Goal: Task Accomplishment & Management: Manage account settings

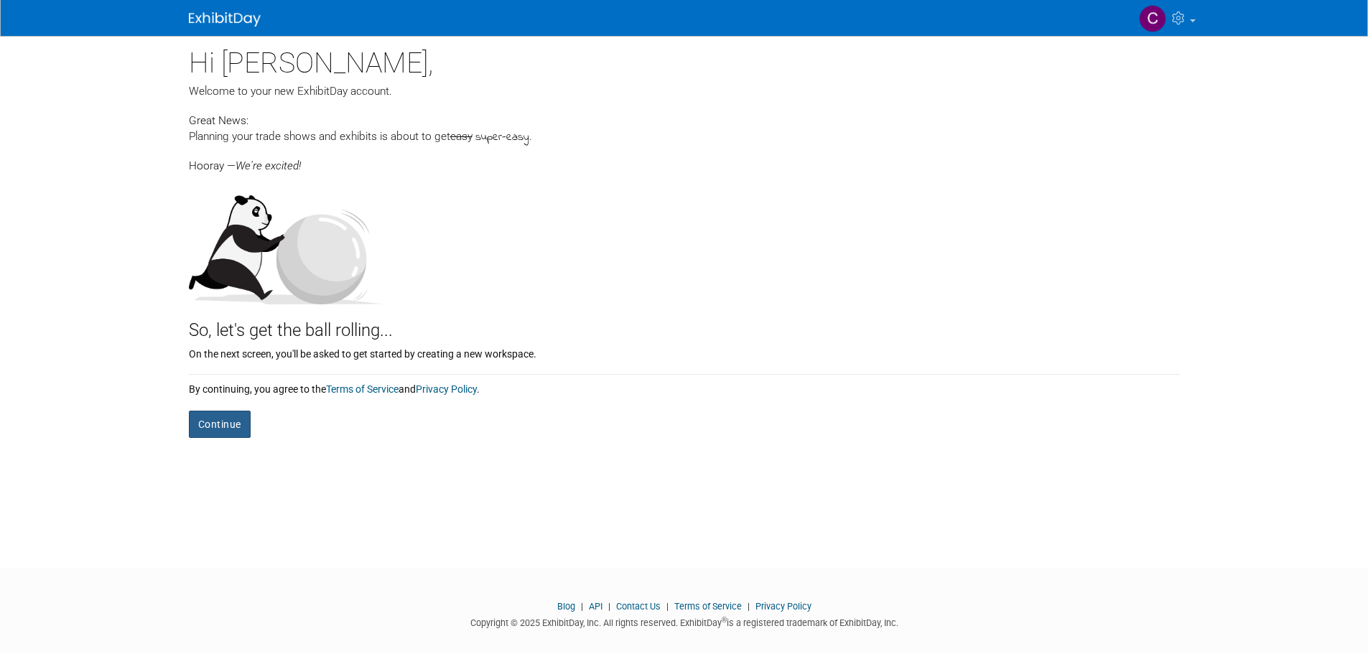
click at [225, 419] on button "Continue" at bounding box center [220, 424] width 62 height 27
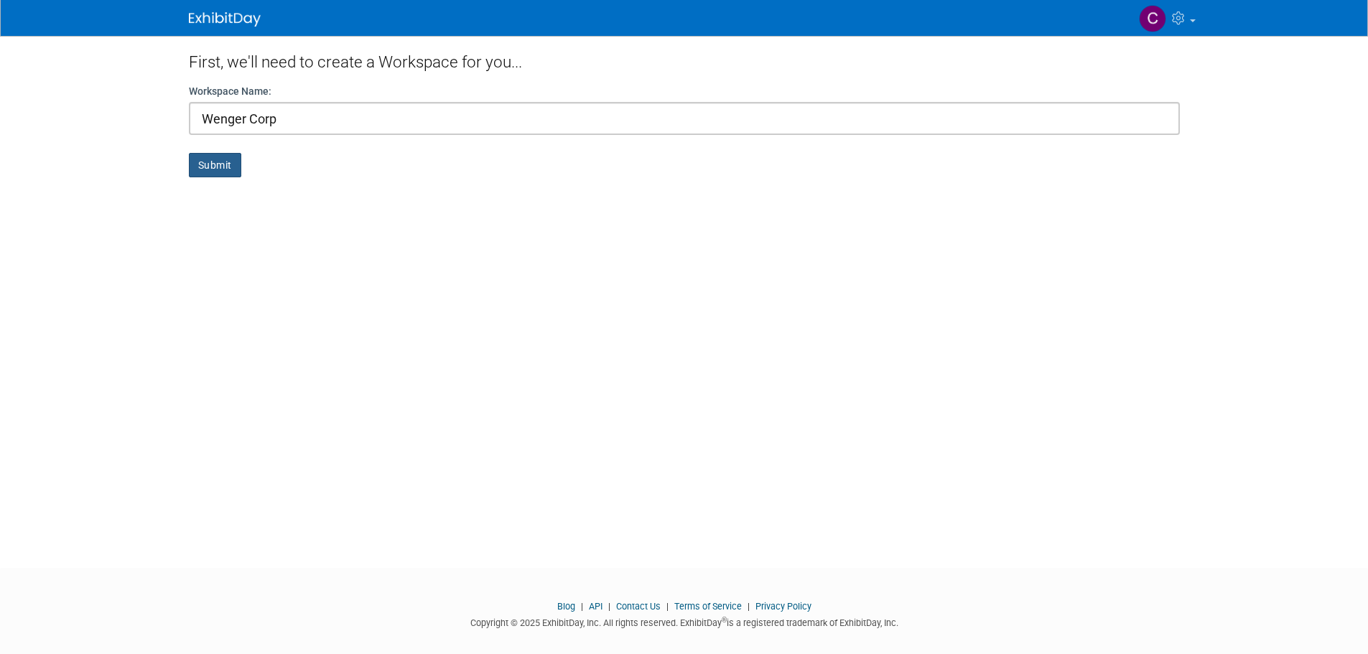
type input "Wenger Corp"
click at [202, 161] on button "Submit" at bounding box center [215, 165] width 52 height 24
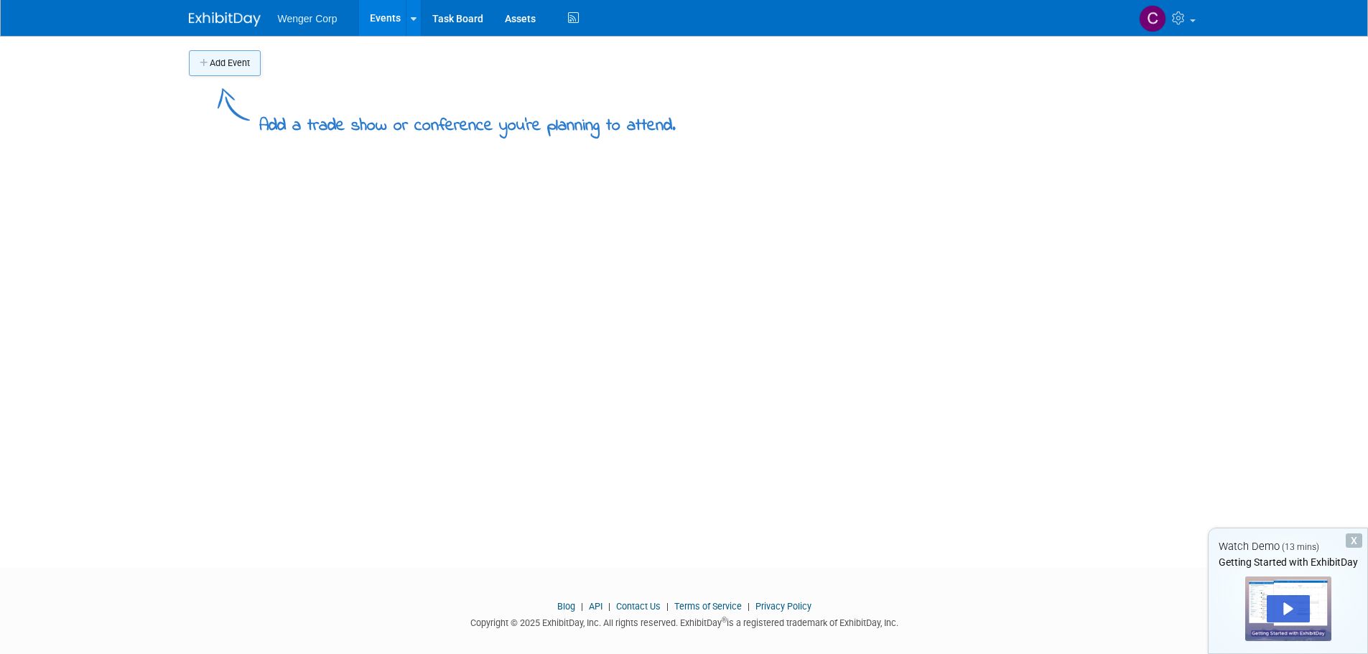
click at [219, 55] on button "Add Event" at bounding box center [225, 63] width 72 height 26
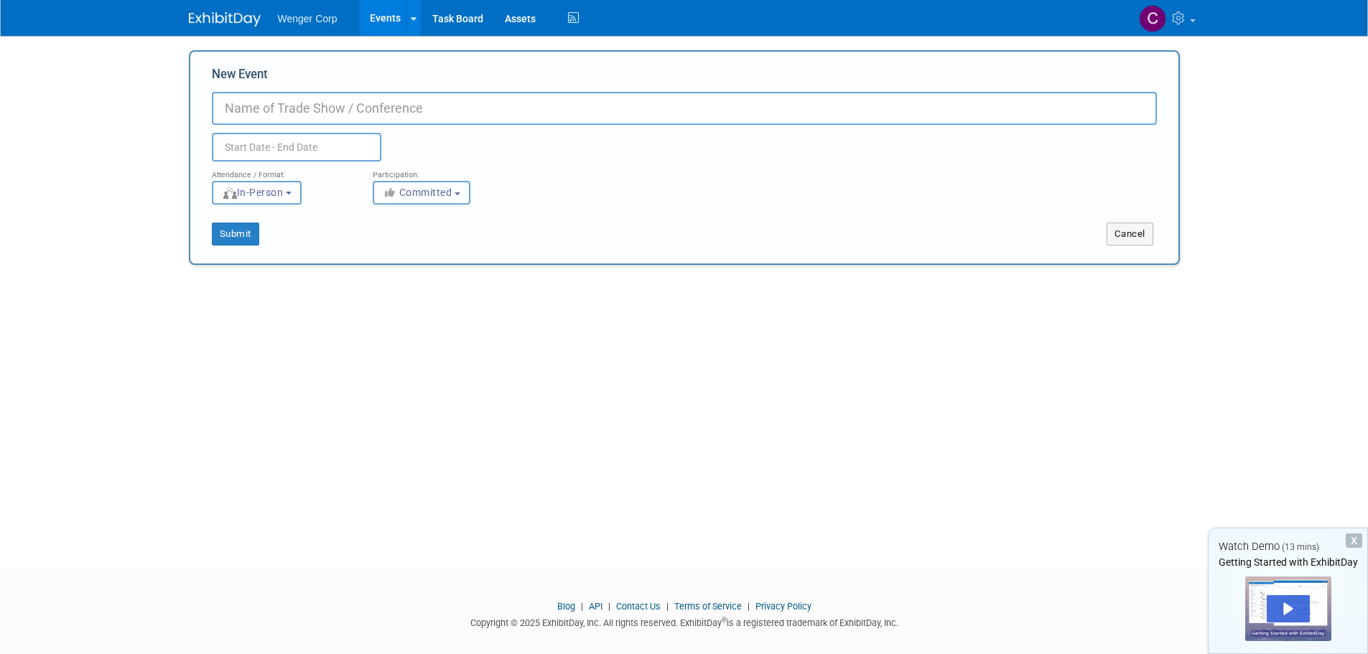
click at [254, 107] on input "New Event" at bounding box center [684, 108] width 945 height 33
type input "NC Music Educators Association"
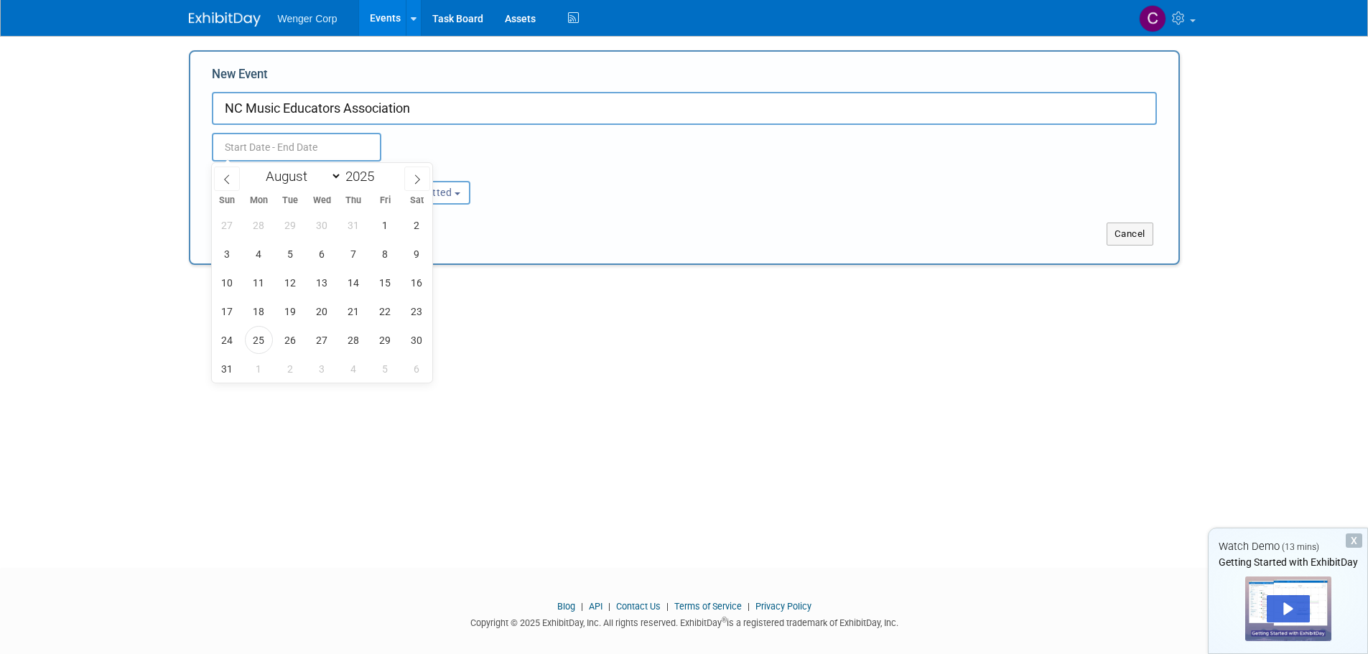
click at [250, 149] on input "text" at bounding box center [296, 147] width 169 height 29
click at [417, 175] on icon at bounding box center [417, 180] width 10 height 10
select select "10"
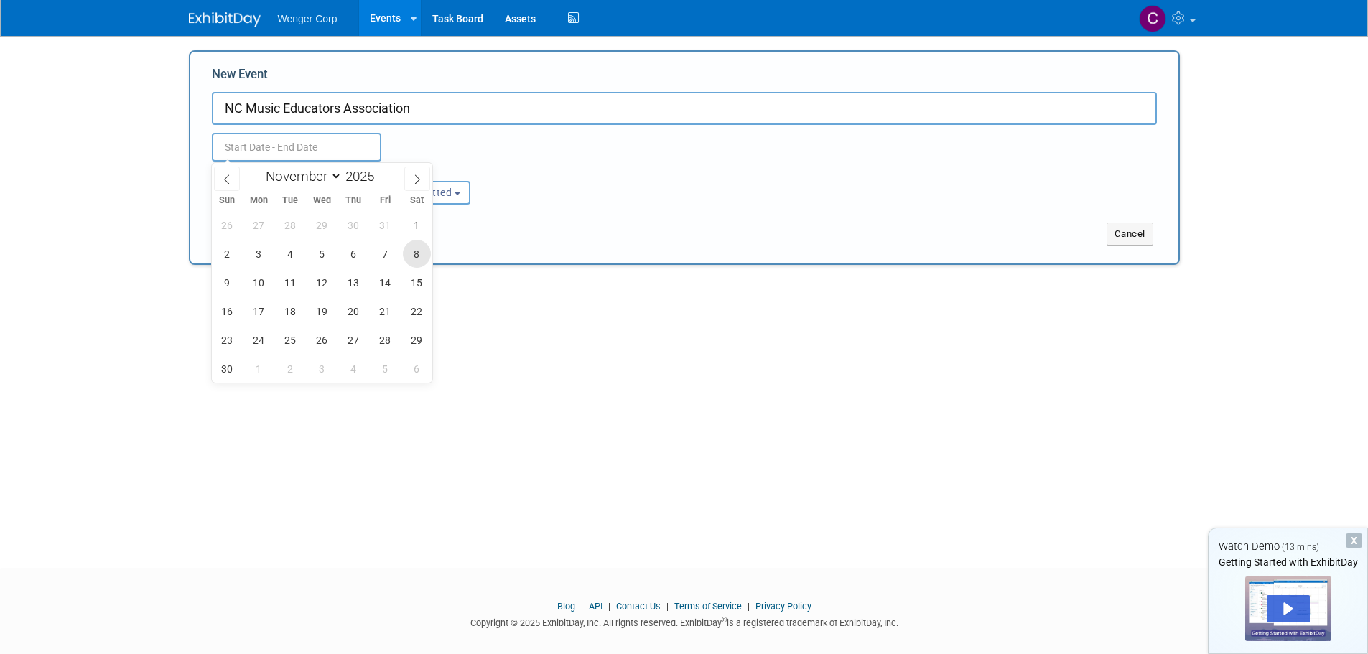
click at [410, 251] on span "8" at bounding box center [417, 254] width 28 height 28
click at [292, 281] on span "11" at bounding box center [291, 283] width 28 height 28
type input "Nov 8, 2025 to Nov 11, 2025"
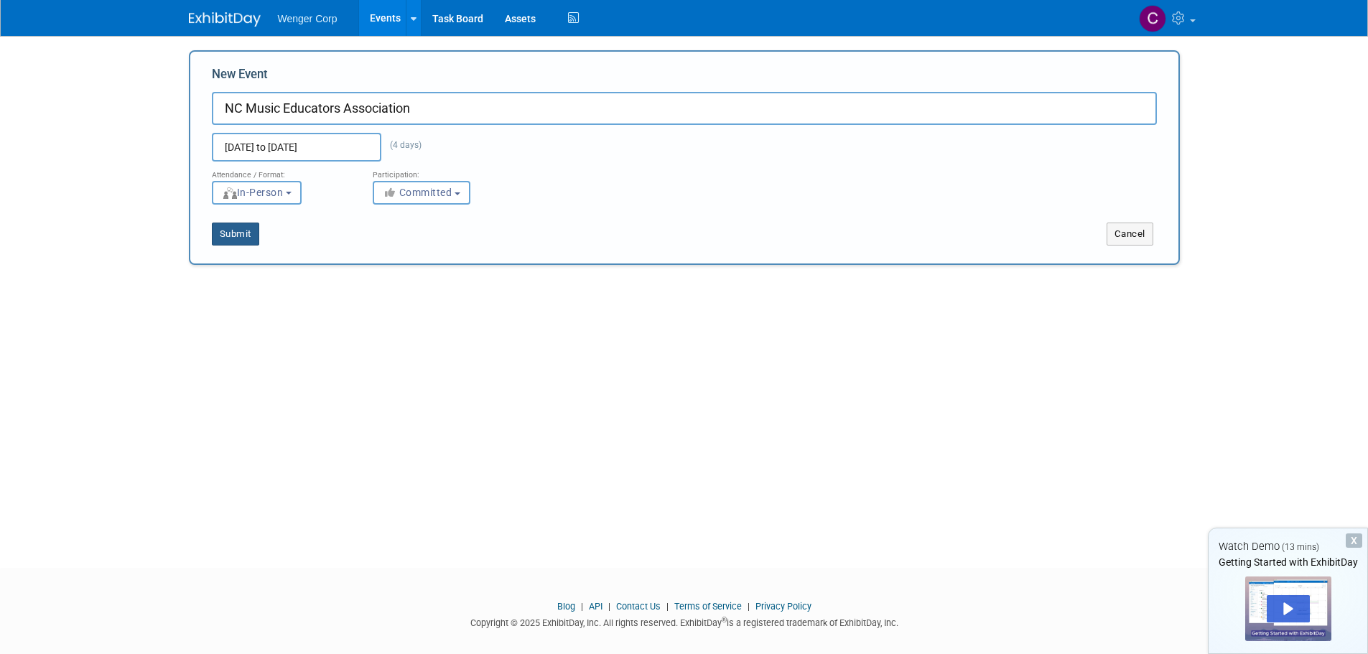
click at [246, 231] on button "Submit" at bounding box center [235, 234] width 47 height 23
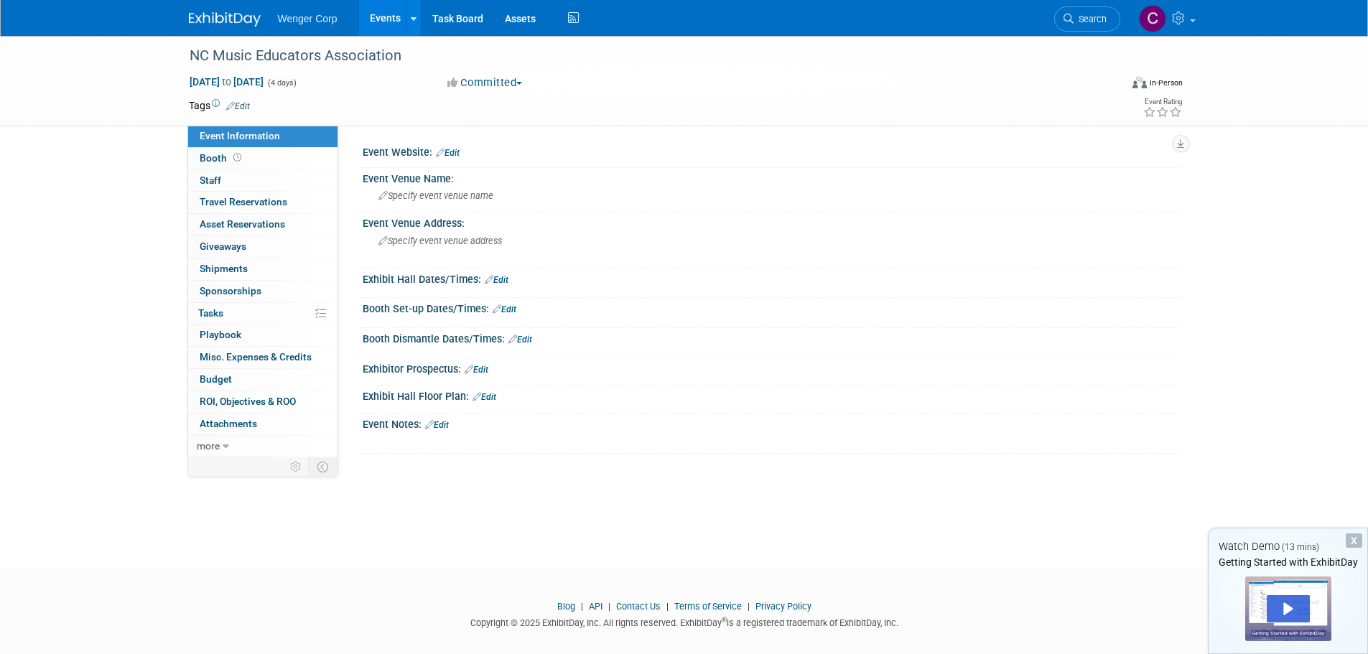
click at [453, 150] on link "Edit" at bounding box center [448, 153] width 24 height 10
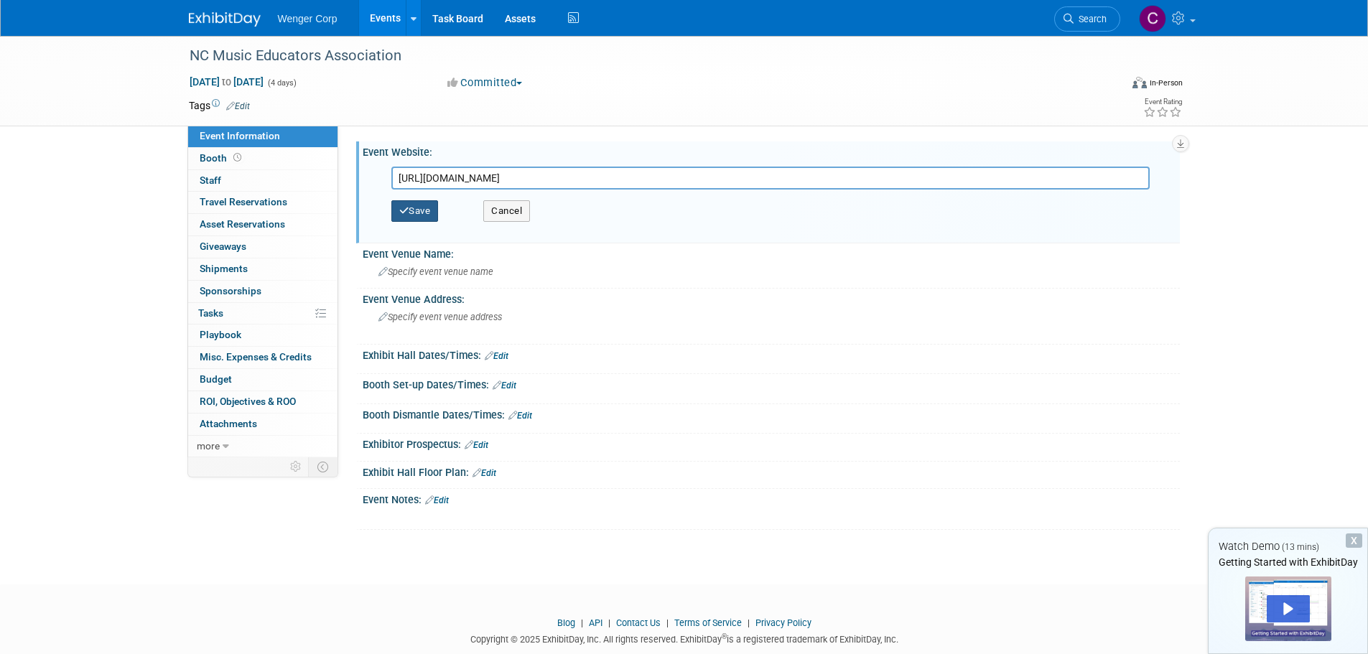
type input "https://www.ncmea.net/ncmea-conference/overview/"
click at [412, 205] on button "Save" at bounding box center [414, 211] width 47 height 22
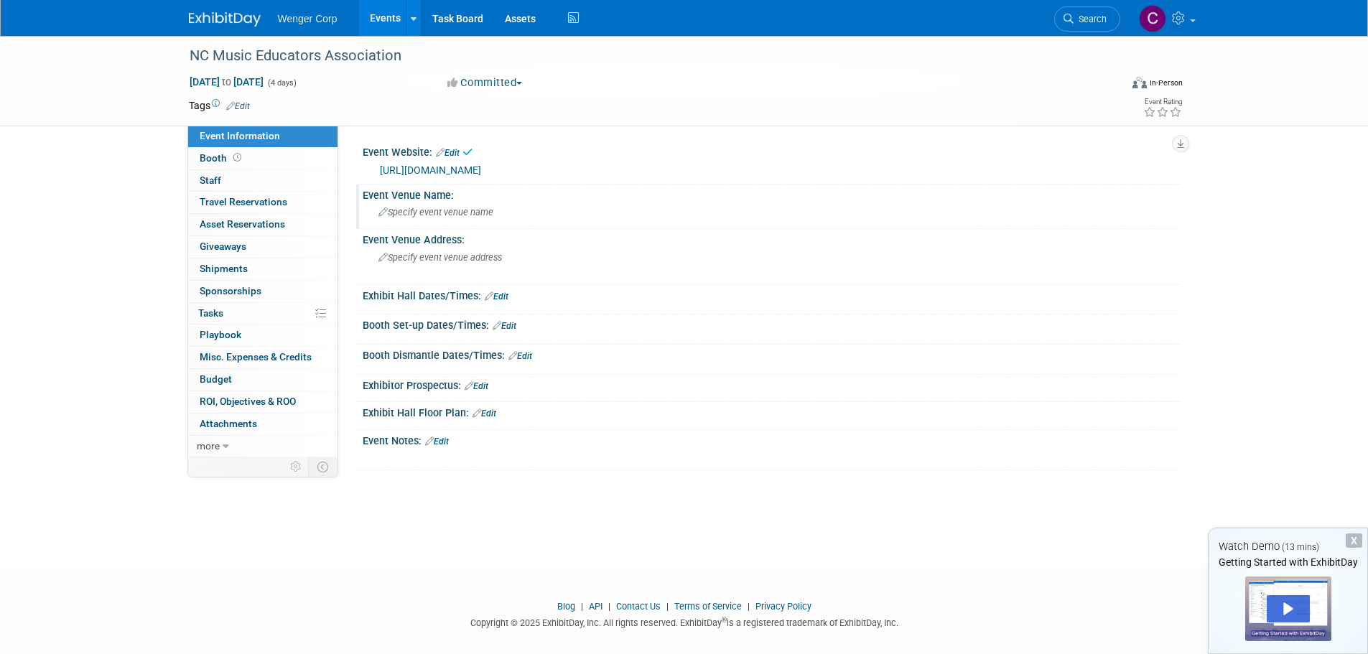
click at [414, 212] on span "Specify event venue name" at bounding box center [435, 212] width 115 height 11
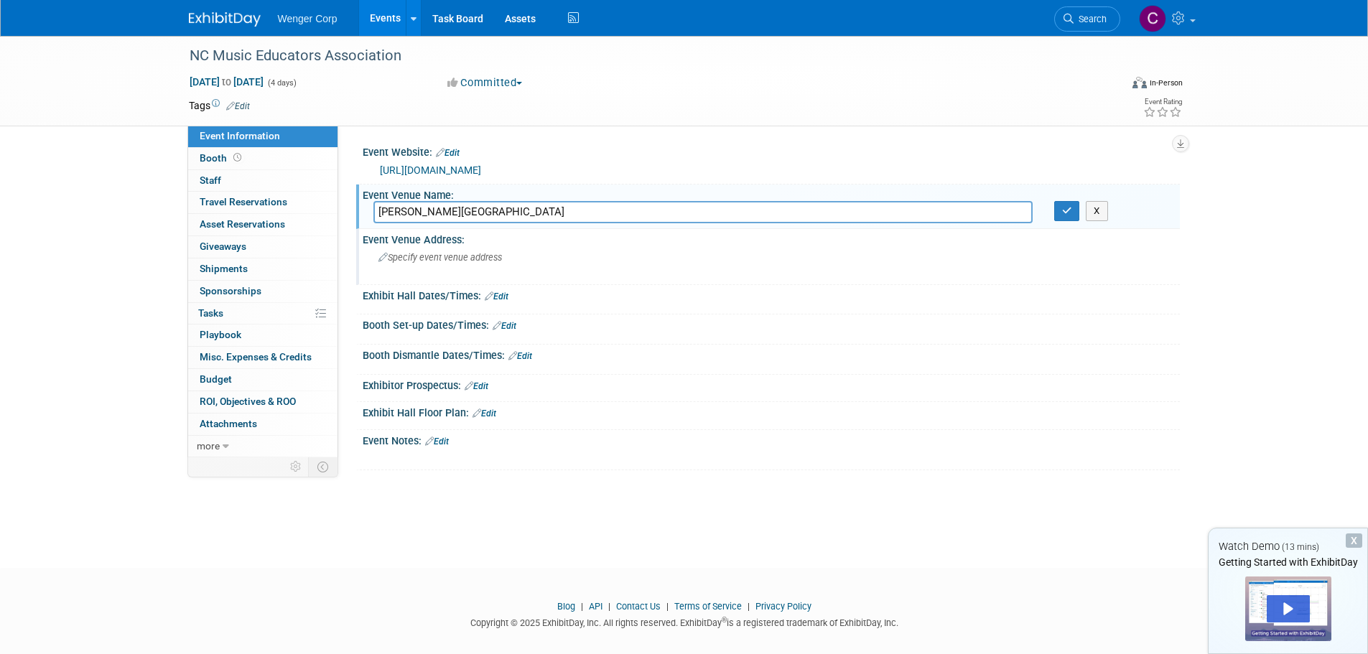
type input "Benton Convention Center"
click at [427, 262] on span "Specify event venue address" at bounding box center [440, 257] width 124 height 11
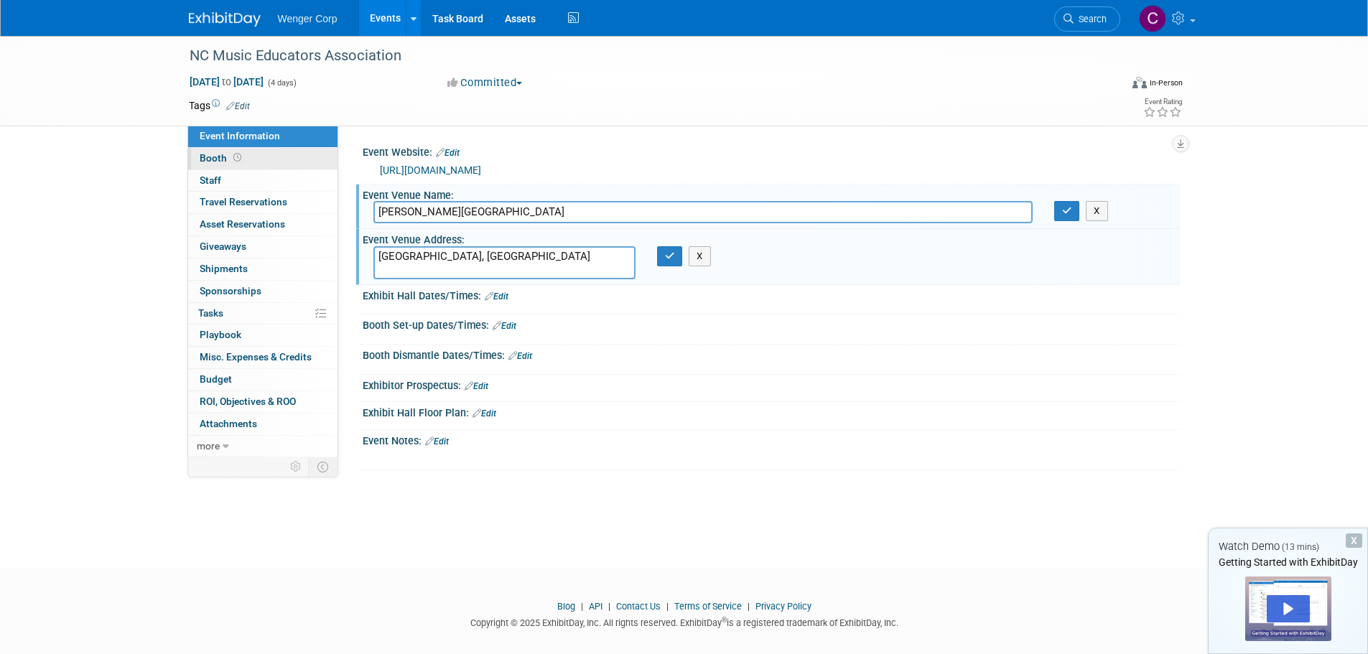
type textarea "Winston-Salem, NC"
click at [213, 154] on span "Booth" at bounding box center [222, 157] width 45 height 11
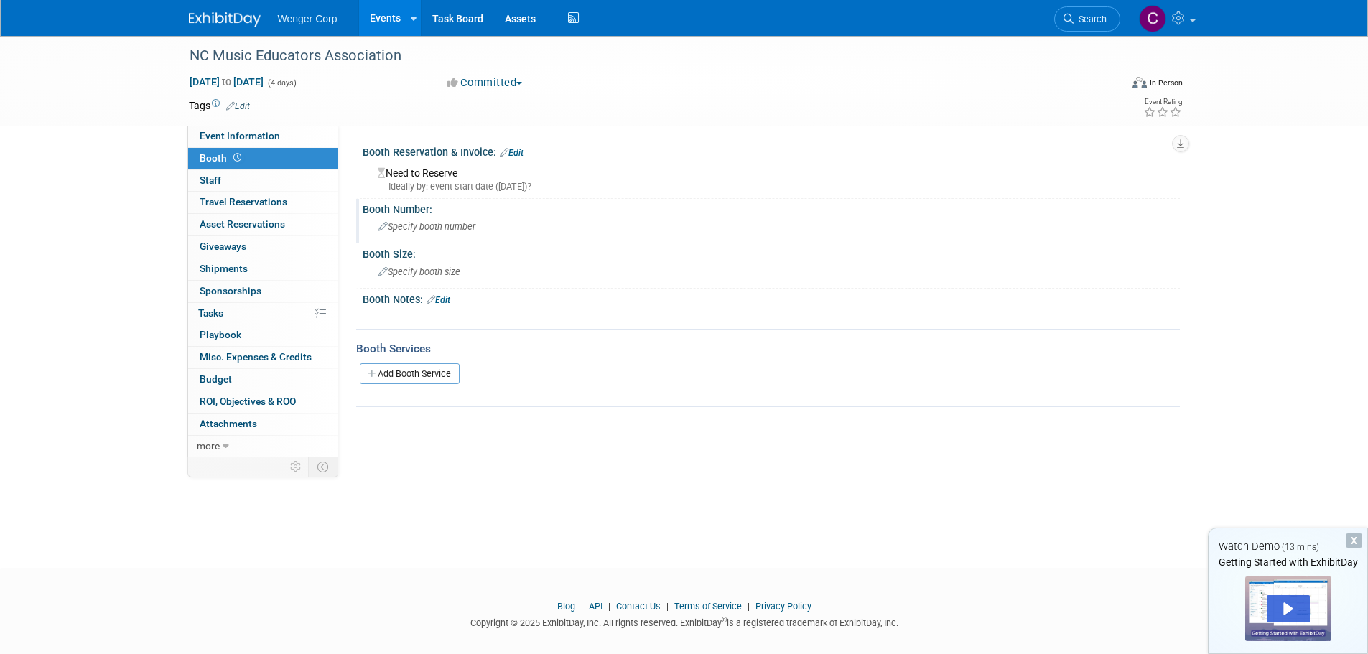
click at [445, 225] on span "Specify booth number" at bounding box center [426, 226] width 97 height 11
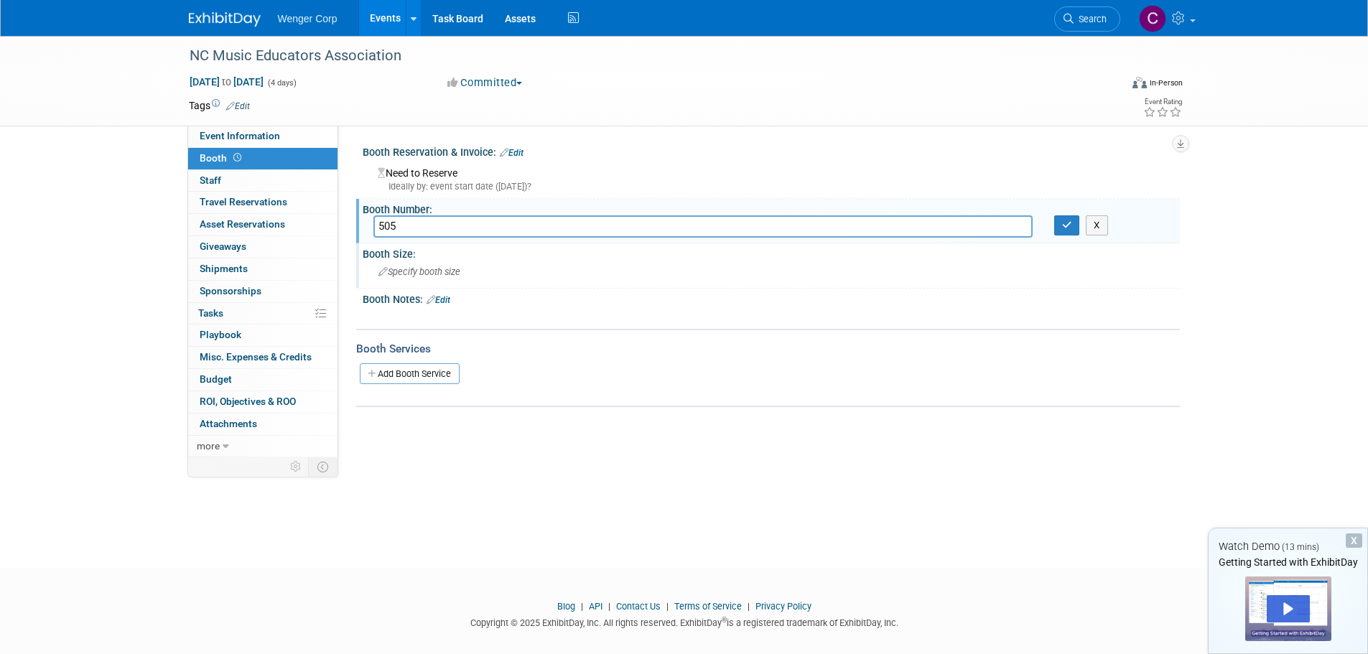
type input "505"
click at [636, 277] on div "Specify booth size" at bounding box center [771, 272] width 796 height 22
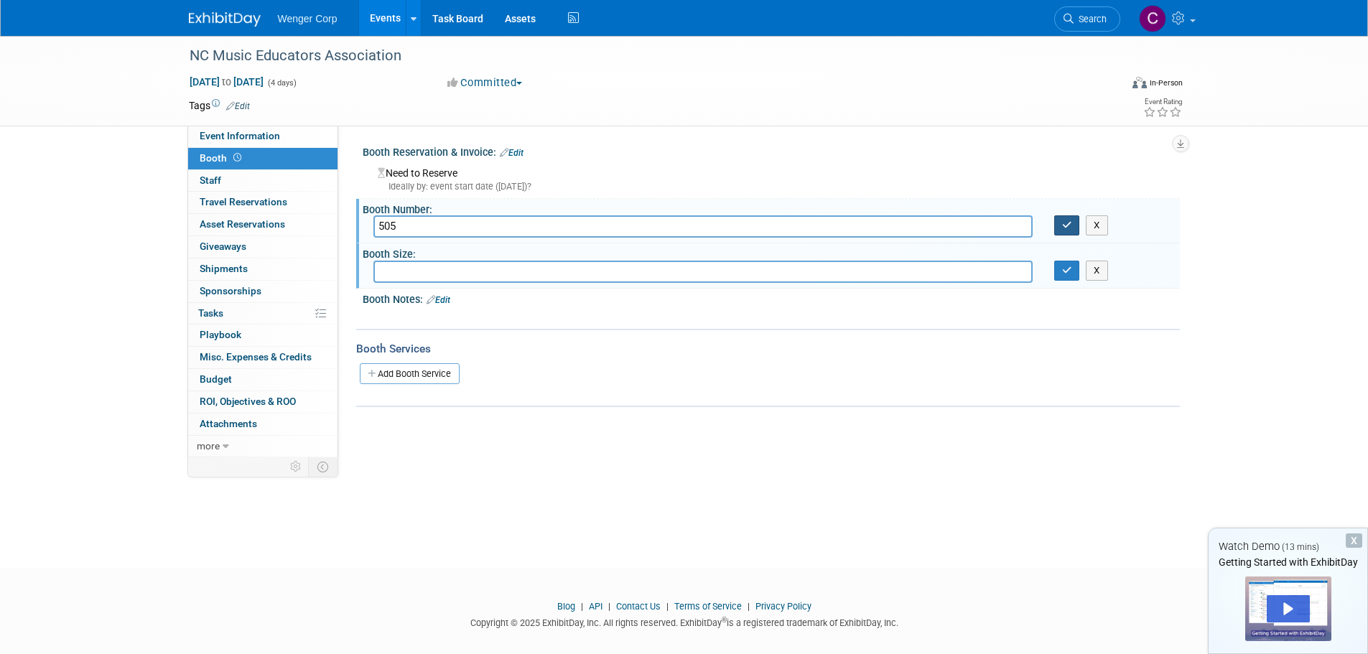
click at [1064, 230] on icon "button" at bounding box center [1067, 224] width 10 height 9
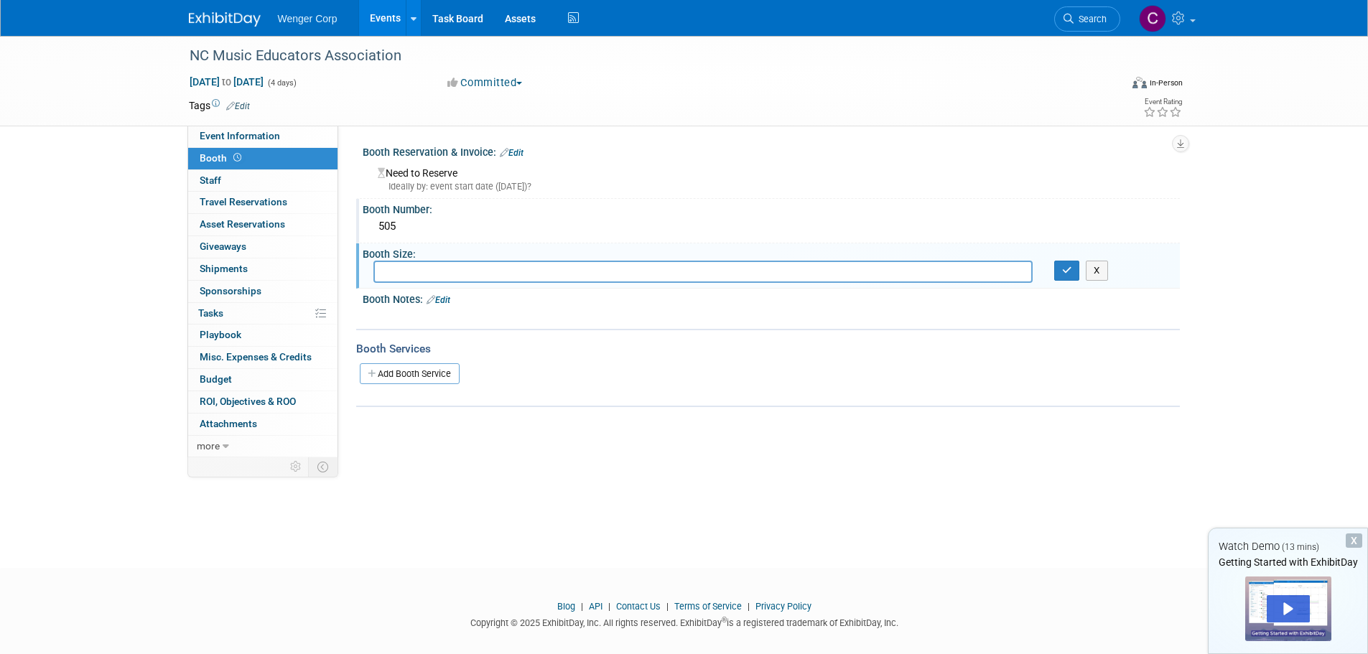
click at [378, 14] on link "Events" at bounding box center [385, 18] width 52 height 36
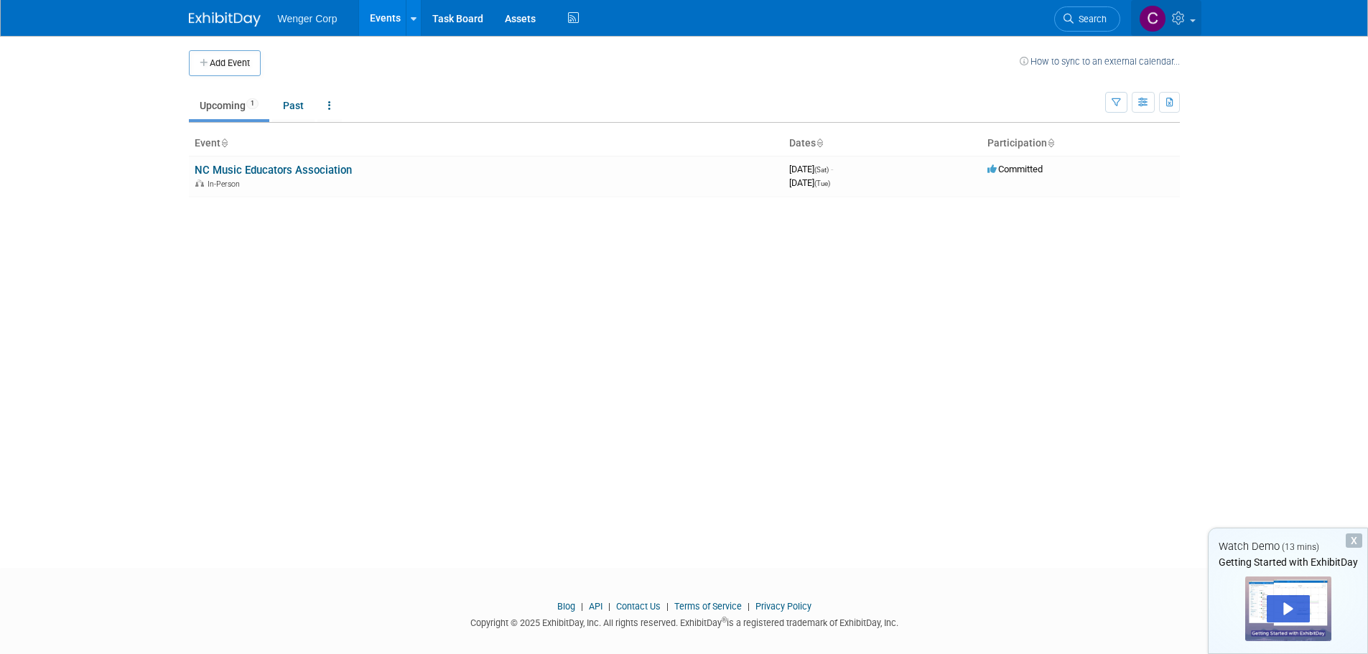
click at [1194, 16] on link at bounding box center [1166, 18] width 70 height 36
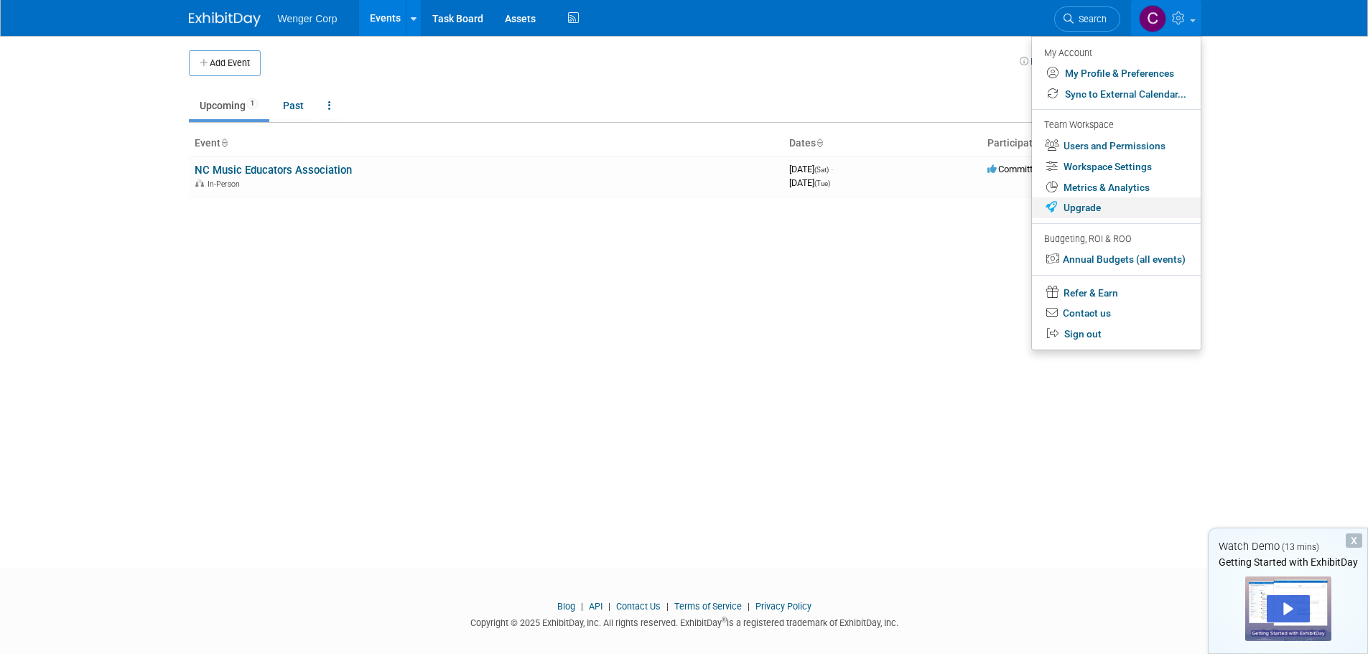
click at [1082, 208] on link "Upgrade" at bounding box center [1116, 208] width 169 height 21
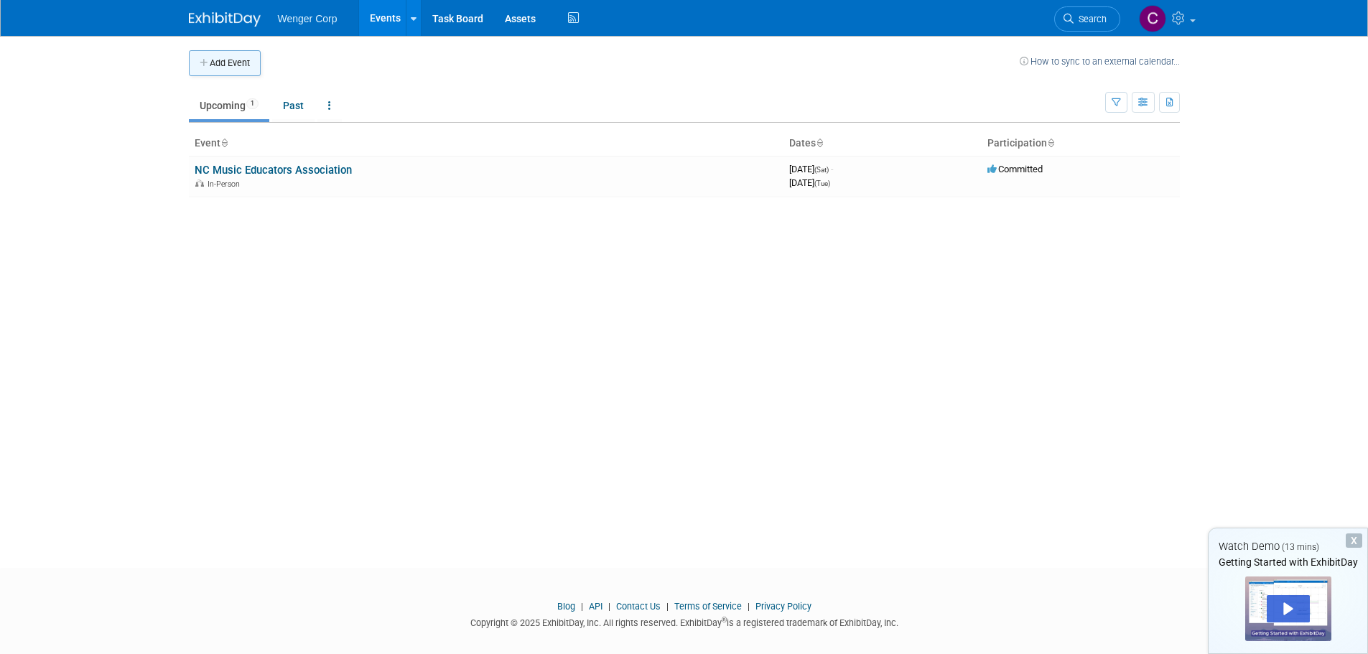
click at [240, 63] on button "Add Event" at bounding box center [225, 63] width 72 height 26
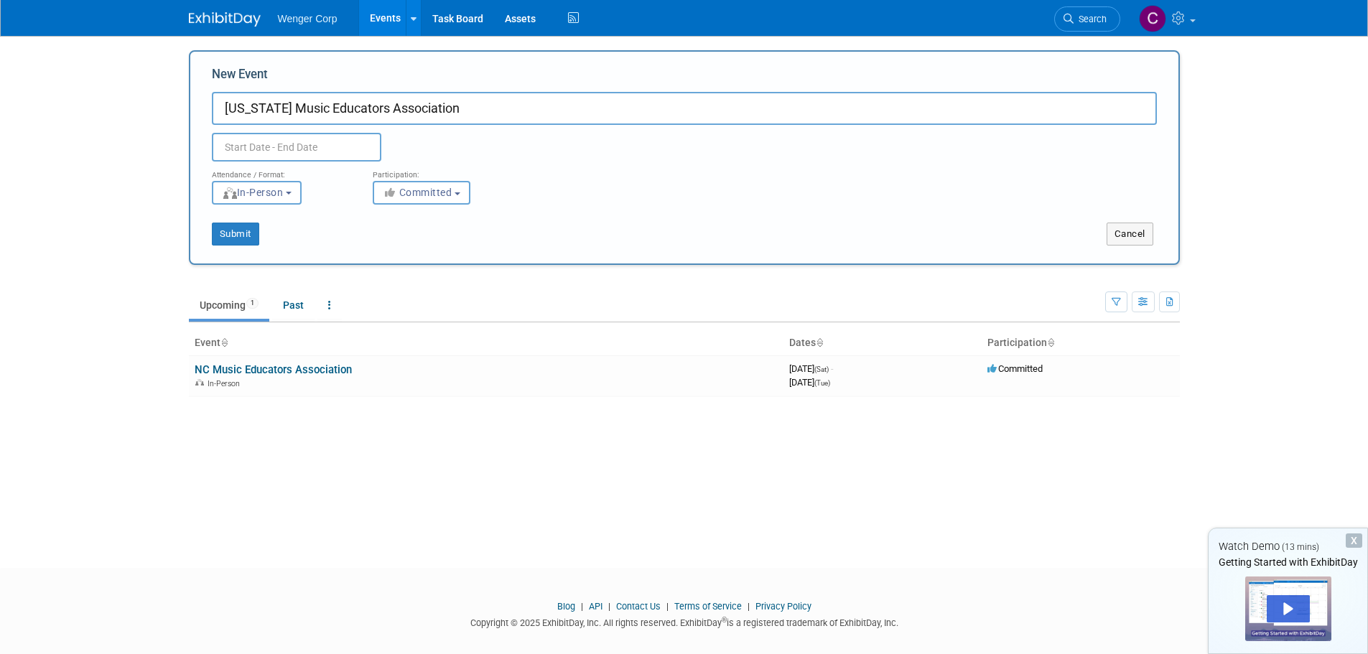
type input "[US_STATE] Music Educators Association"
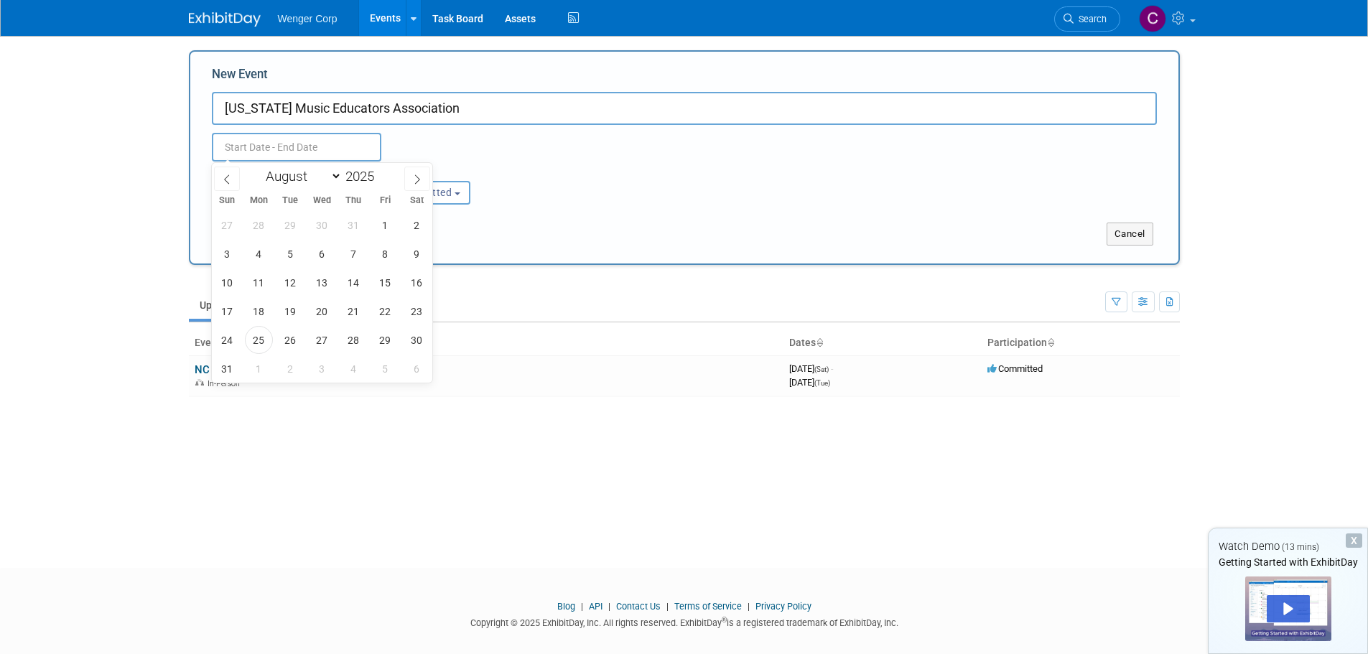
click at [246, 137] on input "text" at bounding box center [296, 147] width 169 height 29
click at [420, 176] on icon at bounding box center [417, 180] width 10 height 10
click at [419, 176] on icon at bounding box center [417, 180] width 10 height 10
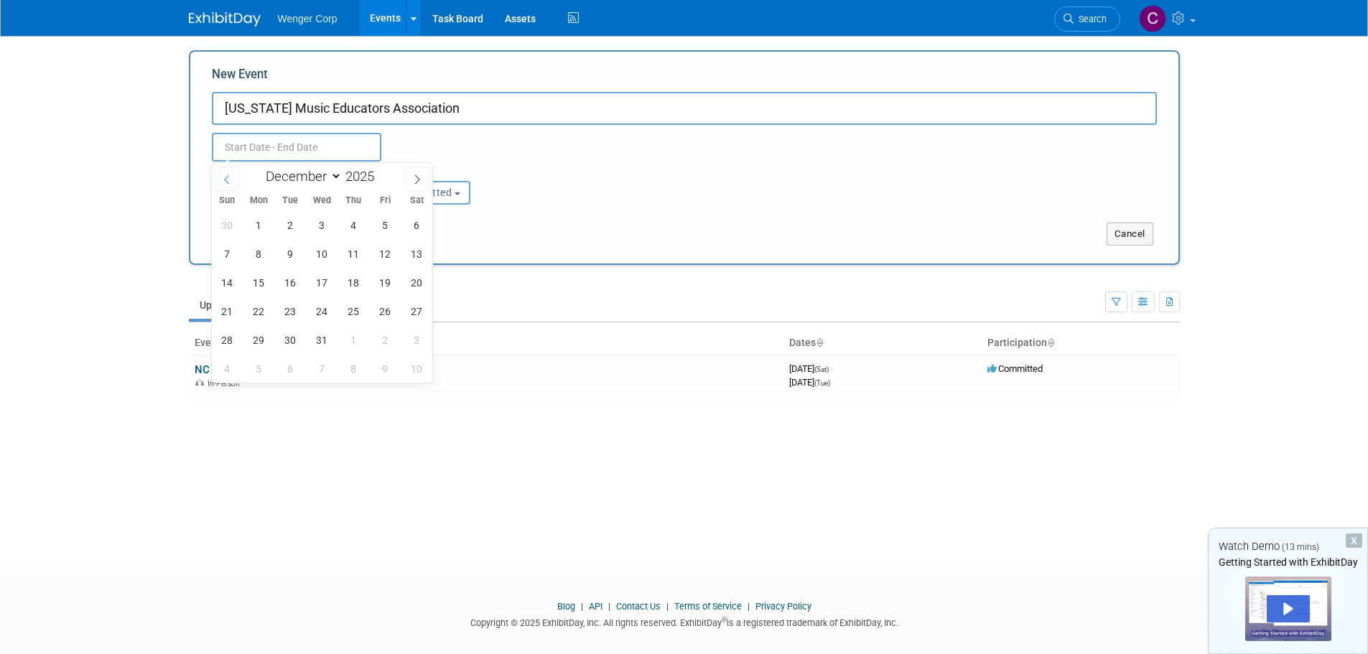
click at [223, 172] on span at bounding box center [227, 179] width 26 height 24
select select "10"
click at [348, 311] on span "20" at bounding box center [354, 311] width 28 height 28
click at [417, 313] on span "22" at bounding box center [417, 311] width 28 height 28
type input "Nov 20, 2025 to Nov 22, 2025"
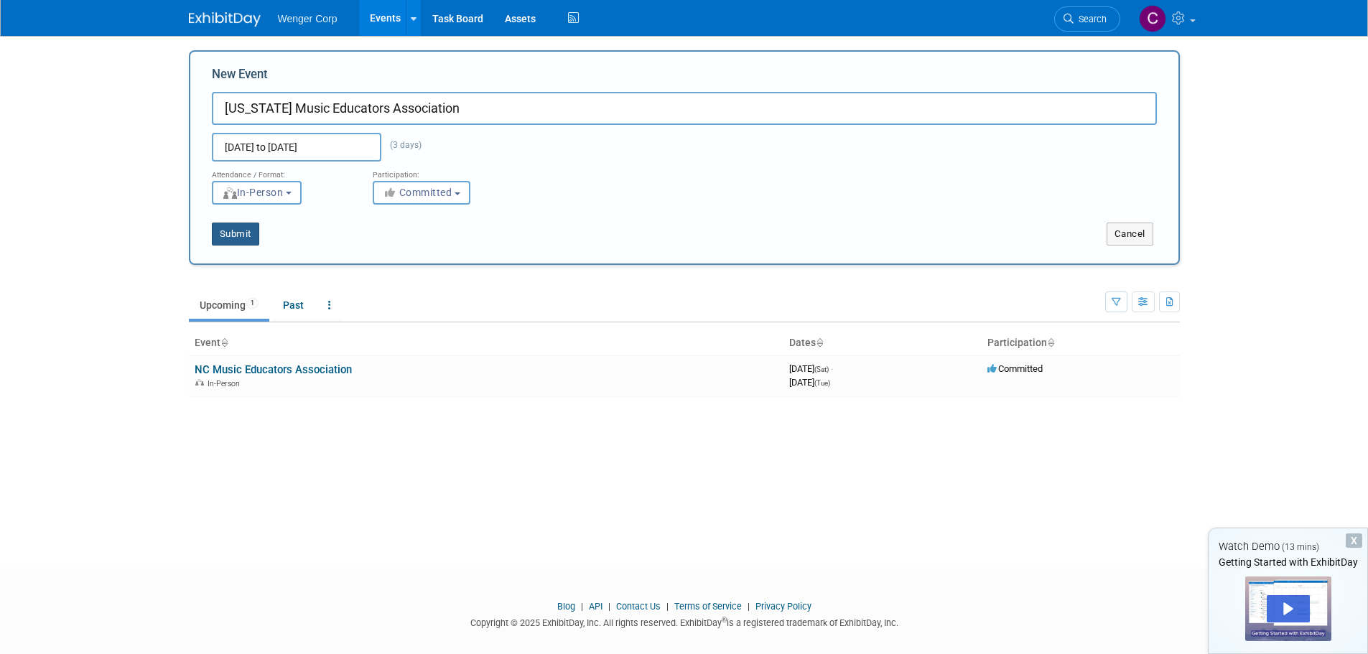
click at [241, 233] on button "Submit" at bounding box center [235, 234] width 47 height 23
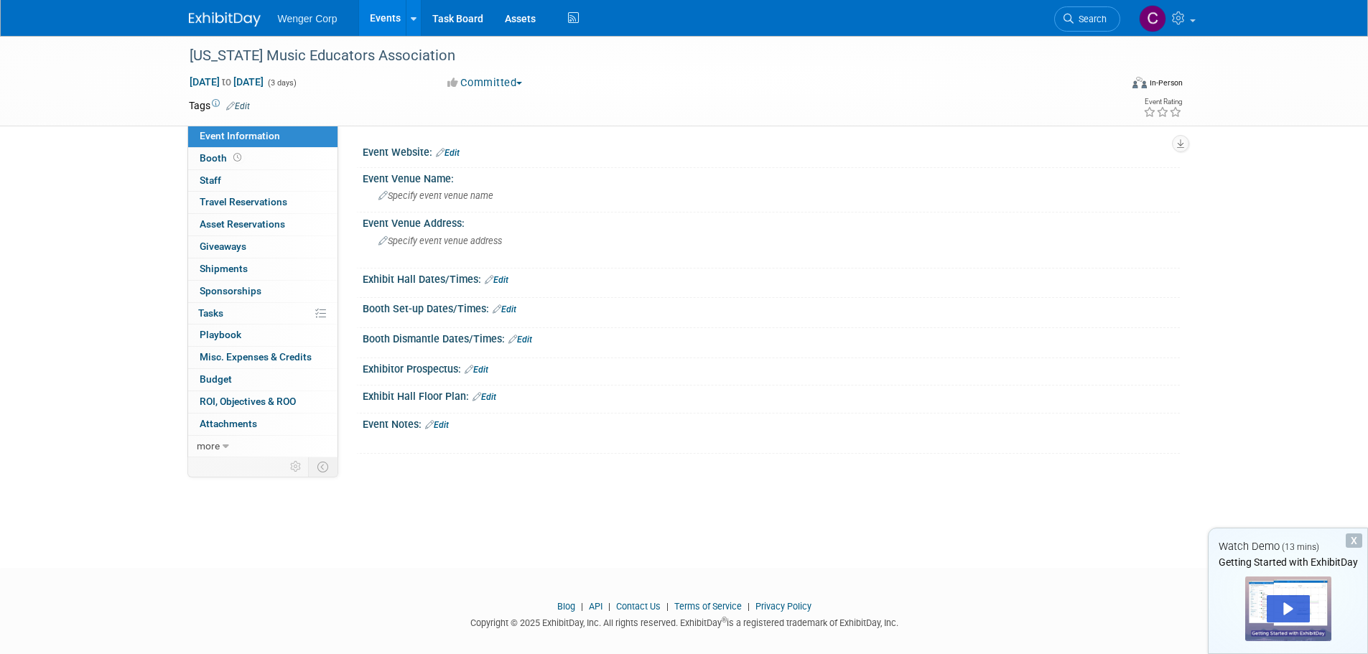
click at [450, 151] on link "Edit" at bounding box center [448, 153] width 24 height 10
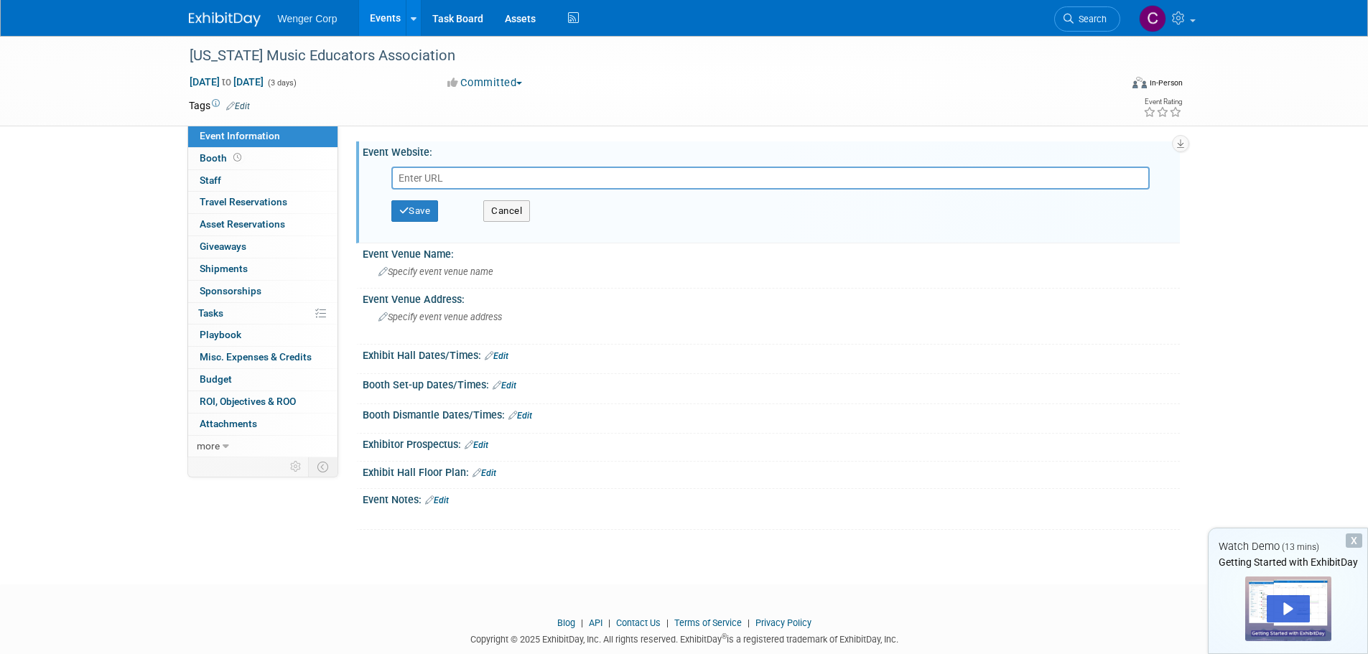
click at [414, 178] on input "text" at bounding box center [770, 178] width 758 height 23
paste input "https://www.iamea.org/2025-conference.html"
type input "https://www.iamea.org/2025-conference.html"
click at [452, 273] on span "Specify event venue name" at bounding box center [435, 271] width 115 height 11
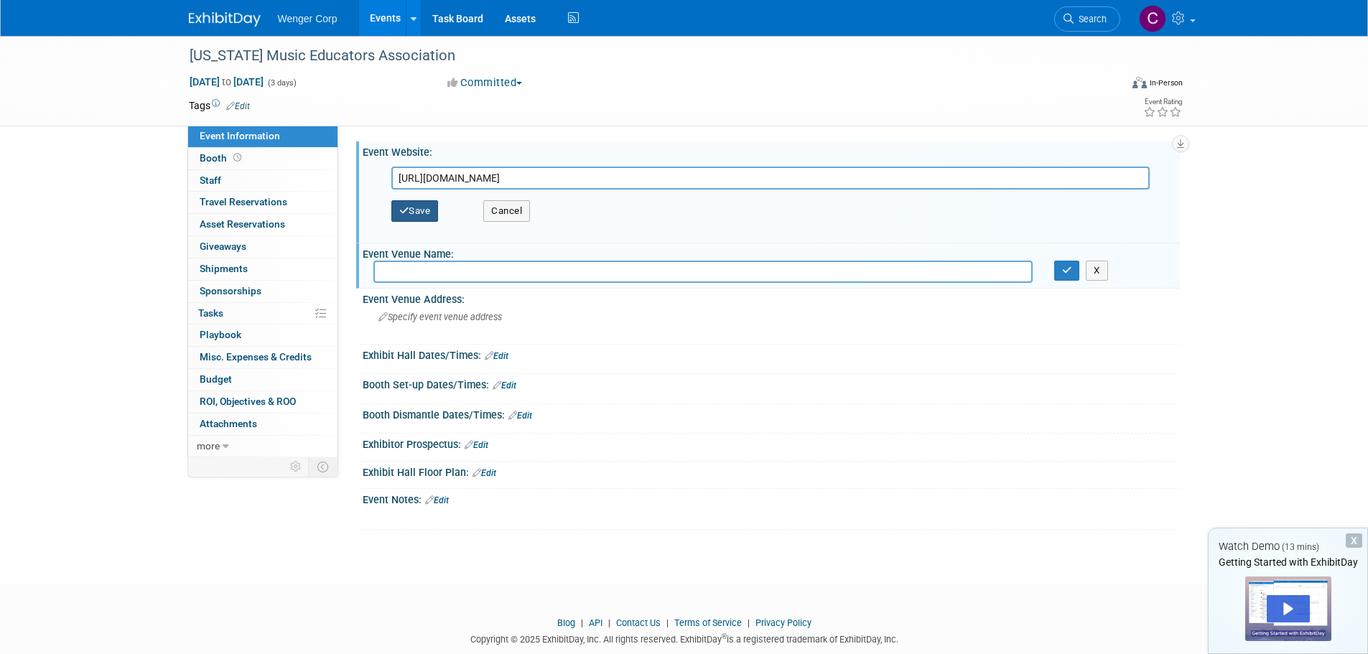
click at [428, 208] on button "Save" at bounding box center [414, 211] width 47 height 22
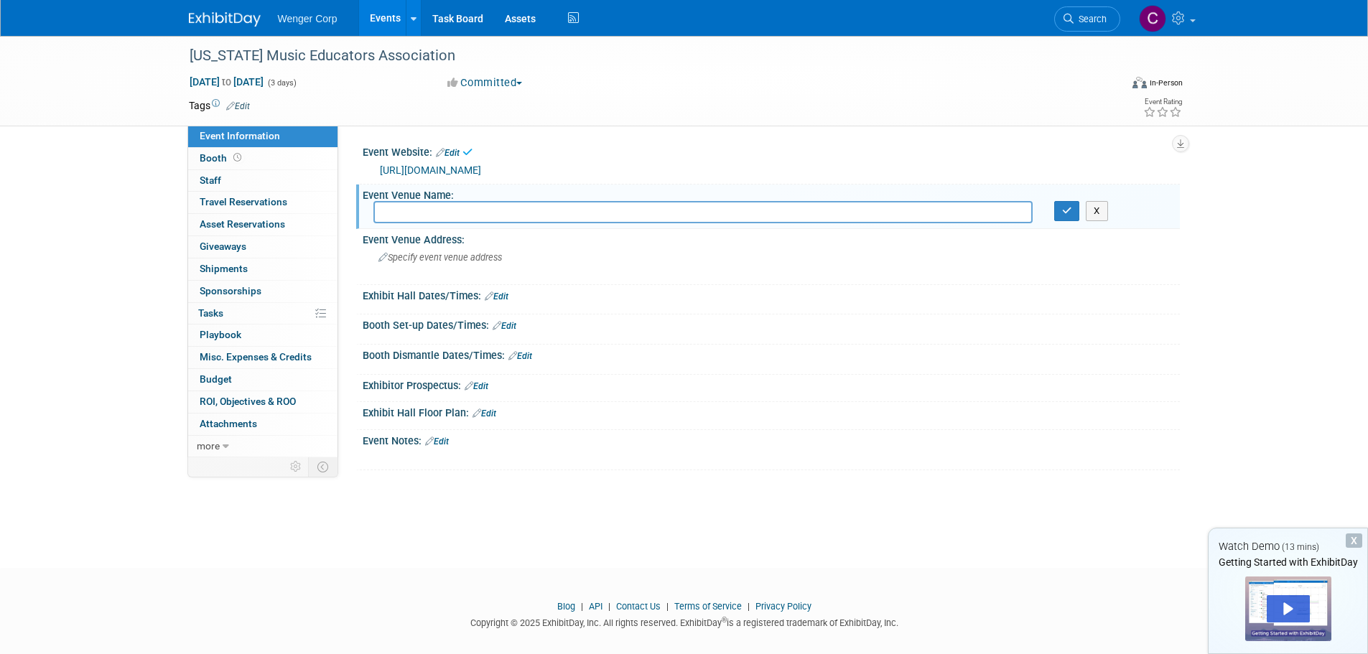
click at [412, 222] on input "text" at bounding box center [702, 212] width 659 height 22
type input "Iowa State Center"
click at [451, 256] on span "Specify event venue address" at bounding box center [440, 257] width 124 height 11
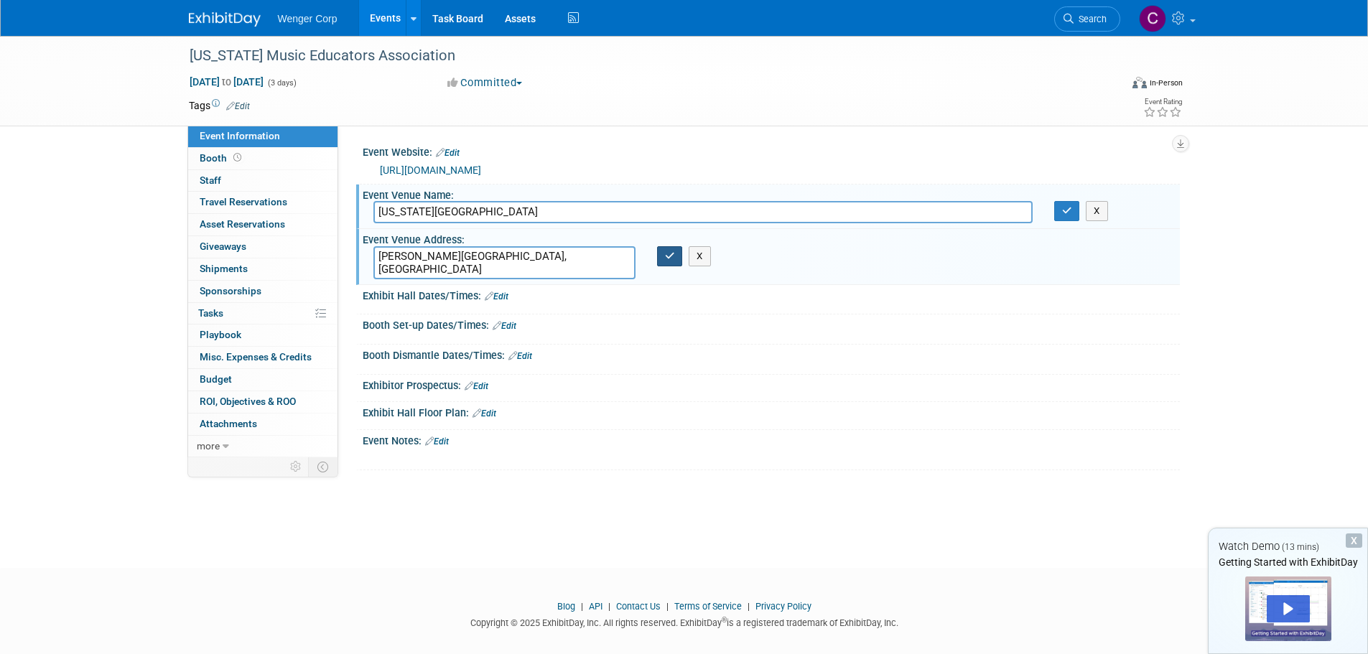
type textarea "Scheman Building Ames, IA"
click at [666, 250] on button "button" at bounding box center [670, 256] width 26 height 20
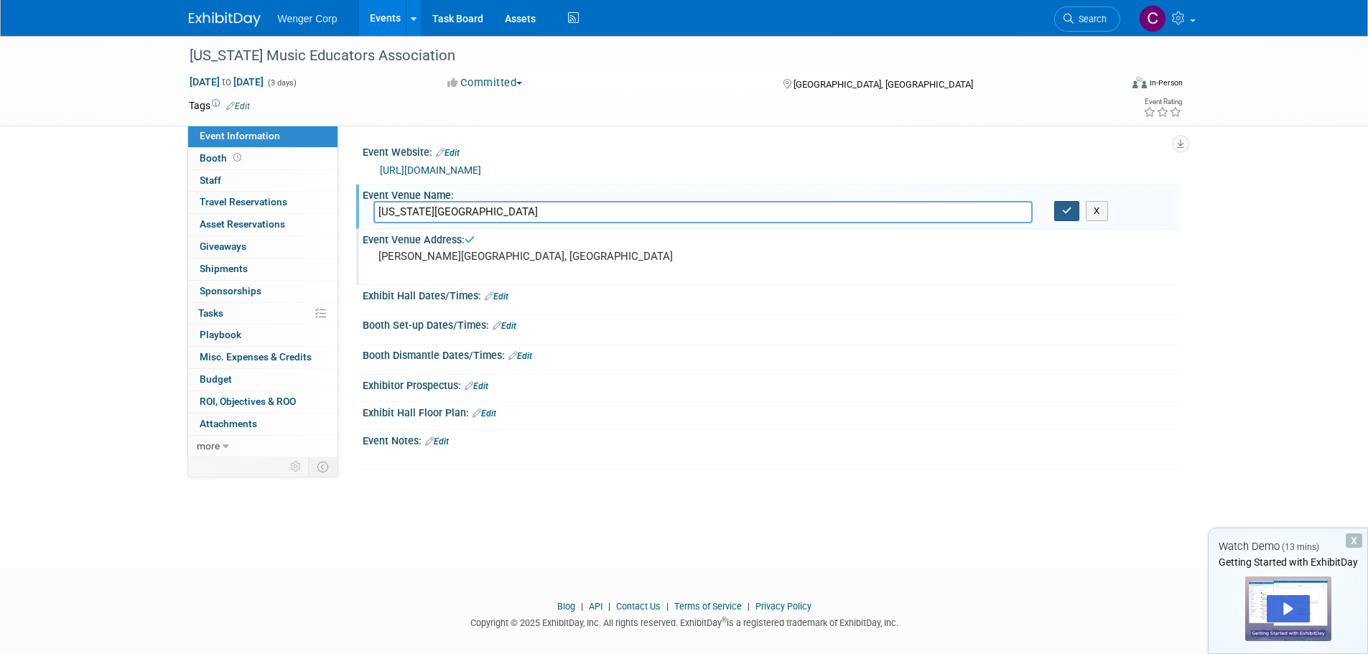
click at [1073, 208] on button "button" at bounding box center [1067, 211] width 26 height 20
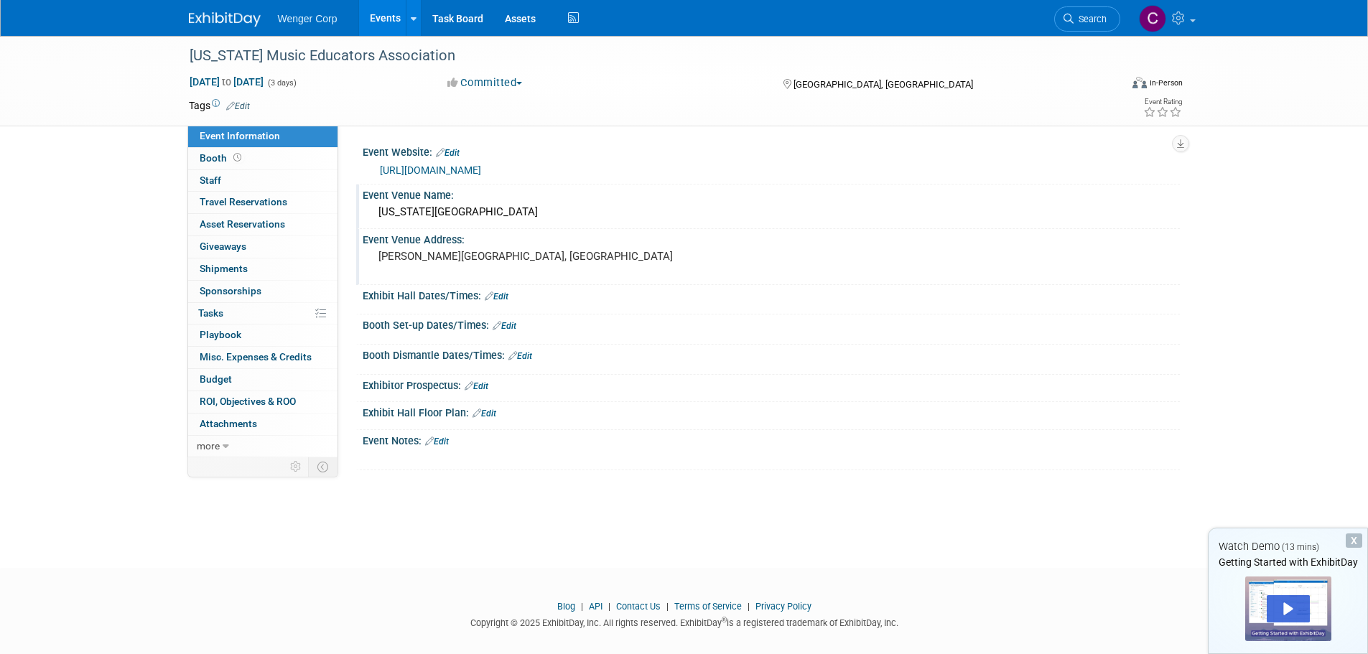
click at [385, 13] on link "Events" at bounding box center [385, 18] width 52 height 36
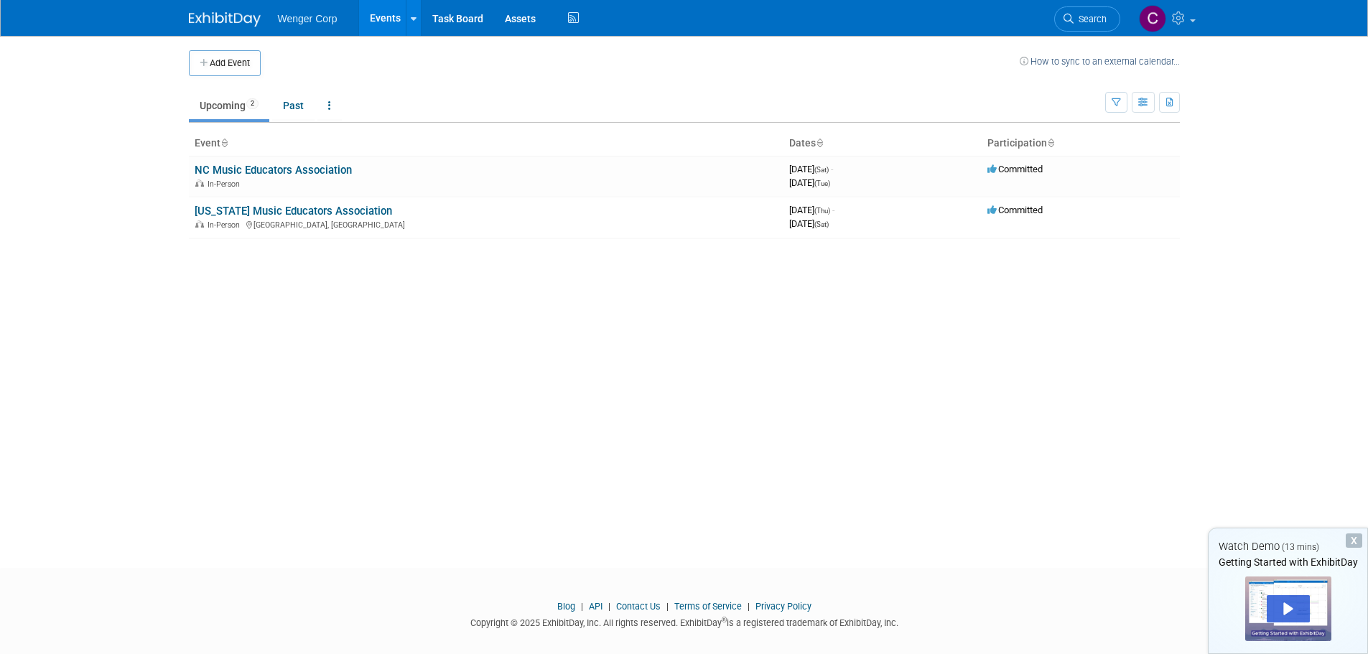
click at [239, 67] on button "Add Event" at bounding box center [225, 63] width 72 height 26
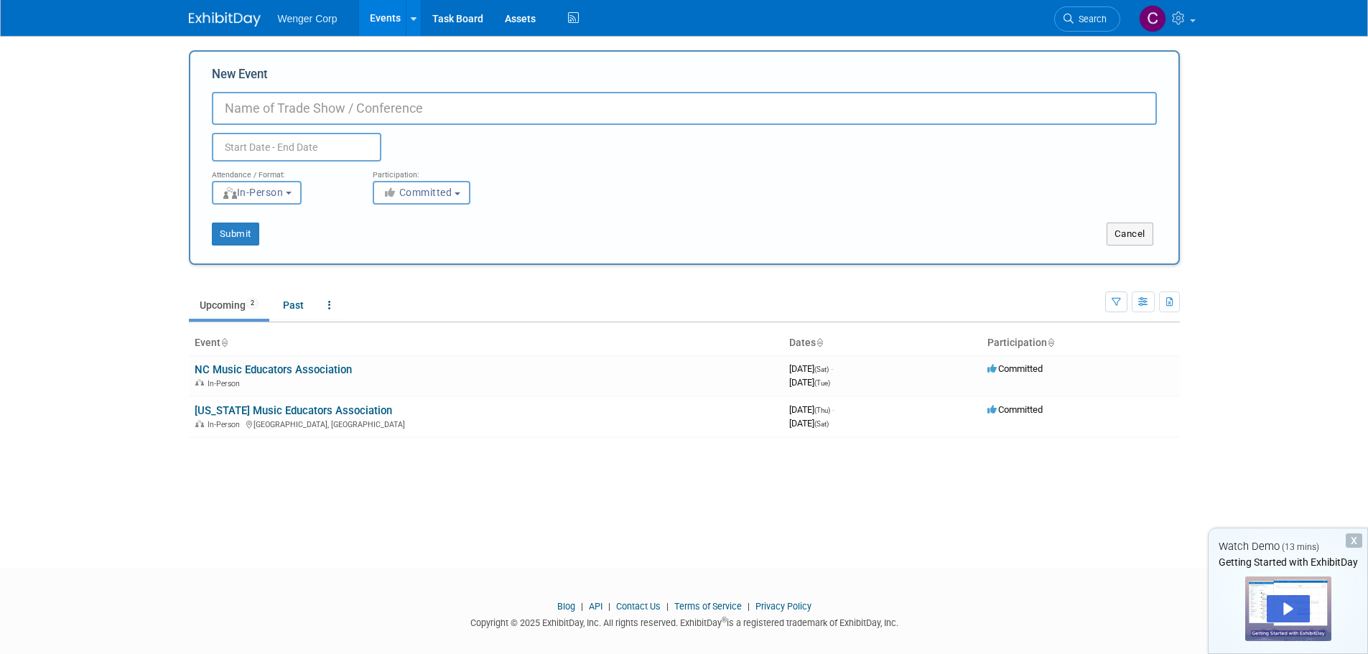
click at [260, 103] on input "New Event" at bounding box center [684, 108] width 945 height 33
type input "N"
type input "[US_STATE] State School Music Association"
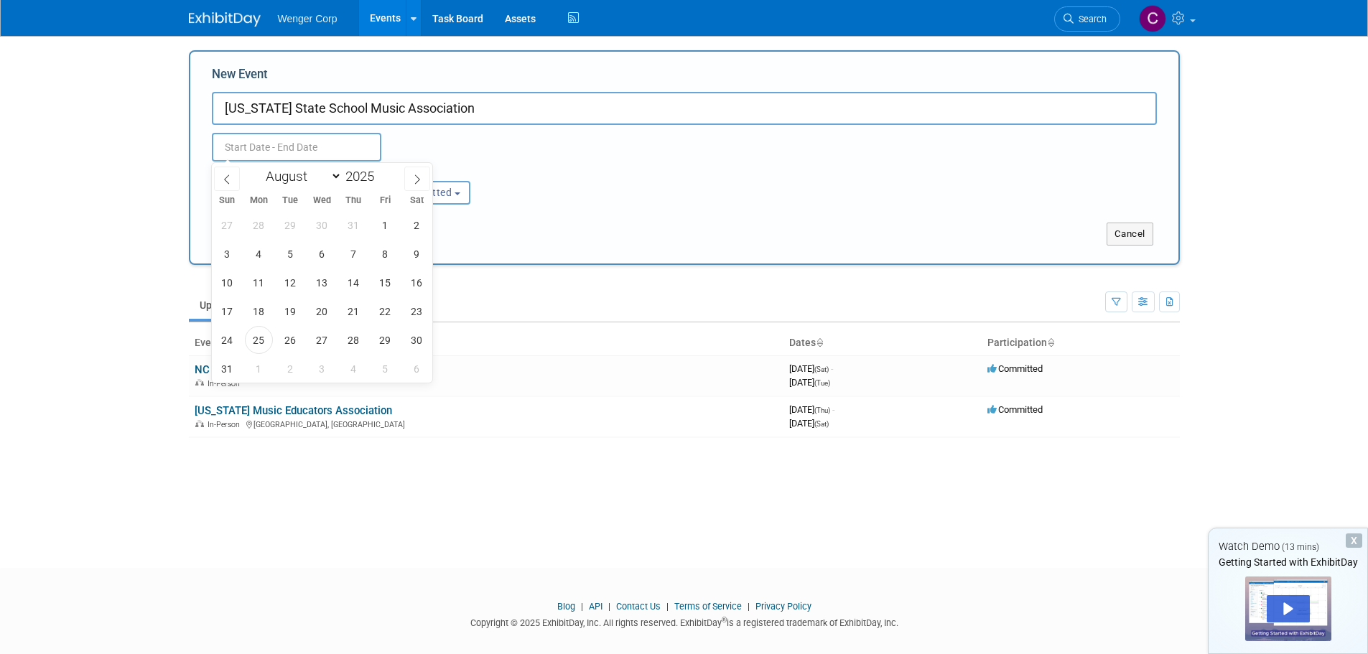
click at [228, 147] on input "text" at bounding box center [296, 147] width 169 height 29
click at [410, 177] on span at bounding box center [417, 179] width 26 height 24
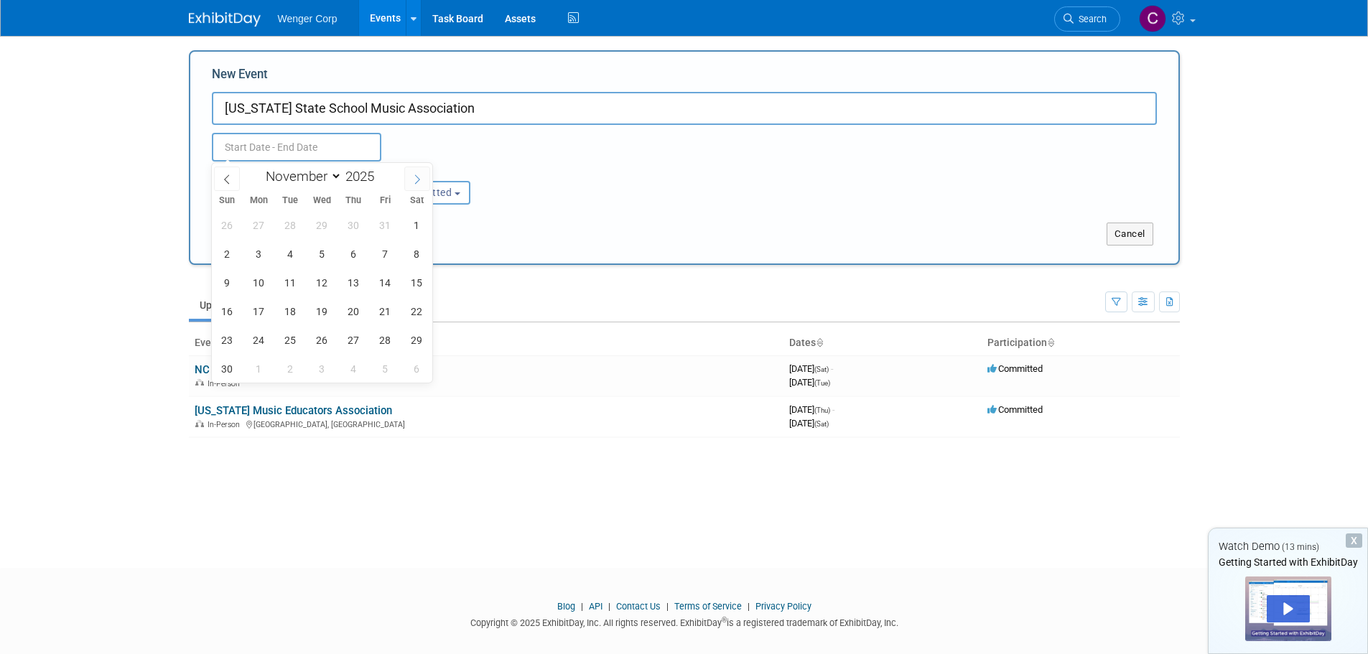
select select "11"
click at [356, 225] on span "4" at bounding box center [354, 225] width 28 height 28
click at [284, 250] on span "9" at bounding box center [291, 254] width 28 height 28
type input "[DATE] to [DATE]"
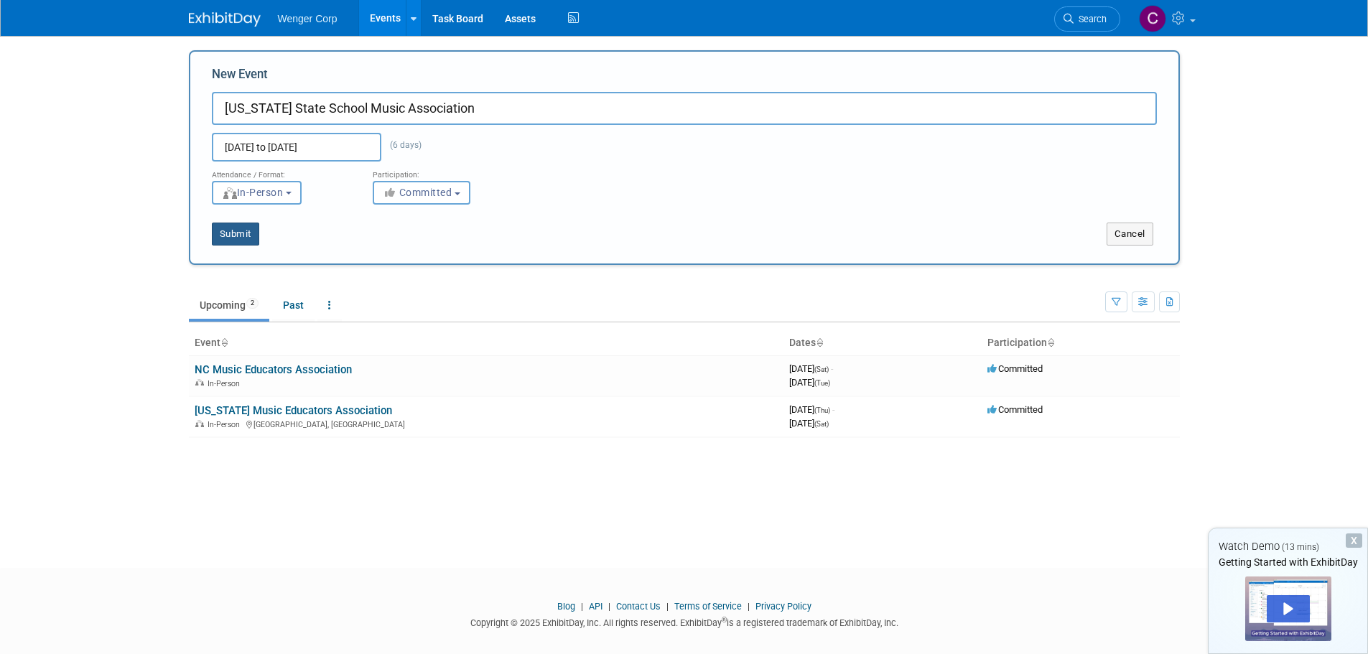
click at [243, 236] on button "Submit" at bounding box center [235, 234] width 47 height 23
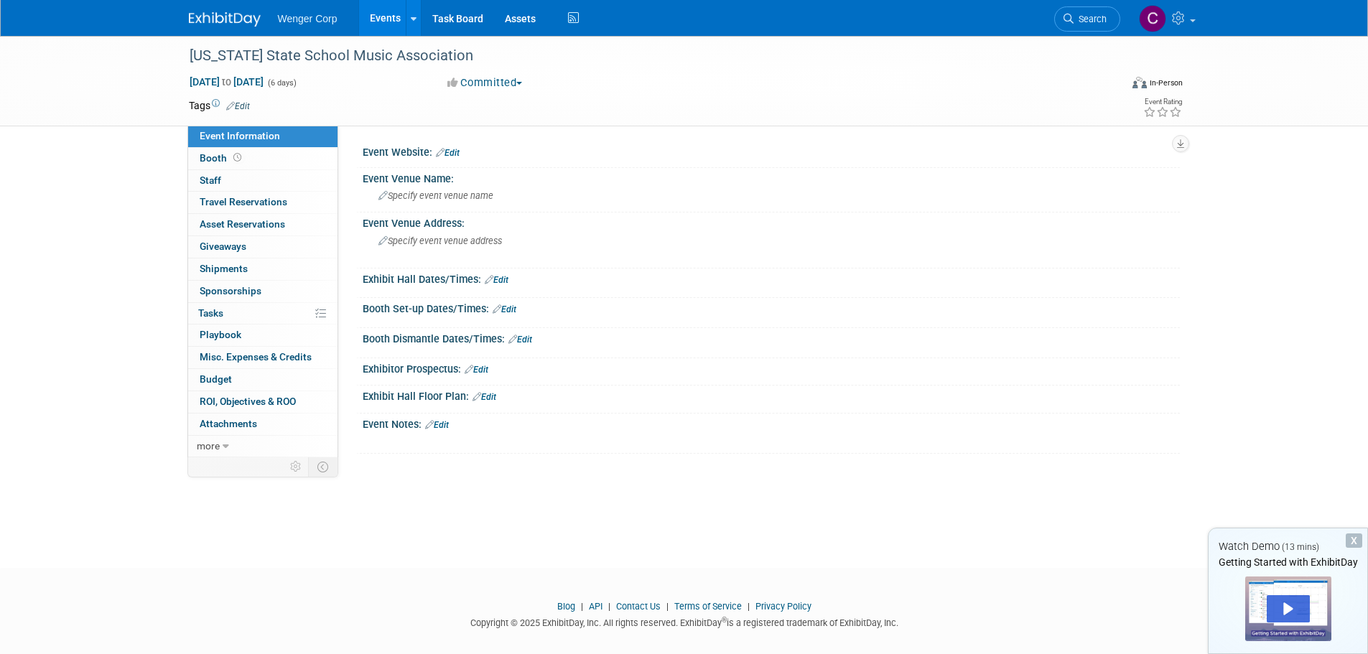
click at [455, 150] on link "Edit" at bounding box center [448, 153] width 24 height 10
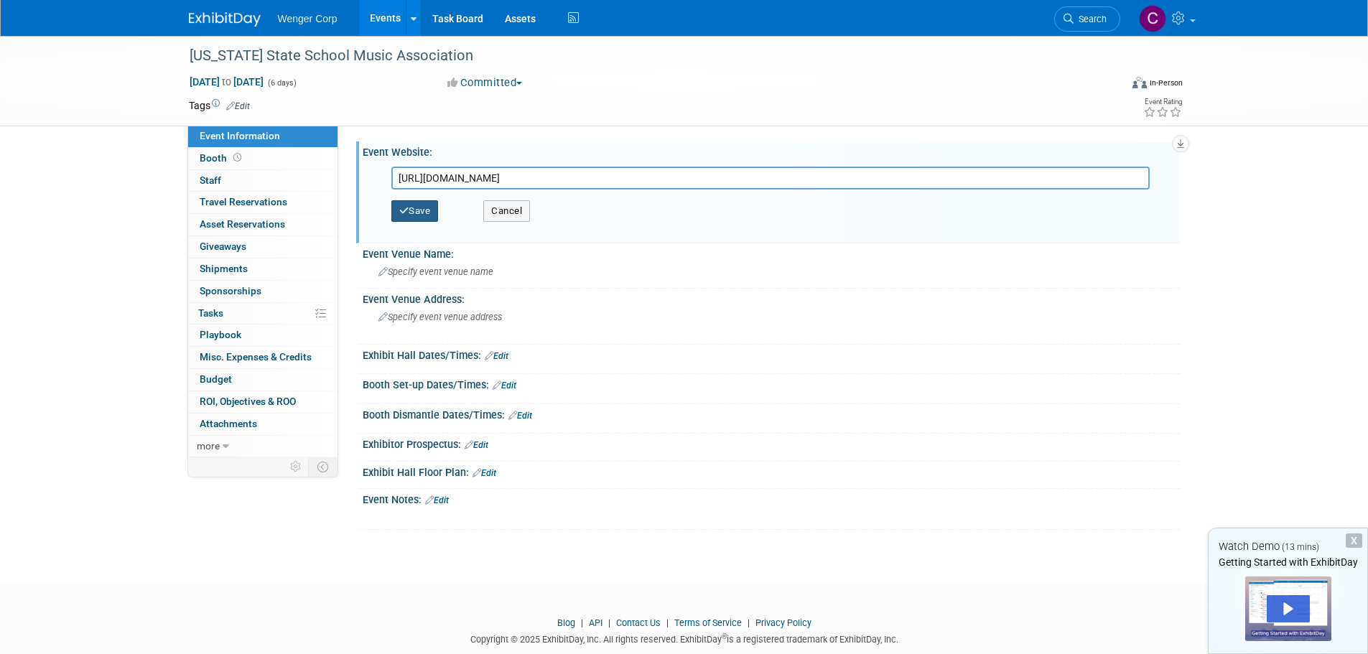
type input "https://www.nyssma.org/"
click at [421, 208] on button "Save" at bounding box center [414, 211] width 47 height 22
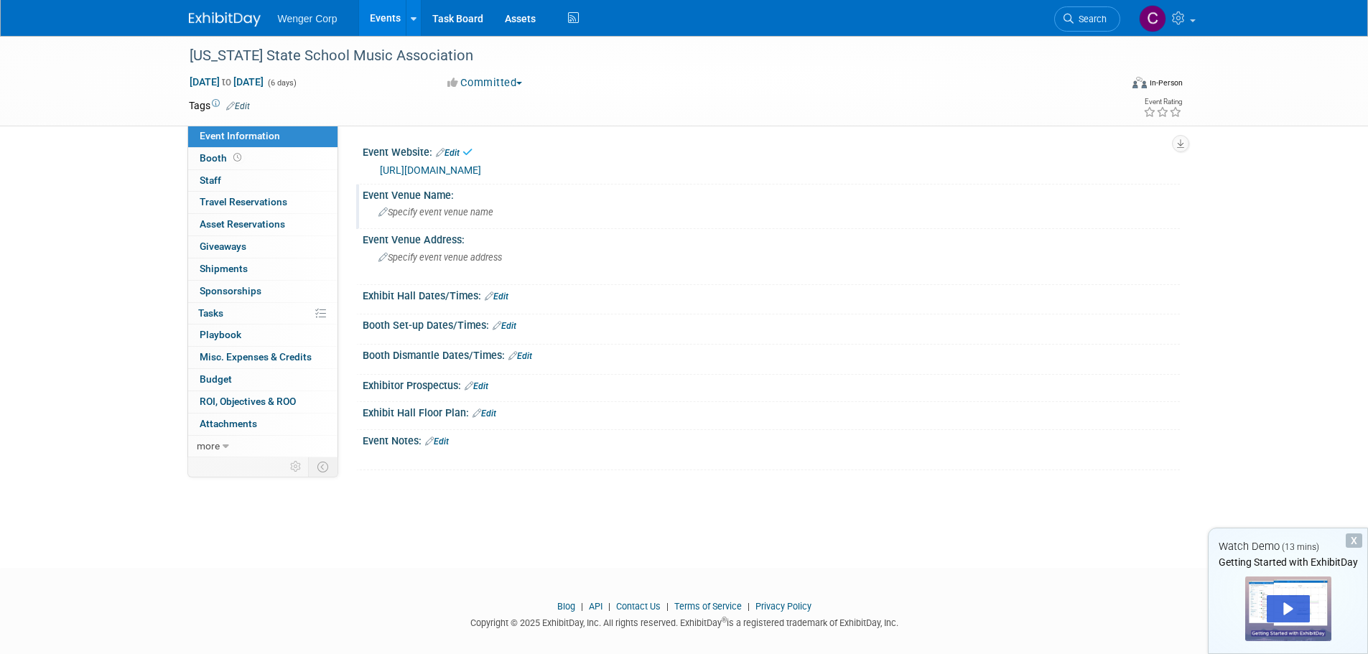
click at [402, 212] on span "Specify event venue name" at bounding box center [435, 212] width 115 height 11
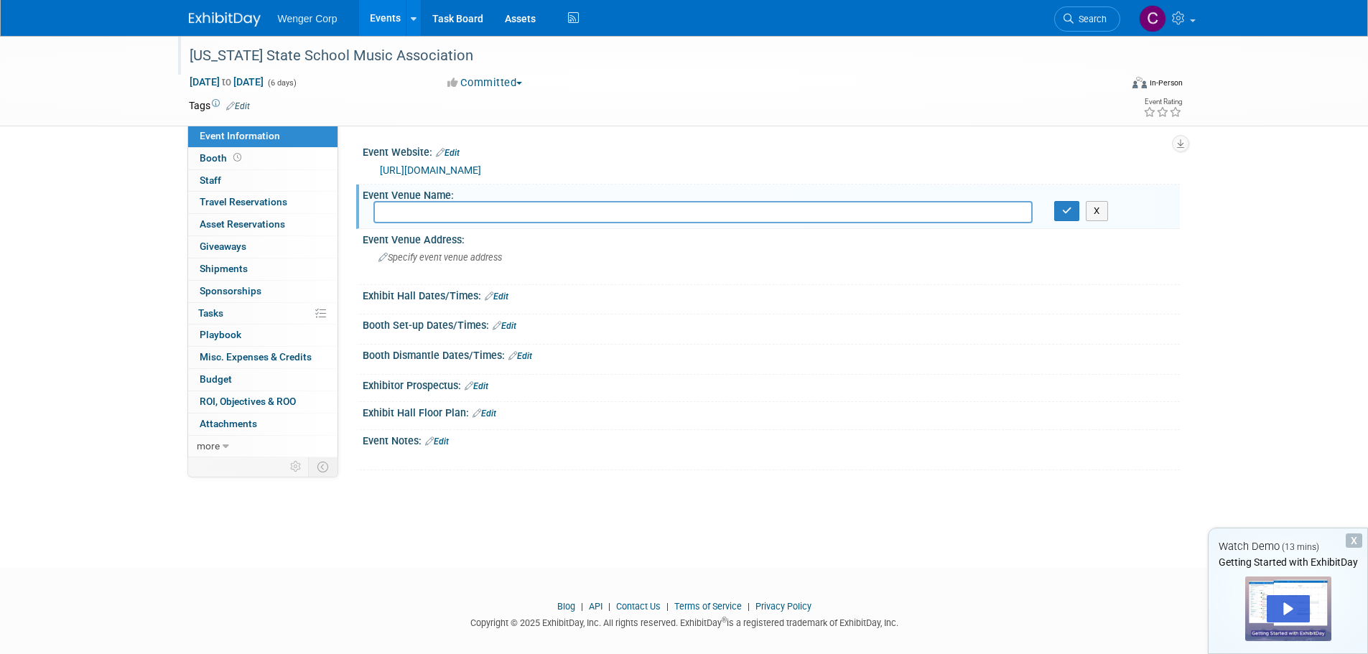
click at [338, 52] on div "New York State School Music Association" at bounding box center [642, 56] width 914 height 26
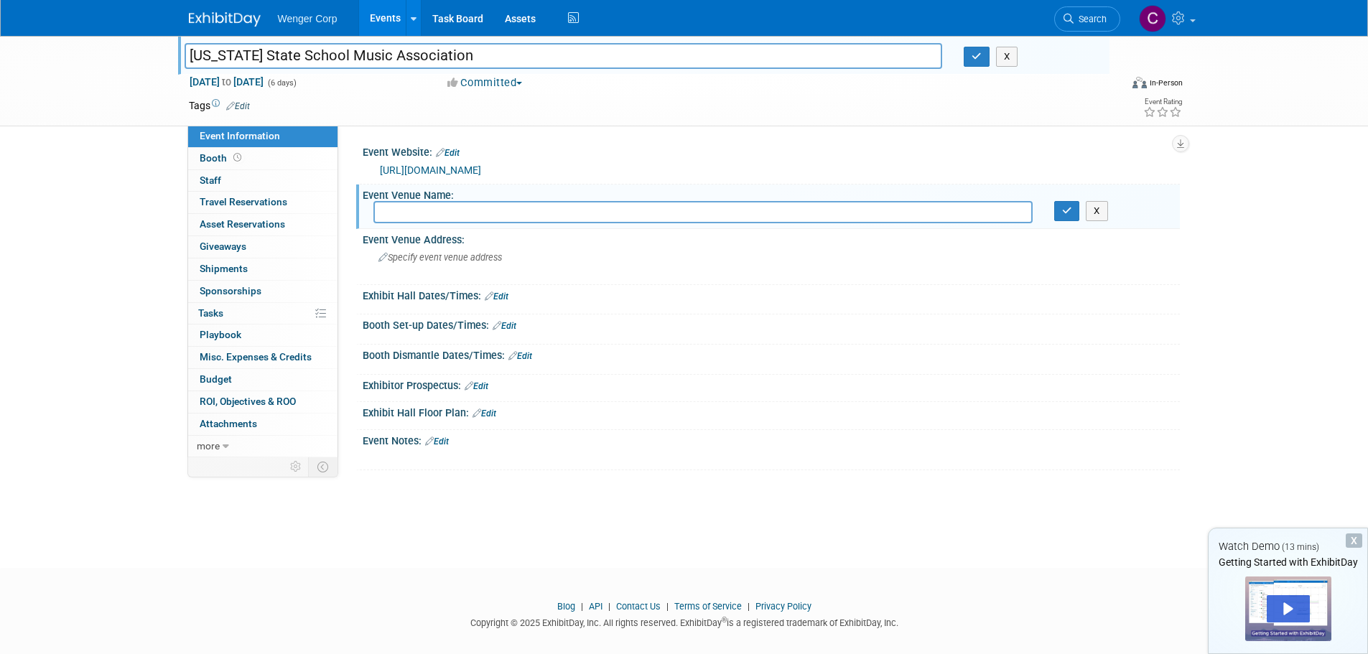
click at [190, 55] on input "New York State School Music Association" at bounding box center [564, 55] width 758 height 25
click at [470, 53] on input "New York State School Music Association" at bounding box center [564, 55] width 758 height 25
type input "[US_STATE] State School Music Association 2025 Winter Conference"
click at [422, 220] on input "text" at bounding box center [702, 212] width 659 height 22
paste input "Joseph A. Floreano Rochester Riverside Convention Center"
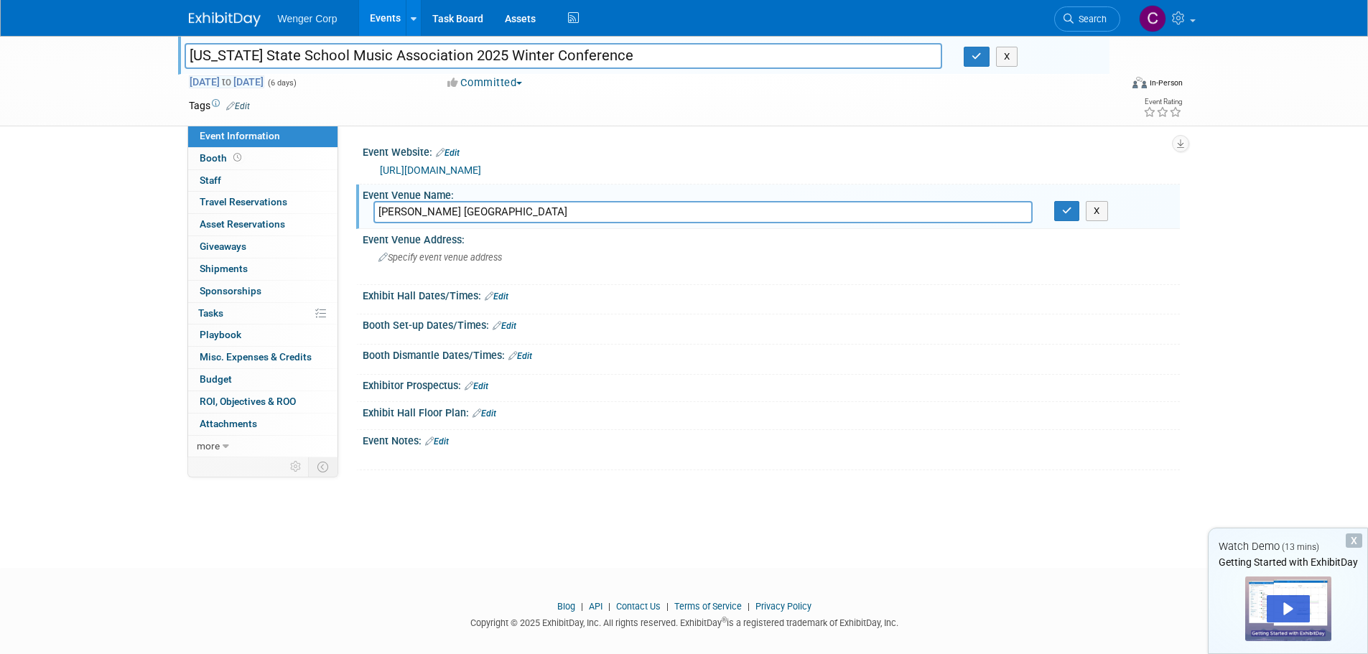
type input "Joseph A. Floreano Rochester Riverside Convention Center"
click at [264, 79] on span "Dec 4, 2025 to Dec 9, 2025" at bounding box center [226, 81] width 75 height 13
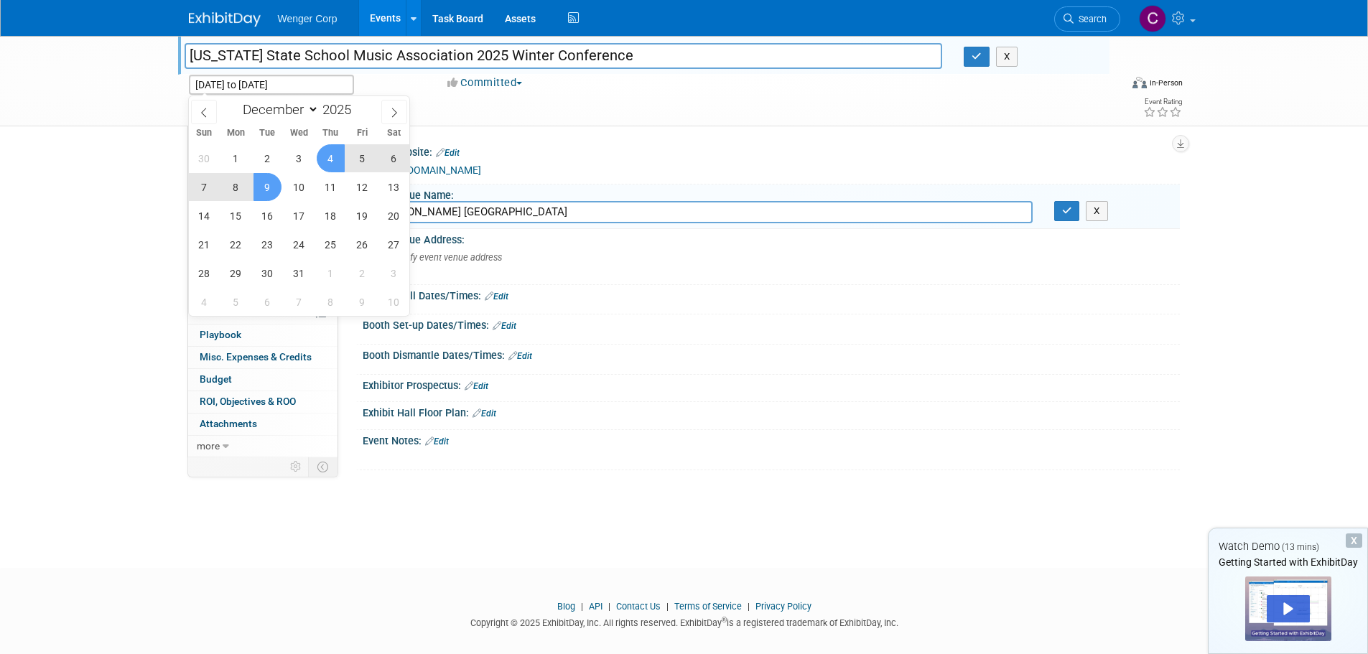
click at [205, 183] on span "7" at bounding box center [204, 187] width 28 height 28
type input "Dec 7, 2025"
click at [331, 157] on span "4" at bounding box center [331, 158] width 28 height 28
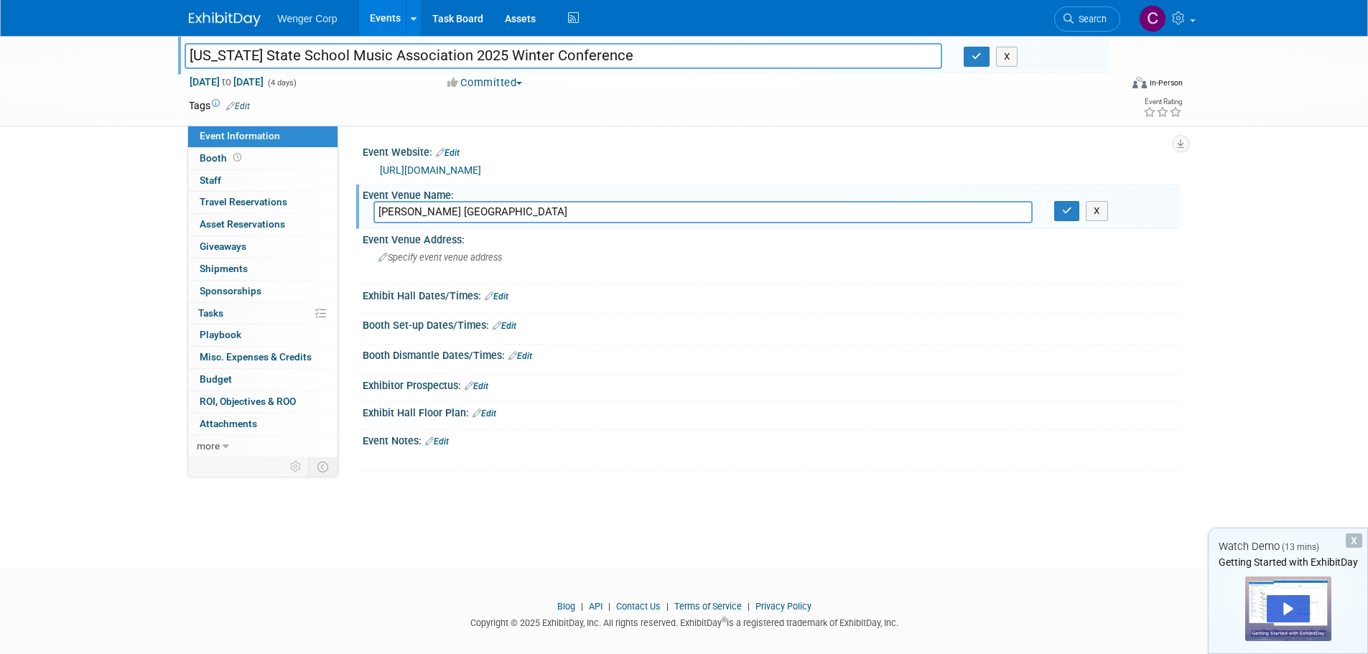
click at [669, 351] on div "Booth Dismantle Dates/Times: Edit" at bounding box center [771, 354] width 817 height 19
click at [449, 256] on span "Specify event venue address" at bounding box center [440, 257] width 124 height 11
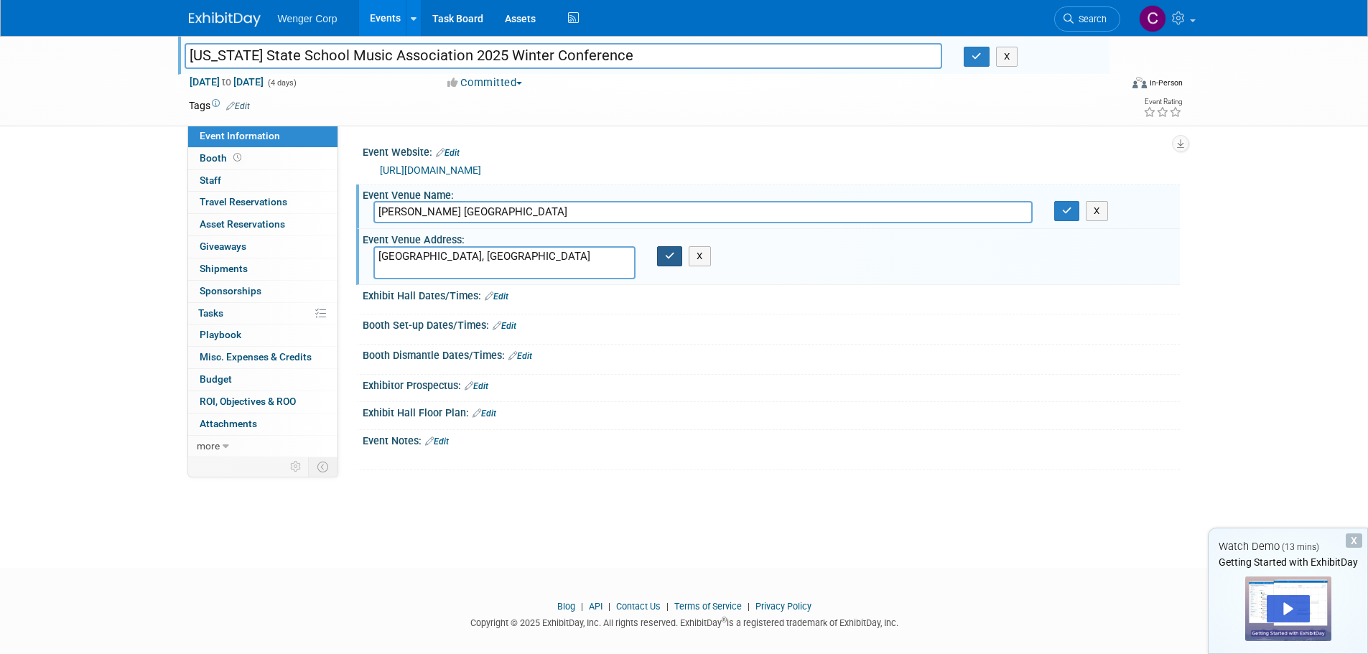
type textarea "[GEOGRAPHIC_DATA], [GEOGRAPHIC_DATA]"
click at [674, 255] on icon "button" at bounding box center [670, 255] width 10 height 9
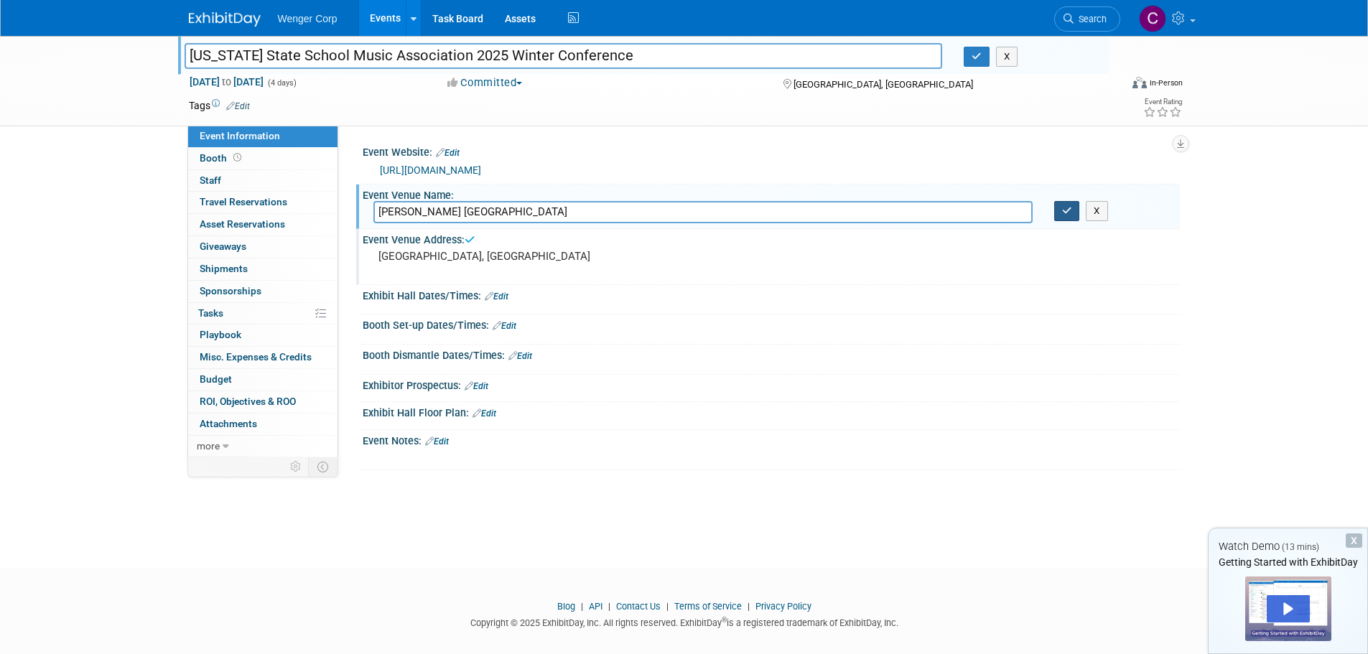
drag, startPoint x: 1061, startPoint y: 208, endPoint x: 1033, endPoint y: 167, distance: 50.0
click at [1061, 208] on button "button" at bounding box center [1067, 211] width 26 height 20
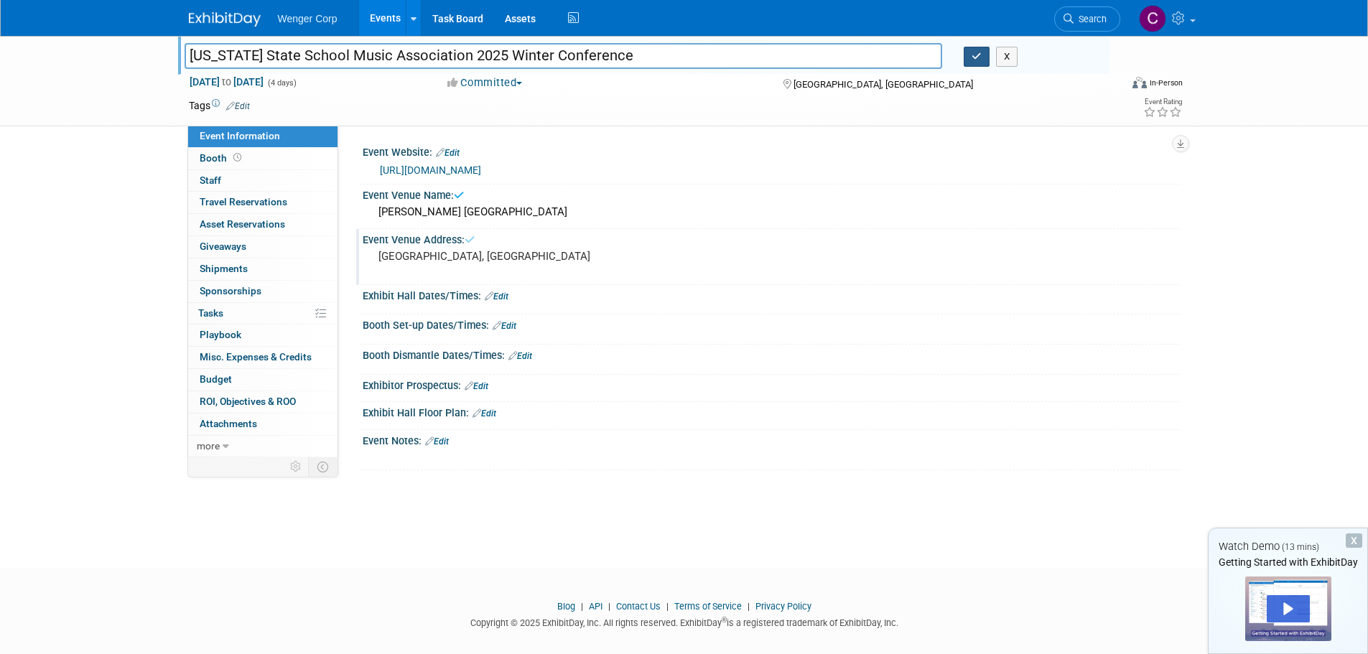
drag, startPoint x: 974, startPoint y: 57, endPoint x: 906, endPoint y: 206, distance: 163.6
click at [974, 58] on icon "button" at bounding box center [977, 56] width 10 height 9
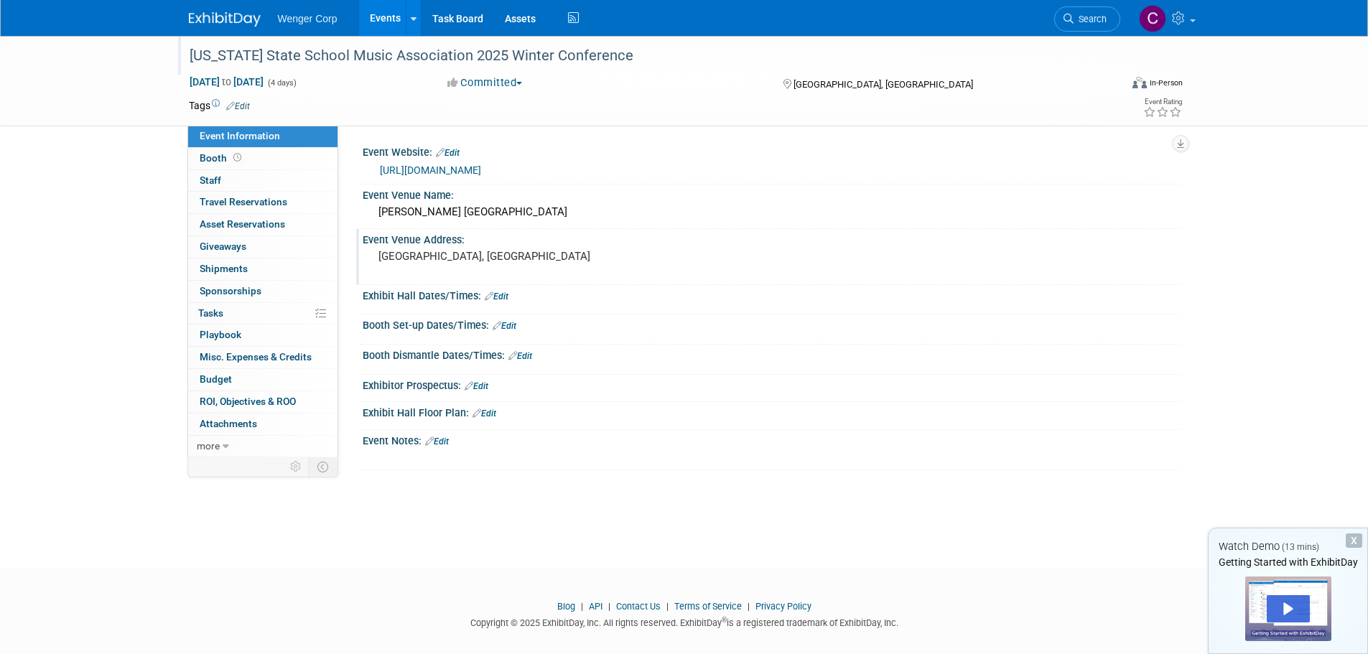
click at [386, 9] on link "Events" at bounding box center [385, 18] width 52 height 36
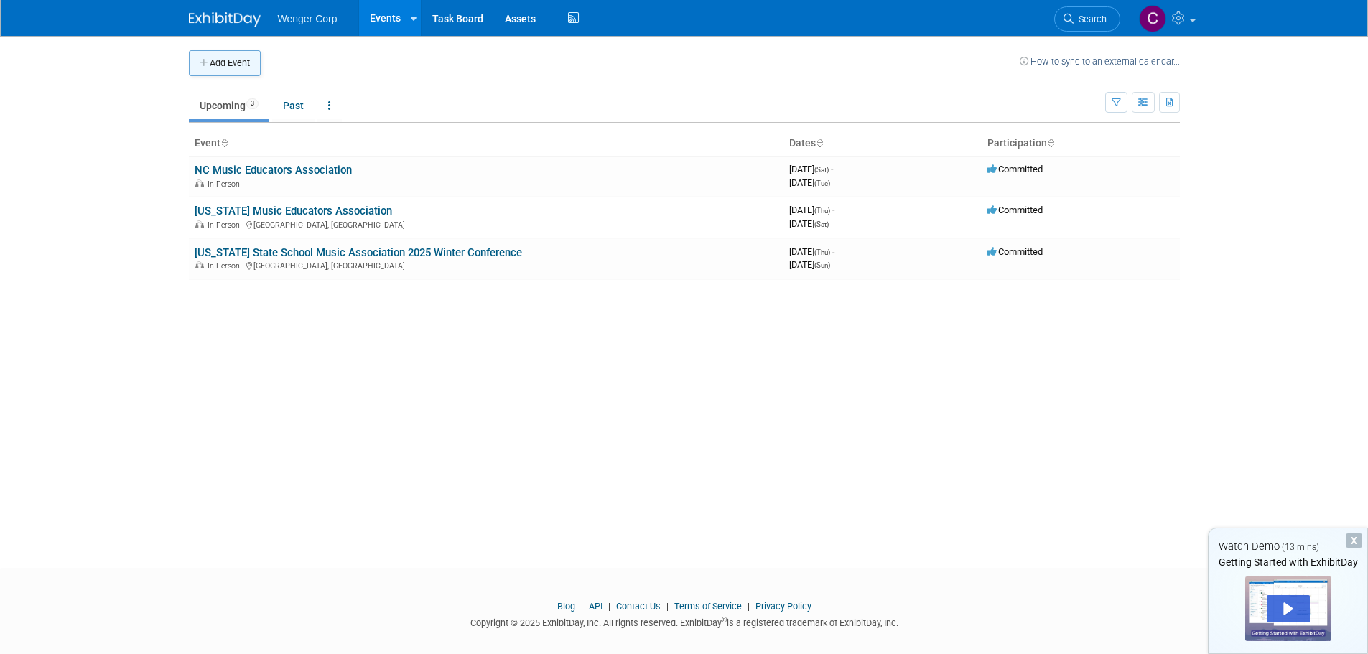
click at [225, 57] on button "Add Event" at bounding box center [225, 63] width 72 height 26
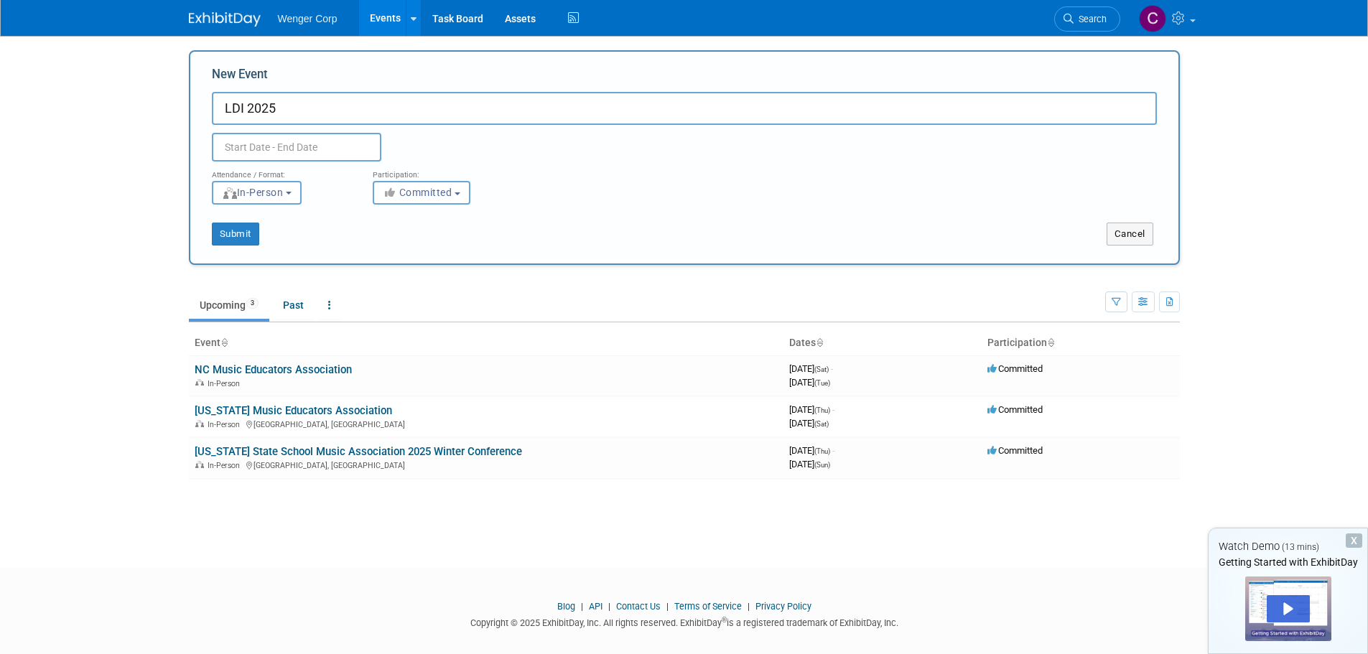
type input "LDI 2025"
click at [248, 145] on input "text" at bounding box center [296, 147] width 169 height 29
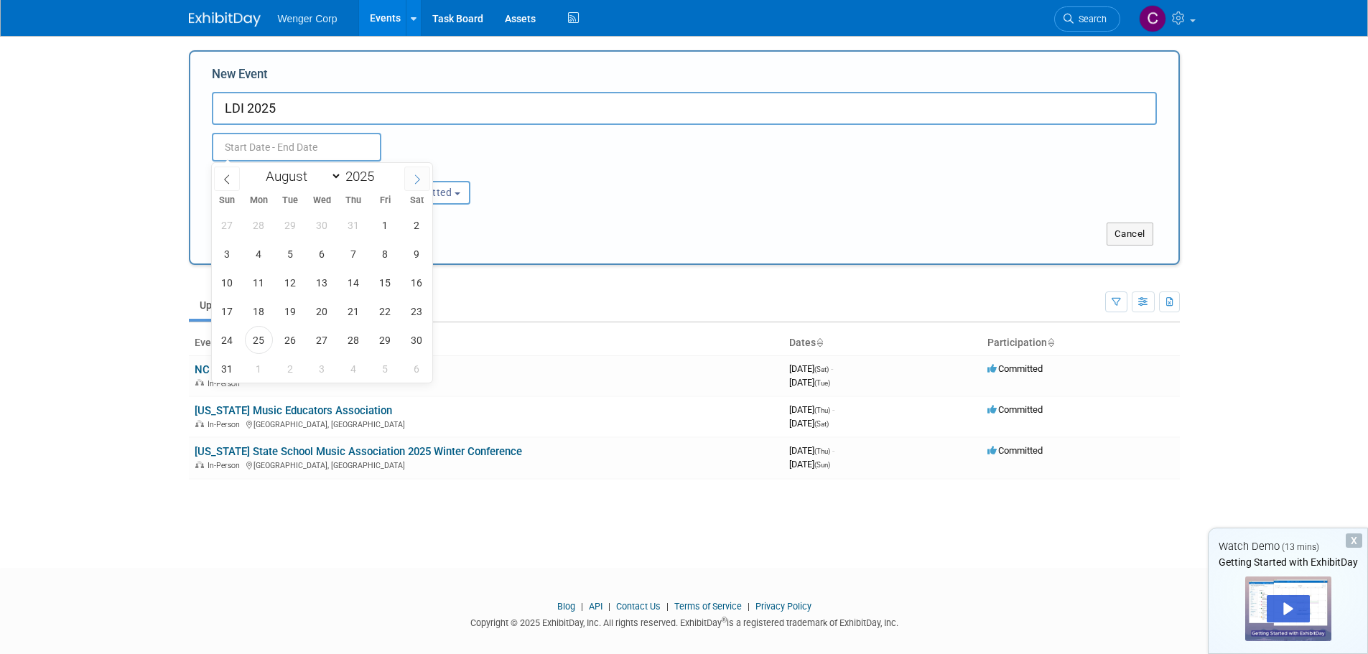
click at [416, 175] on icon at bounding box center [417, 180] width 10 height 10
select select "11"
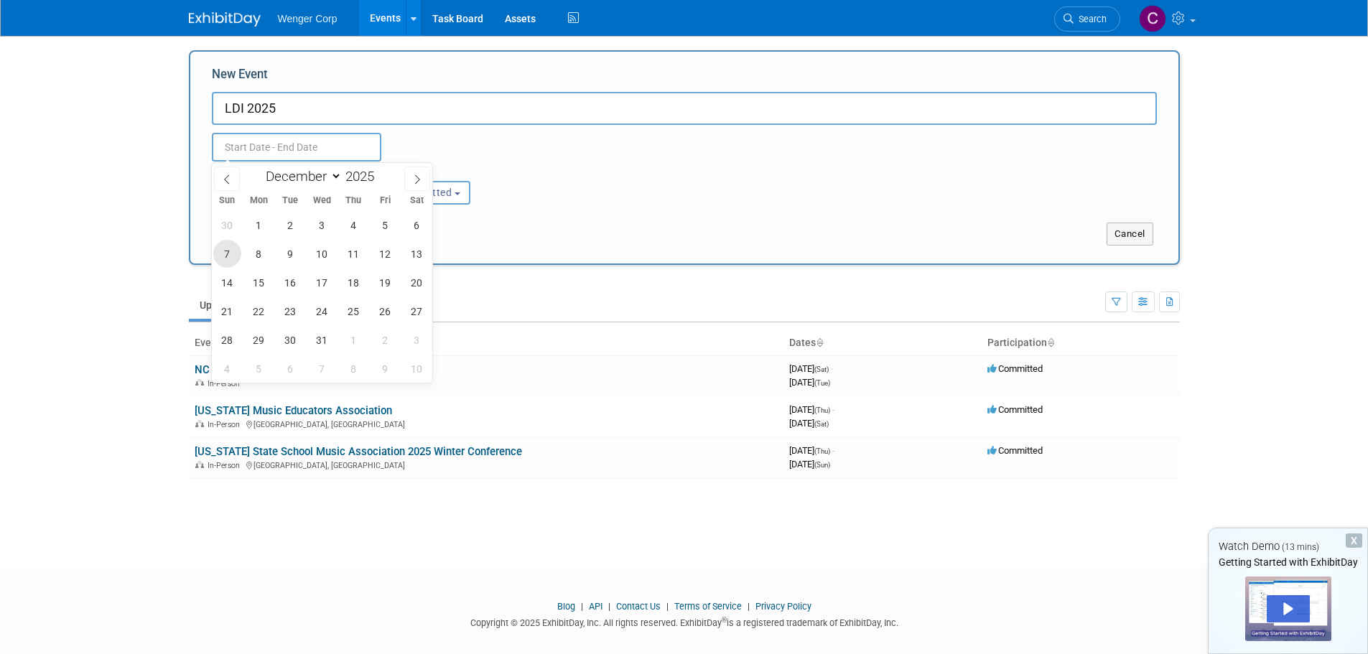
click at [226, 251] on span "7" at bounding box center [227, 254] width 28 height 28
click at [279, 253] on span "9" at bounding box center [291, 254] width 28 height 28
type input "Dec 7, 2025 to Dec 9, 2025"
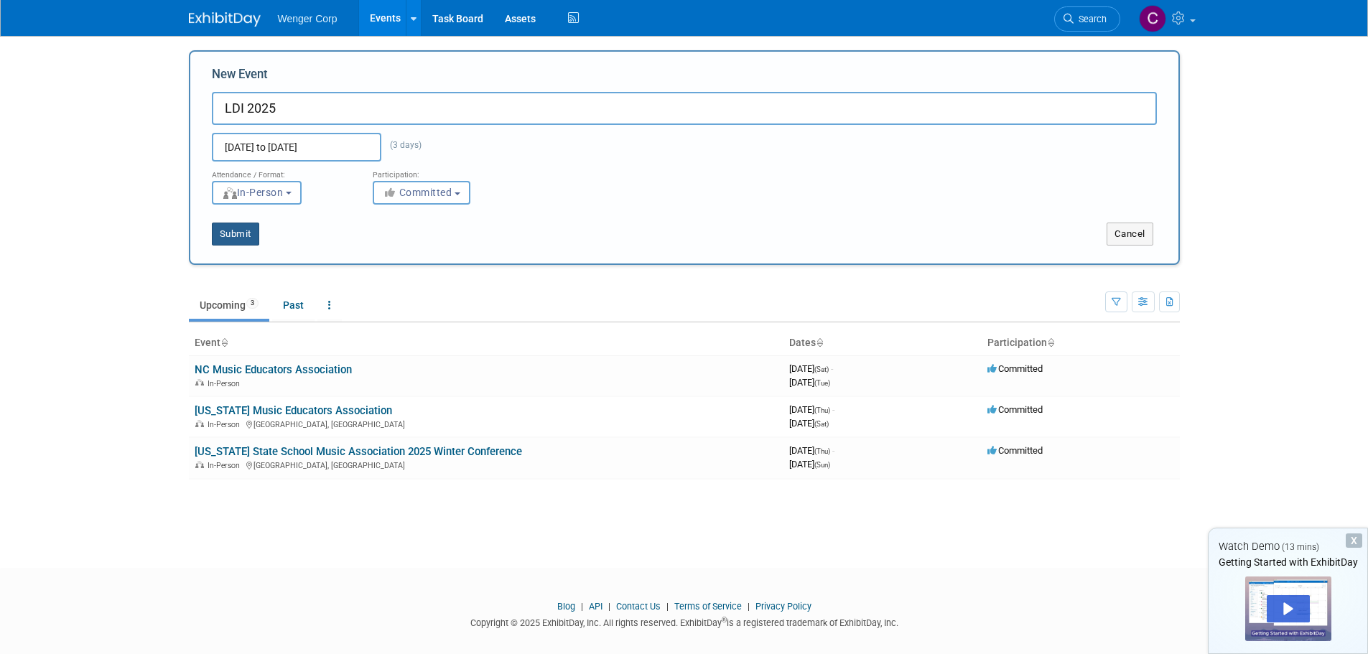
click at [242, 237] on button "Submit" at bounding box center [235, 234] width 47 height 23
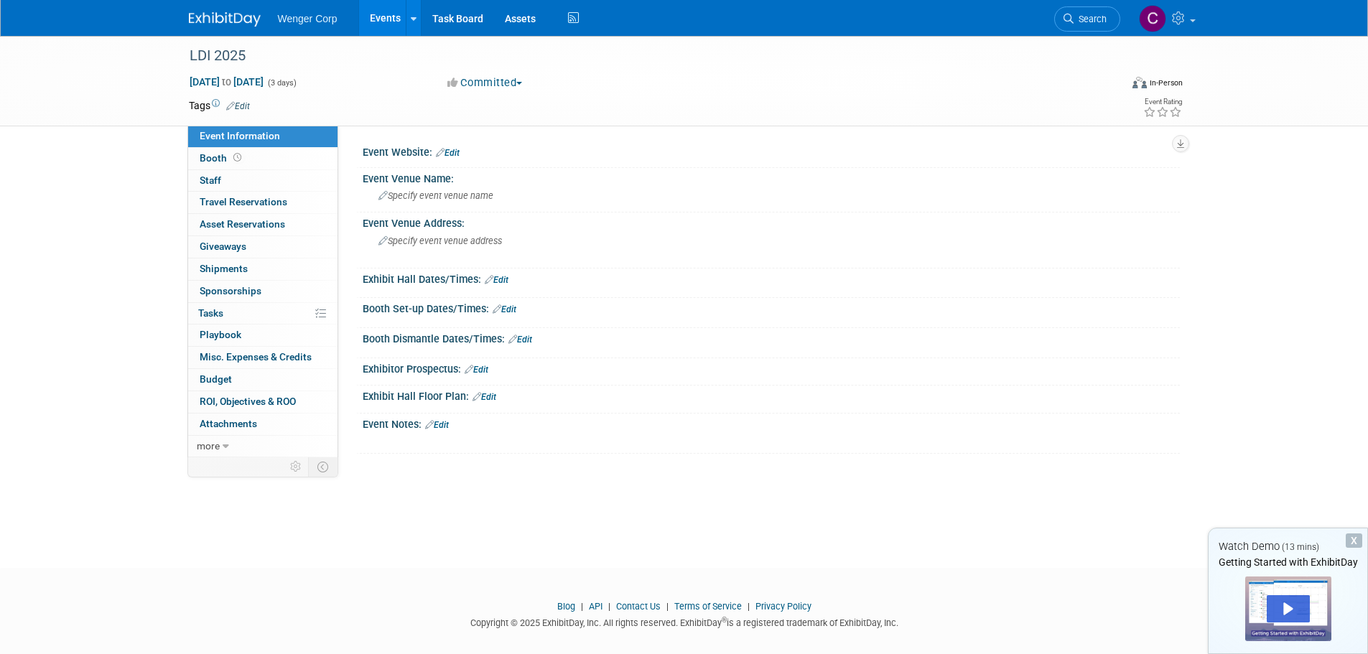
click at [455, 154] on link "Edit" at bounding box center [448, 153] width 24 height 10
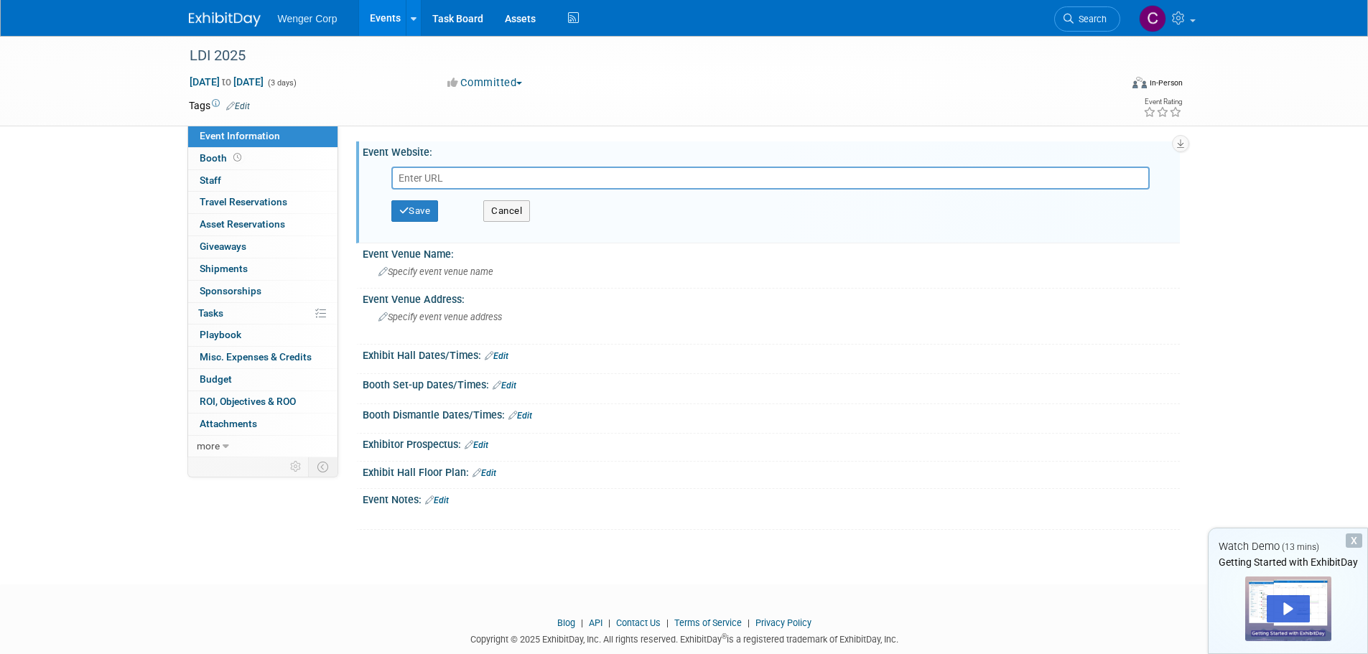
click at [410, 178] on input "text" at bounding box center [770, 178] width 758 height 23
paste input "[URL][DOMAIN_NAME]"
type input "[URL][DOMAIN_NAME]"
click at [422, 210] on button "Save" at bounding box center [414, 211] width 47 height 22
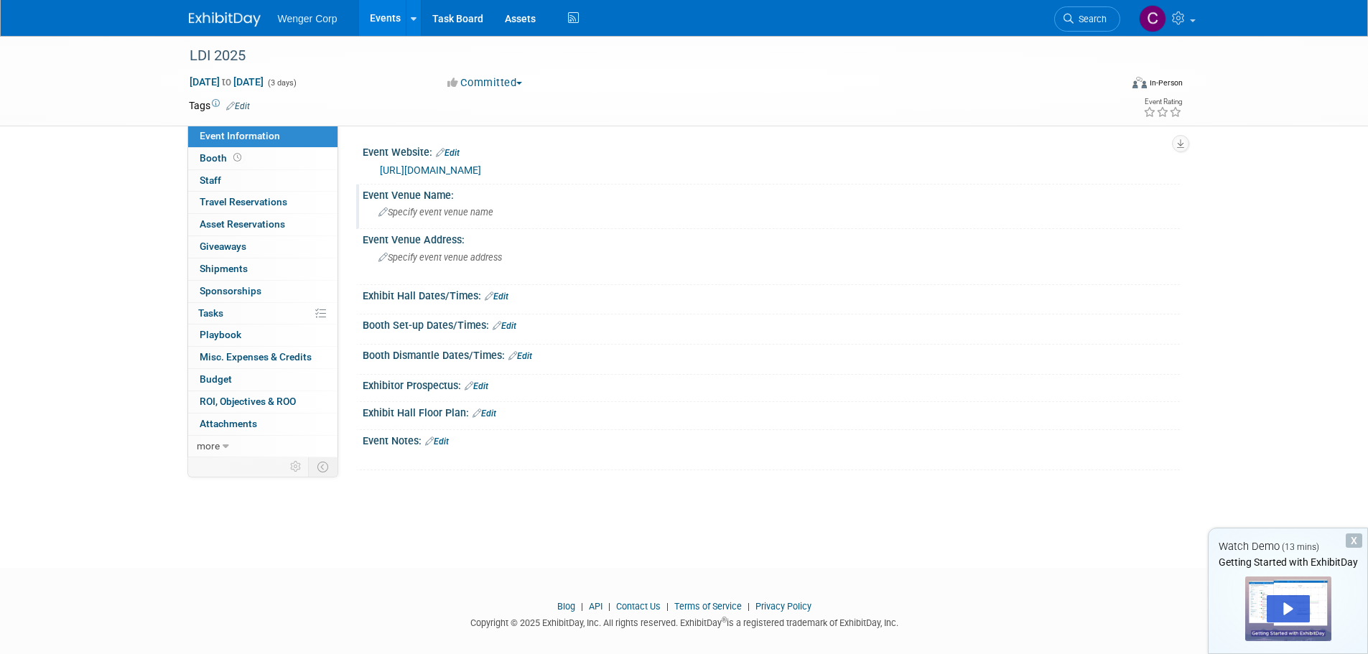
click at [419, 213] on span "Specify event venue name" at bounding box center [435, 212] width 115 height 11
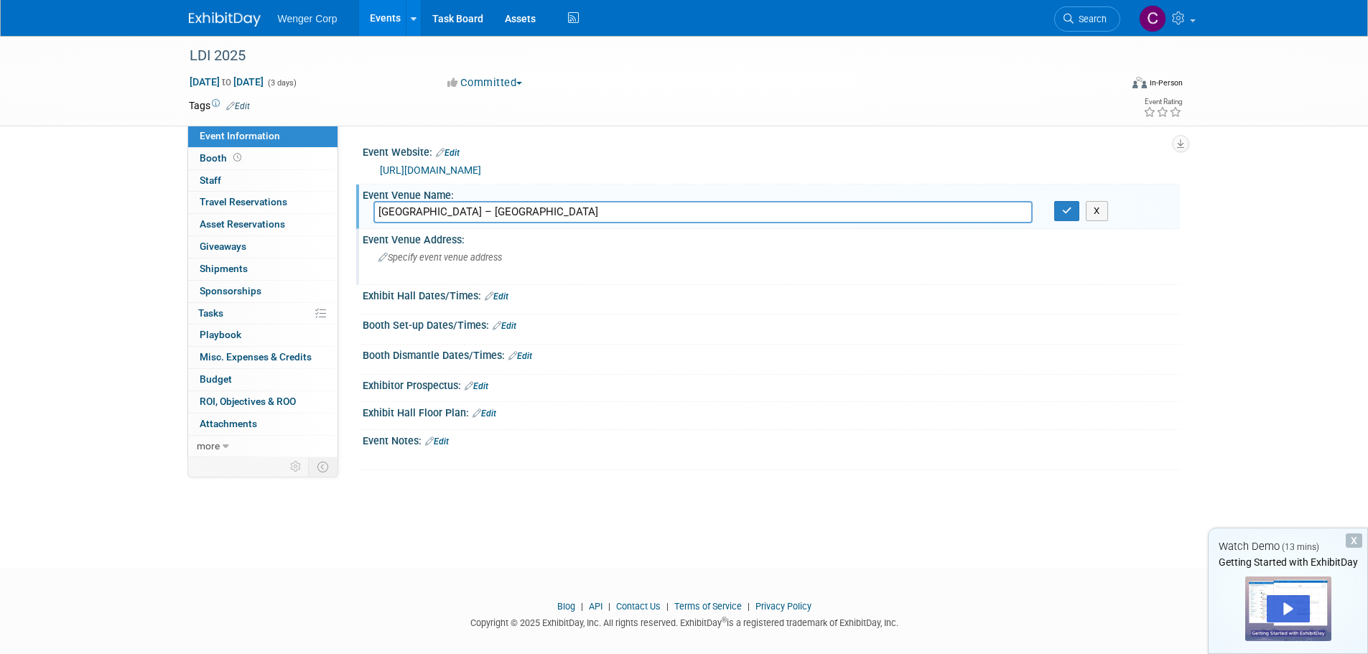
type input "Las Vegas Convention Center – West Hall"
click at [412, 256] on span "Specify event venue address" at bounding box center [440, 257] width 124 height 11
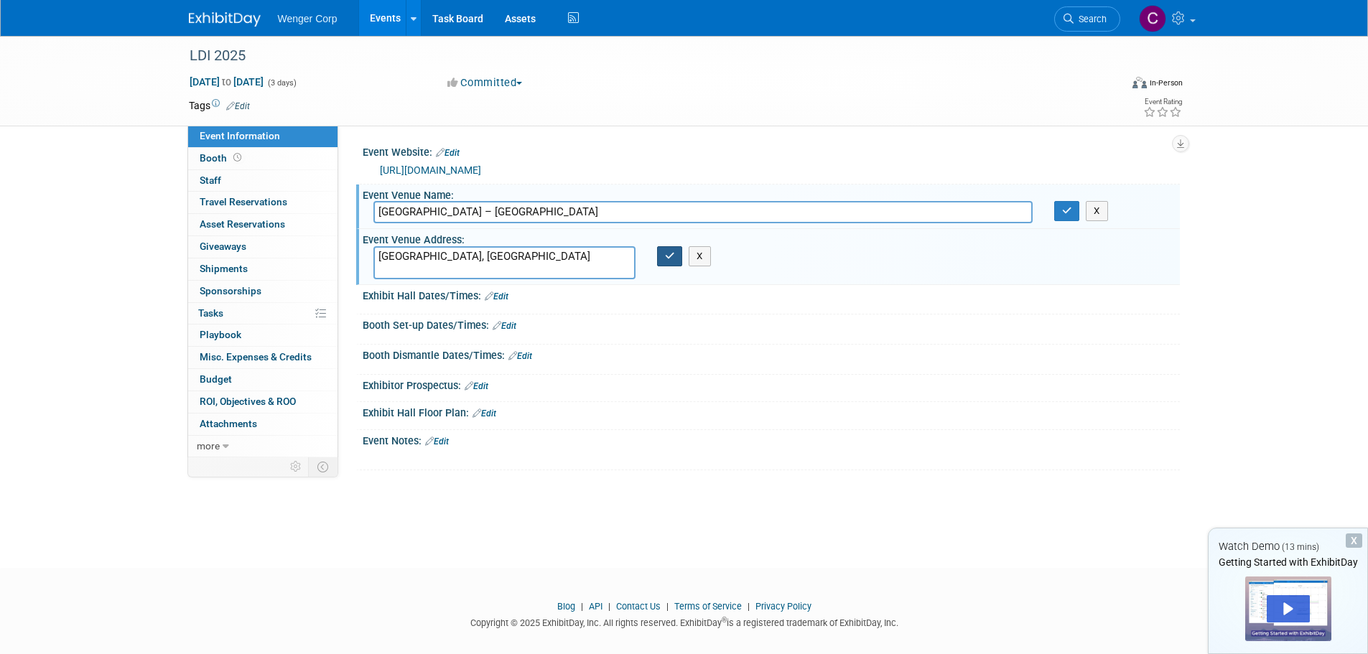
type textarea "[GEOGRAPHIC_DATA], [GEOGRAPHIC_DATA]"
click at [665, 254] on icon "button" at bounding box center [670, 255] width 10 height 9
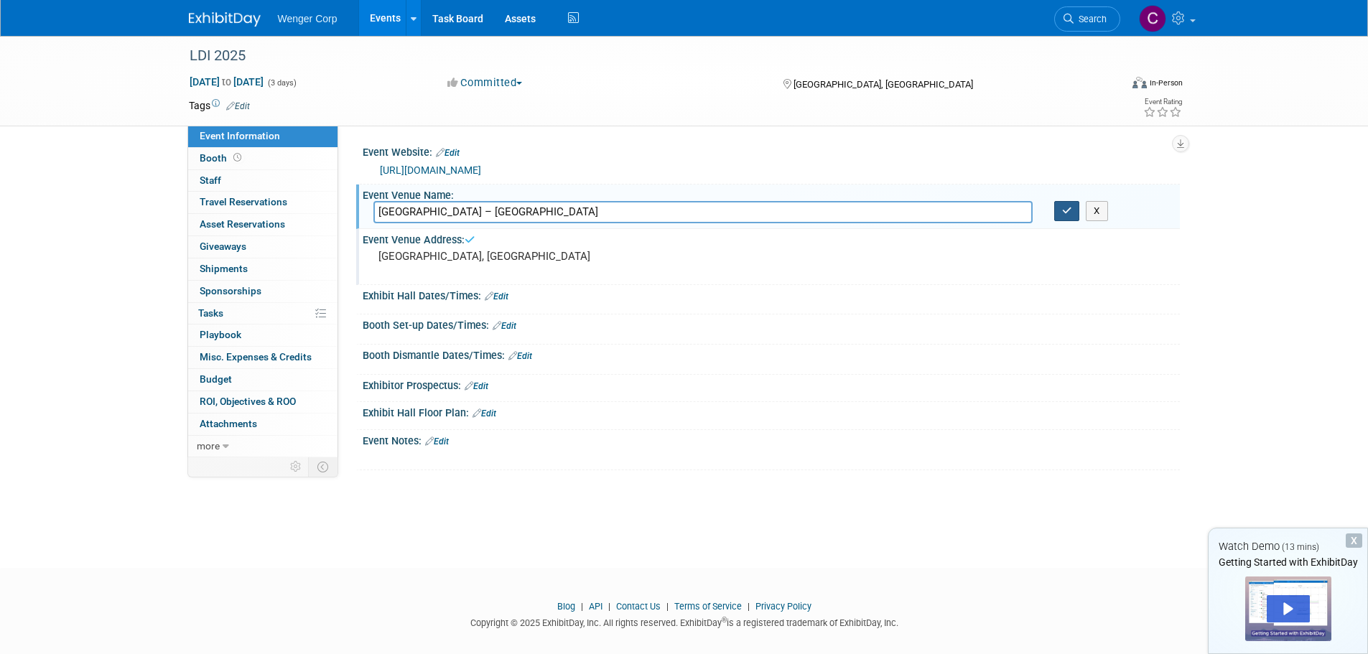
click at [1069, 206] on icon "button" at bounding box center [1067, 210] width 10 height 9
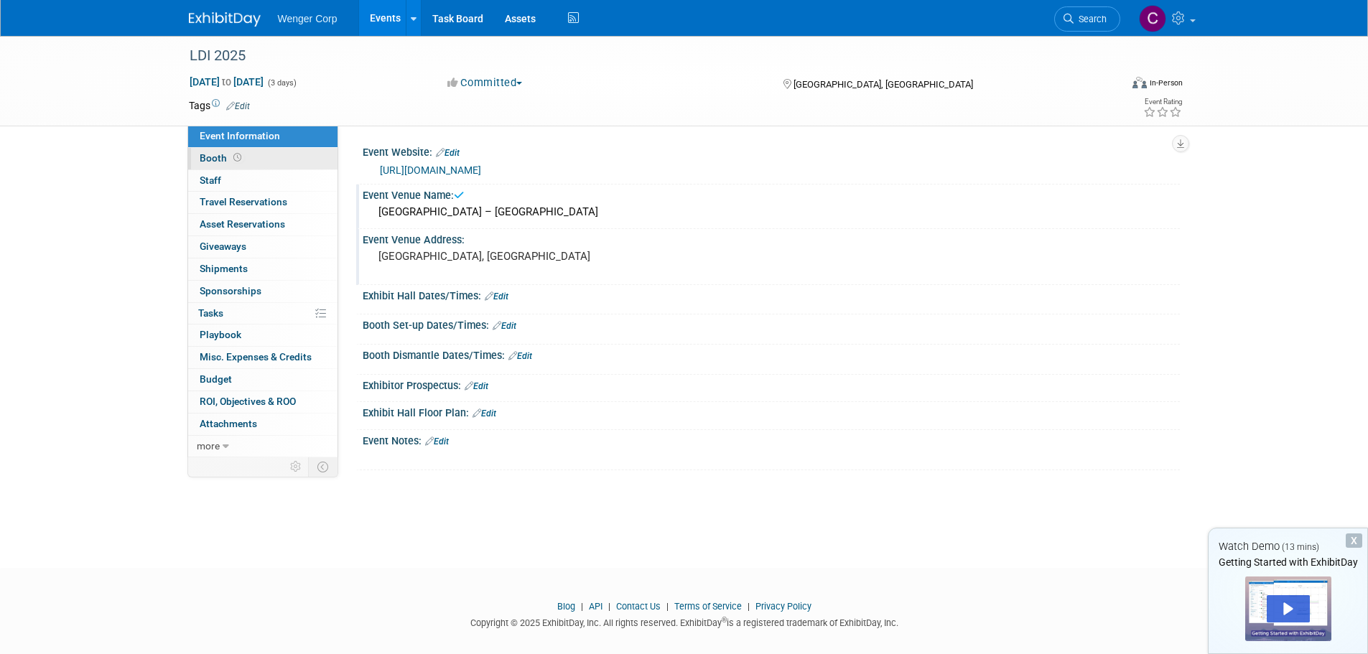
click at [203, 159] on span "Booth" at bounding box center [222, 157] width 45 height 11
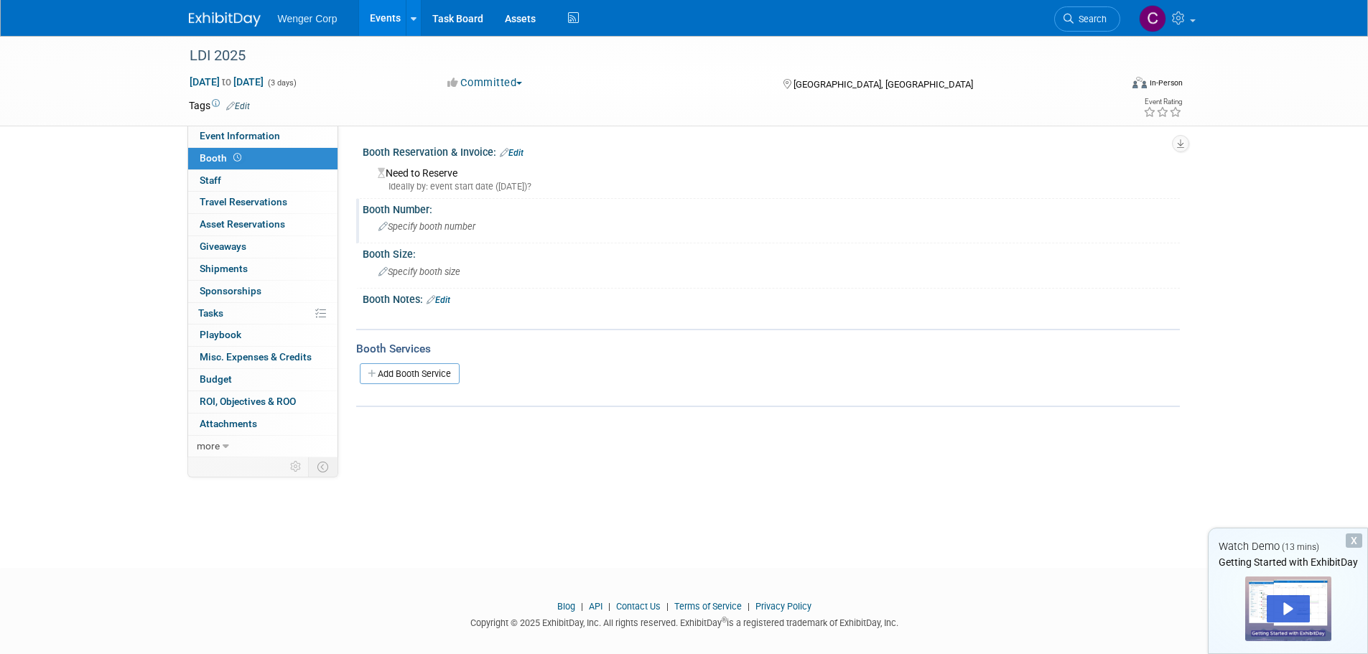
click at [422, 228] on span "Specify booth number" at bounding box center [426, 226] width 97 height 11
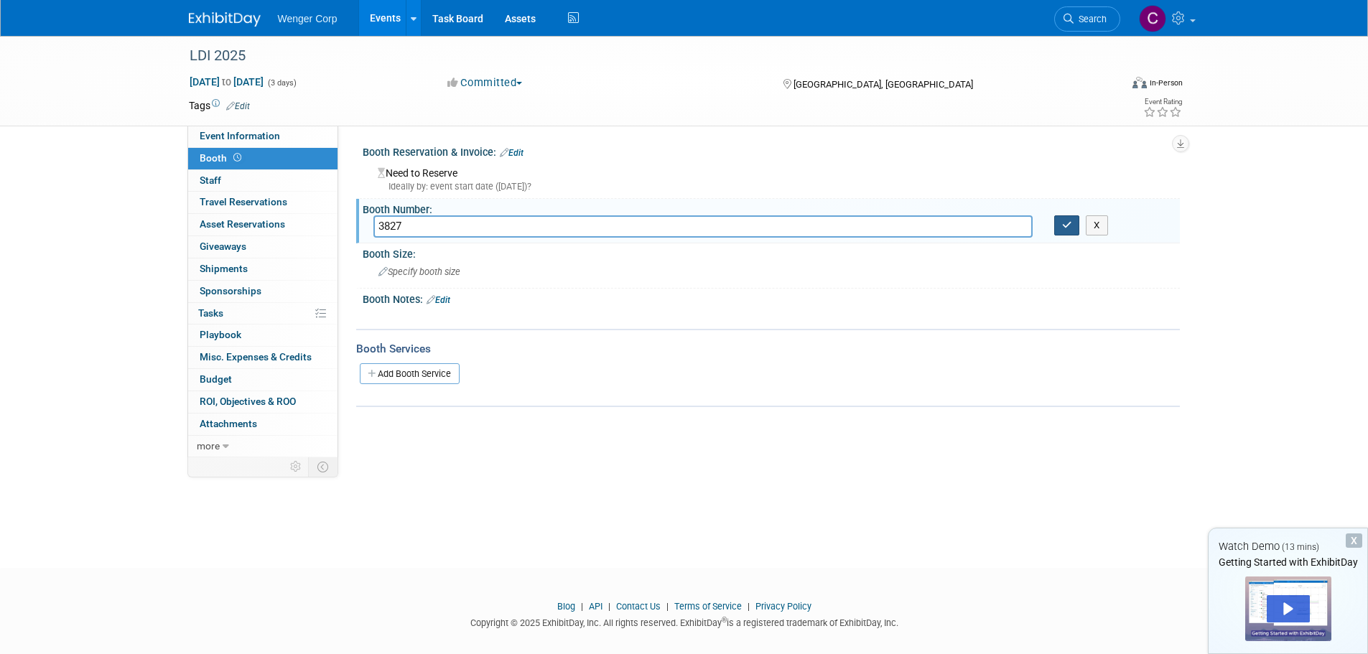
type input "3827"
click at [1067, 221] on icon "button" at bounding box center [1067, 224] width 10 height 9
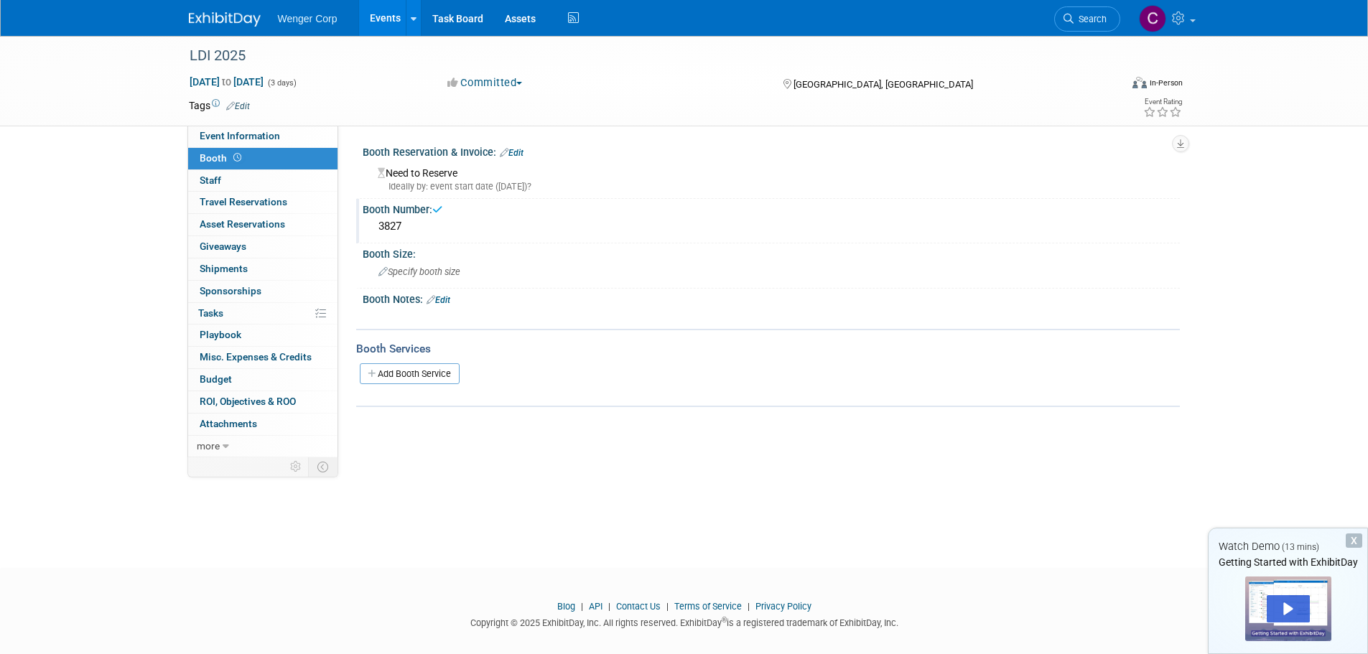
click at [462, 520] on div "LDI 2025 Dec 7, 2025 to Dec 9, 2025 (3 days) Dec 7, 2025 to Dec 9, 2025 Committ…" at bounding box center [684, 289] width 1368 height 506
click at [383, 14] on link "Events" at bounding box center [385, 18] width 52 height 36
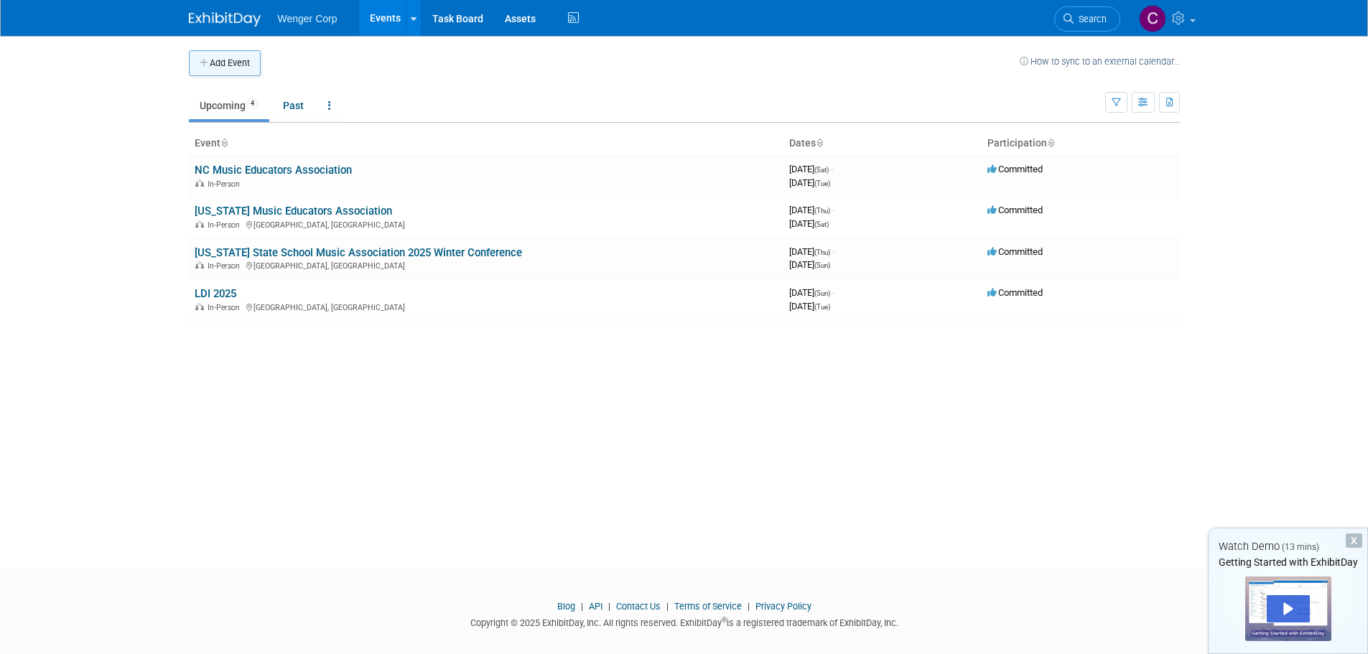
click at [215, 58] on button "Add Event" at bounding box center [225, 63] width 72 height 26
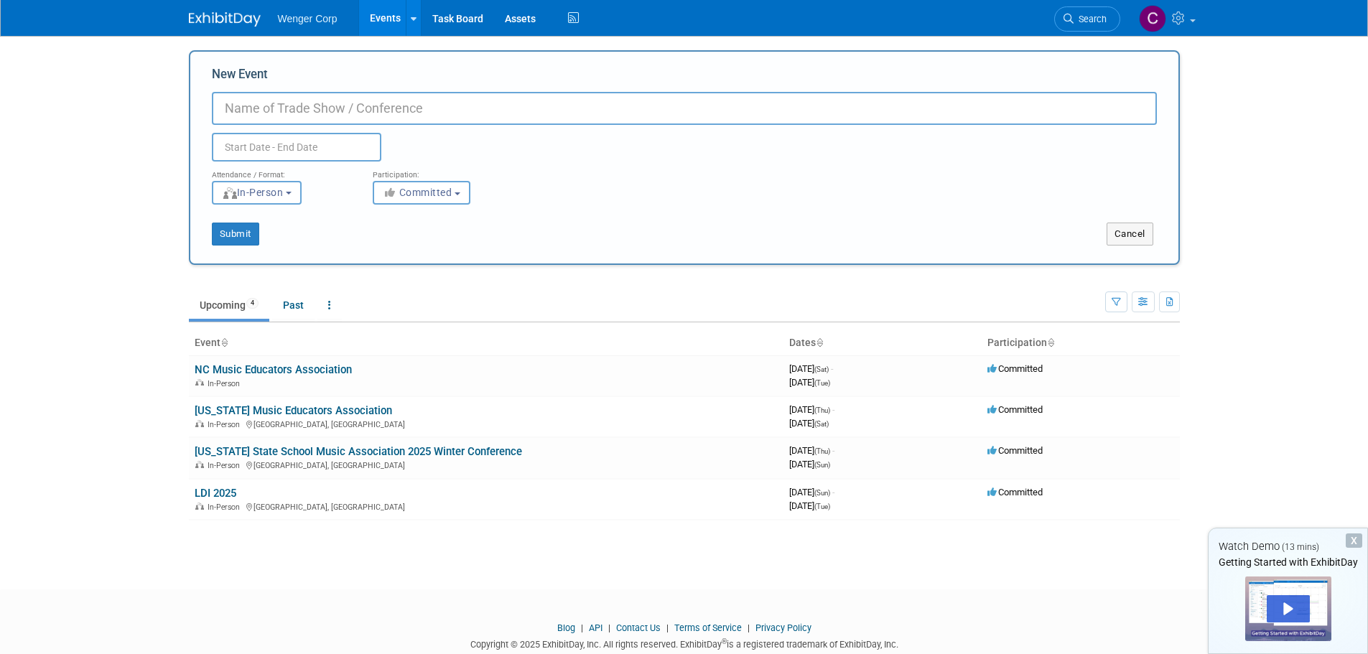
click at [225, 102] on input "New Event" at bounding box center [684, 108] width 945 height 33
paste input "The 79th Midwest Clinic – MW Clinic 2025"
type input "The 79th Midwest Clinic – MW Clinic 2025"
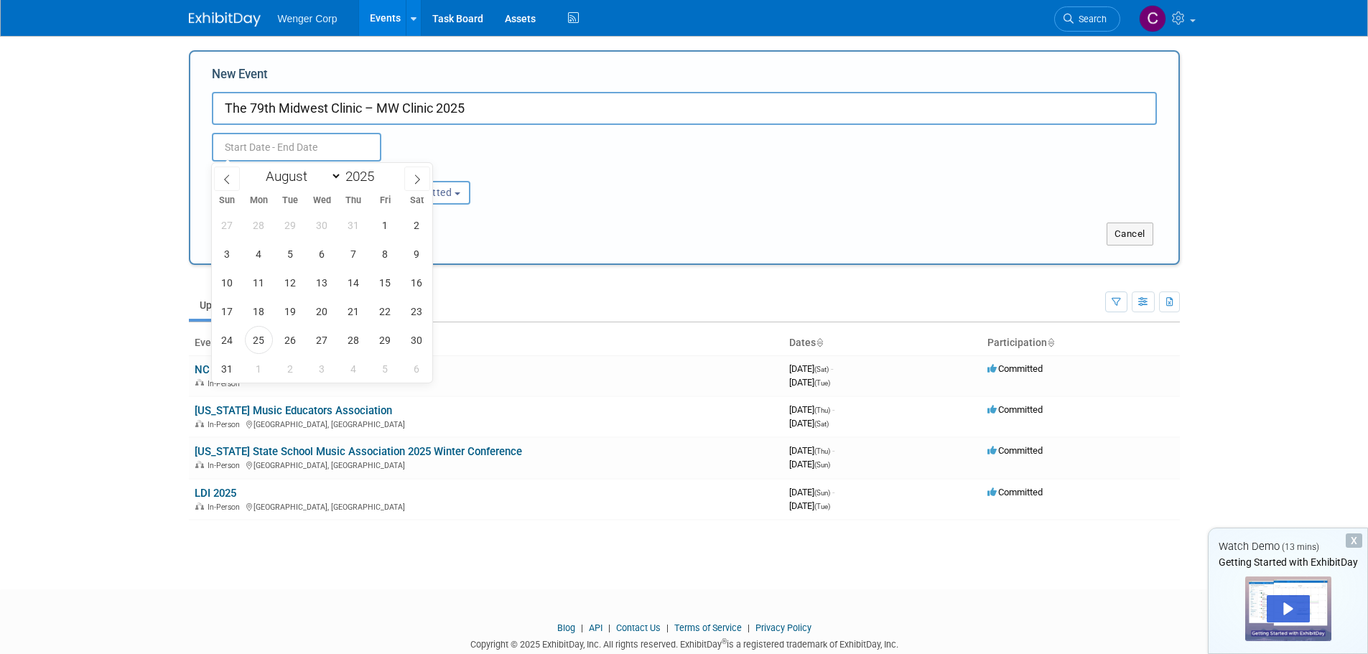
click at [238, 142] on input "text" at bounding box center [296, 147] width 169 height 29
click at [414, 175] on icon at bounding box center [417, 180] width 10 height 10
click at [412, 176] on icon at bounding box center [417, 180] width 10 height 10
click at [413, 176] on icon at bounding box center [417, 180] width 10 height 10
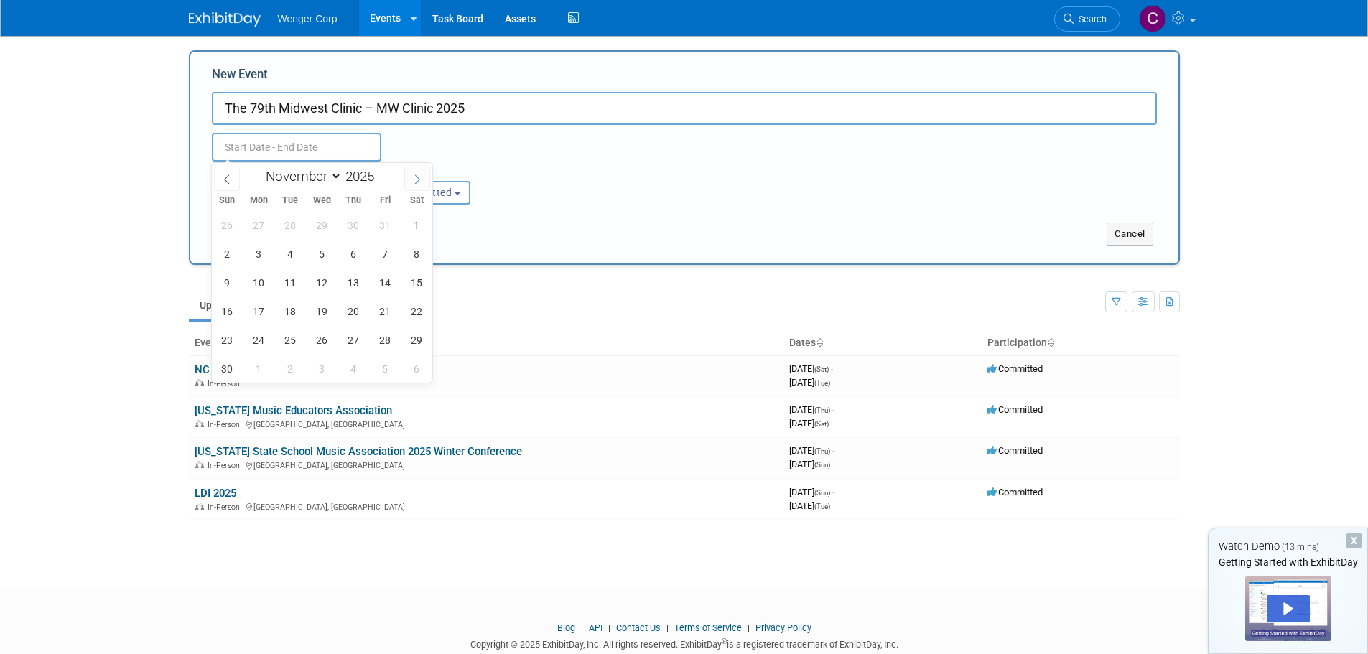
select select "11"
click at [315, 278] on span "17" at bounding box center [322, 283] width 28 height 28
click at [378, 279] on span "19" at bounding box center [385, 283] width 28 height 28
type input "[DATE] to [DATE]"
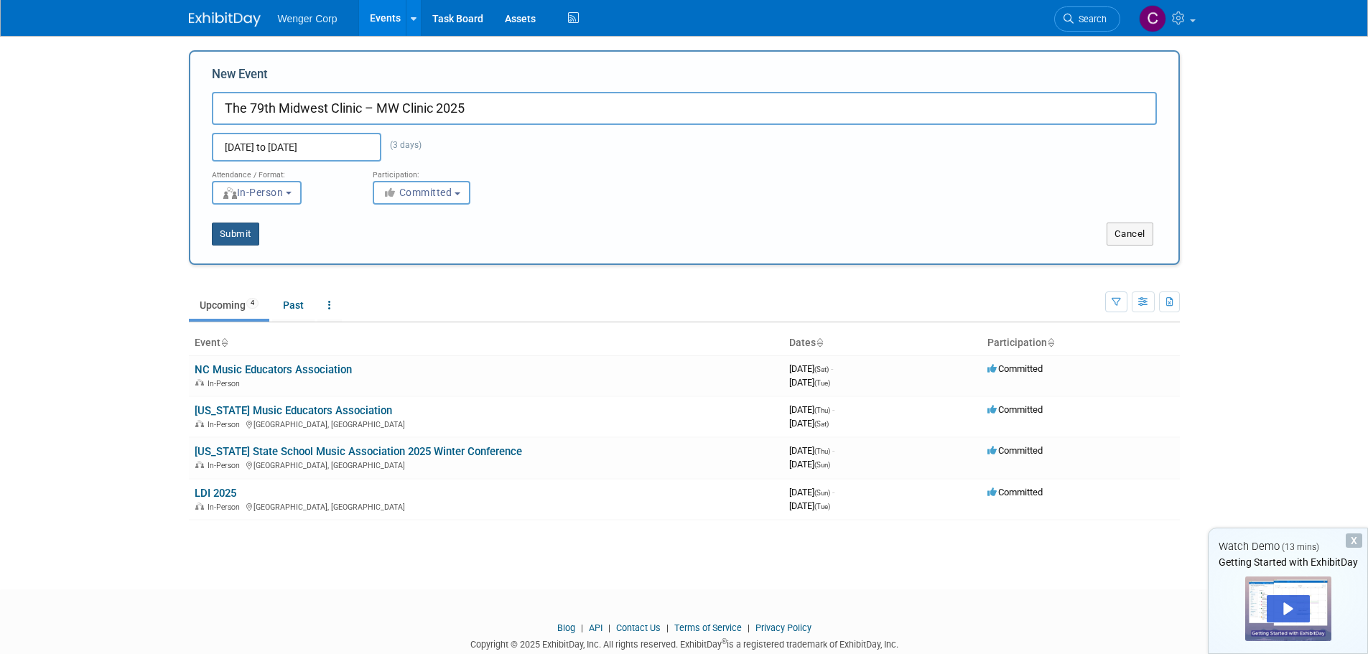
click at [243, 233] on button "Submit" at bounding box center [235, 234] width 47 height 23
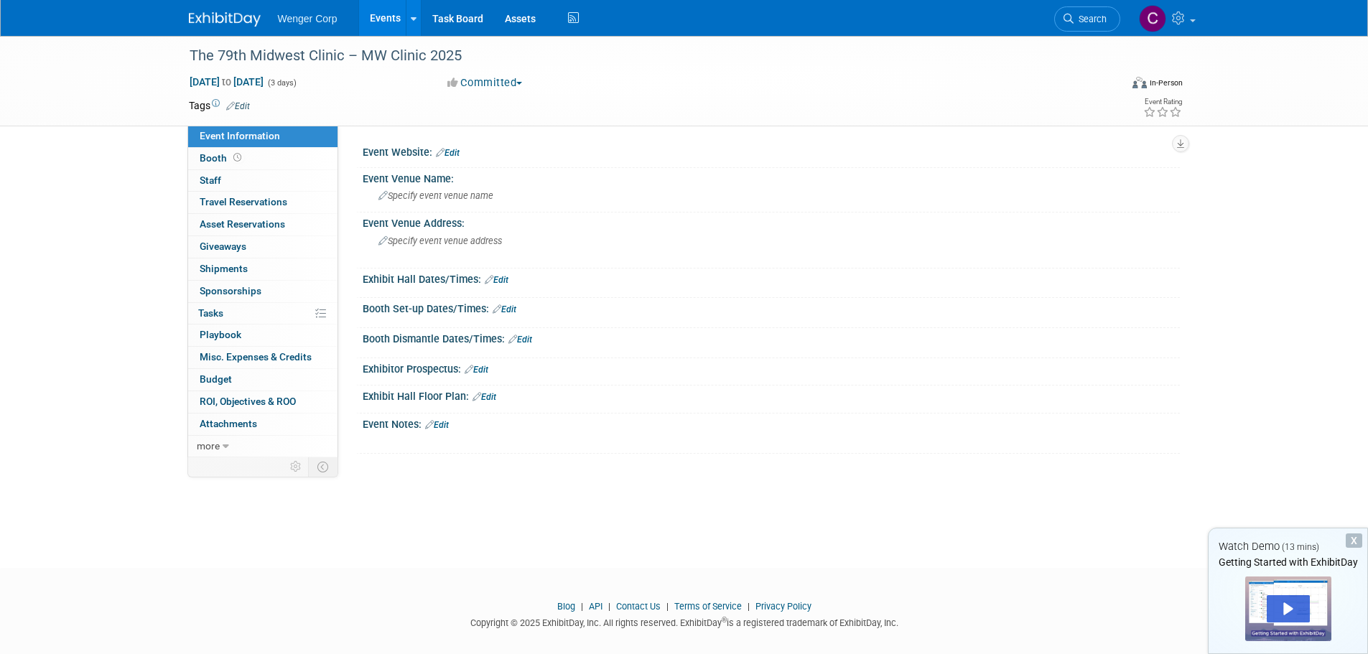
click at [456, 149] on link "Edit" at bounding box center [448, 153] width 24 height 10
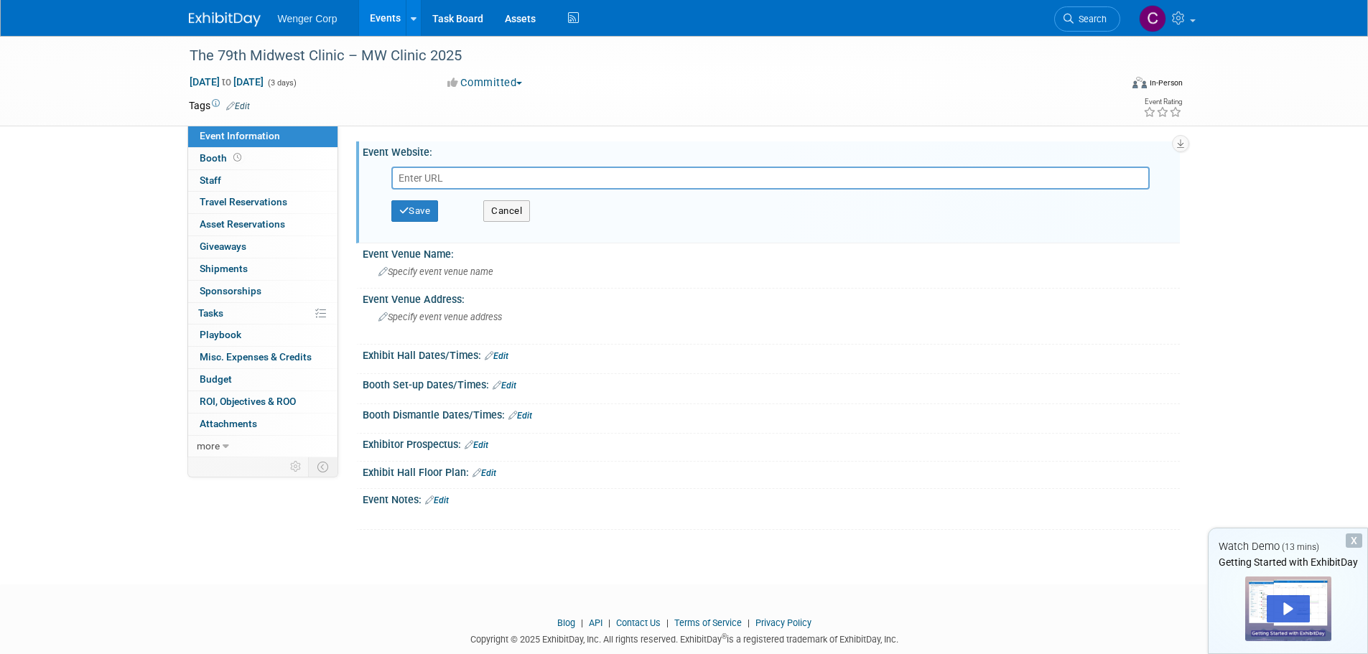
click at [412, 180] on input "text" at bounding box center [770, 178] width 758 height 23
paste input "[URL][DOMAIN_NAME]"
type input "[URL][DOMAIN_NAME]"
click at [414, 213] on button "Save" at bounding box center [414, 211] width 47 height 22
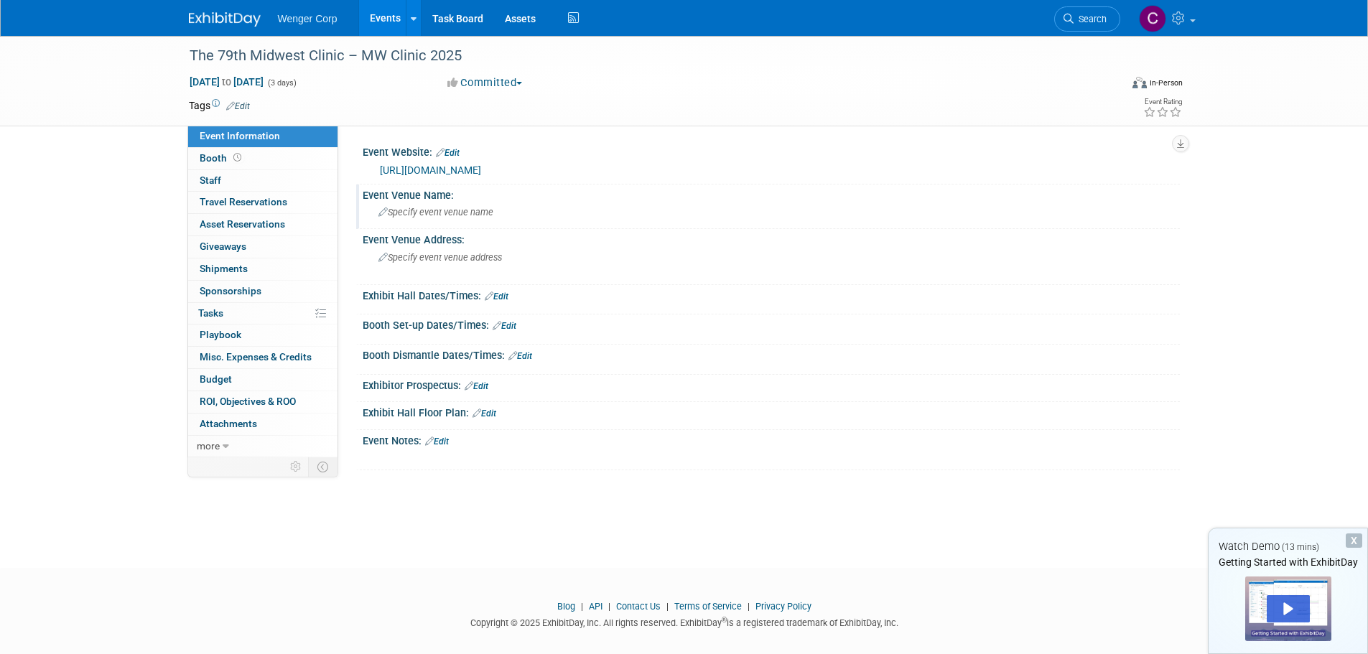
click at [401, 213] on span "Specify event venue name" at bounding box center [435, 212] width 115 height 11
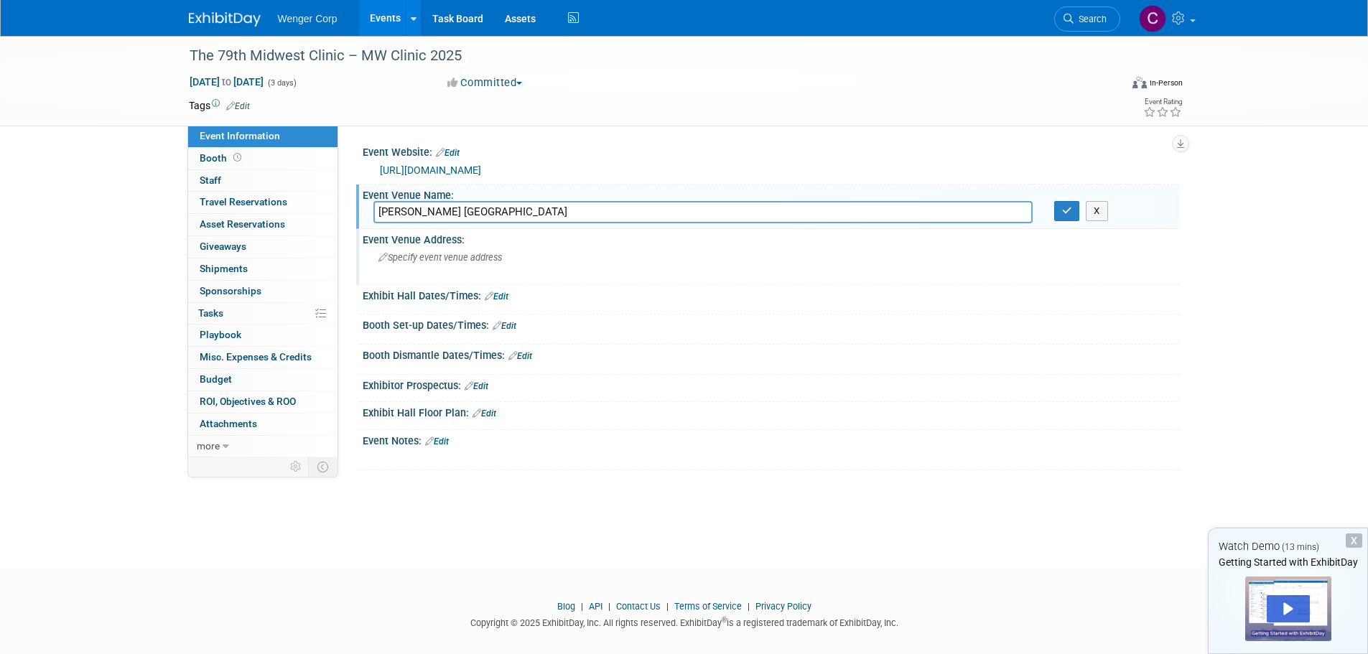
type input "[PERSON_NAME] [GEOGRAPHIC_DATA]"
click at [442, 259] on span "Specify event venue address" at bounding box center [440, 257] width 124 height 11
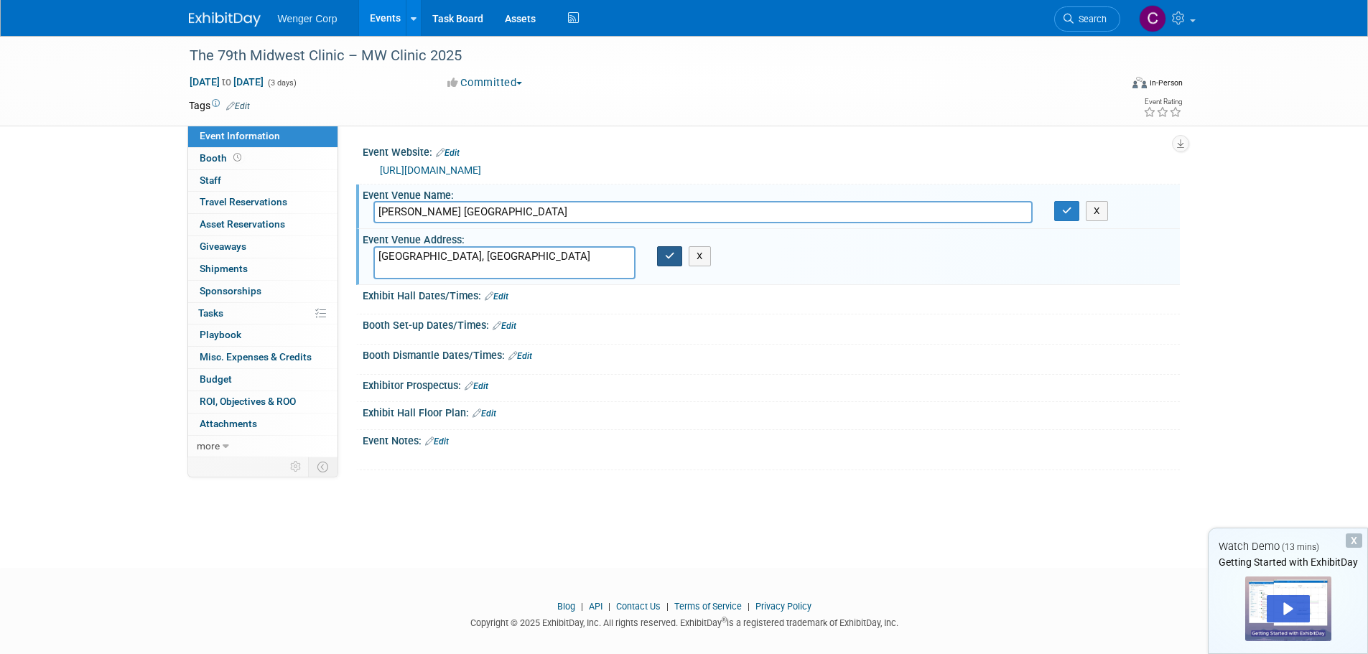
type textarea "[GEOGRAPHIC_DATA], [GEOGRAPHIC_DATA]"
click at [674, 254] on icon "button" at bounding box center [670, 255] width 10 height 9
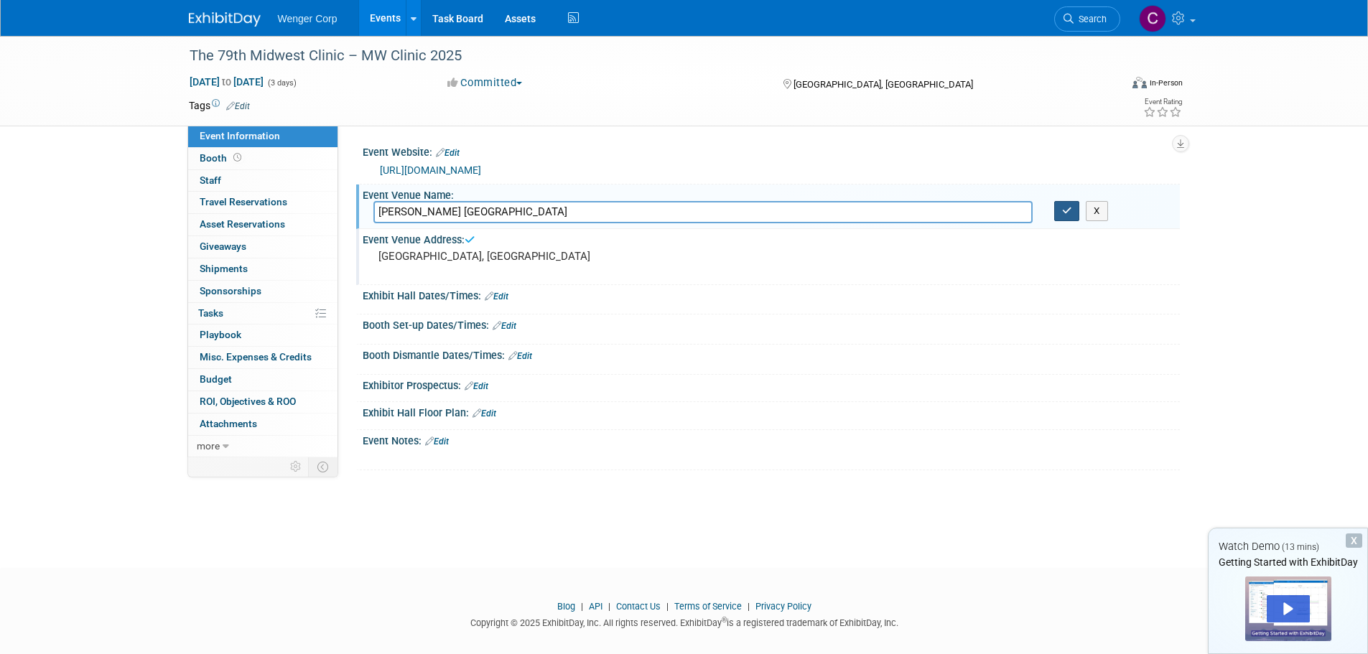
click at [1074, 208] on button "button" at bounding box center [1067, 211] width 26 height 20
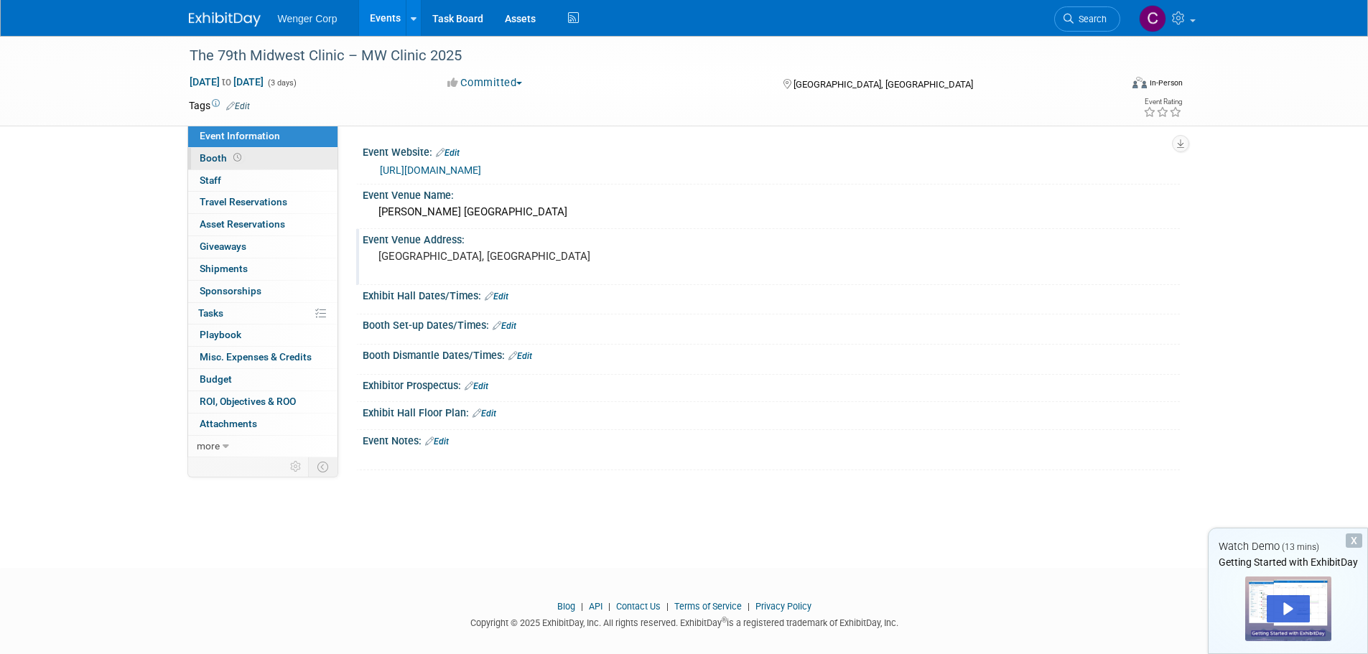
click at [205, 153] on span "Booth" at bounding box center [222, 157] width 45 height 11
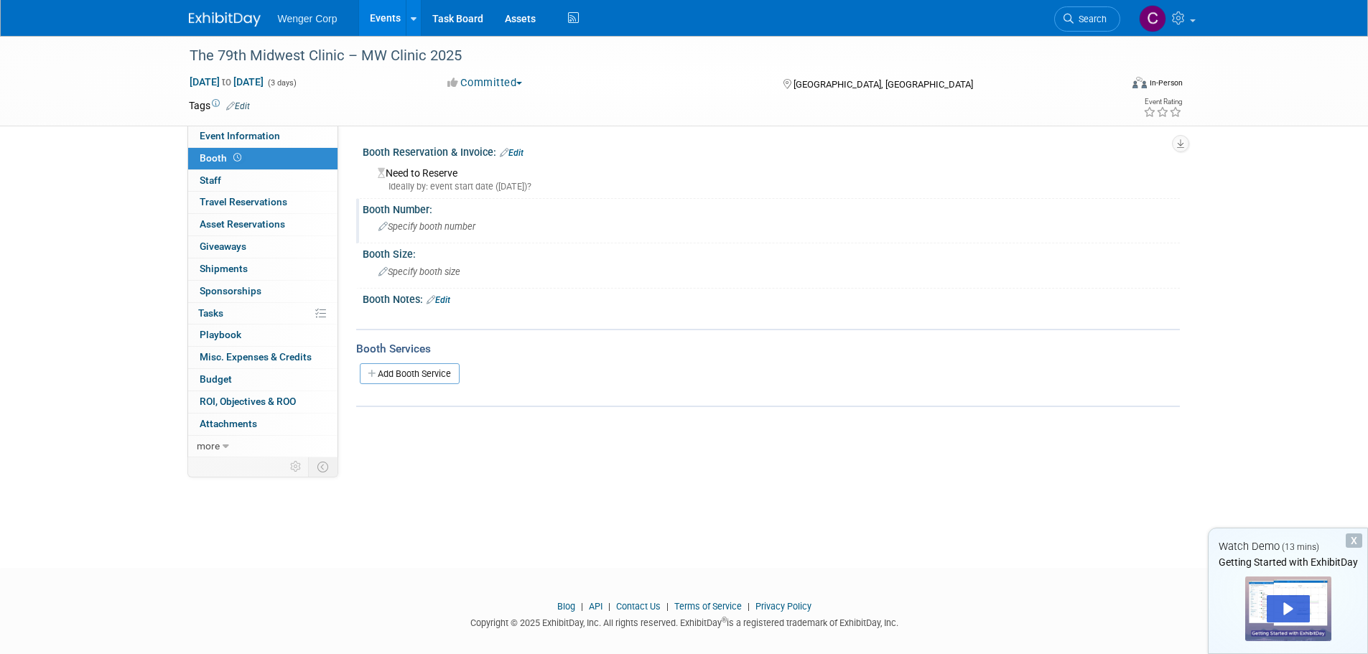
click at [401, 225] on span "Specify booth number" at bounding box center [426, 226] width 97 height 11
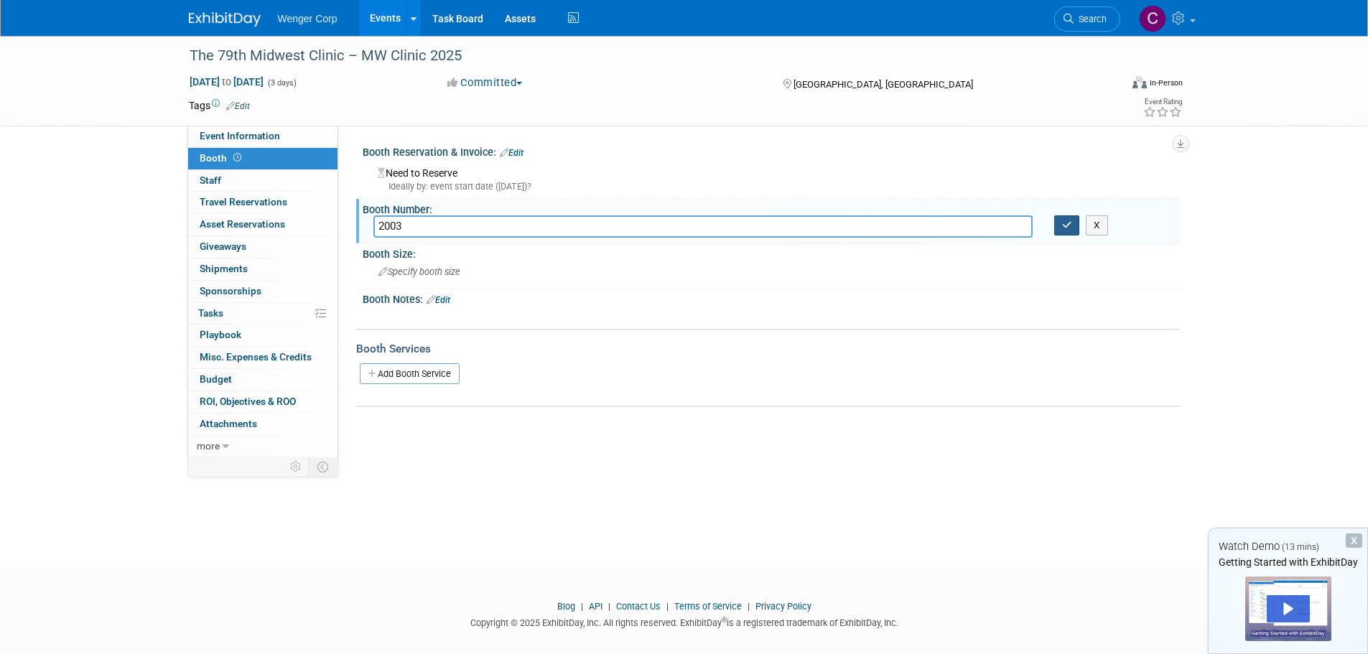
type input "2003"
click at [1066, 224] on icon "button" at bounding box center [1067, 224] width 10 height 9
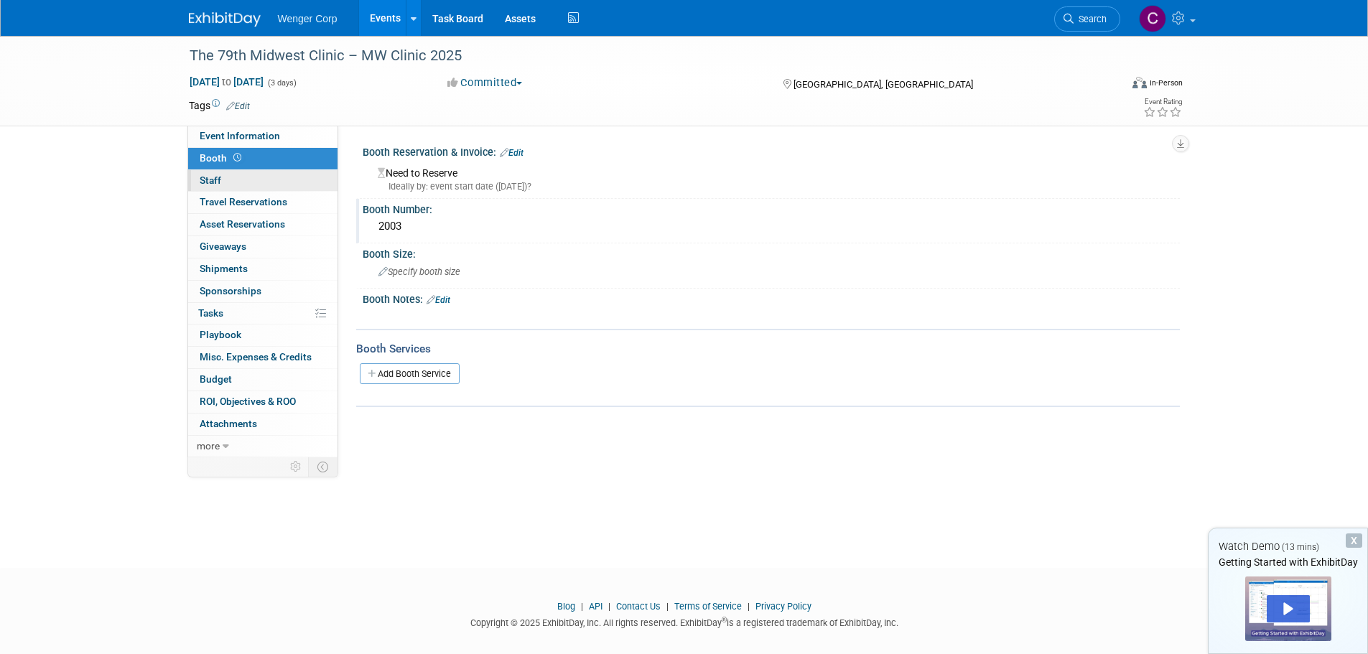
click at [202, 178] on span "Staff 0" at bounding box center [211, 180] width 22 height 11
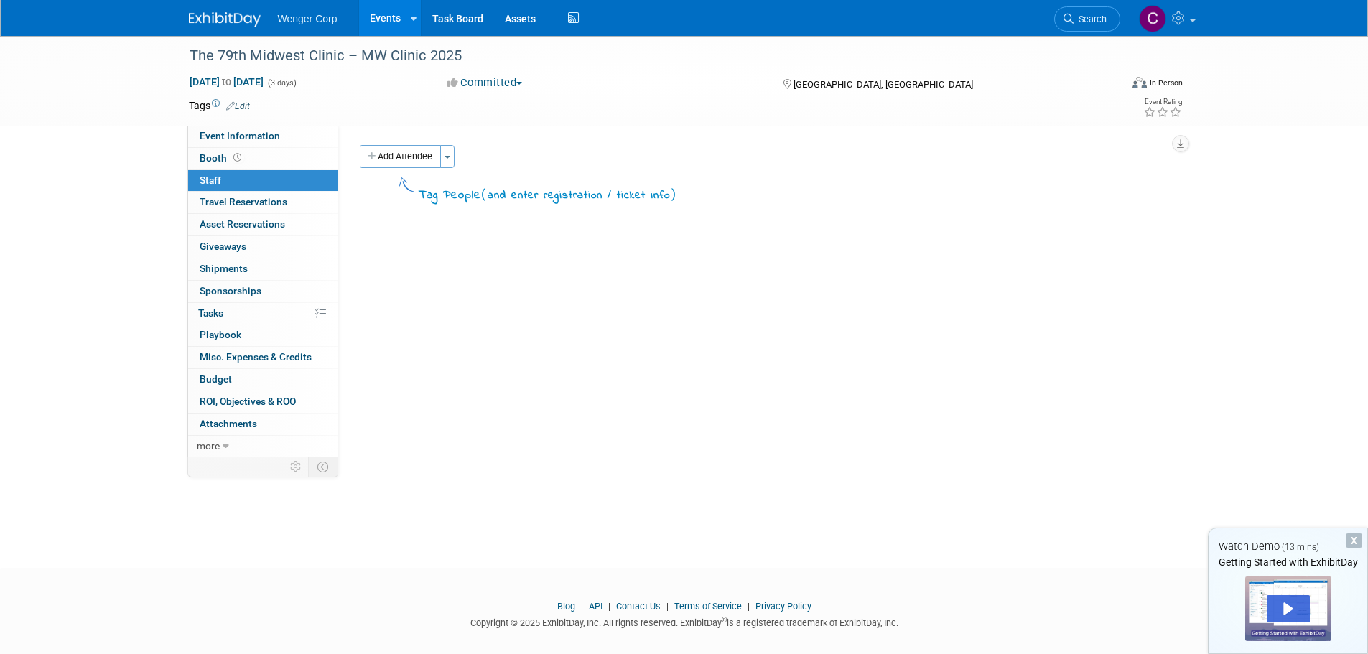
click at [389, 153] on button "Add Attendee" at bounding box center [400, 156] width 81 height 23
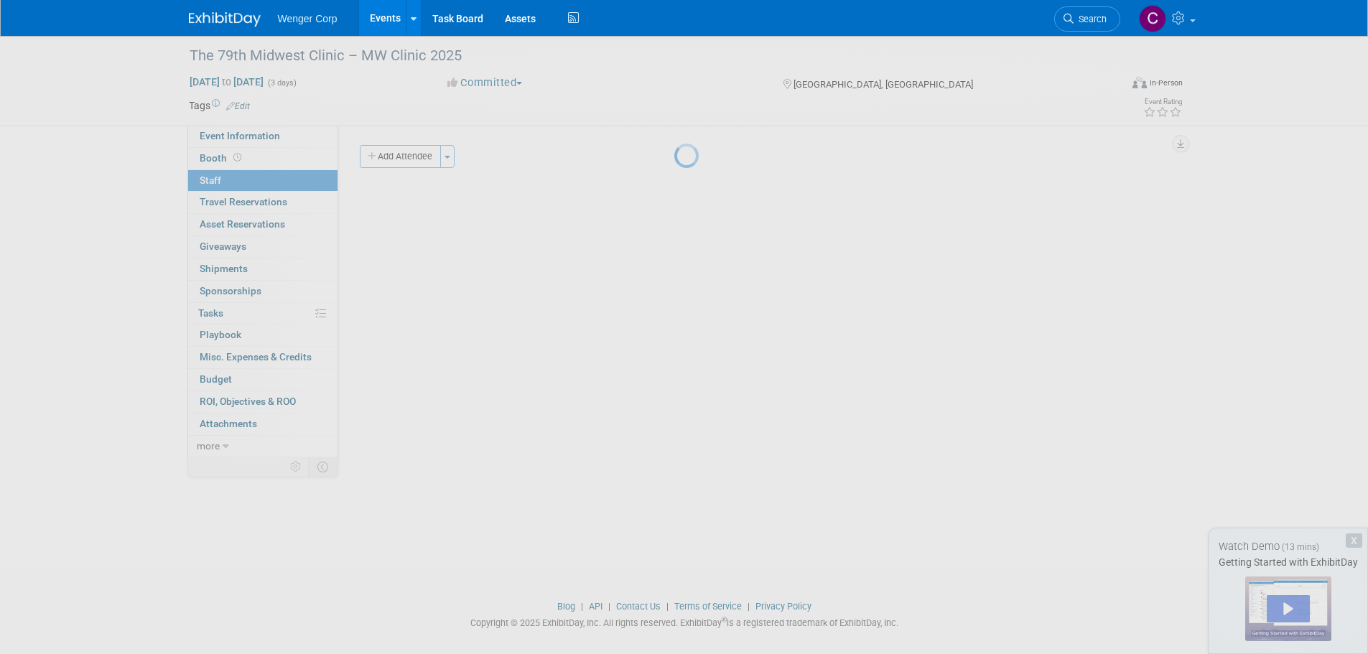
select select "192812e8-9062-4061-bec1-24ff0df9cfab"
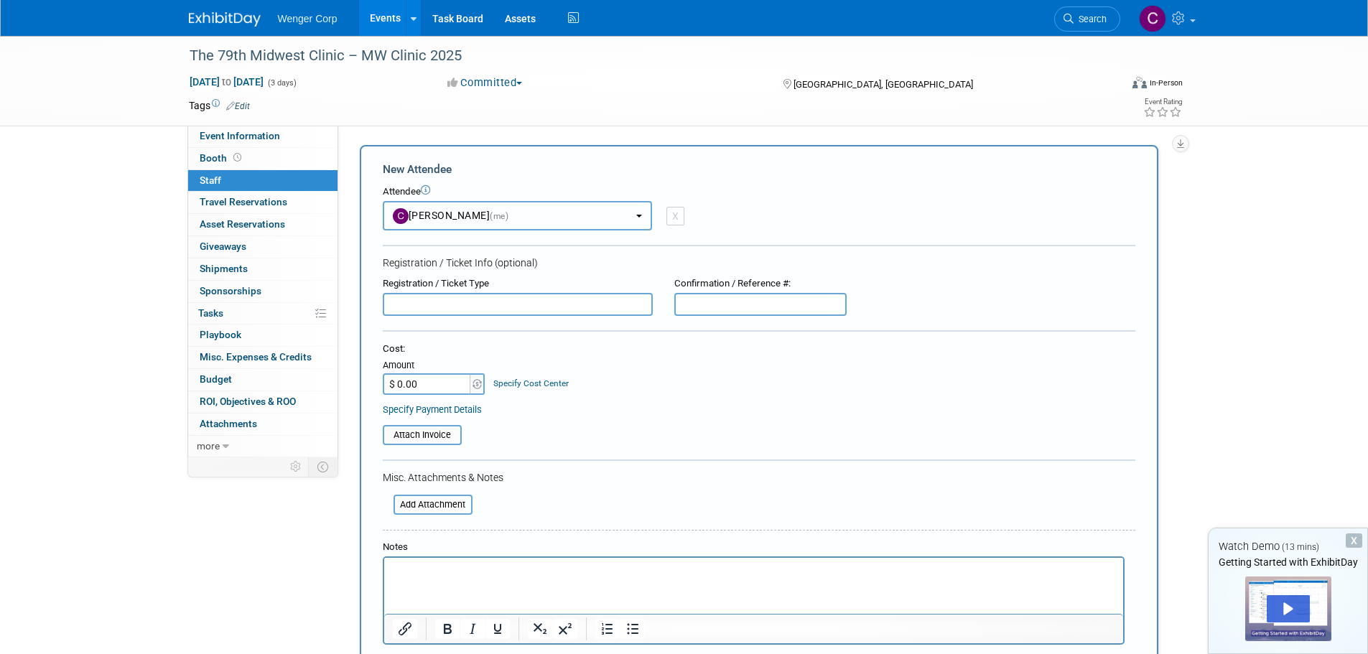
click at [634, 215] on button "Cynde Bock (me)" at bounding box center [517, 215] width 269 height 29
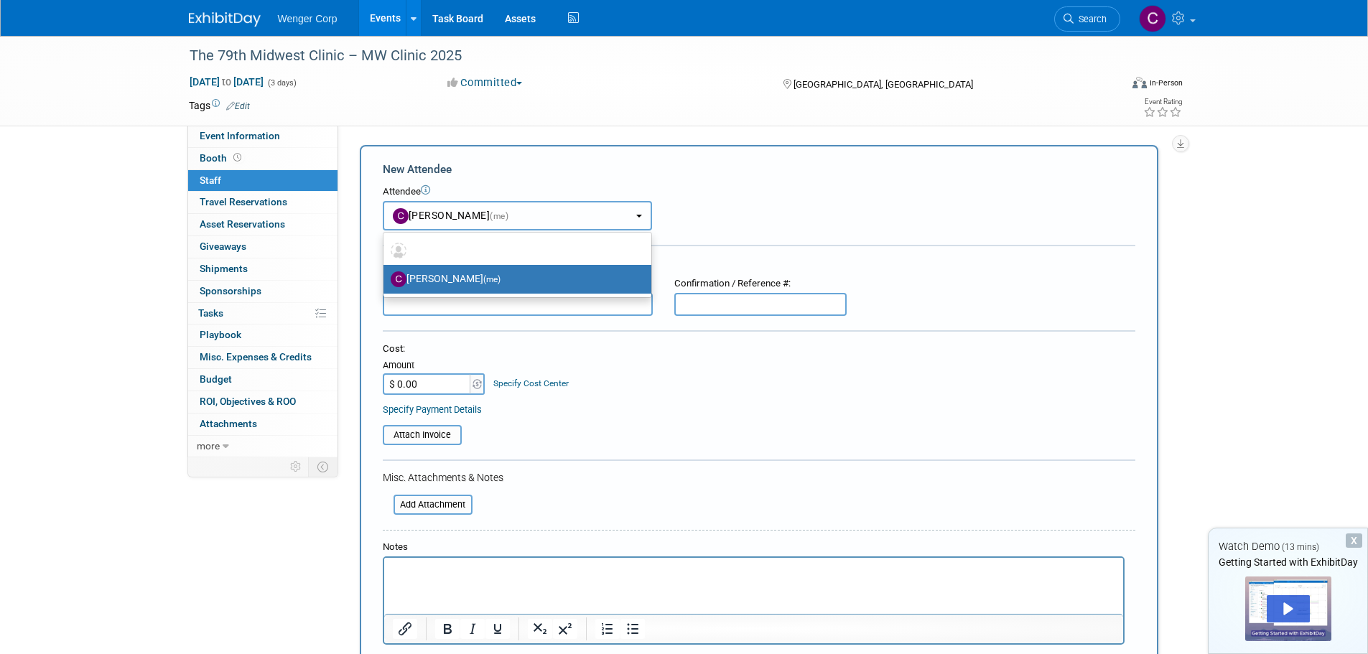
click at [634, 215] on button "Cynde Bock (me)" at bounding box center [517, 215] width 269 height 29
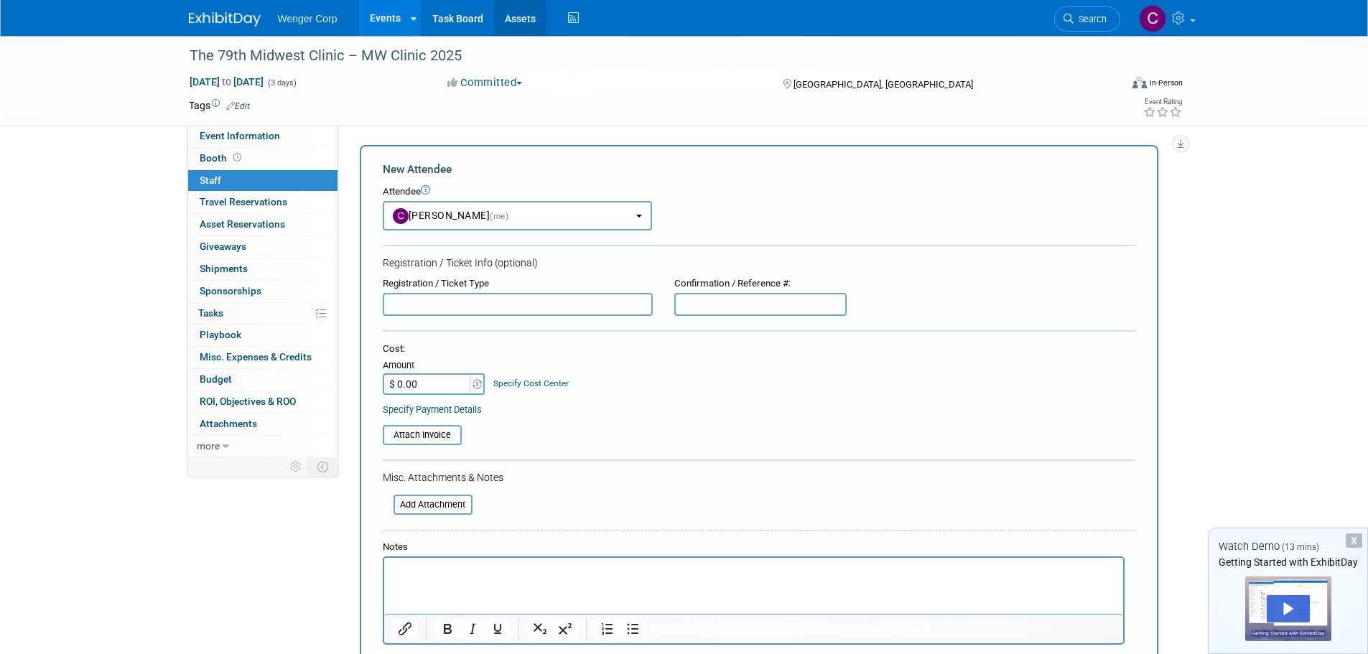
click at [526, 19] on link "Assets" at bounding box center [520, 18] width 52 height 36
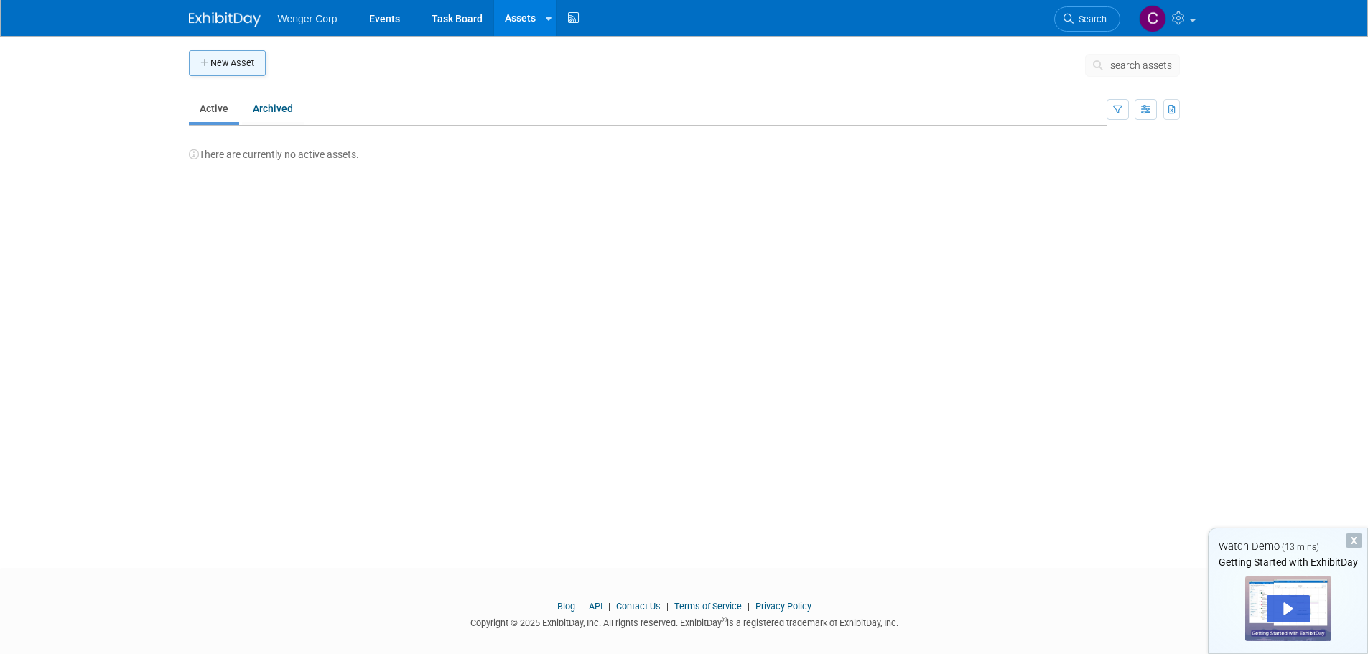
click at [249, 62] on button "New Asset" at bounding box center [227, 63] width 77 height 26
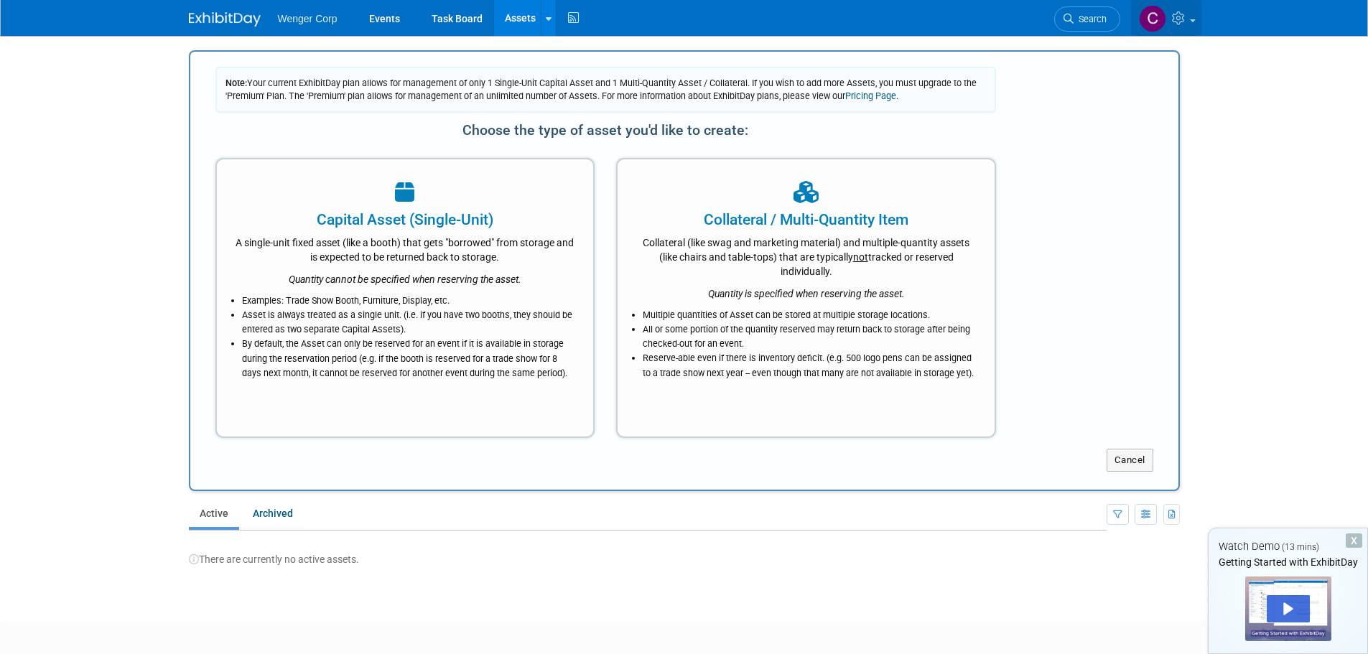
click at [1191, 15] on link at bounding box center [1166, 18] width 70 height 36
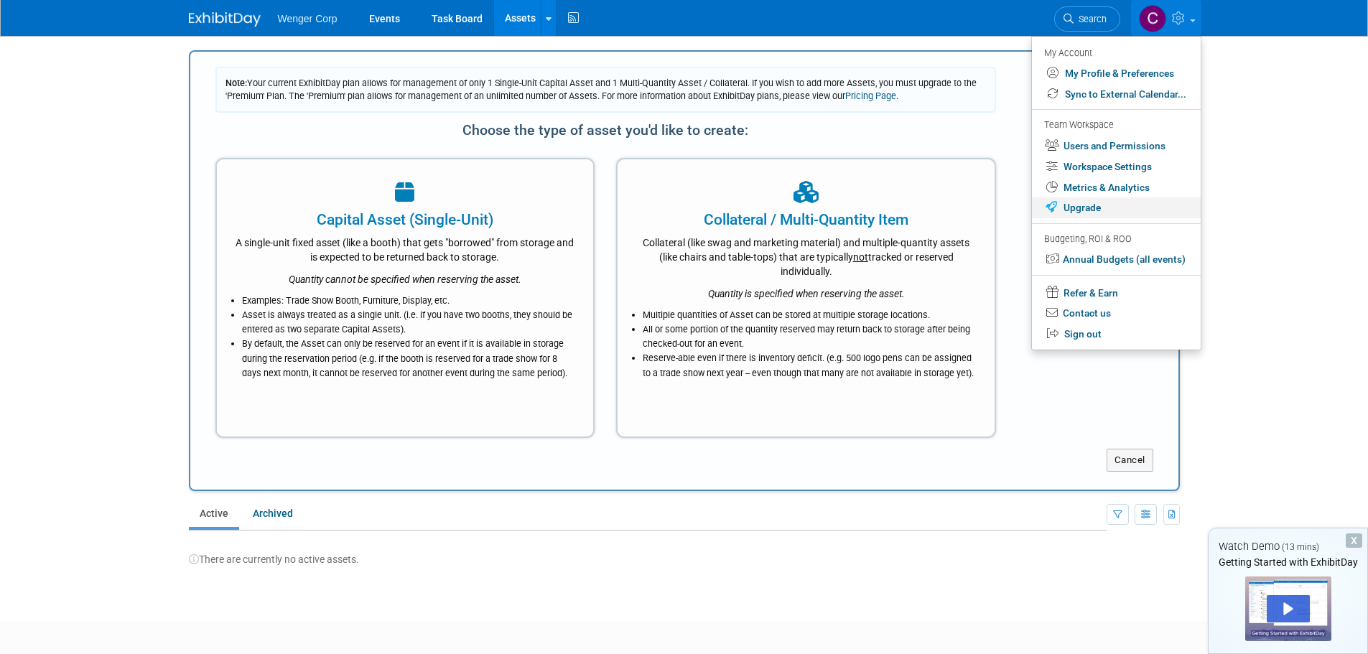
click at [1095, 205] on link "Upgrade" at bounding box center [1116, 208] width 169 height 21
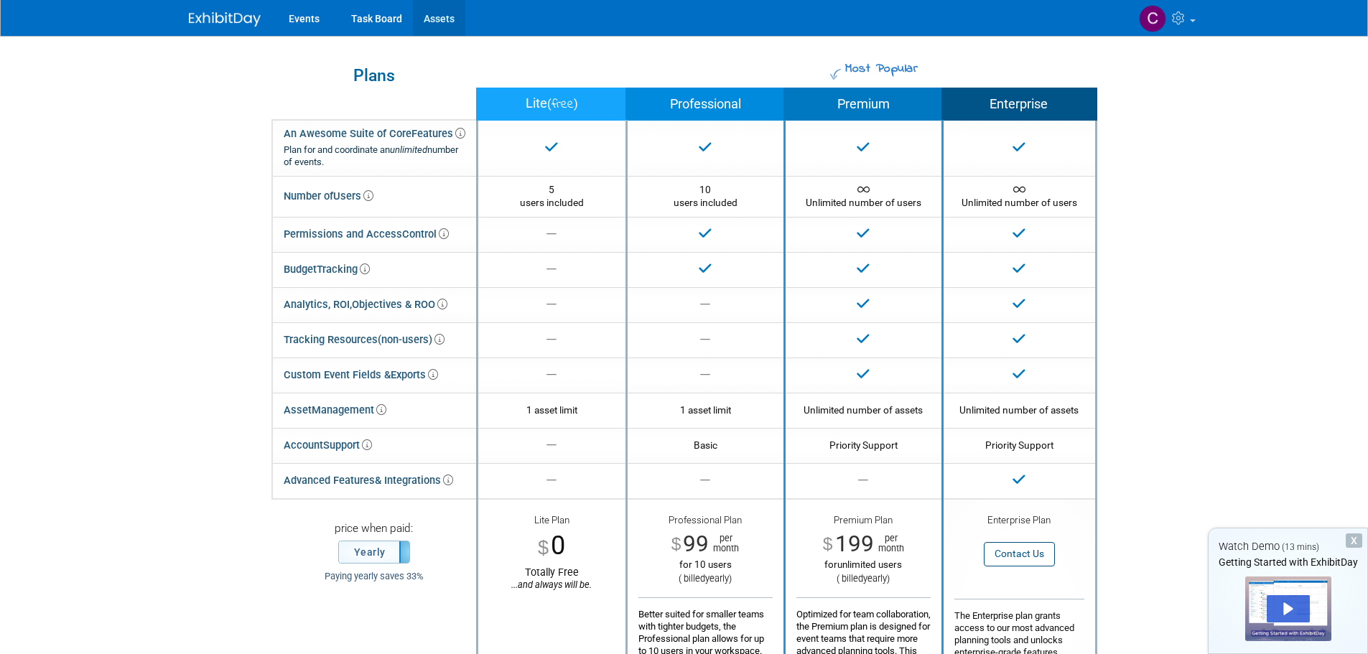
click at [438, 11] on link "Assets" at bounding box center [439, 18] width 52 height 36
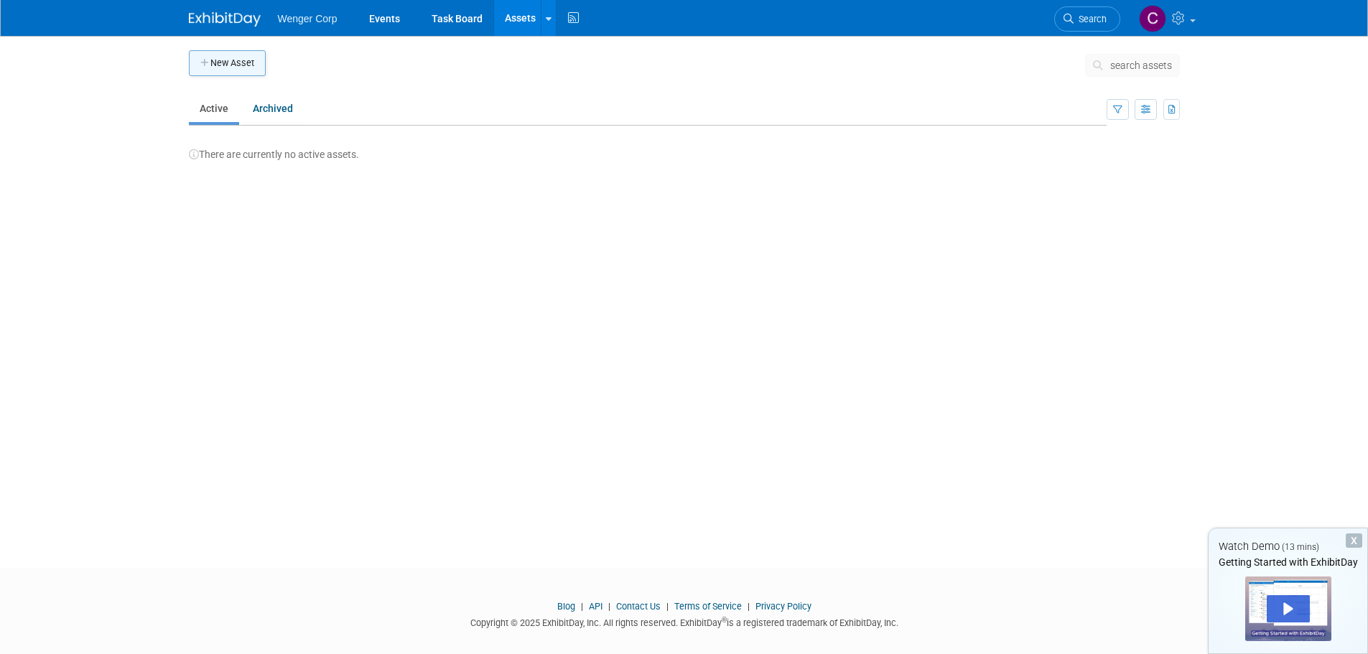
click at [216, 68] on button "New Asset" at bounding box center [227, 63] width 77 height 26
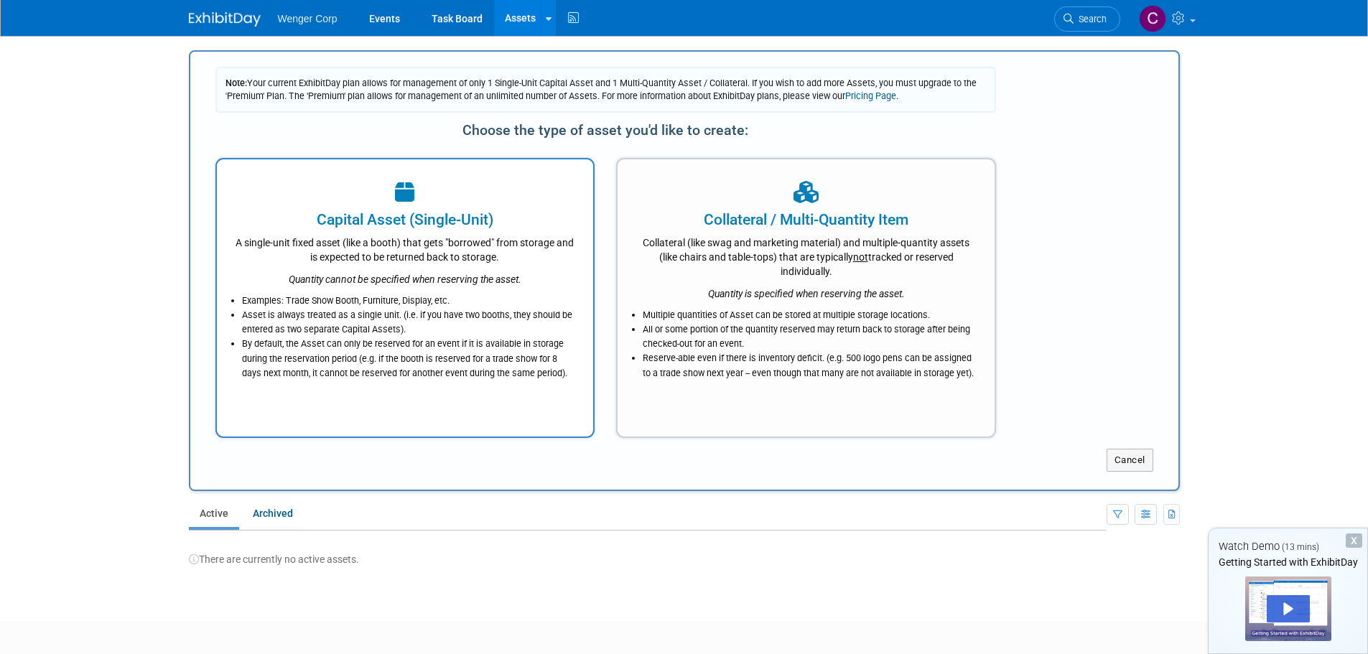
click at [353, 269] on div "Quantity cannot be specified when reserving the asset." at bounding box center [405, 275] width 341 height 22
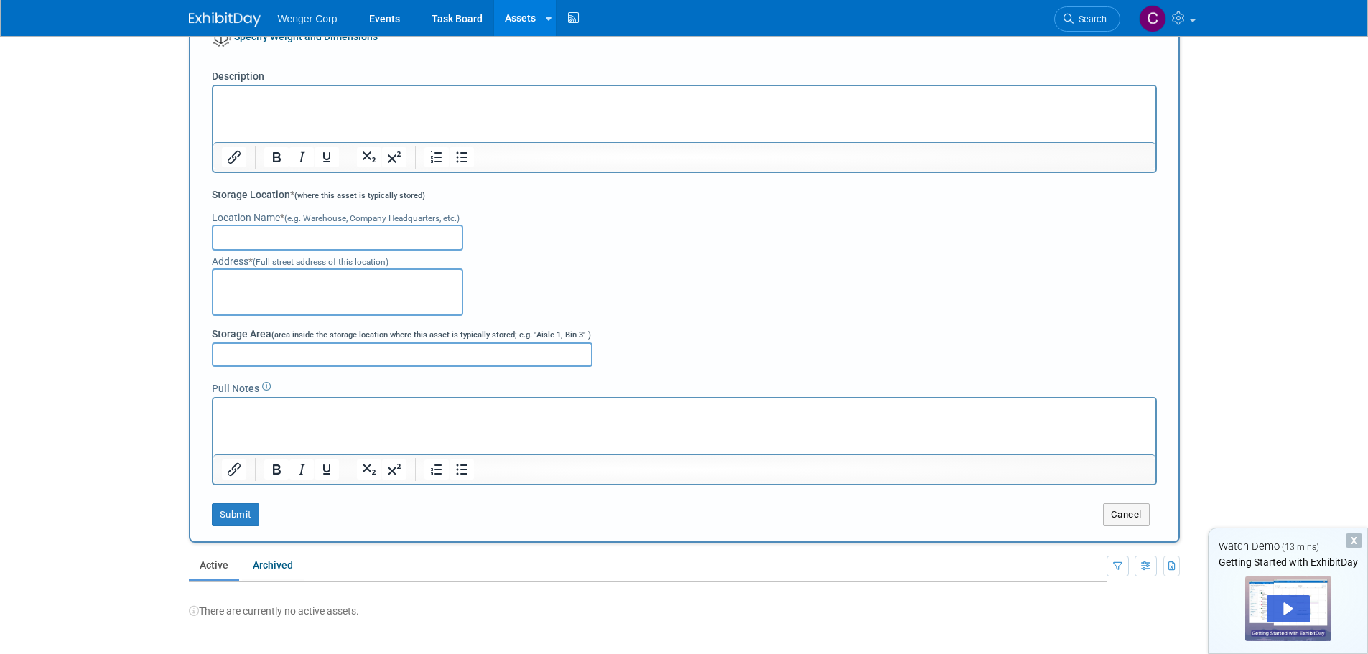
scroll to position [287, 0]
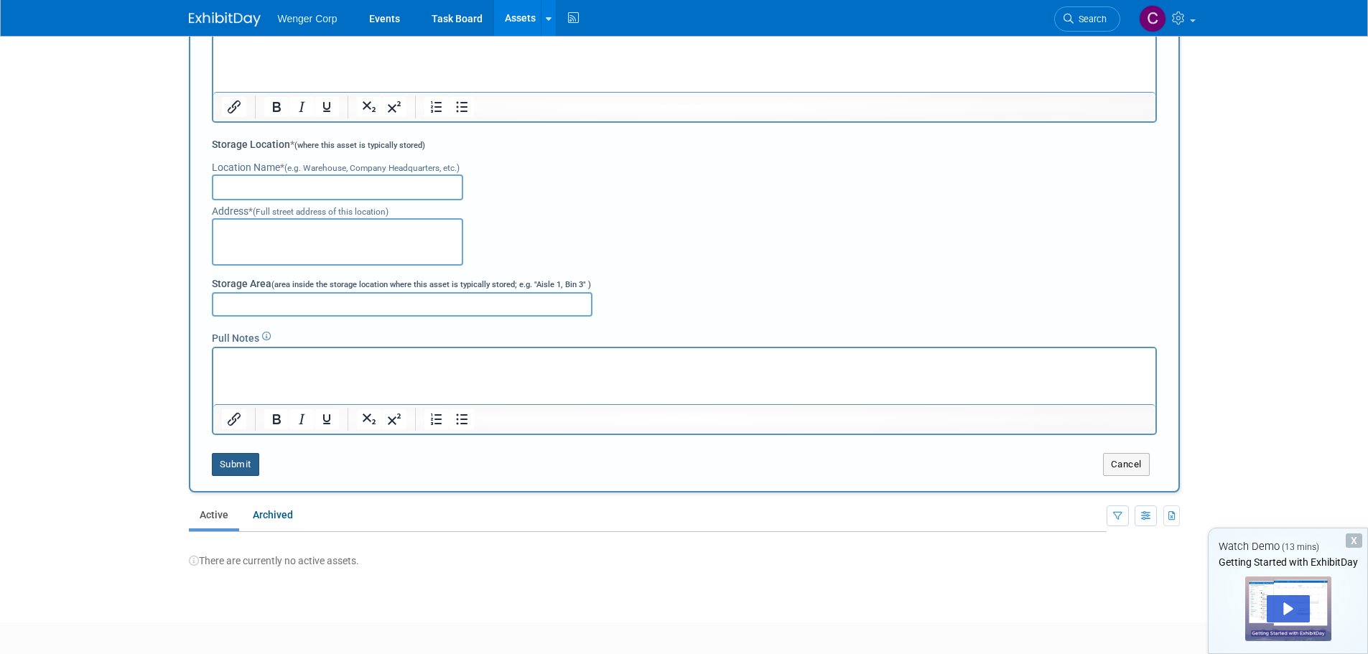
type input "Adam Vesely"
click at [236, 465] on button "Submit" at bounding box center [235, 464] width 47 height 23
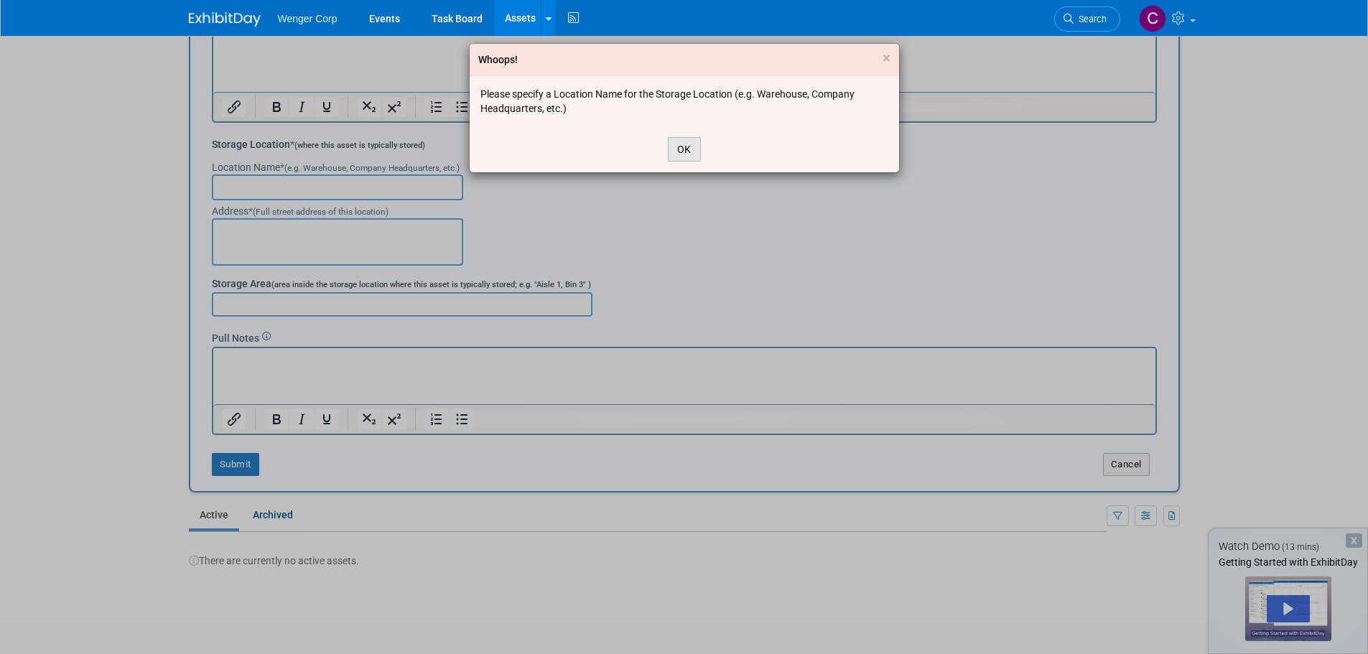
click at [687, 149] on button "OK" at bounding box center [684, 149] width 33 height 24
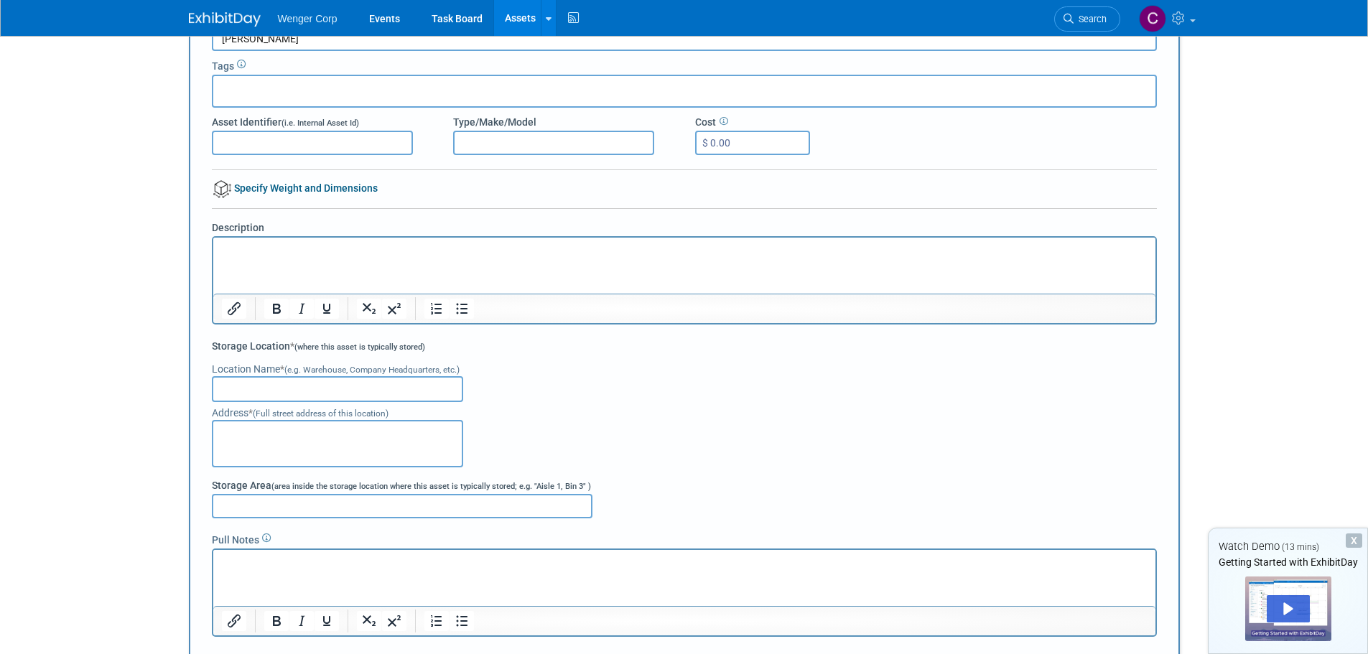
scroll to position [72, 0]
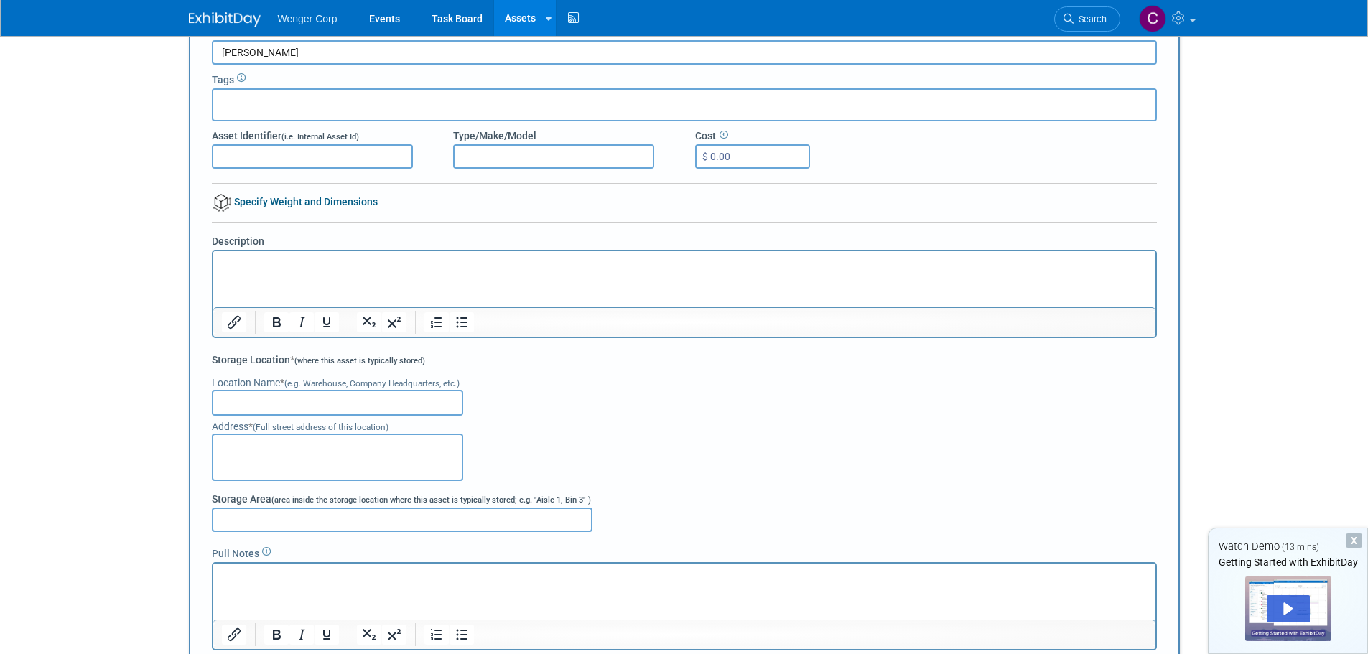
click at [270, 399] on input "text" at bounding box center [337, 403] width 251 height 26
type input "Syracuse, nY"
click at [544, 404] on div "Location Name * (e.g. Warehouse, Company Headquarters, etc.) Syracuse, nY" at bounding box center [684, 391] width 945 height 47
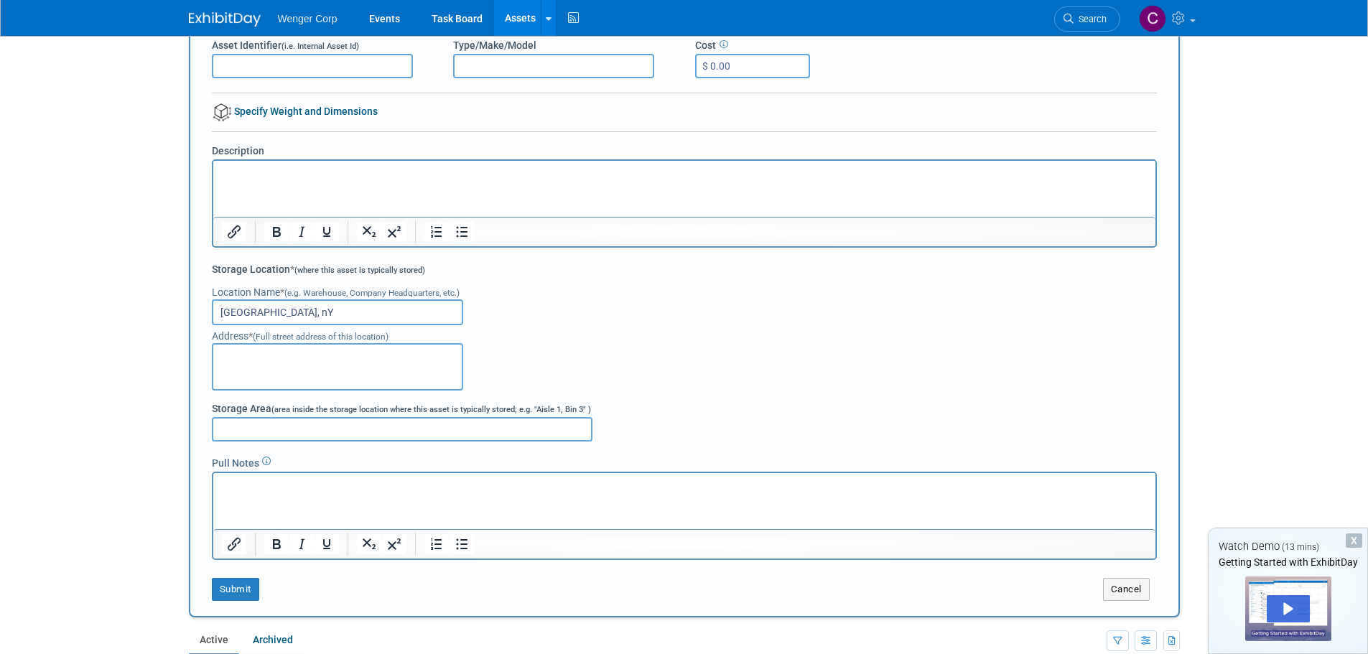
scroll to position [215, 0]
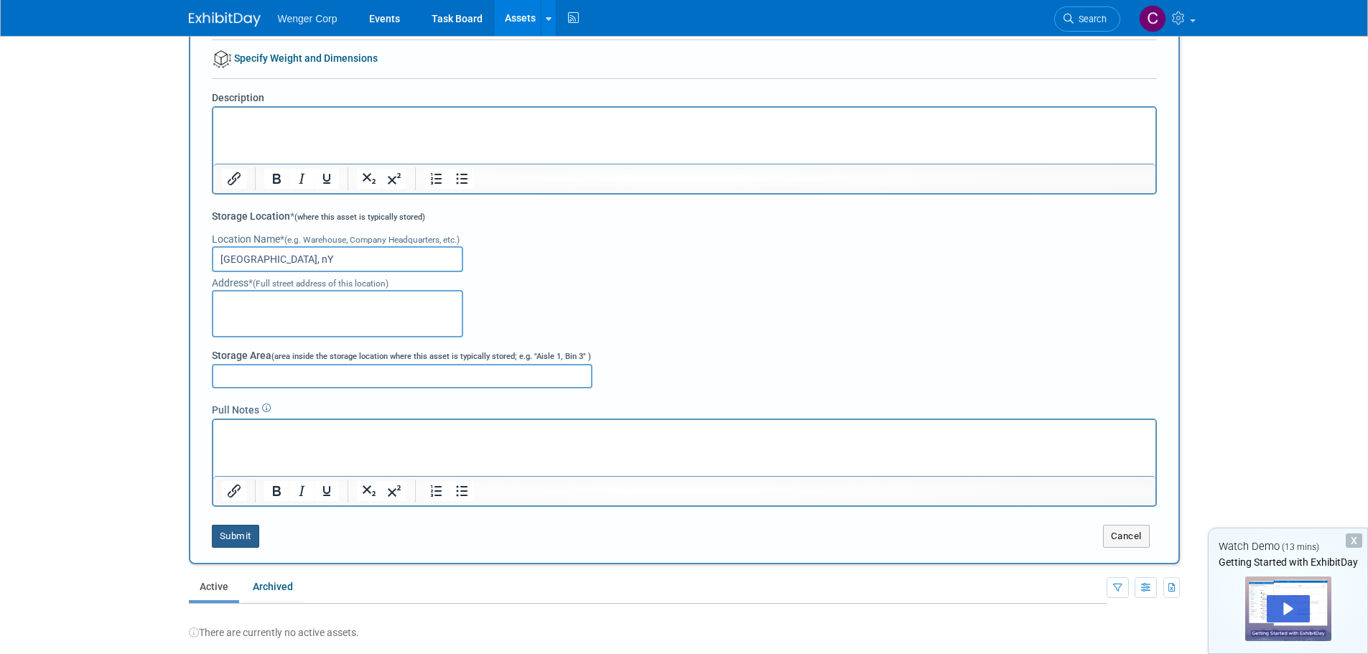
click at [222, 536] on button "Submit" at bounding box center [235, 536] width 47 height 23
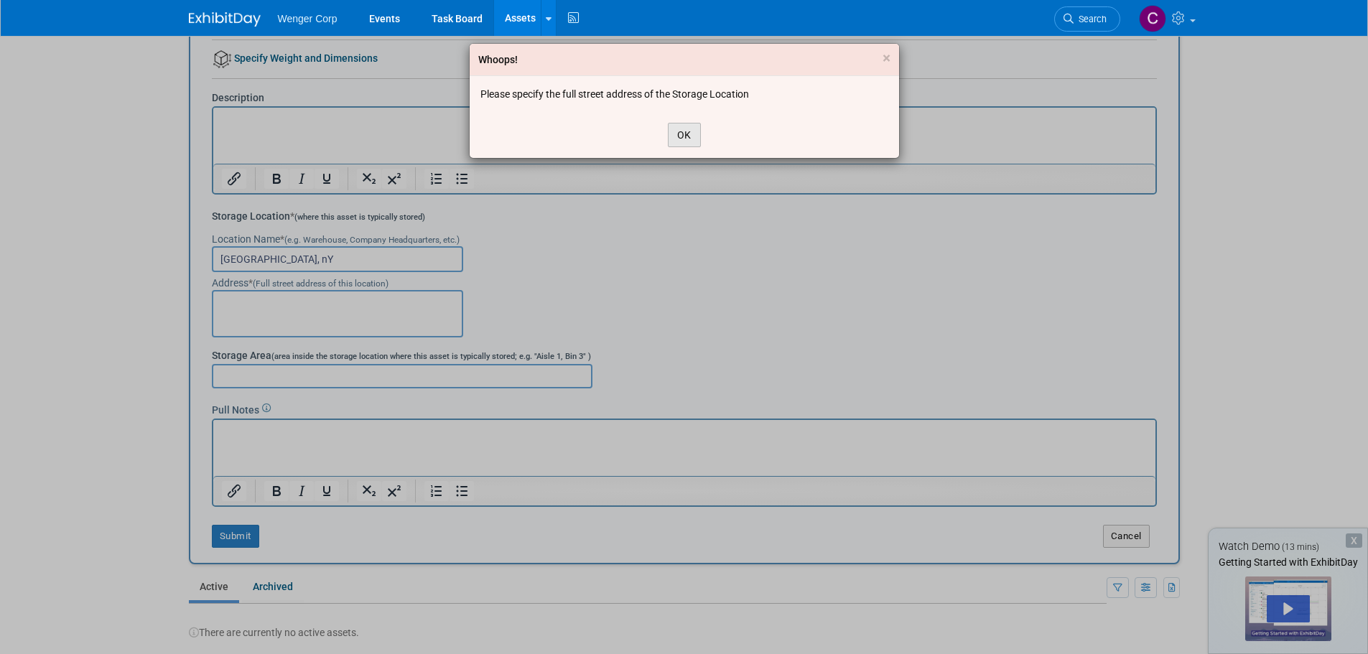
click at [688, 129] on button "OK" at bounding box center [684, 135] width 33 height 24
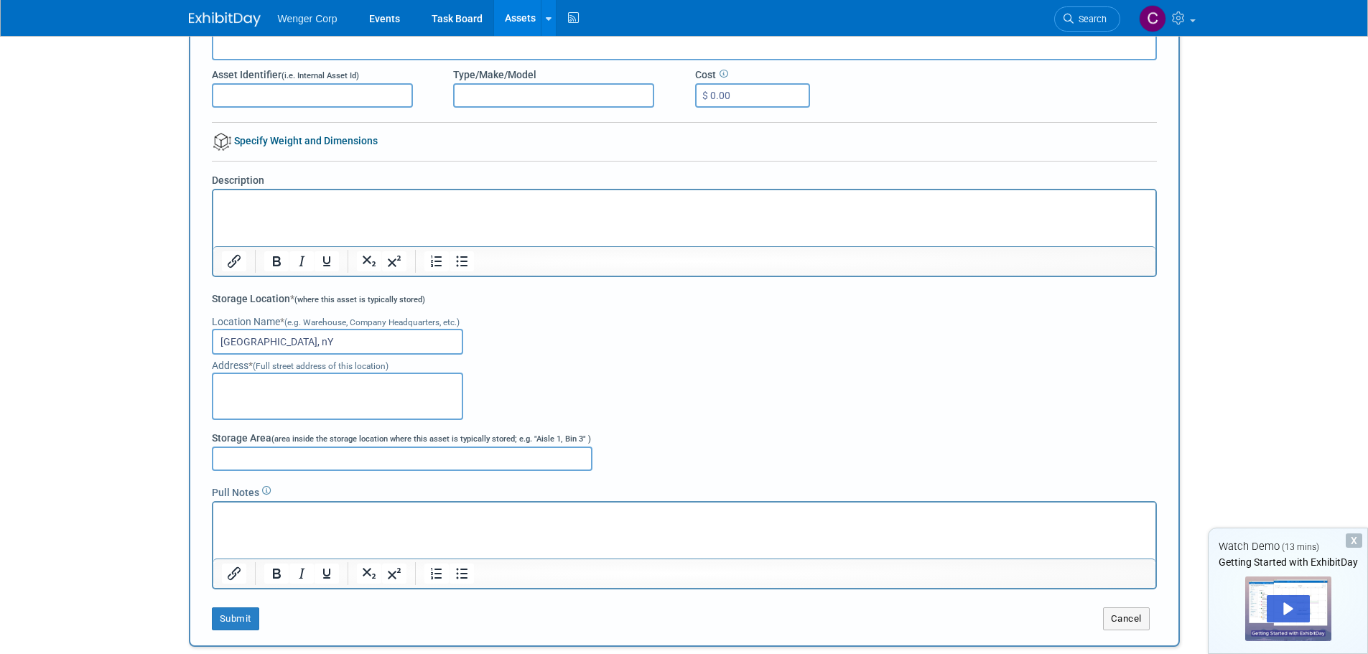
scroll to position [0, 0]
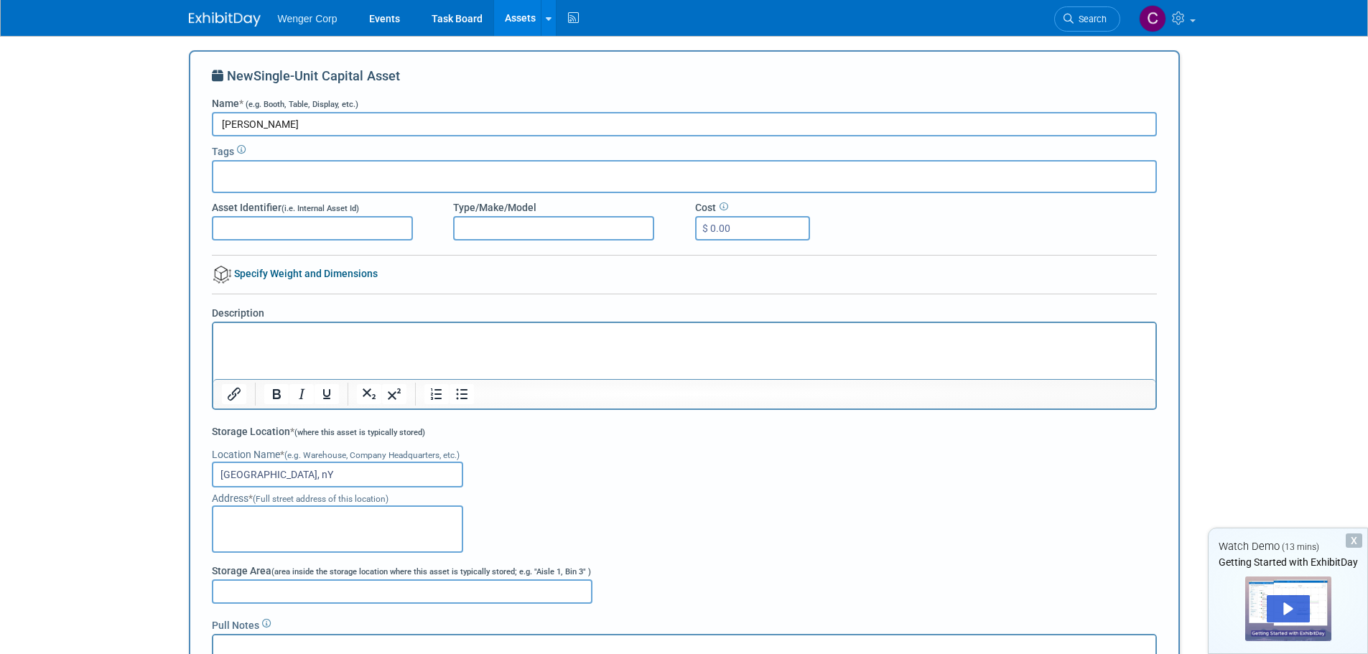
click at [554, 18] on li "Assets New Asset Bulk Upload Assets Storage Locations" at bounding box center [524, 18] width 63 height 36
click at [542, 11] on link at bounding box center [548, 18] width 15 height 36
click at [583, 47] on link "New Asset" at bounding box center [605, 52] width 127 height 20
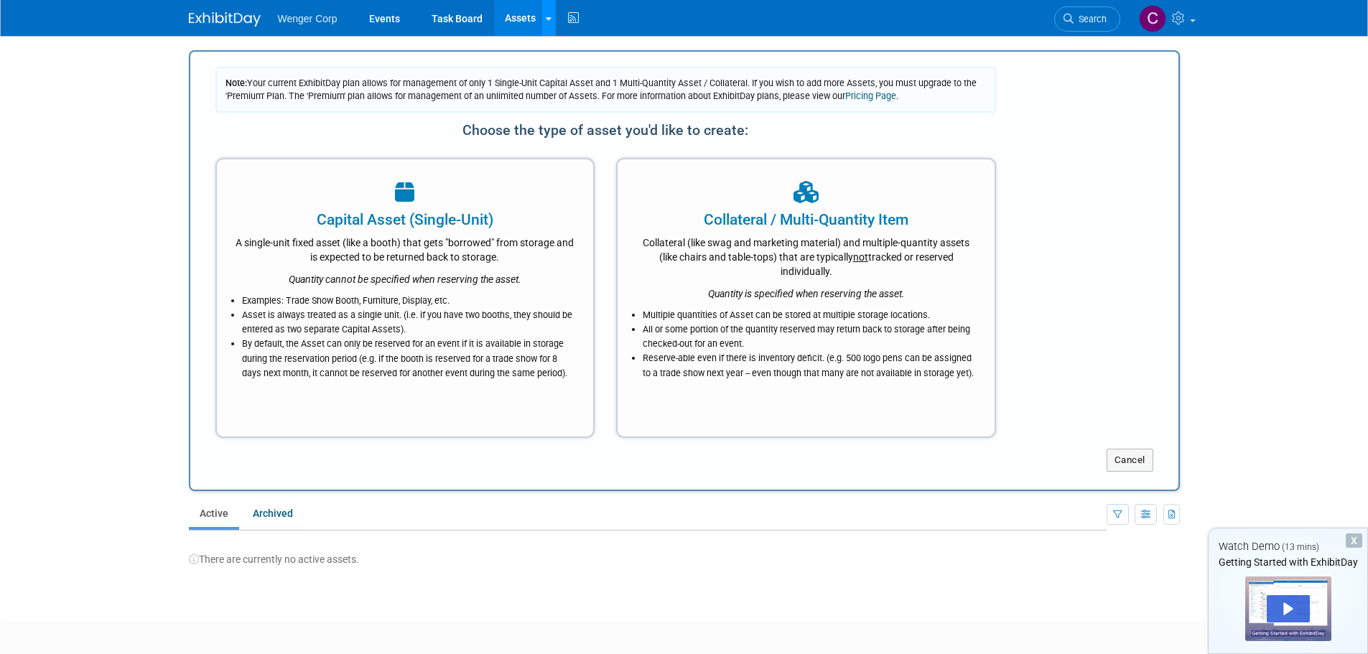
click at [546, 15] on icon at bounding box center [549, 18] width 6 height 9
click at [587, 110] on link "Storage Locations" at bounding box center [605, 107] width 127 height 23
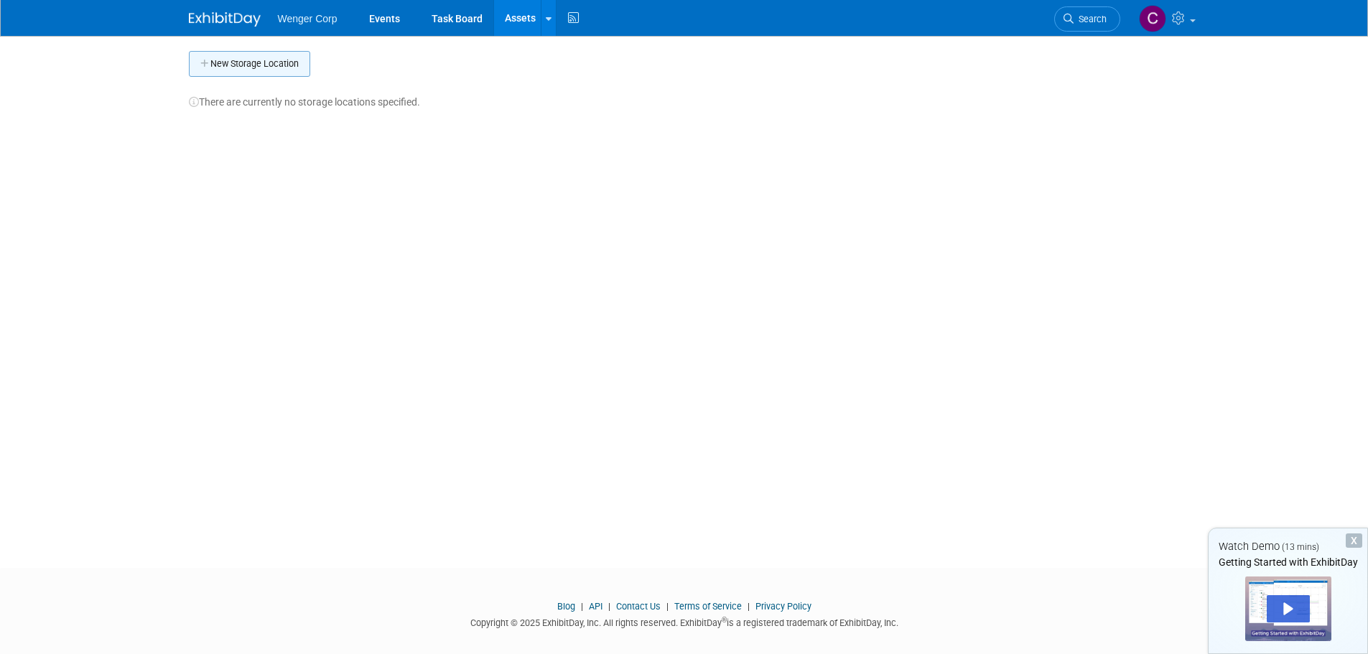
click at [226, 64] on button "New Storage Location" at bounding box center [249, 64] width 121 height 26
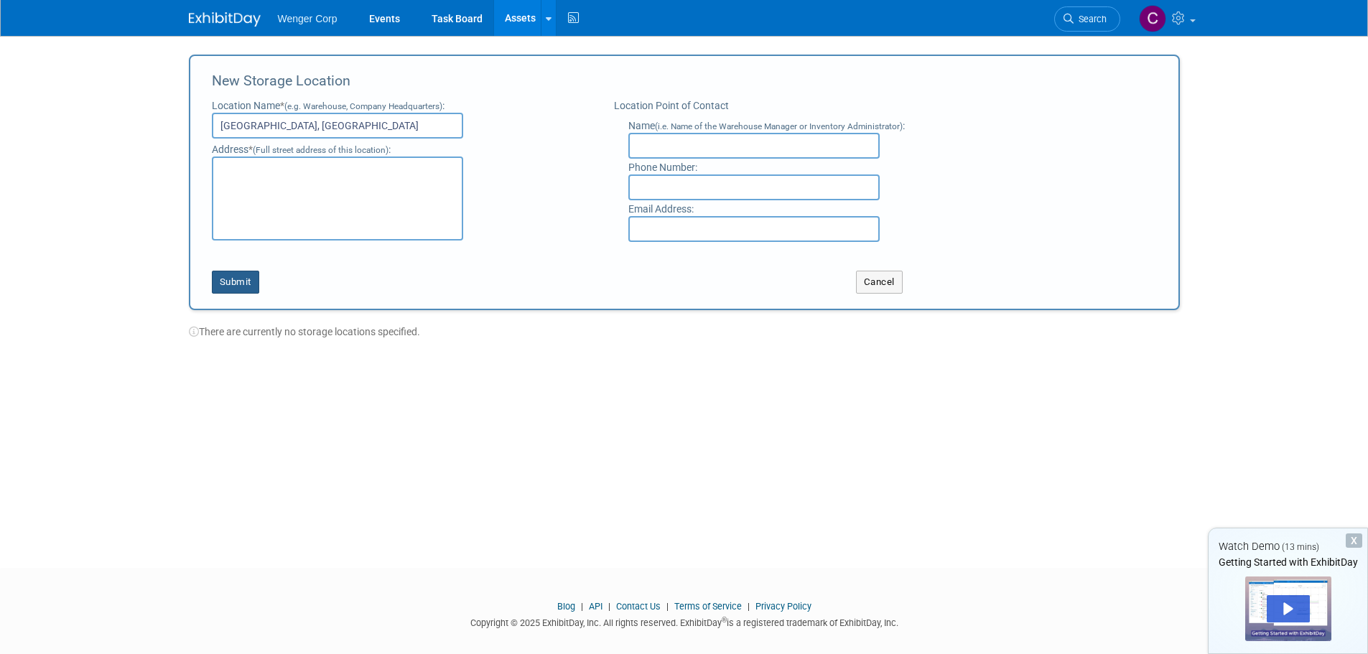
click at [238, 279] on button "Submit" at bounding box center [235, 282] width 47 height 23
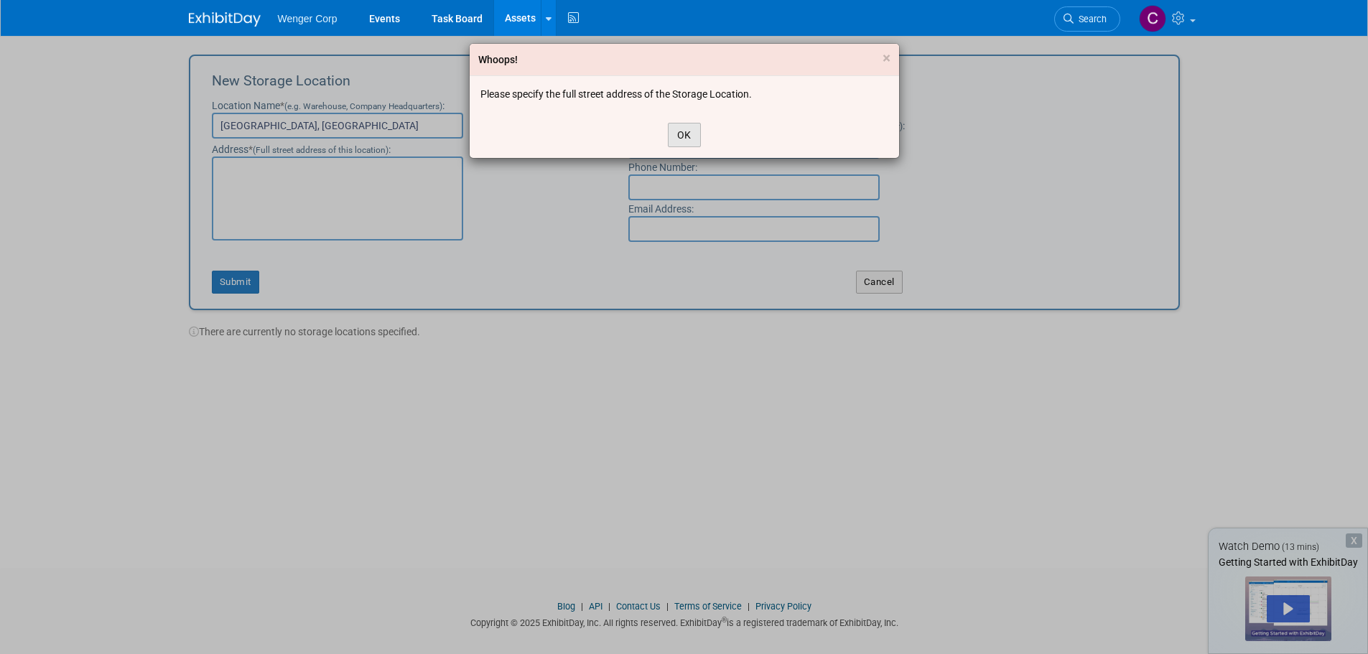
click at [694, 134] on button "OK" at bounding box center [684, 135] width 33 height 24
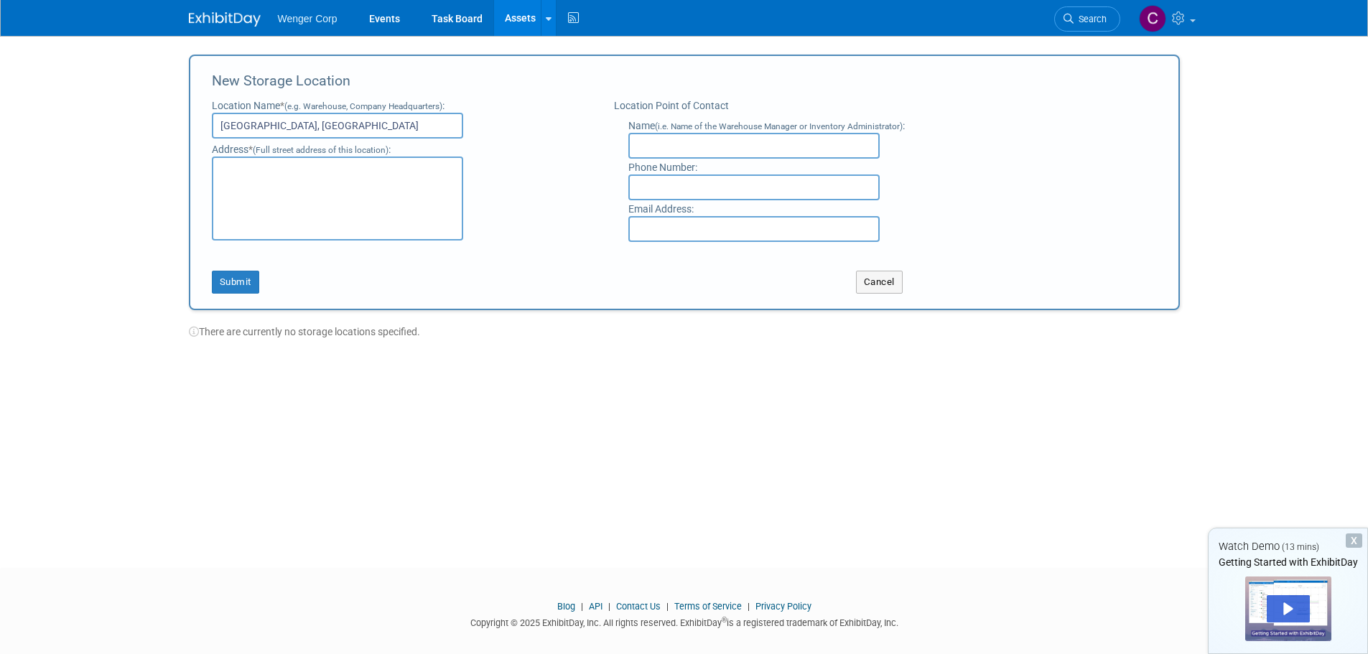
click at [303, 180] on textarea at bounding box center [337, 199] width 251 height 84
click at [297, 124] on input "[GEOGRAPHIC_DATA], [GEOGRAPHIC_DATA]" at bounding box center [337, 126] width 251 height 26
drag, startPoint x: 292, startPoint y: 121, endPoint x: 199, endPoint y: 124, distance: 93.4
click at [199, 124] on div "New Storage Location Location Name * (e.g. Warehouse, Company Headquarters) : […" at bounding box center [684, 183] width 991 height 256
type input "[GEOGRAPHIC_DATA]"
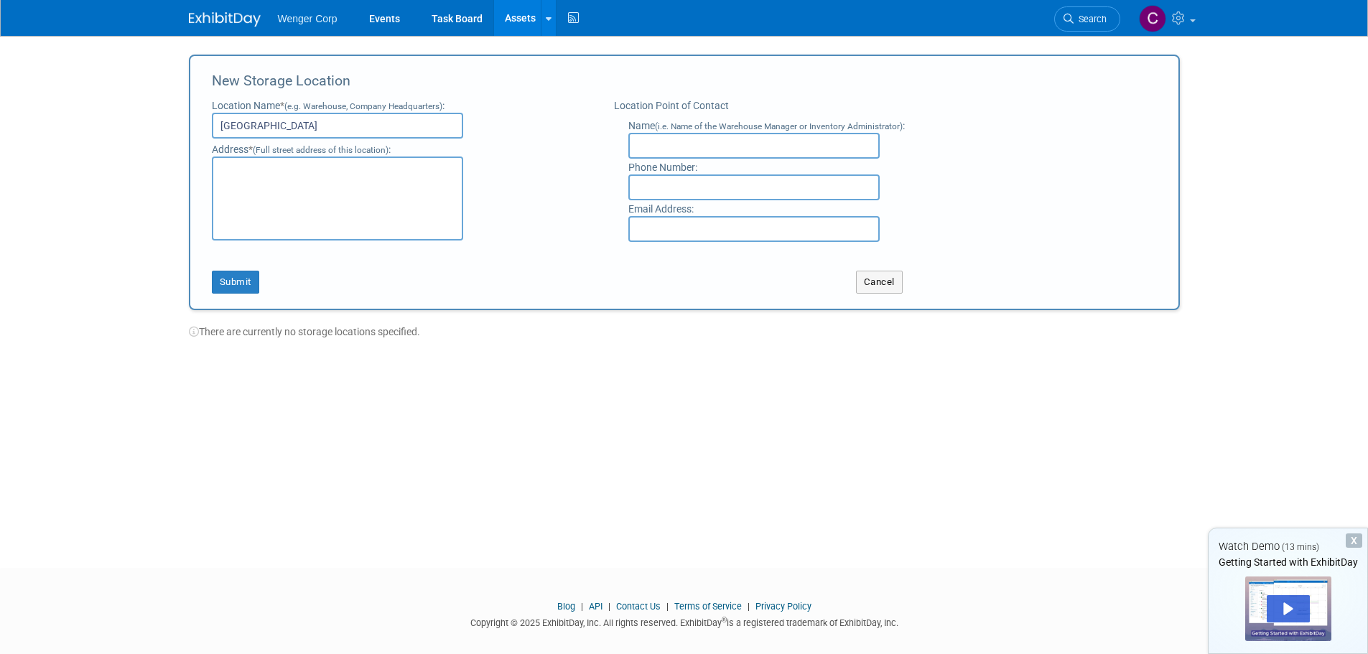
click at [244, 175] on textarea at bounding box center [337, 199] width 251 height 84
click at [277, 116] on input "SYRACUSE" at bounding box center [337, 126] width 251 height 26
drag, startPoint x: 268, startPoint y: 121, endPoint x: 197, endPoint y: 121, distance: 71.1
click at [197, 121] on div "New Storage Location Location Name * (e.g. Warehouse, Company Headquarters) : S…" at bounding box center [684, 183] width 991 height 256
click at [244, 124] on input "text" at bounding box center [337, 126] width 251 height 26
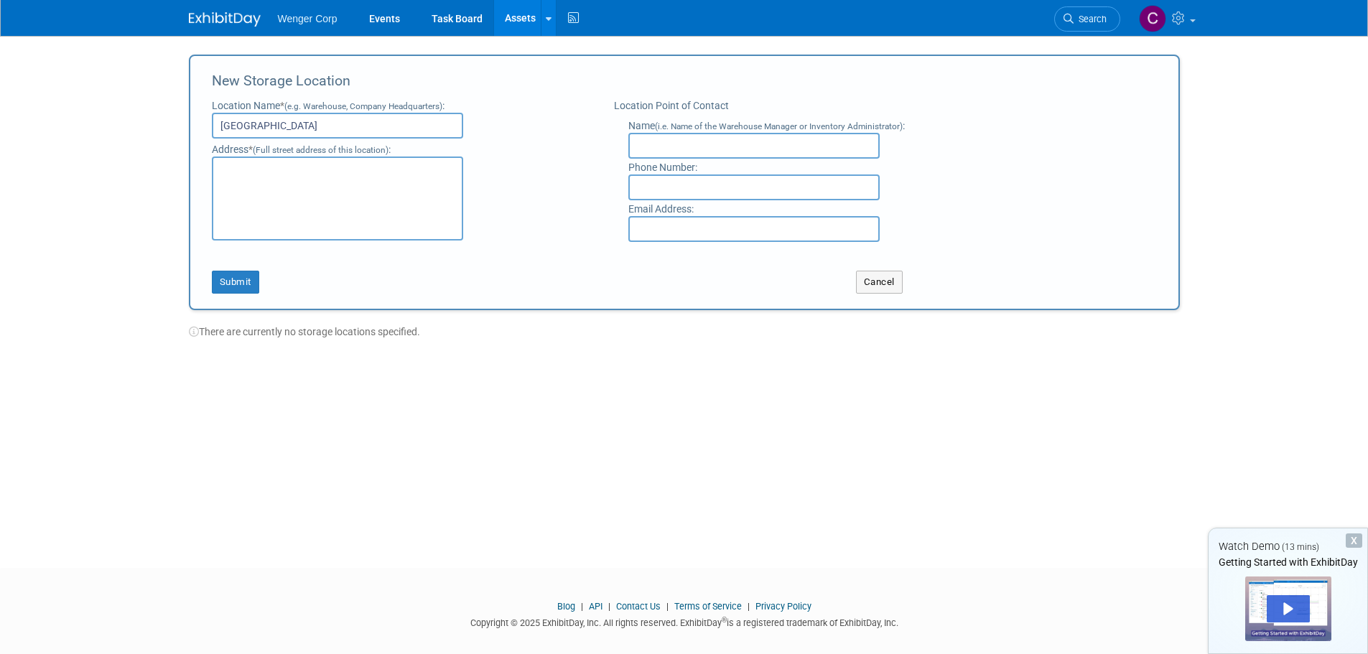
type input "[GEOGRAPHIC_DATA]"
click at [249, 166] on textarea at bounding box center [337, 199] width 251 height 84
type textarea "7041 Interstate Island Road Syracuse, NY 13209"
click at [233, 277] on button "Submit" at bounding box center [235, 282] width 47 height 23
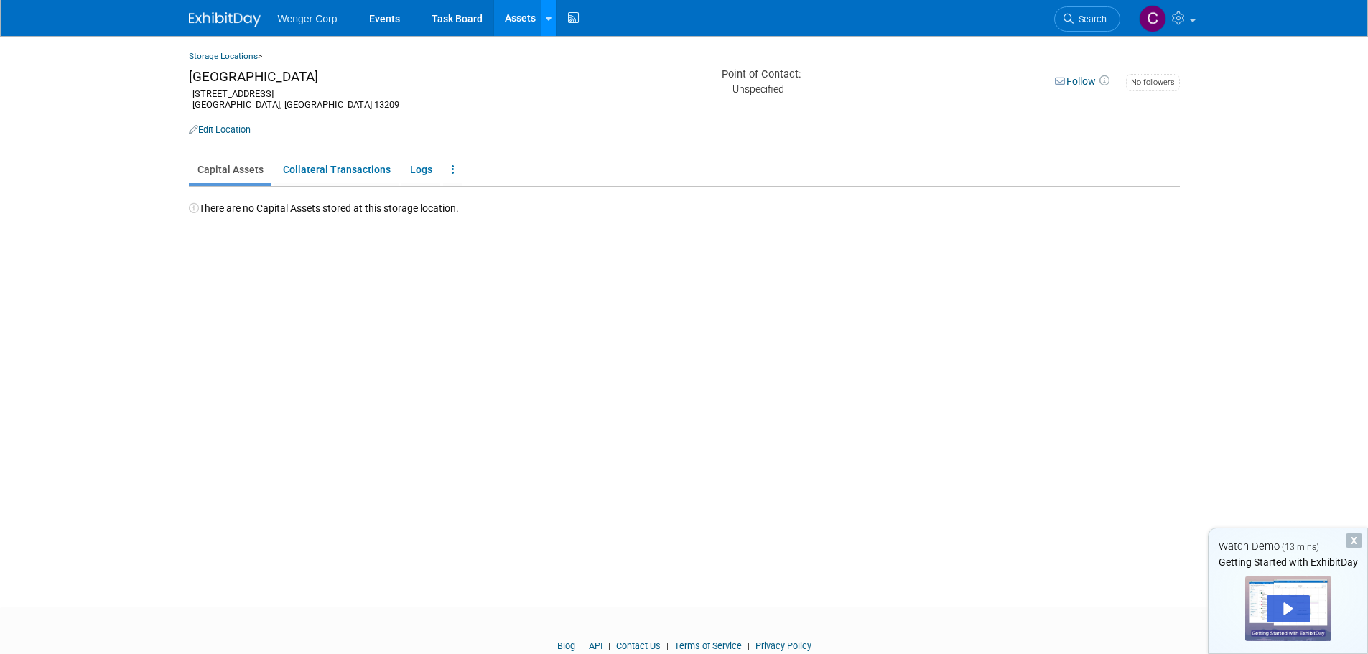
click at [547, 17] on icon at bounding box center [549, 18] width 6 height 9
click at [579, 105] on link "Storage Locations" at bounding box center [605, 107] width 127 height 23
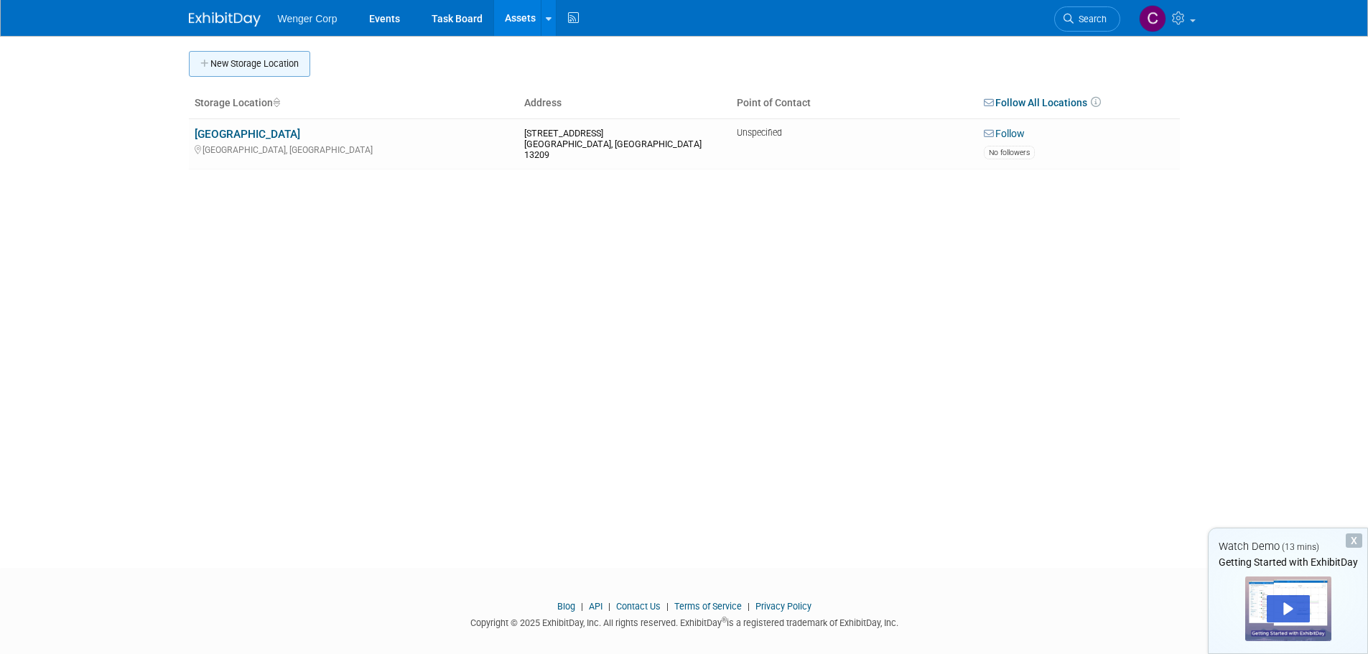
click at [277, 60] on button "New Storage Location" at bounding box center [249, 64] width 121 height 26
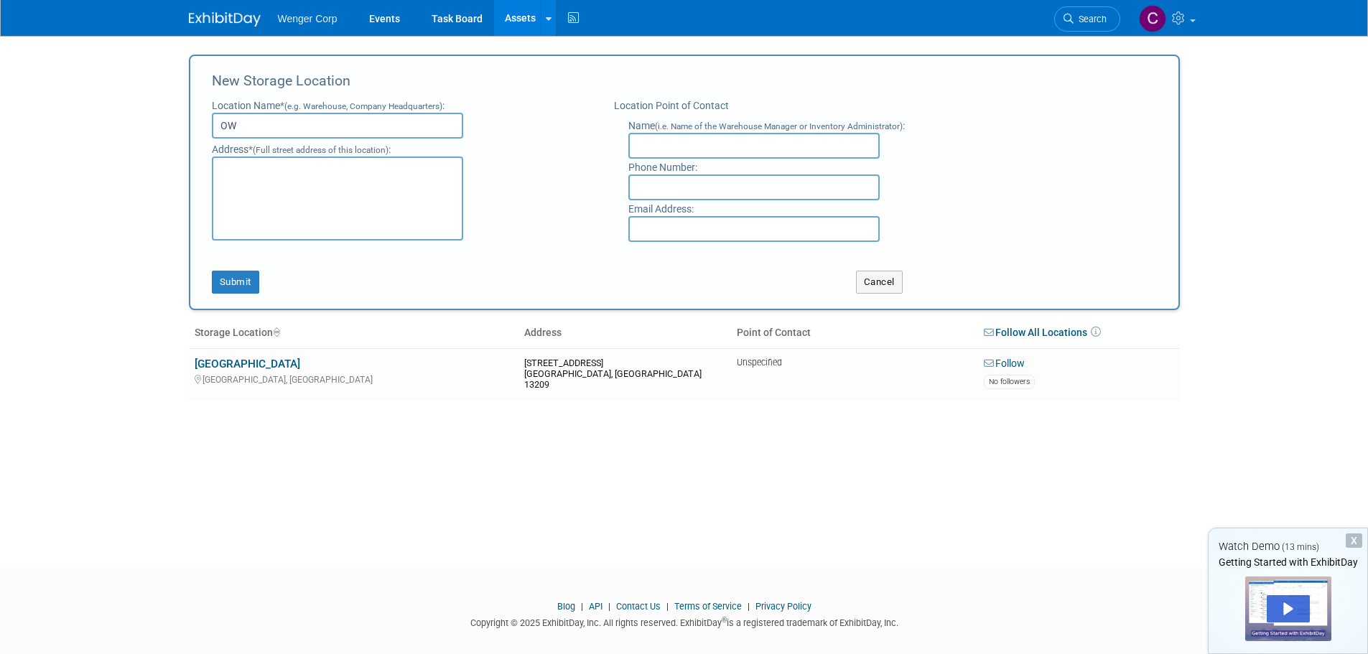
type input "O"
type input "Wenger Corp - OWA"
click at [229, 162] on textarea at bounding box center [337, 199] width 251 height 84
type textarea "[STREET_ADDRESS]"
type input "[PERSON_NAME]"
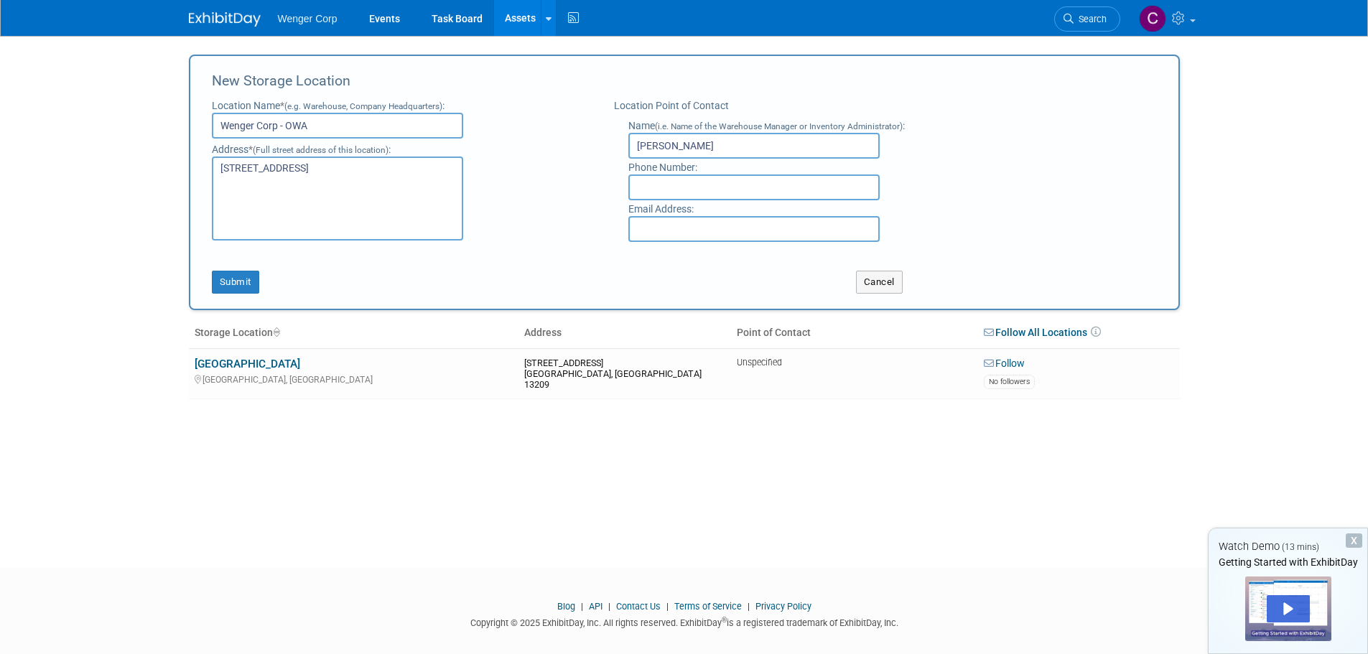
type input "5077748440"
type input "[PERSON_NAME][EMAIL_ADDRESS][PERSON_NAME][DOMAIN_NAME]"
drag, startPoint x: 778, startPoint y: 228, endPoint x: 610, endPoint y: 234, distance: 168.2
click at [610, 234] on div "Location Point of Contact Name (i.e. Name of the Warehouse Manager or Inventory…" at bounding box center [844, 170] width 483 height 144
drag, startPoint x: 687, startPoint y: 189, endPoint x: 575, endPoint y: 177, distance: 111.9
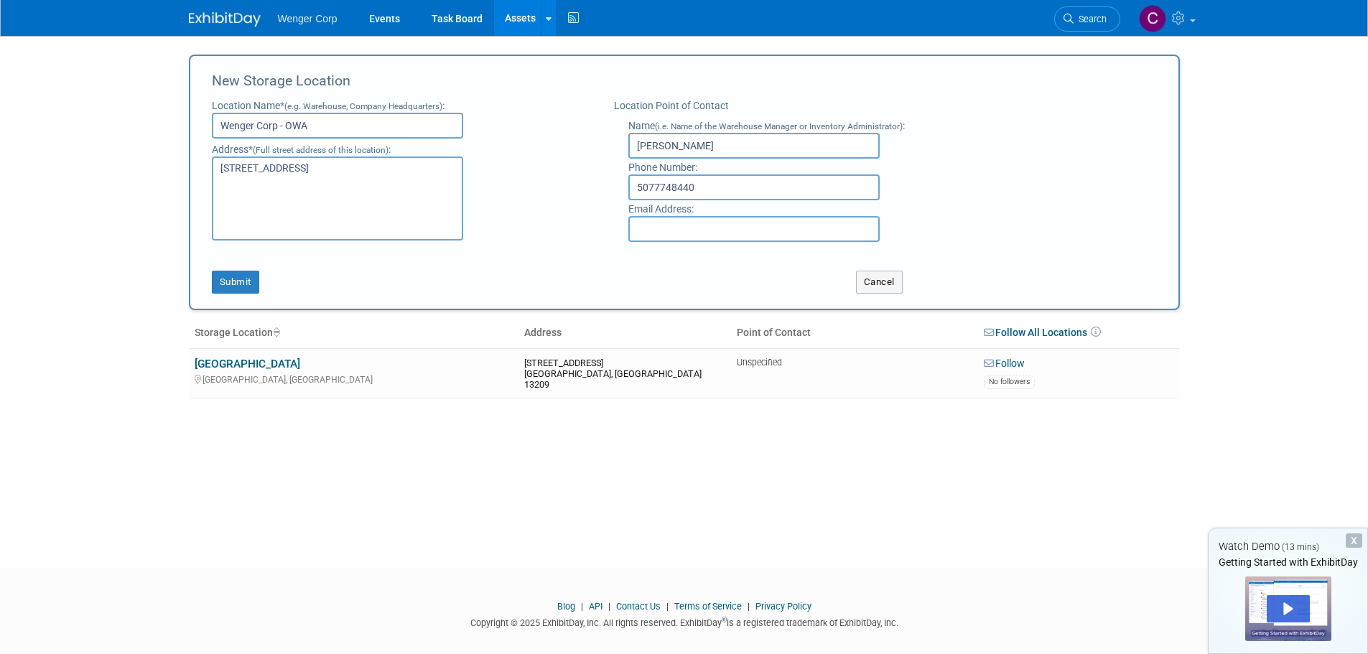
click at [546, 190] on div "Location Name * (e.g. Warehouse, Company Headquarters) : Wenger Corp - OWA Addr…" at bounding box center [684, 168] width 967 height 147
drag, startPoint x: 675, startPoint y: 141, endPoint x: 617, endPoint y: 142, distance: 58.2
click at [617, 142] on div "Name (i.e. Name of the Warehouse Manager or Inventory Administrator) : Cynde Bo…" at bounding box center [845, 177] width 462 height 129
click at [284, 153] on small "(Full street address of this location)" at bounding box center [321, 150] width 136 height 10
click at [296, 165] on textarea "555 Park Drive" at bounding box center [337, 199] width 251 height 84
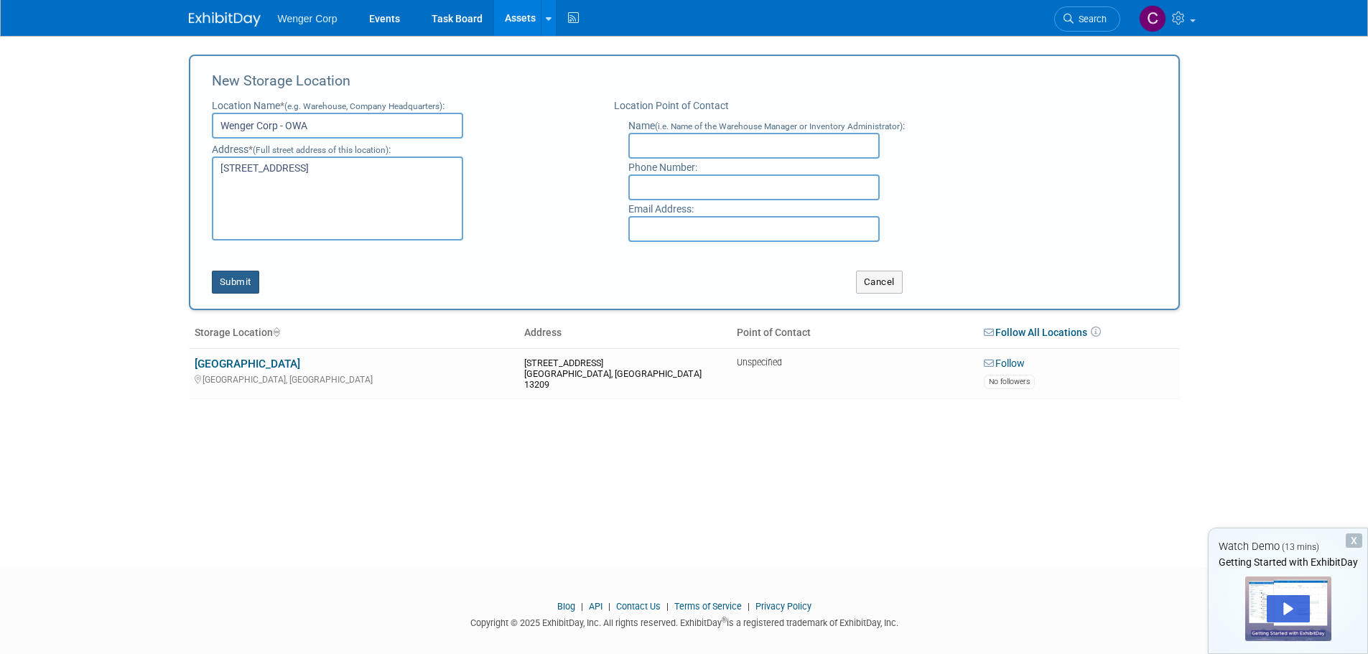
type textarea "555 Park Drive Owatonna, MN"
click at [242, 283] on button "Submit" at bounding box center [235, 282] width 47 height 23
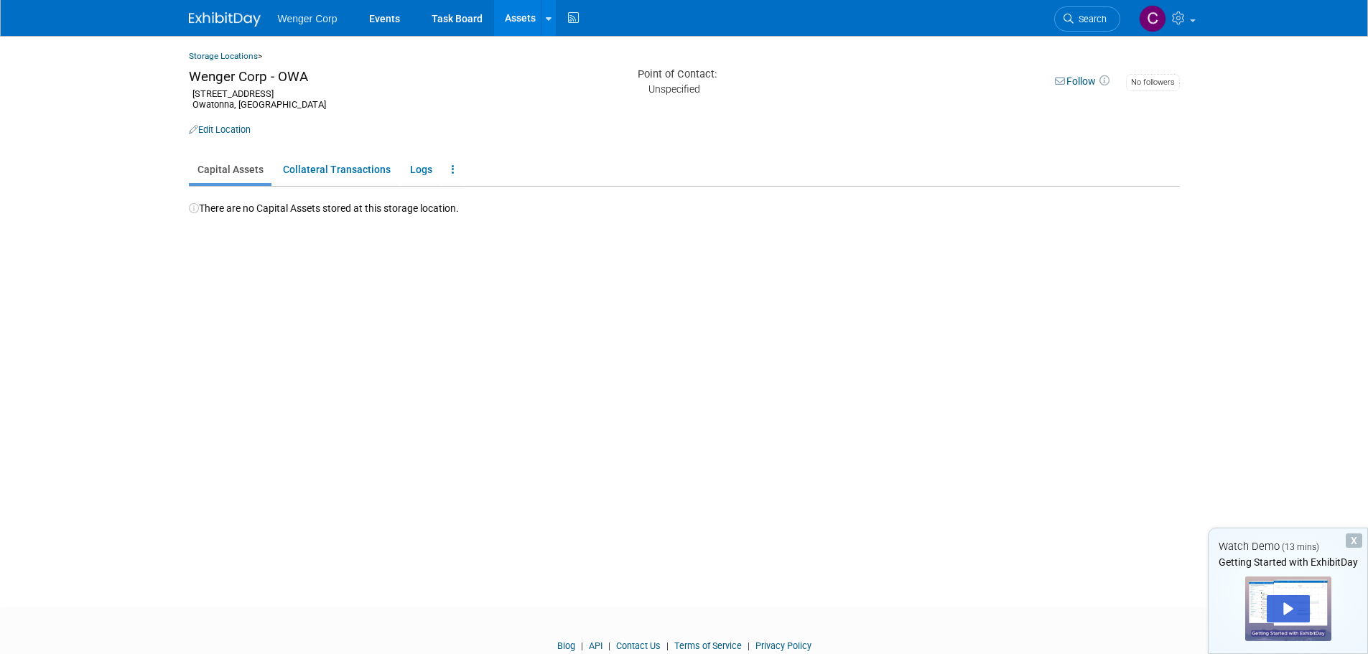
click at [511, 17] on link "Assets" at bounding box center [520, 18] width 52 height 36
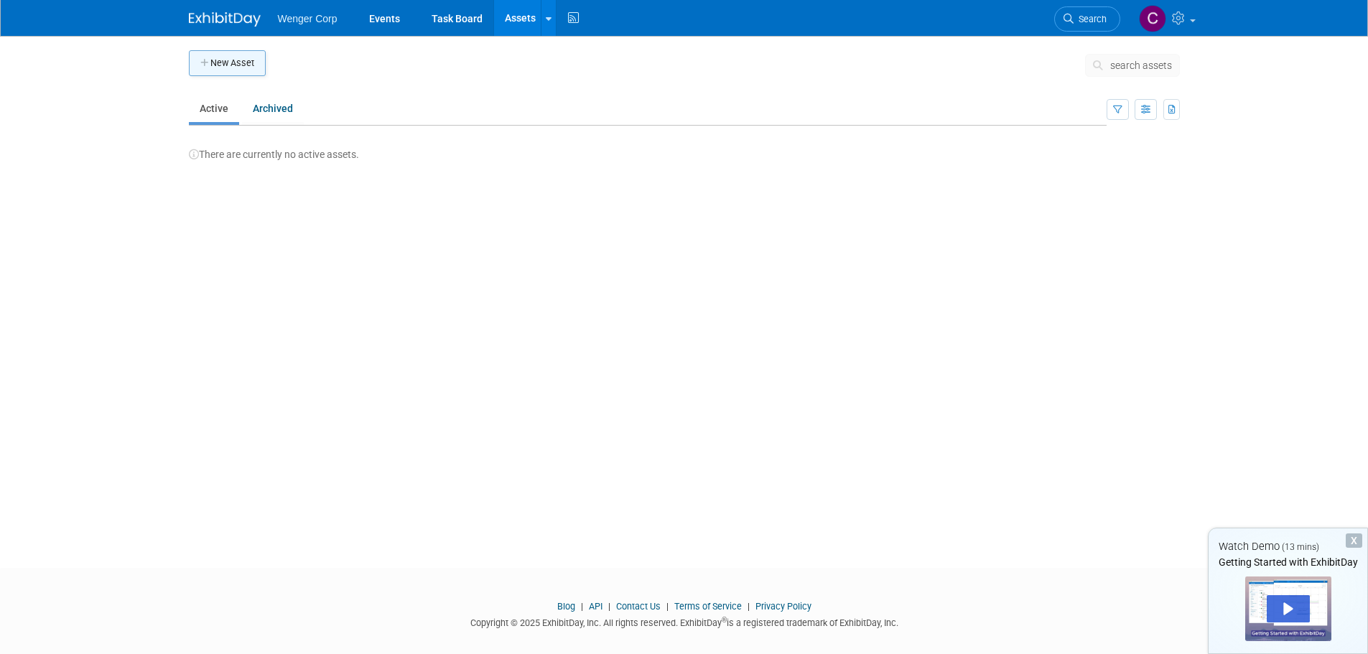
click at [231, 63] on button "New Asset" at bounding box center [227, 63] width 77 height 26
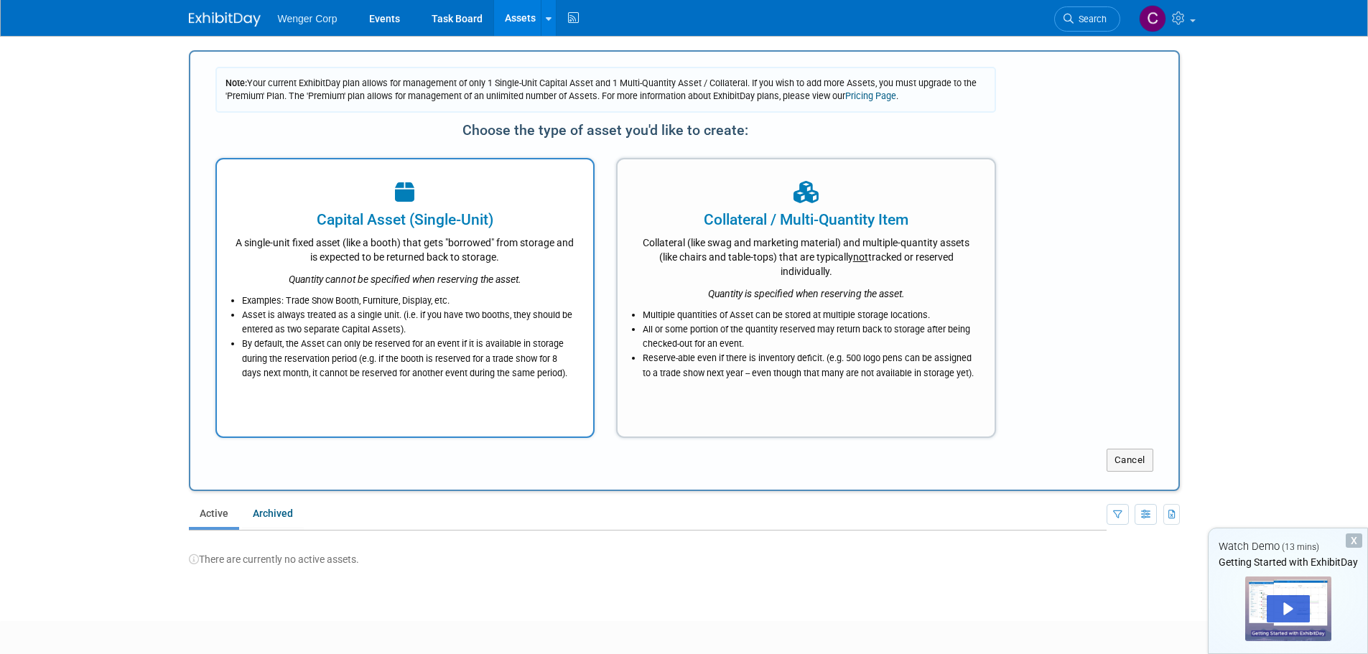
click at [363, 266] on div "Quantity cannot be specified when reserving the asset." at bounding box center [405, 275] width 341 height 22
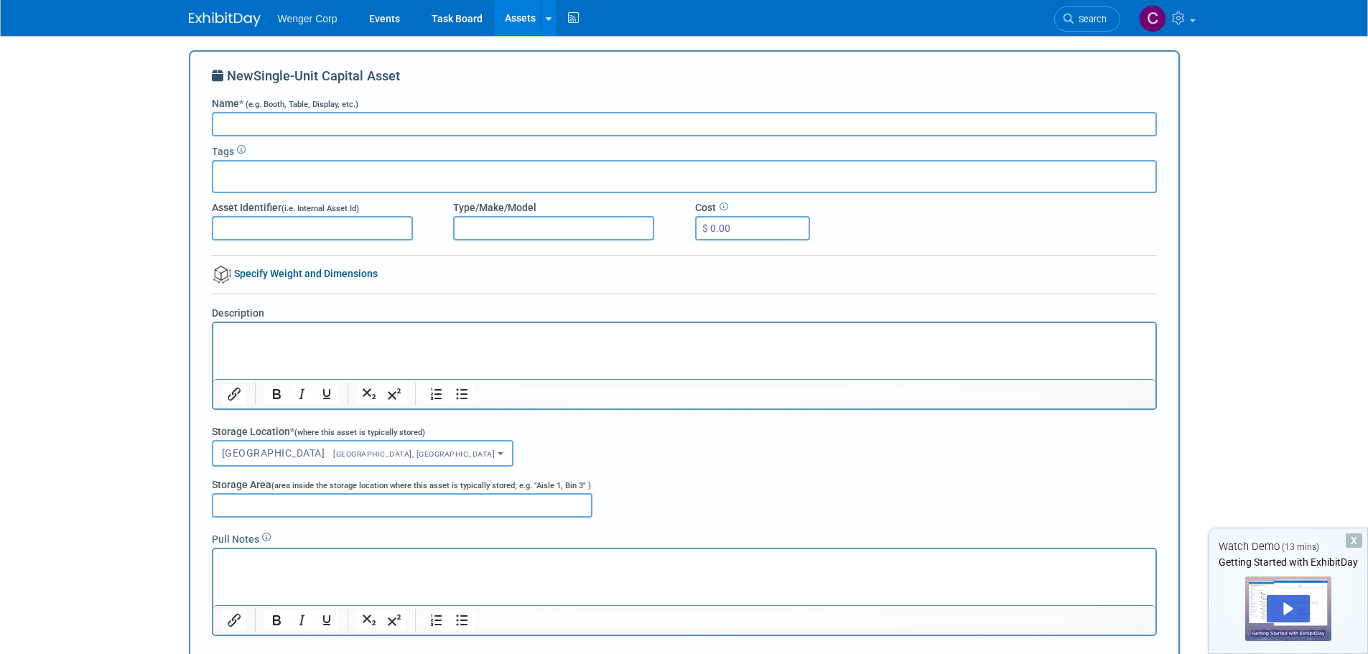
click at [280, 127] on input "Name * (e.g. Booth, Table, Display, etc.)" at bounding box center [684, 124] width 945 height 24
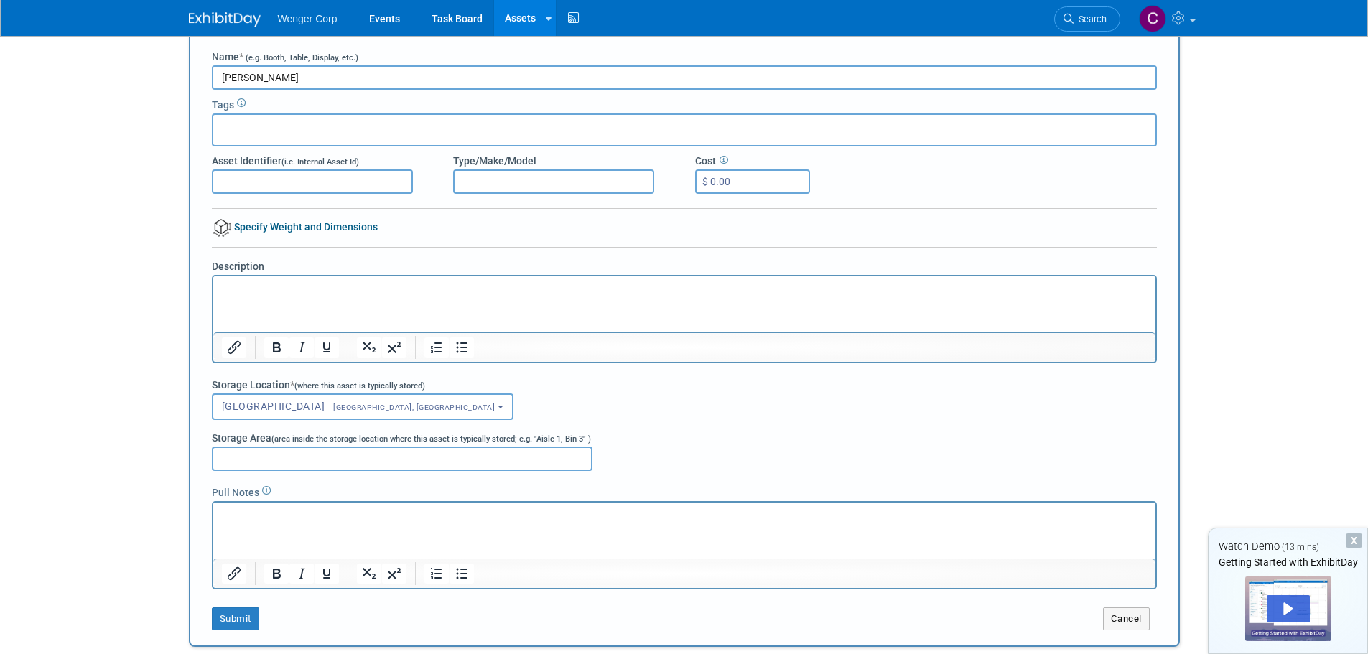
scroll to position [72, 0]
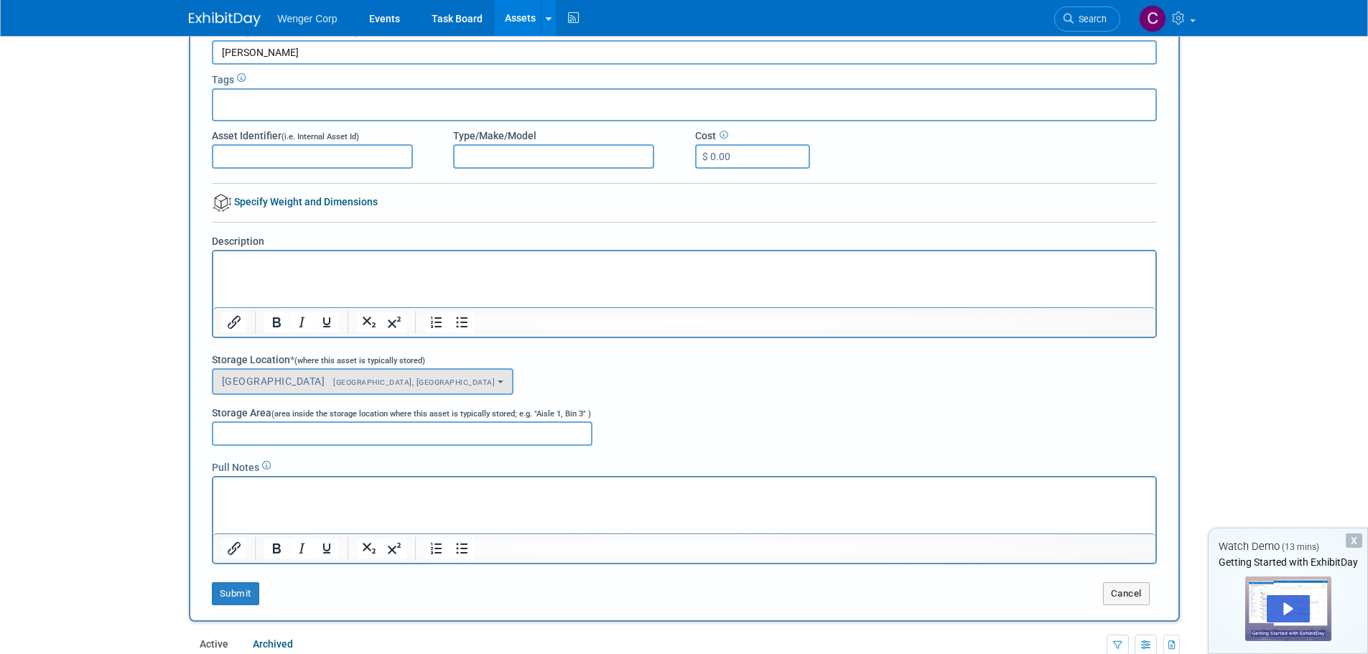
type input "[PERSON_NAME]"
click at [325, 378] on span "[GEOGRAPHIC_DATA], [GEOGRAPHIC_DATA]" at bounding box center [410, 382] width 170 height 9
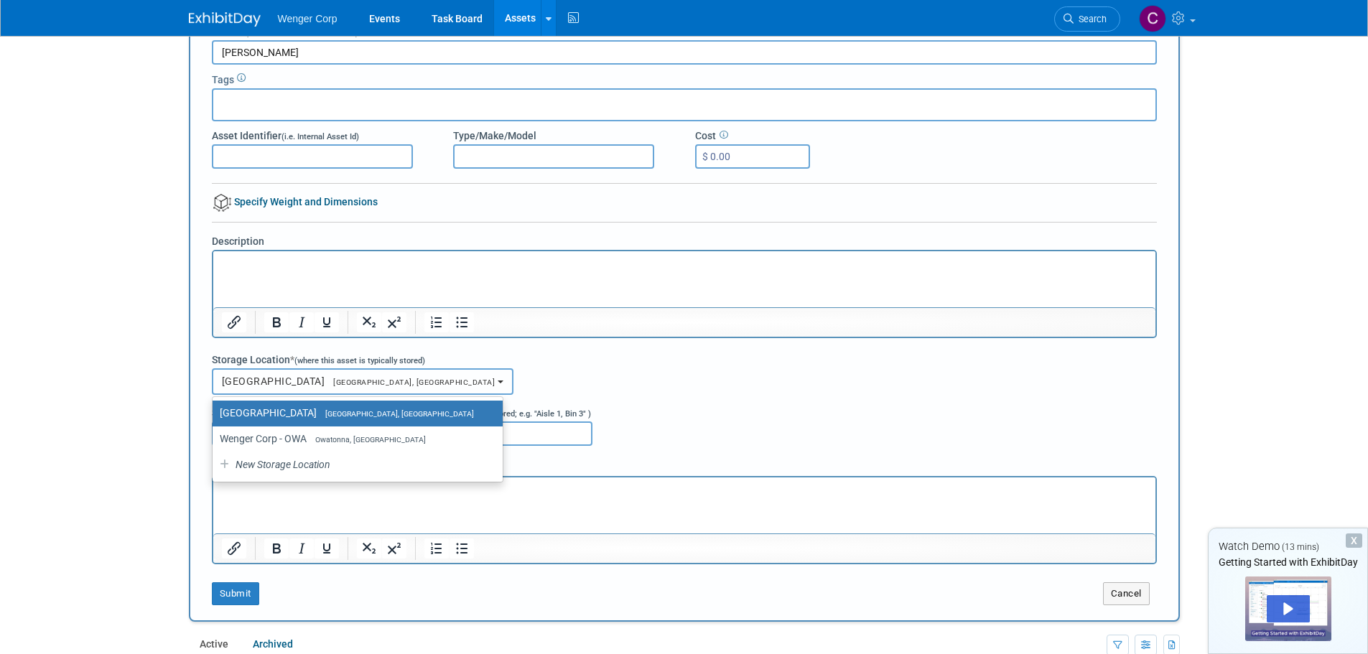
click at [325, 384] on span "[GEOGRAPHIC_DATA], [GEOGRAPHIC_DATA]" at bounding box center [410, 382] width 170 height 9
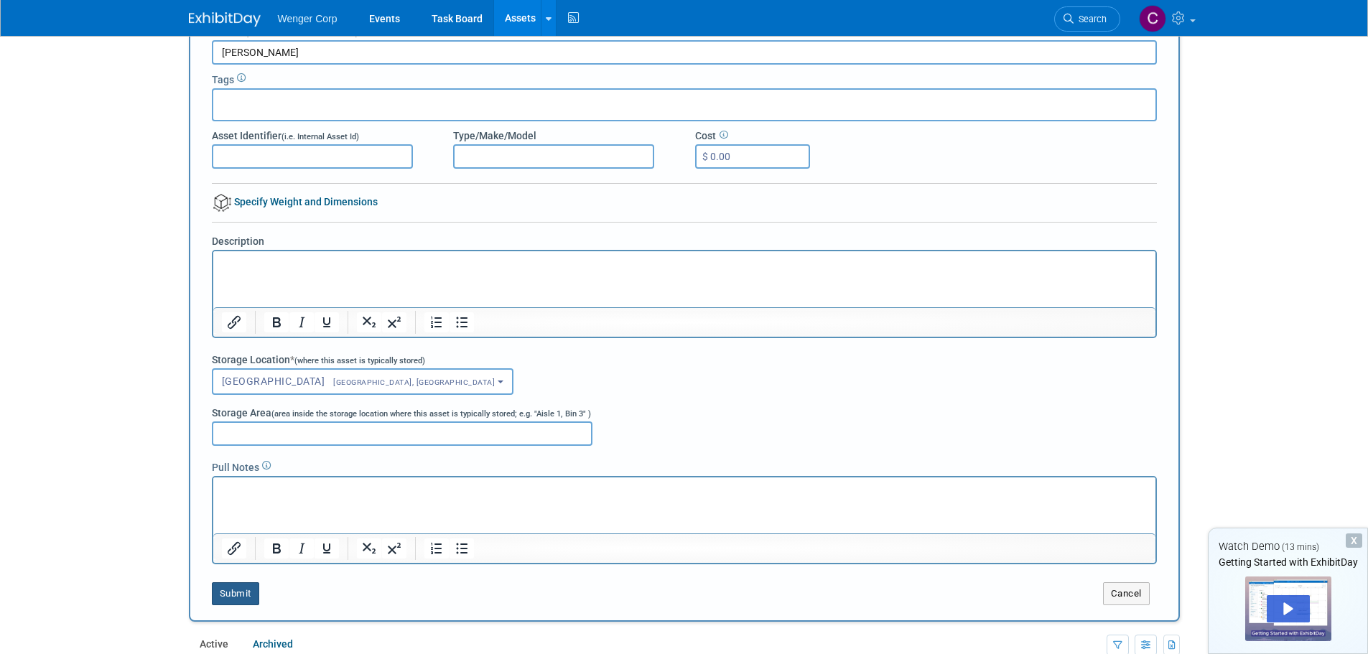
drag, startPoint x: 245, startPoint y: 593, endPoint x: 310, endPoint y: 562, distance: 71.3
click at [244, 593] on button "Submit" at bounding box center [235, 593] width 47 height 23
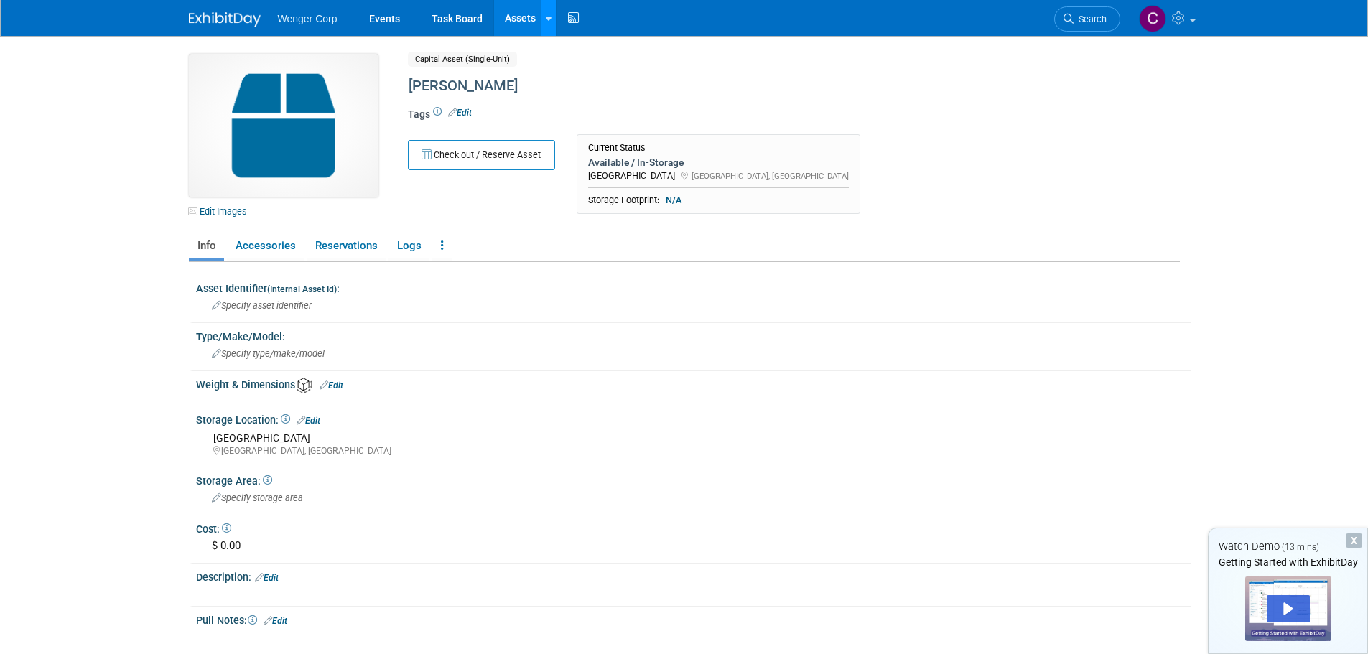
click at [542, 17] on link at bounding box center [548, 18] width 15 height 36
click at [572, 49] on link "New Asset" at bounding box center [605, 52] width 127 height 20
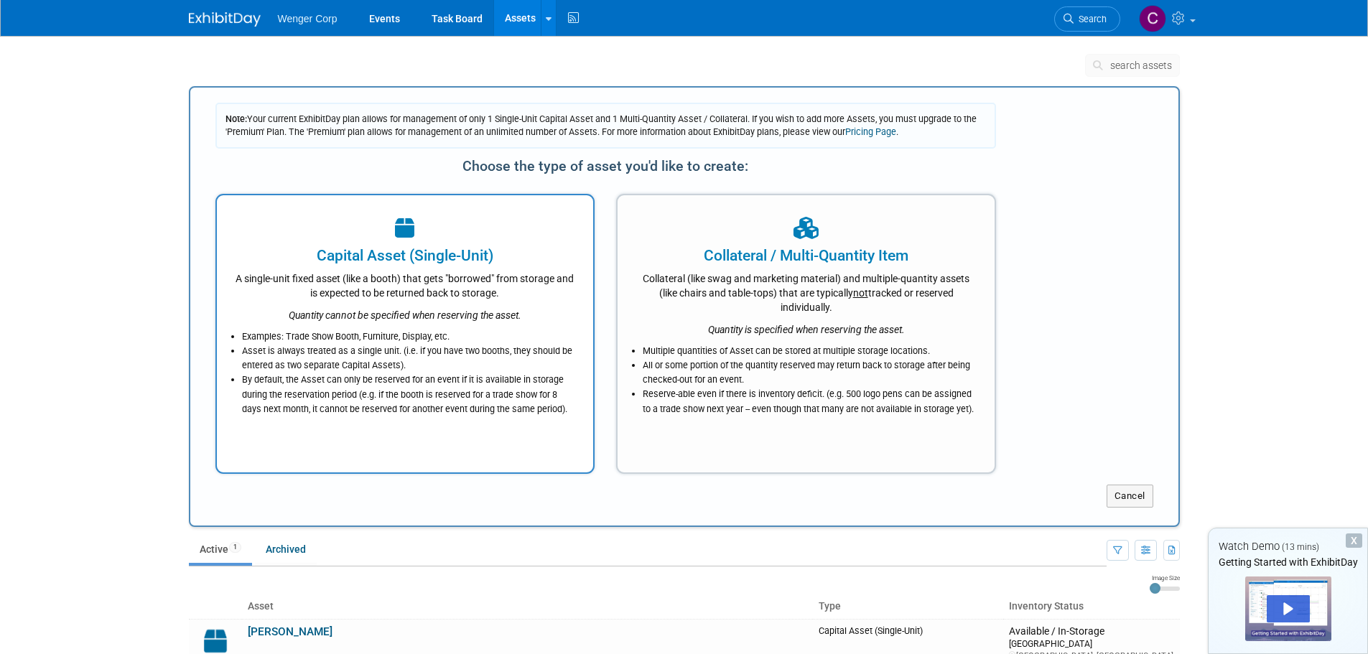
click at [384, 257] on div "Capital Asset (Single-Unit)" at bounding box center [405, 256] width 341 height 22
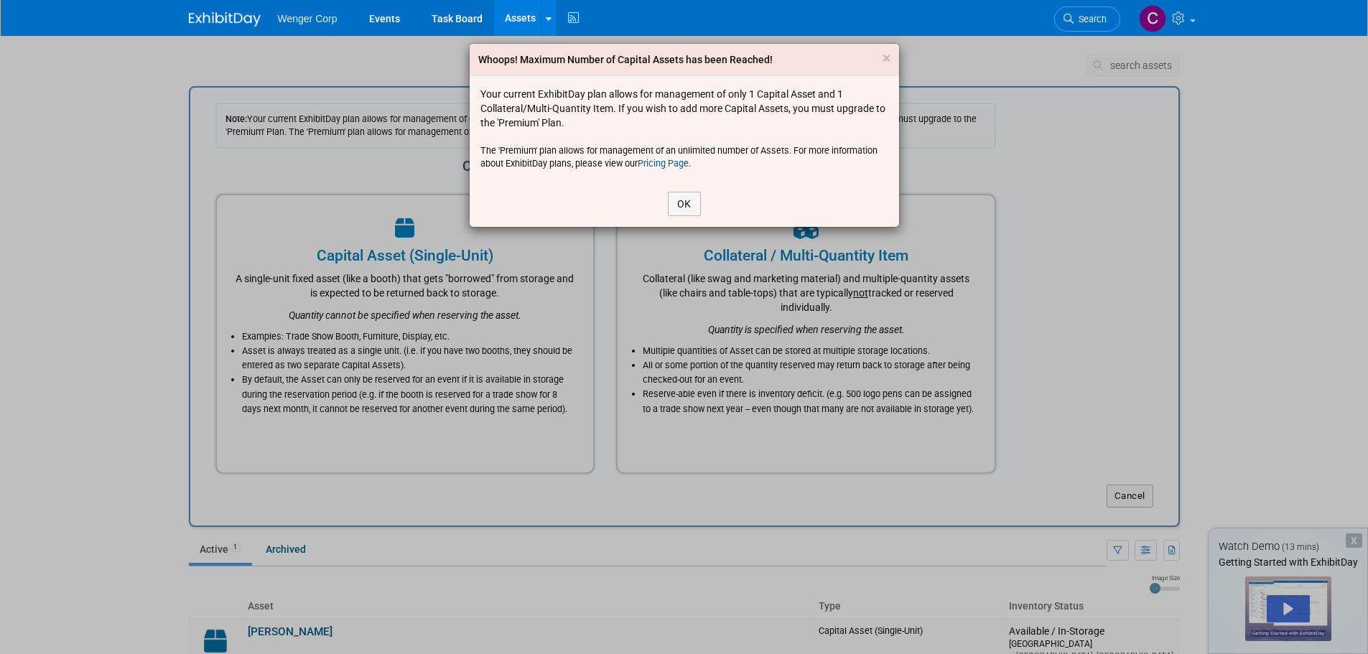
click at [468, 275] on div "Whoops! Maximum Number of Capital Assets has been Reached! × Your current Exhib…" at bounding box center [684, 327] width 1368 height 654
click at [686, 200] on button "OK" at bounding box center [684, 204] width 33 height 24
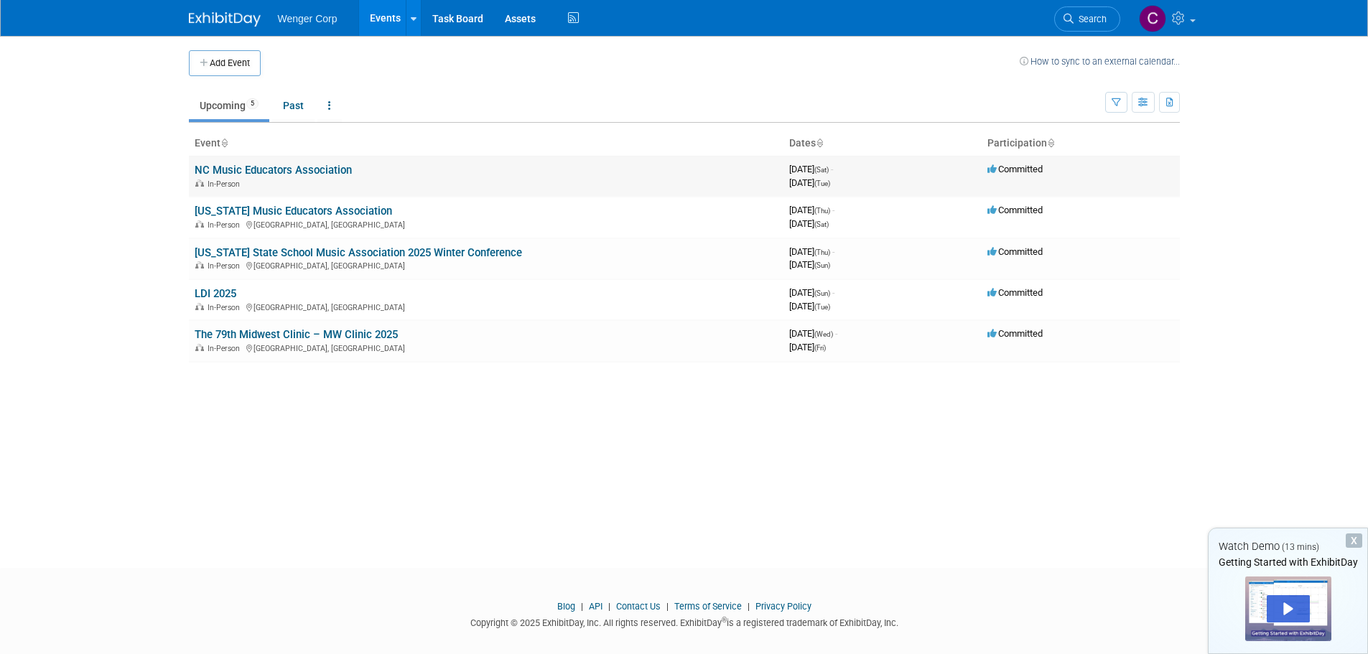
click at [316, 166] on link "NC Music Educators Association" at bounding box center [273, 170] width 157 height 13
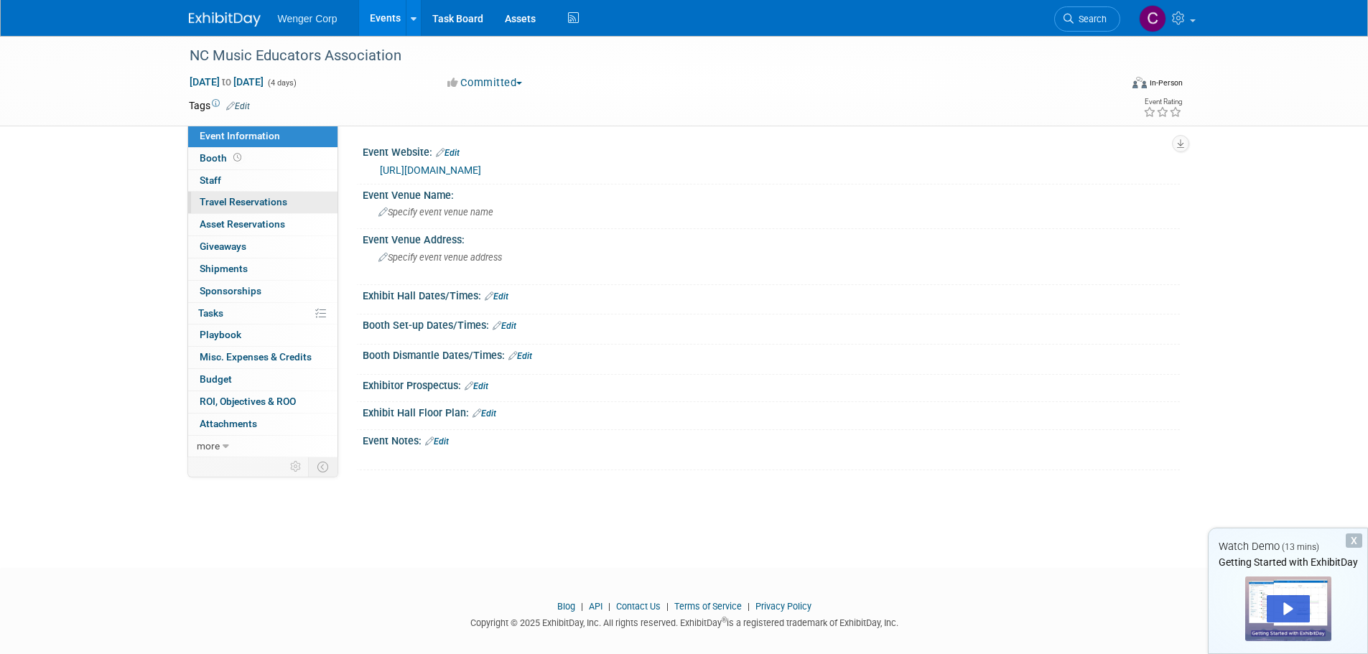
click at [238, 193] on link "0 Travel Reservations 0" at bounding box center [262, 203] width 149 height 22
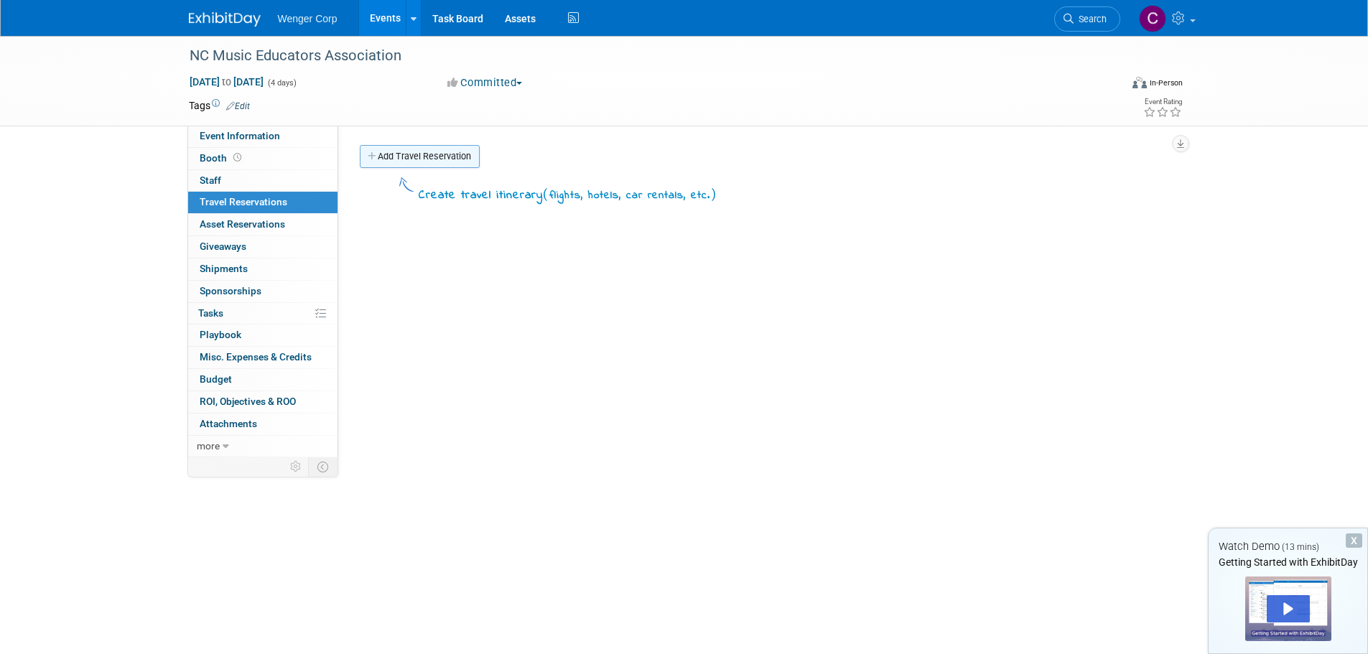
click at [409, 154] on link "Add Travel Reservation" at bounding box center [420, 156] width 120 height 23
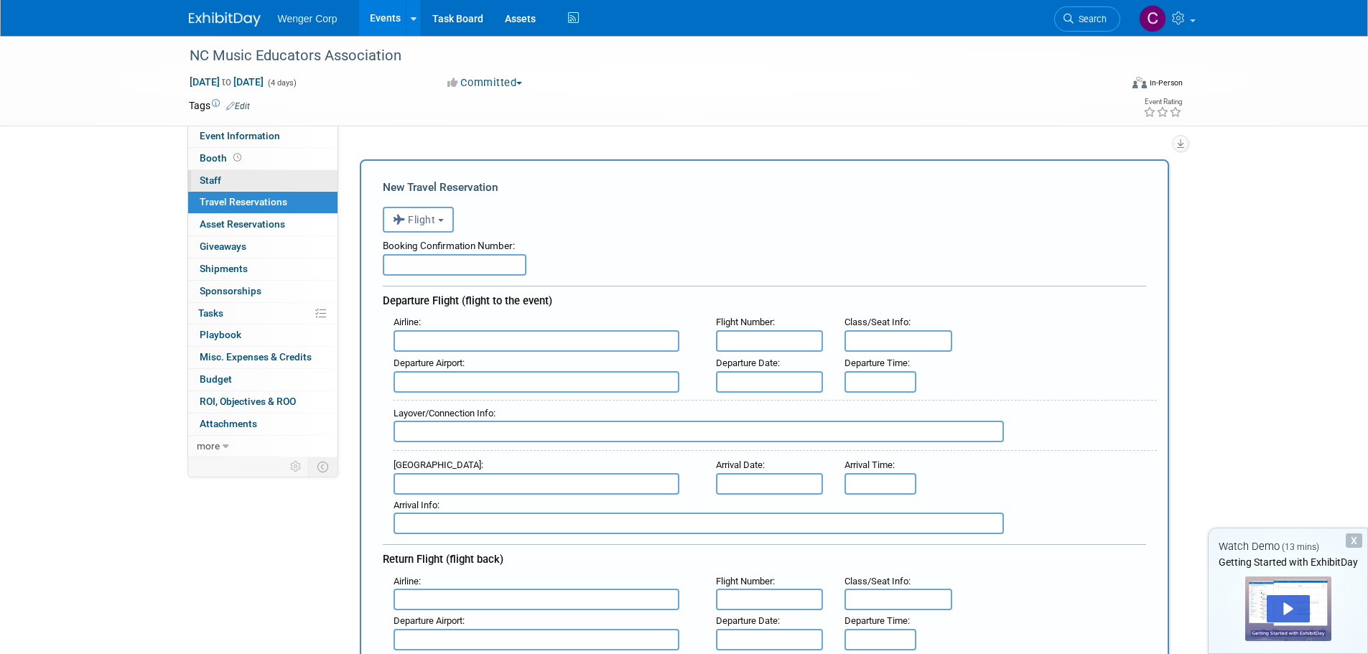
click at [213, 177] on span "Staff 0" at bounding box center [211, 180] width 22 height 11
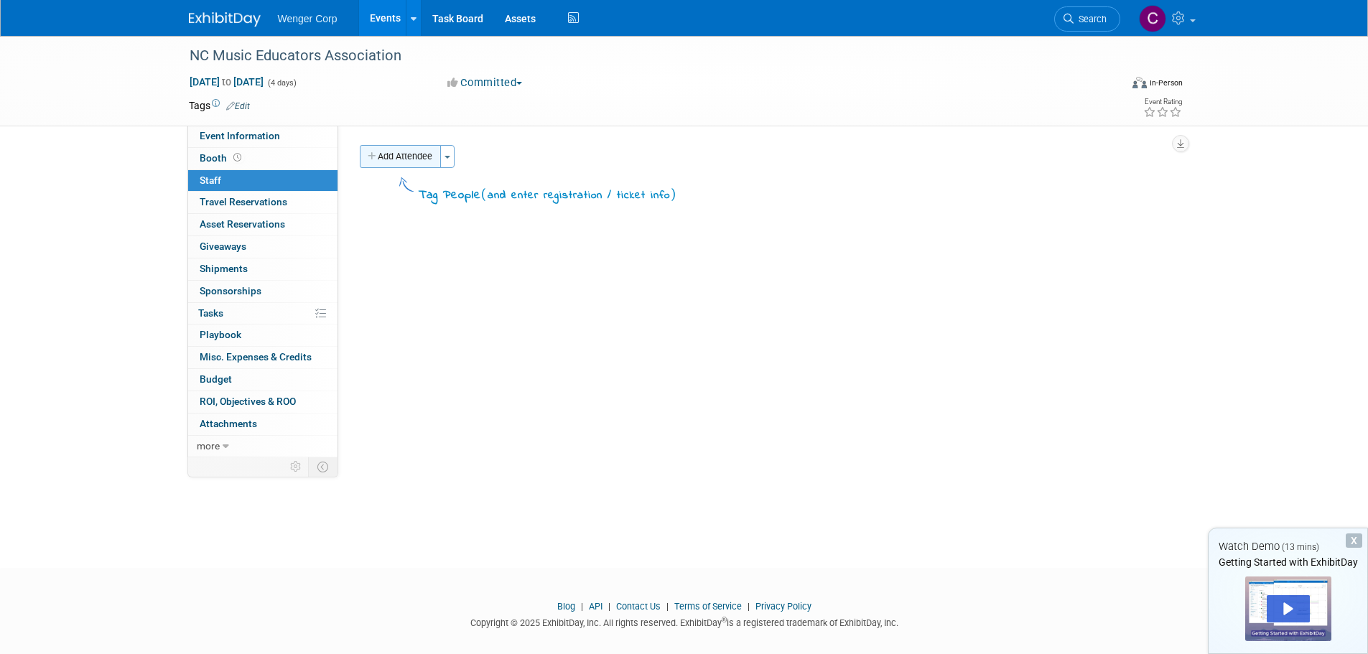
click at [401, 155] on button "Add Attendee" at bounding box center [400, 156] width 81 height 23
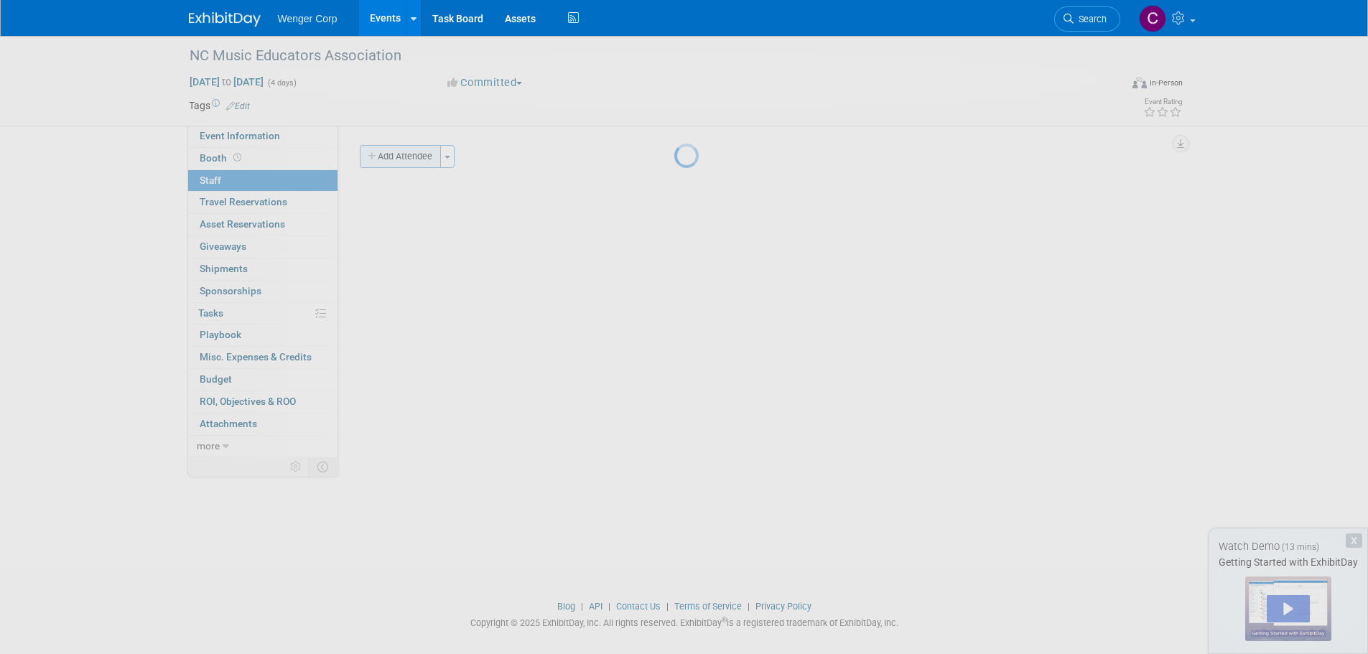
select select "192812e8-9062-4061-bec1-24ff0df9cfab"
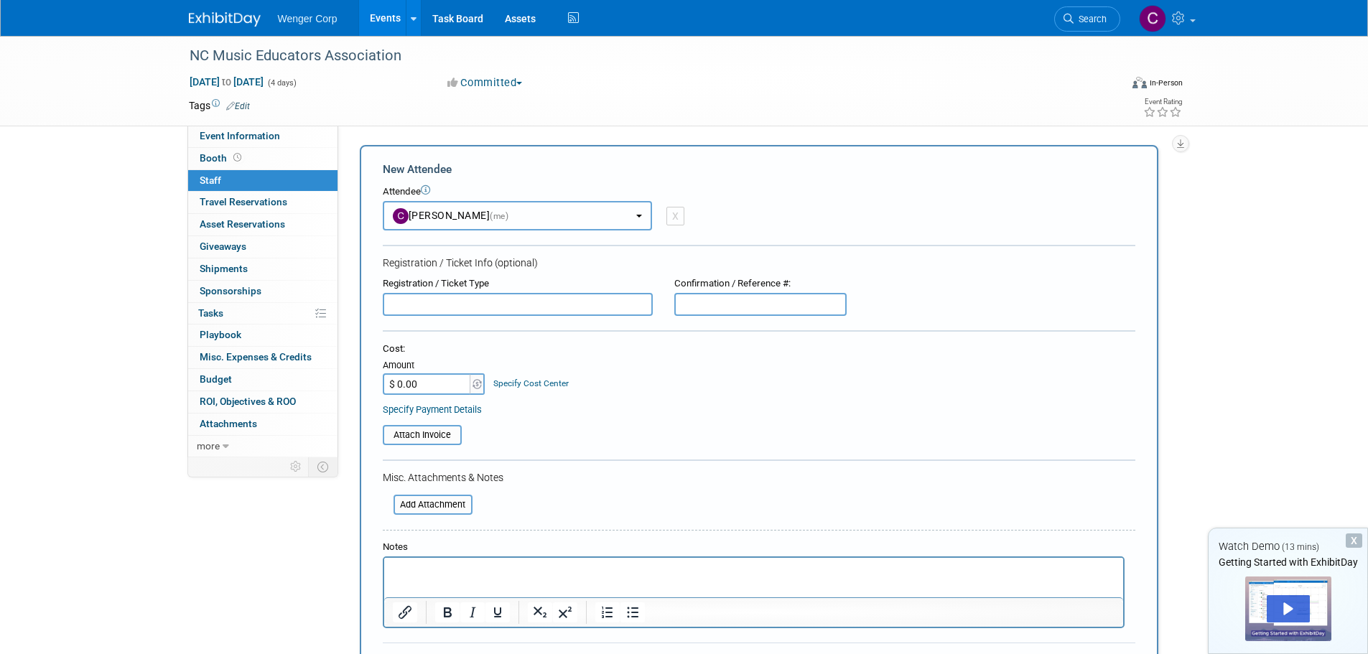
click at [628, 213] on button "Cynde Bock (me)" at bounding box center [517, 215] width 269 height 29
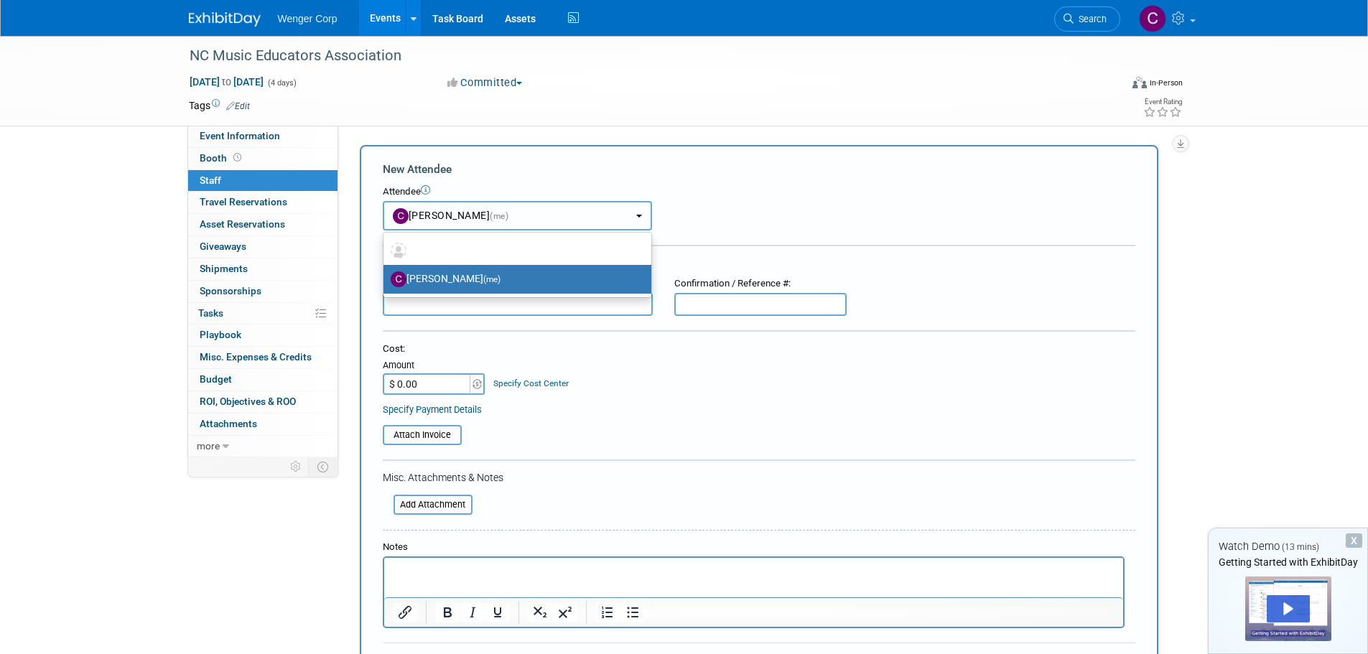
click at [628, 213] on button "Cynde Bock (me)" at bounding box center [517, 215] width 269 height 29
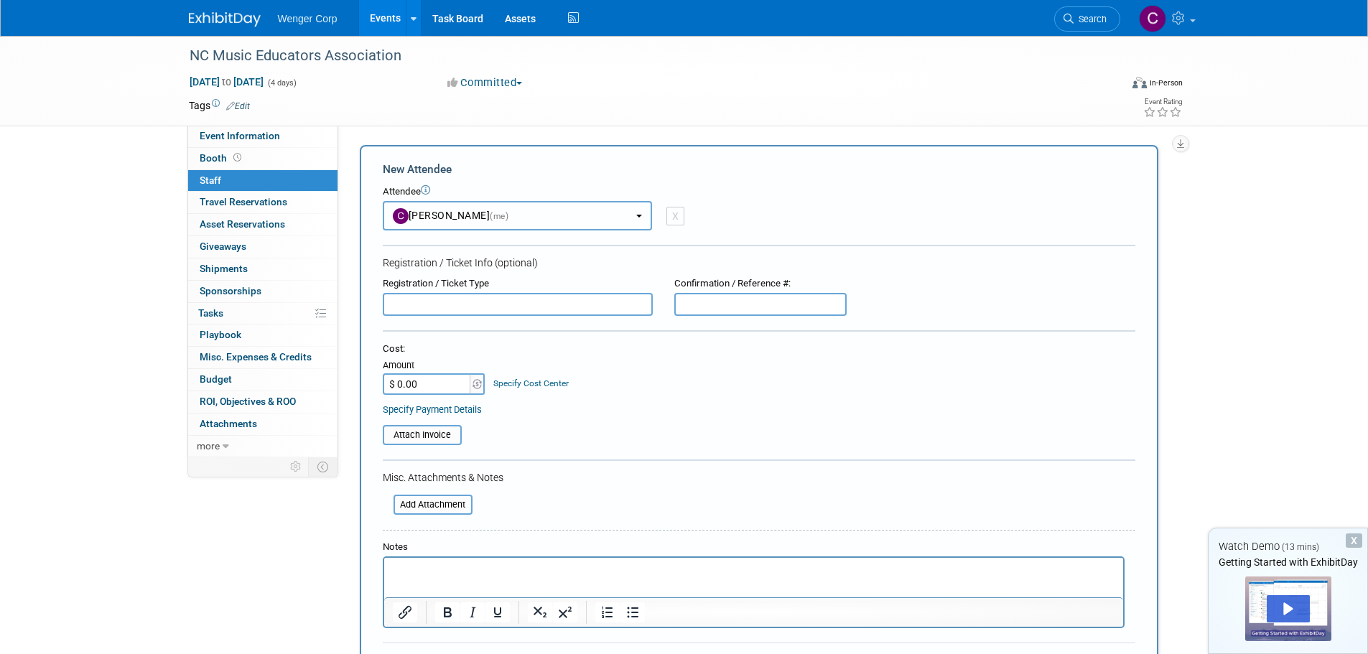
click at [632, 218] on button "Cynde Bock (me)" at bounding box center [517, 215] width 269 height 29
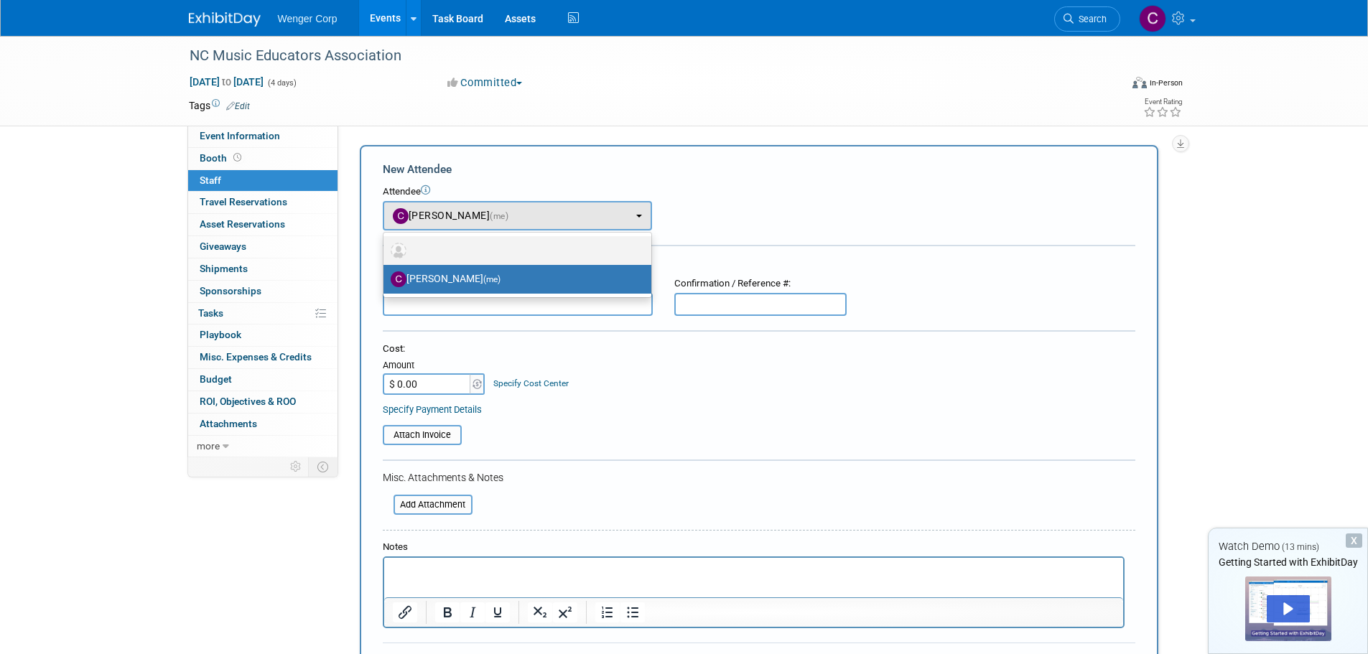
click at [467, 252] on label at bounding box center [514, 250] width 246 height 23
click at [386, 252] on input "radio" at bounding box center [380, 248] width 9 height 9
radio input "true"
select select
radio input "false"
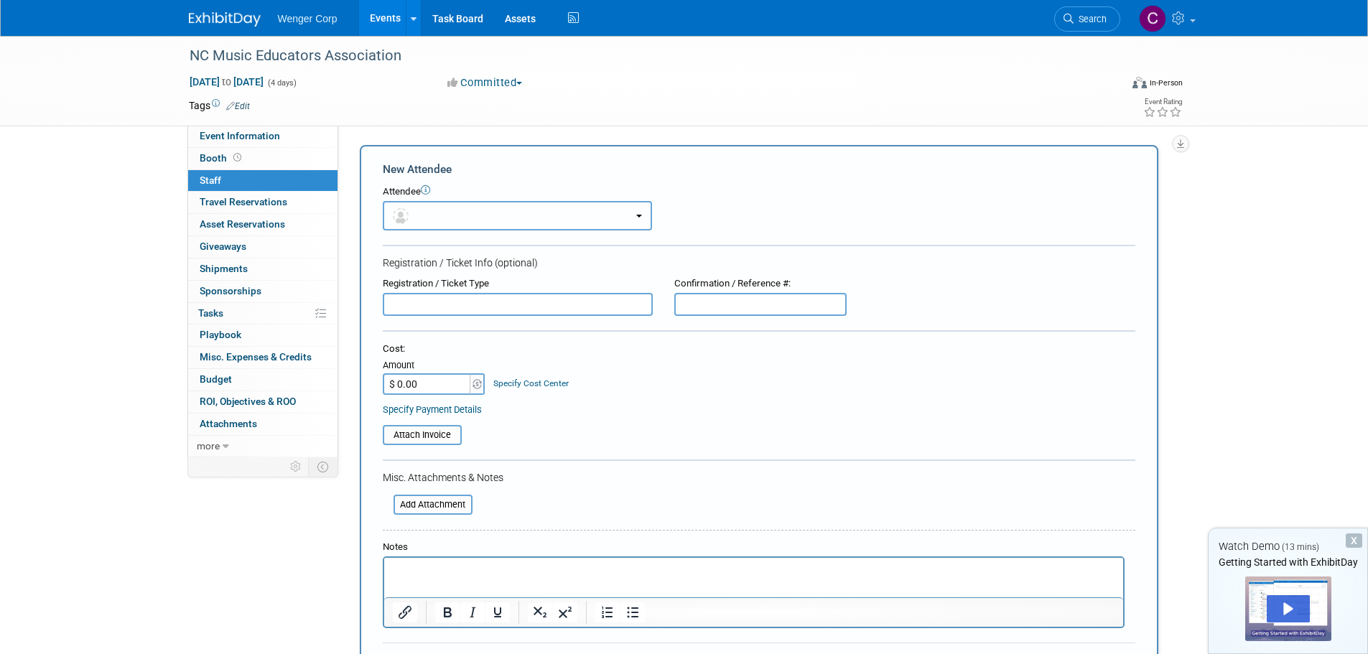
click at [422, 216] on button "button" at bounding box center [517, 215] width 269 height 29
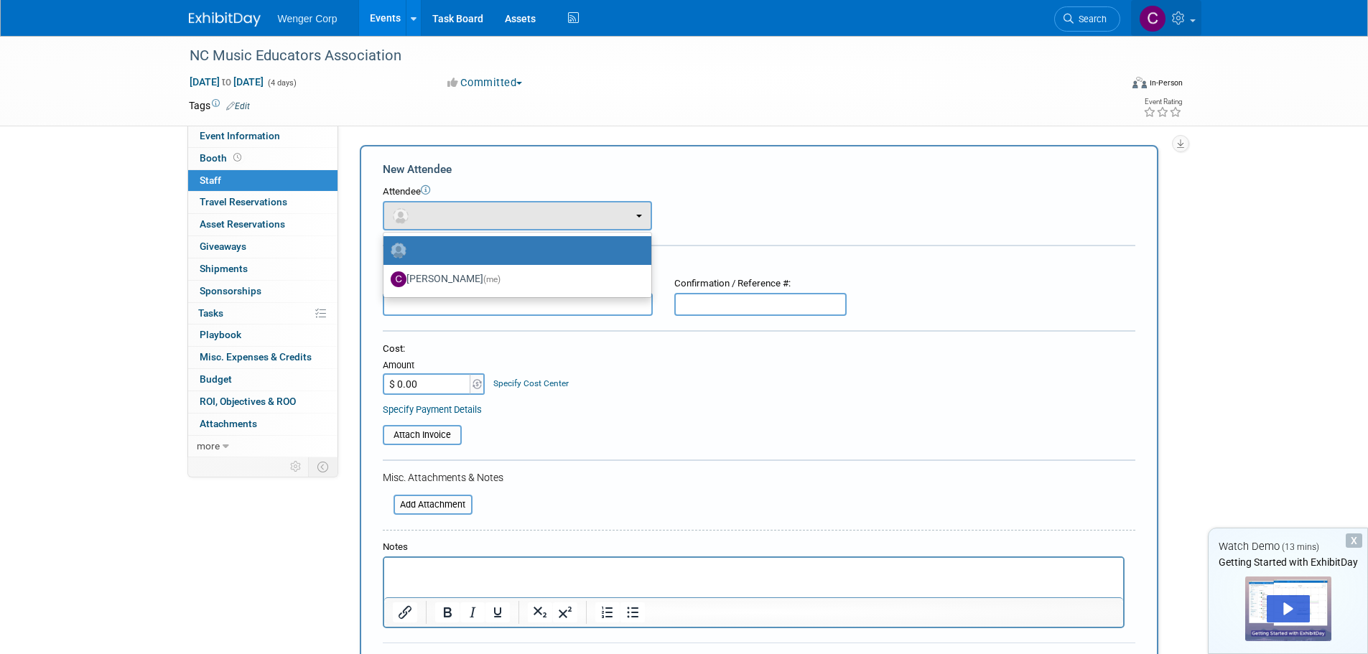
click at [1196, 15] on link at bounding box center [1166, 18] width 70 height 36
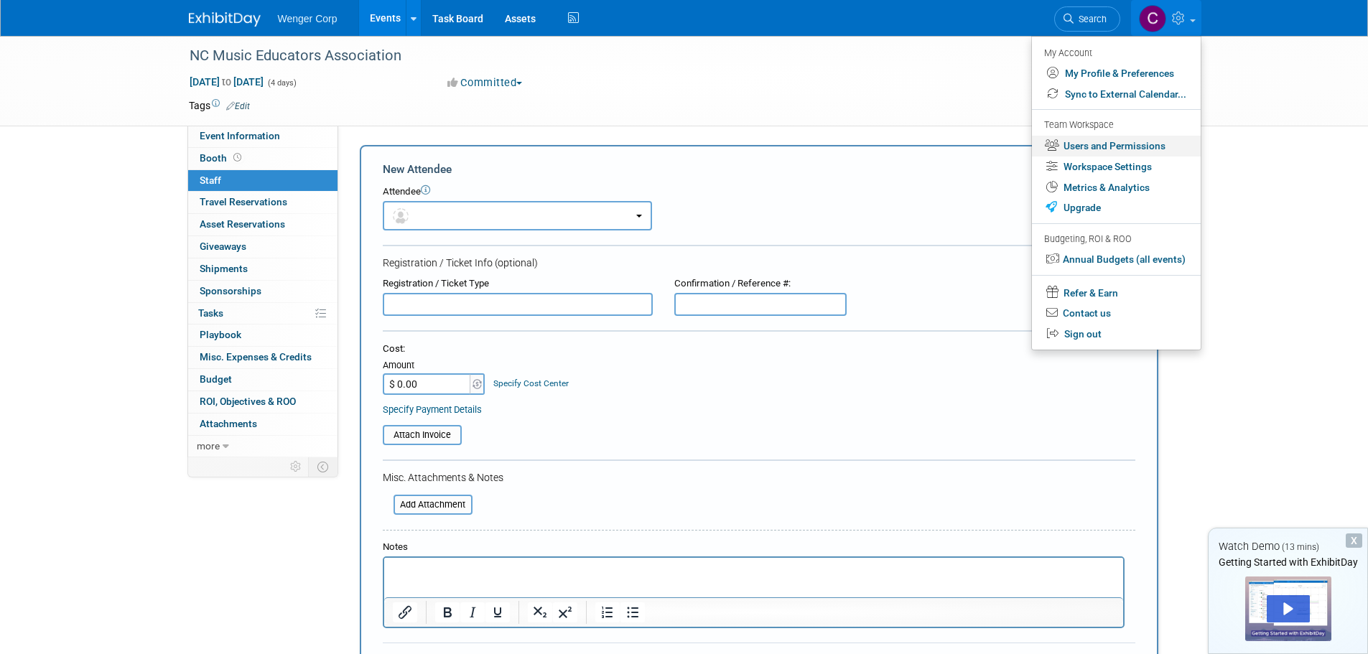
click at [1137, 149] on link "Users and Permissions" at bounding box center [1116, 146] width 169 height 21
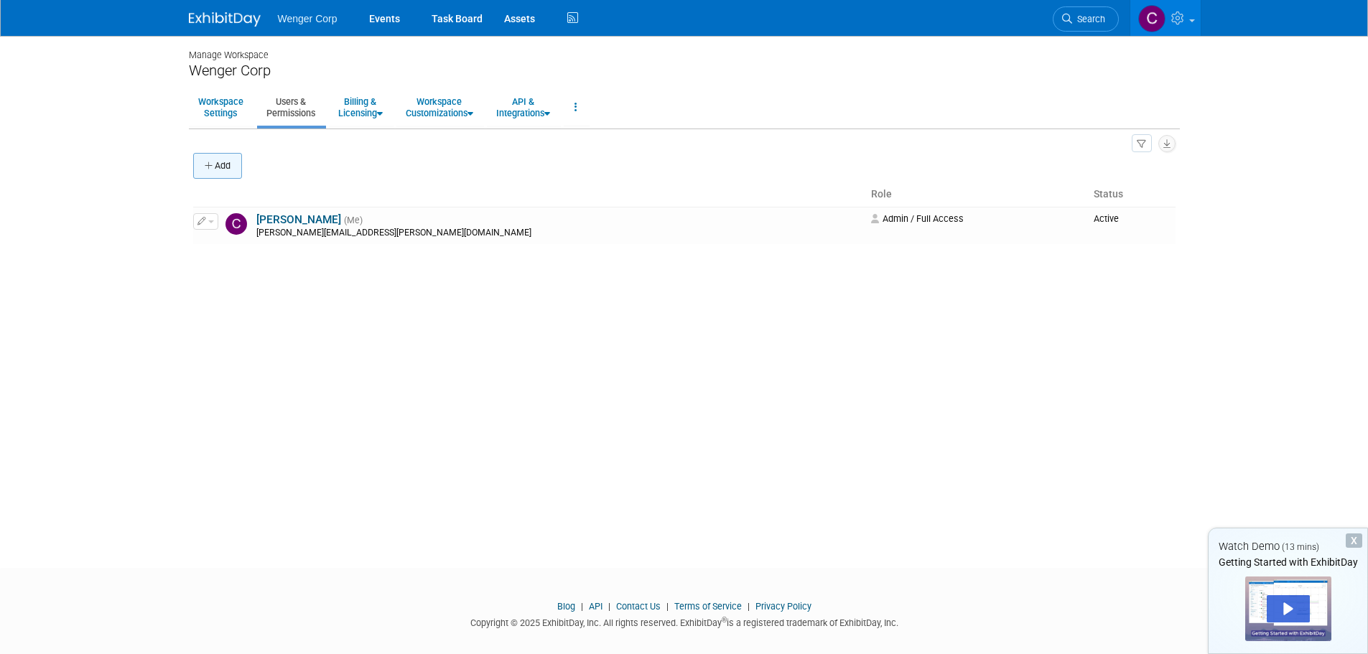
click at [234, 167] on button "Add" at bounding box center [217, 166] width 49 height 26
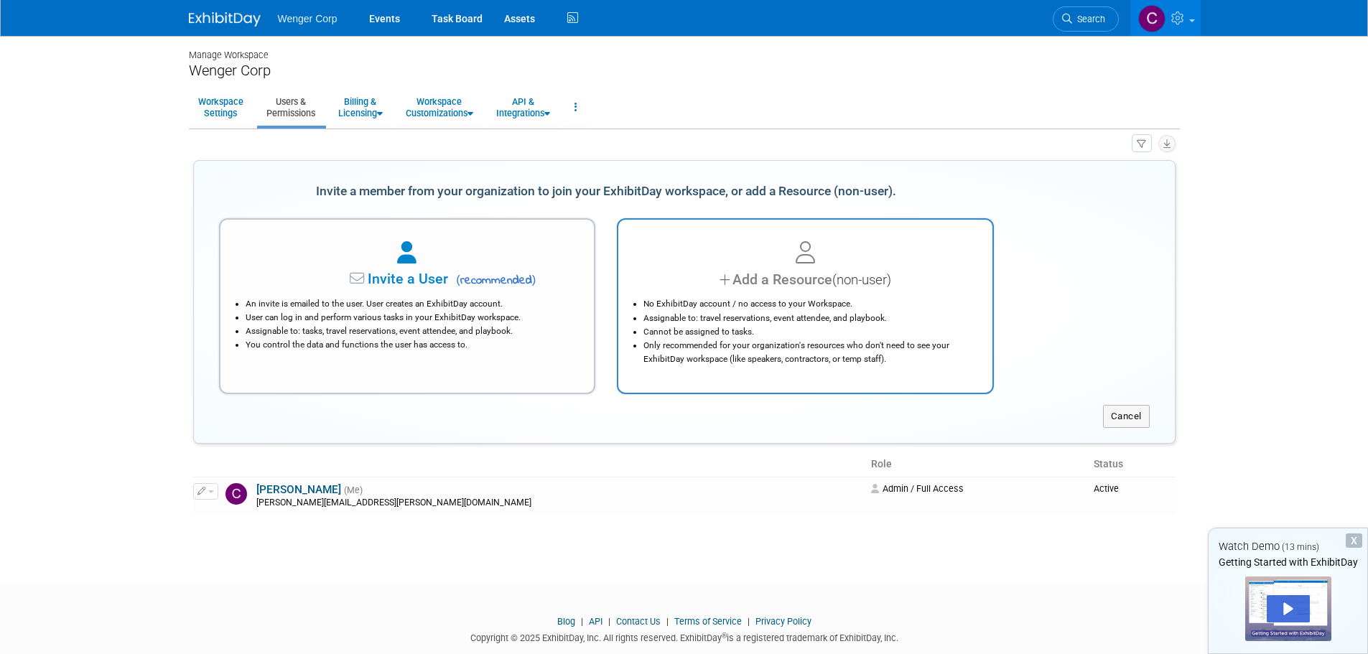
click at [792, 278] on div "Add a Resource (non-user)" at bounding box center [805, 279] width 338 height 21
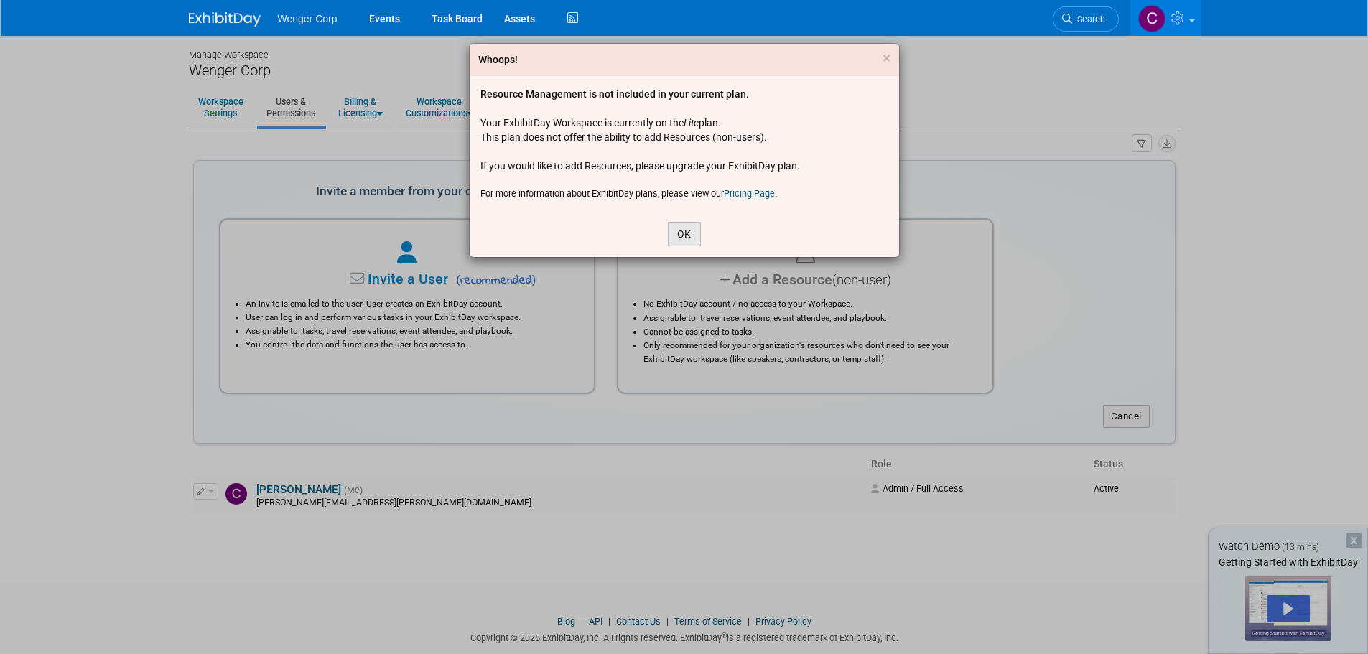
click at [689, 230] on button "OK" at bounding box center [684, 234] width 33 height 24
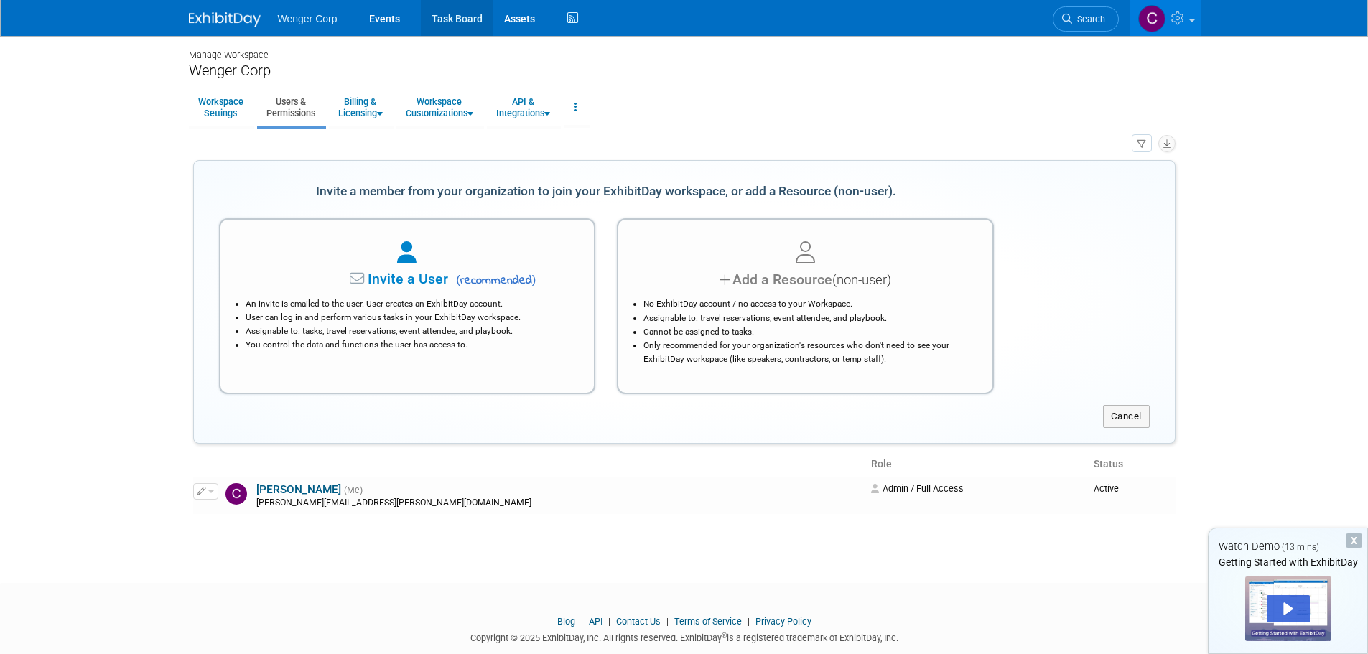
click at [455, 12] on link "Task Board" at bounding box center [457, 18] width 73 height 36
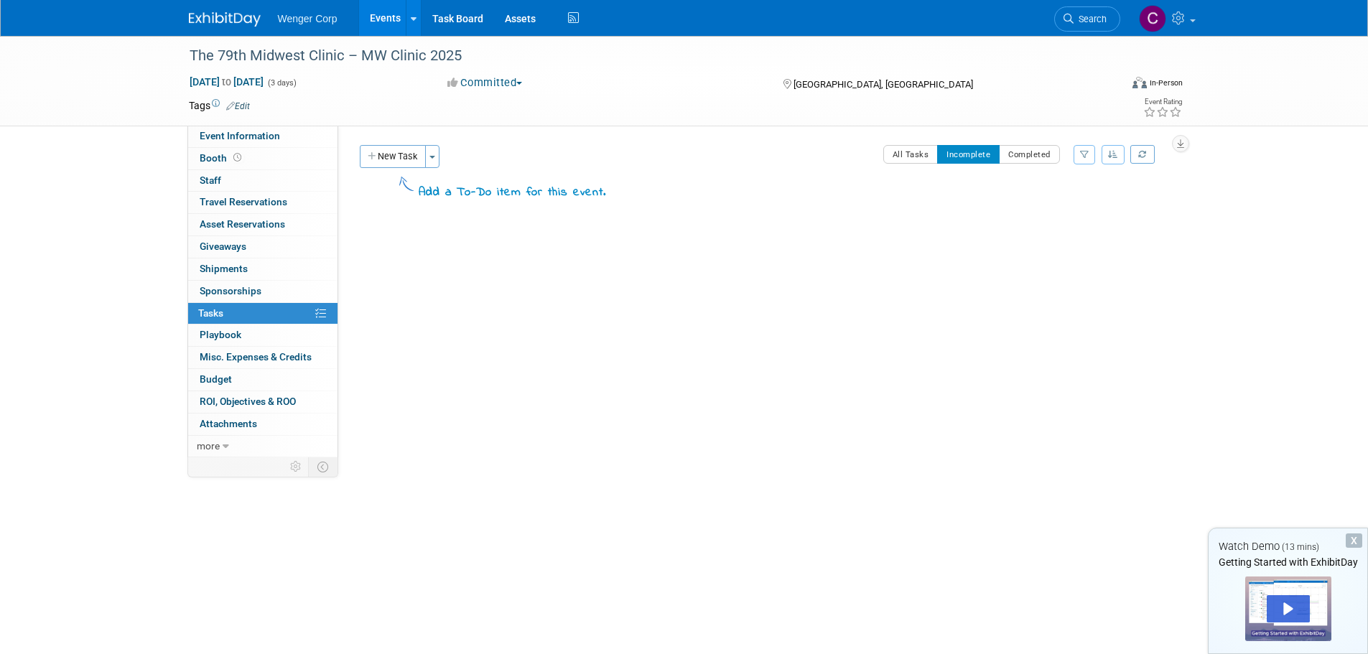
click at [386, 147] on button "New Task" at bounding box center [393, 156] width 66 height 23
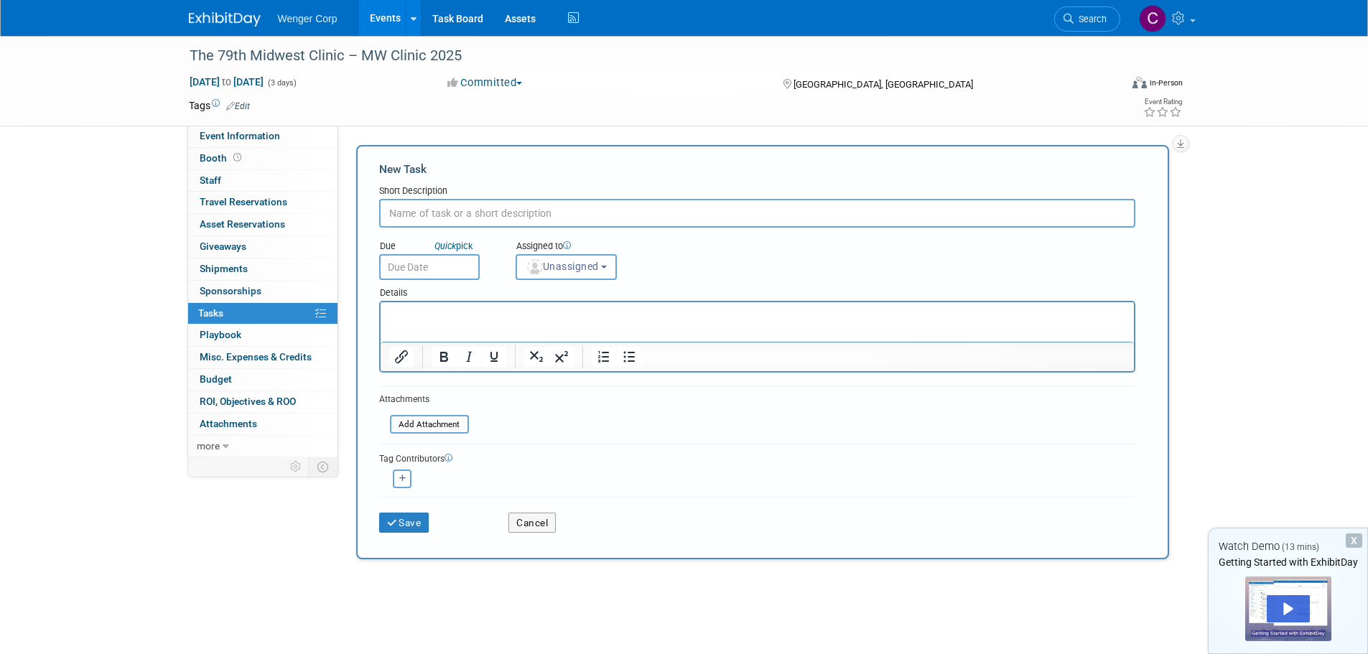
click at [415, 216] on input "text" at bounding box center [757, 213] width 756 height 29
type input "Arrange for hotels"
click at [414, 257] on input "text" at bounding box center [429, 267] width 101 height 26
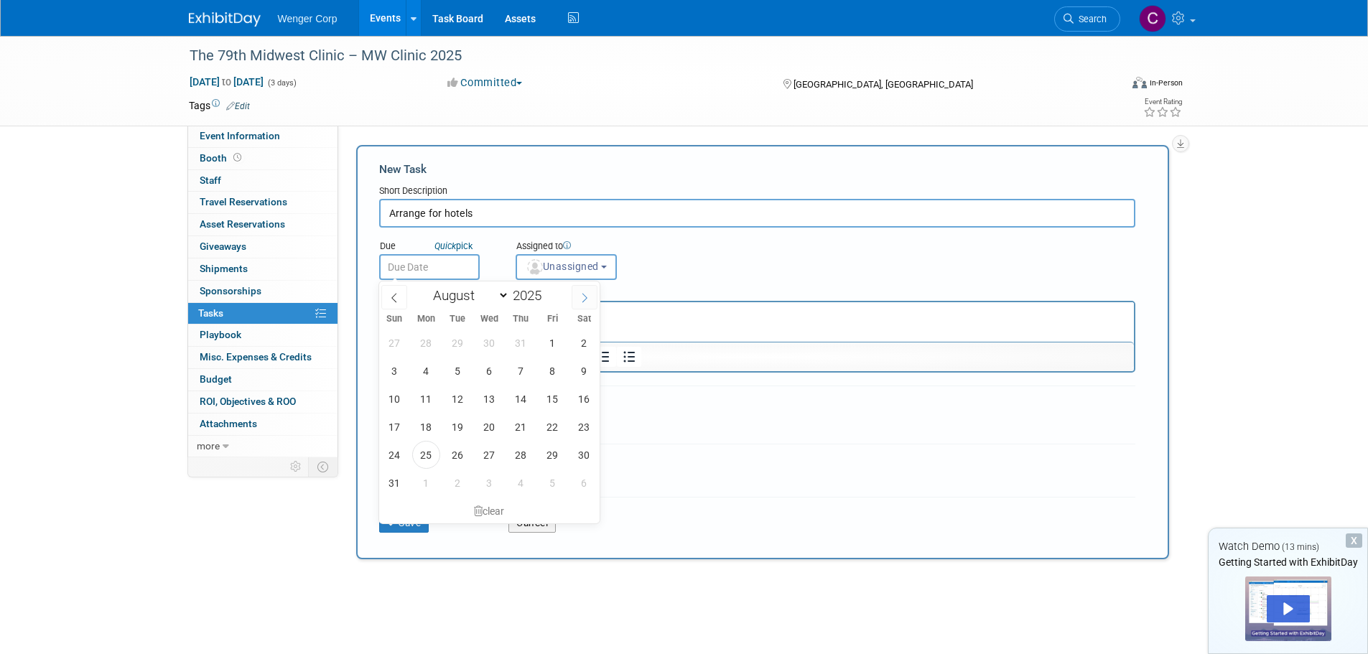
click at [582, 297] on icon at bounding box center [585, 298] width 10 height 10
select select "8"
click at [493, 367] on span "10" at bounding box center [489, 371] width 28 height 28
type input "Sep 10, 2025"
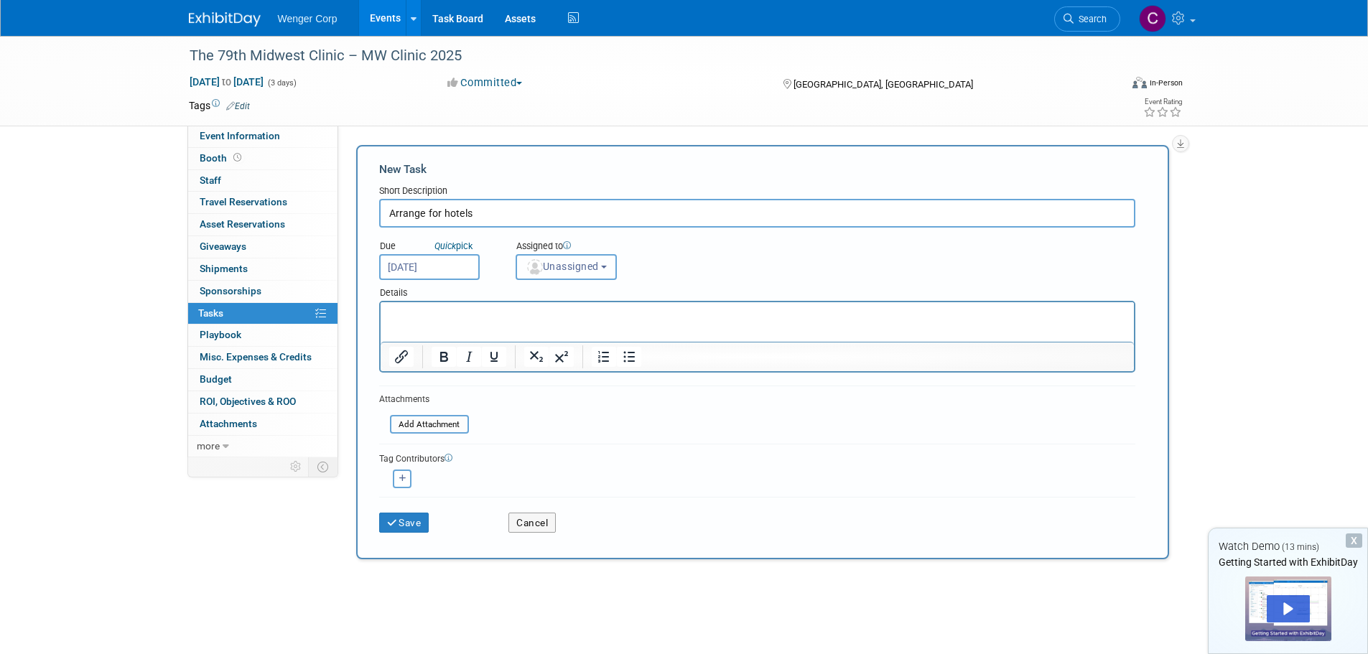
click at [607, 266] on b "button" at bounding box center [604, 267] width 6 height 3
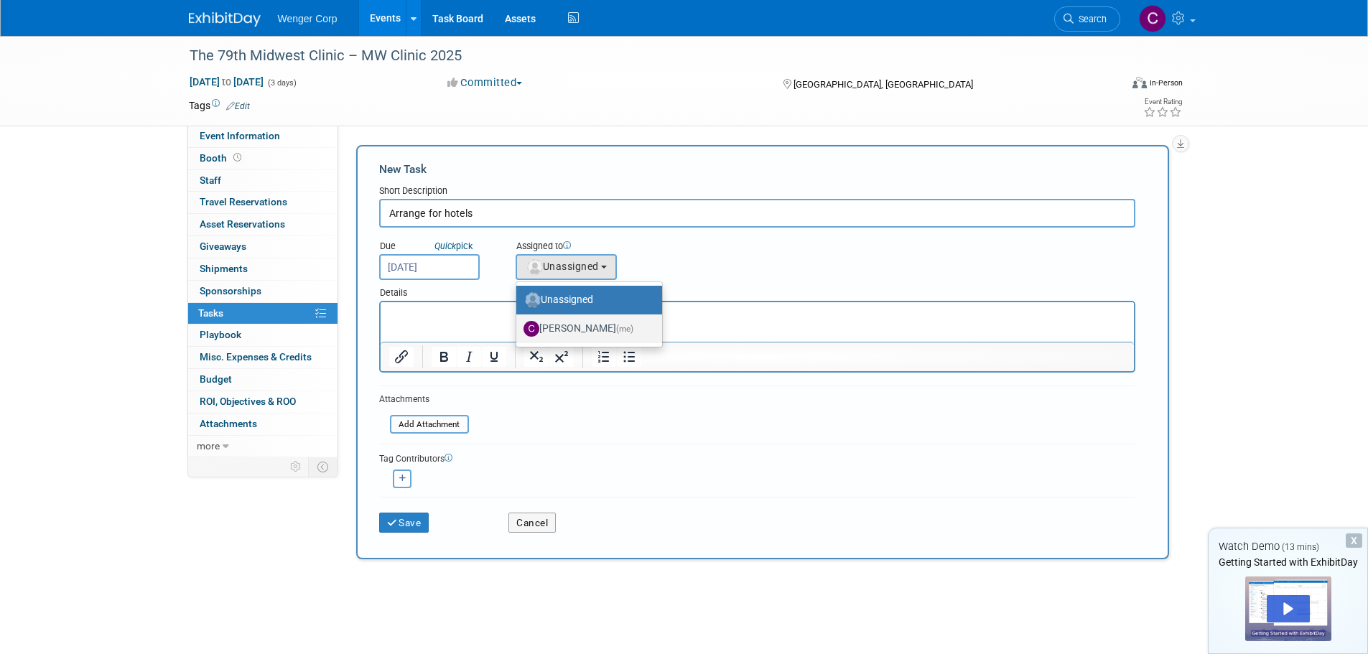
click at [589, 325] on label "Cynde Bock (me)" at bounding box center [586, 328] width 124 height 23
click at [519, 325] on input "Cynde Bock (me)" at bounding box center [513, 326] width 9 height 9
select select "192812e8-9062-4061-bec1-24ff0df9cfab"
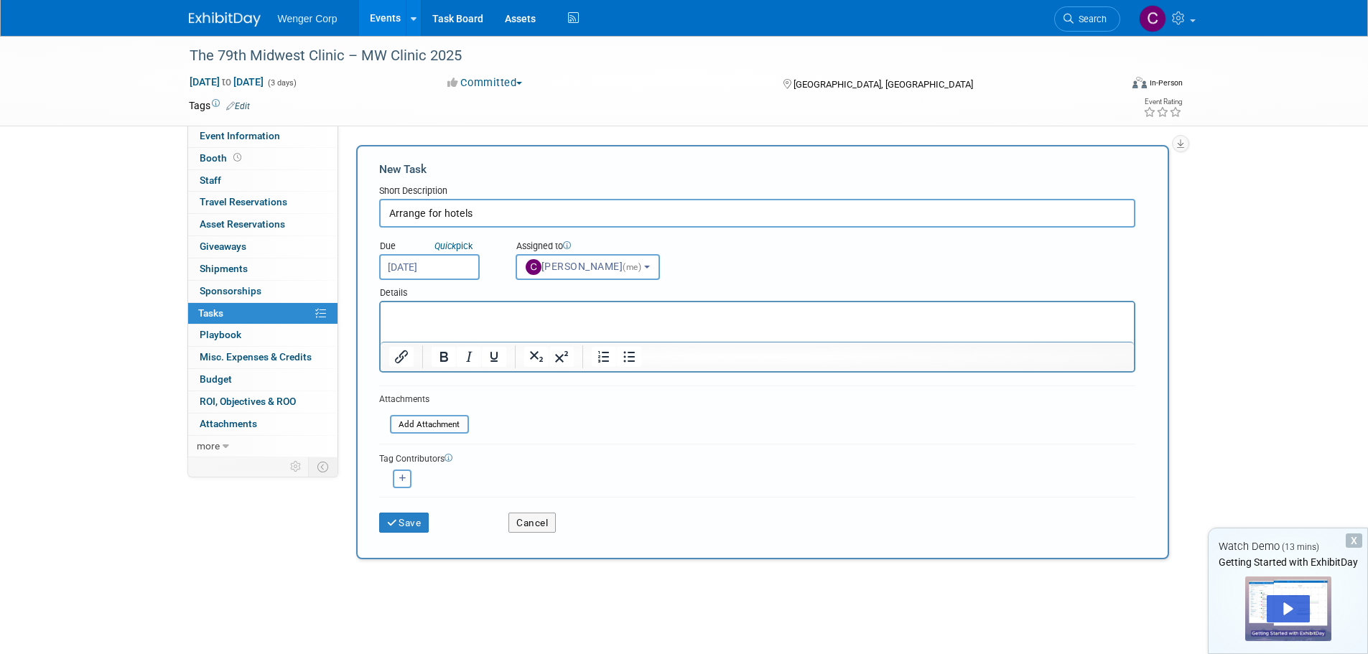
click at [422, 317] on p "Rich Text Area. Press ALT-0 for help." at bounding box center [757, 315] width 737 height 14
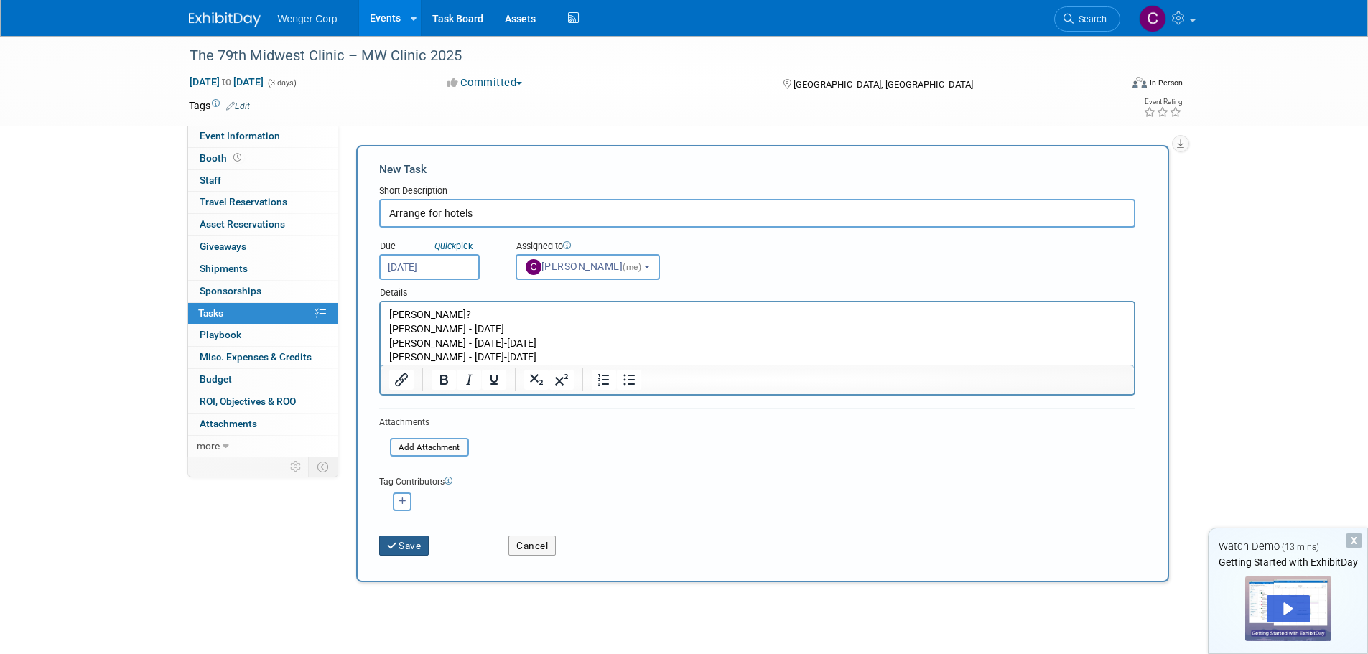
click at [403, 544] on button "Save" at bounding box center [404, 546] width 50 height 20
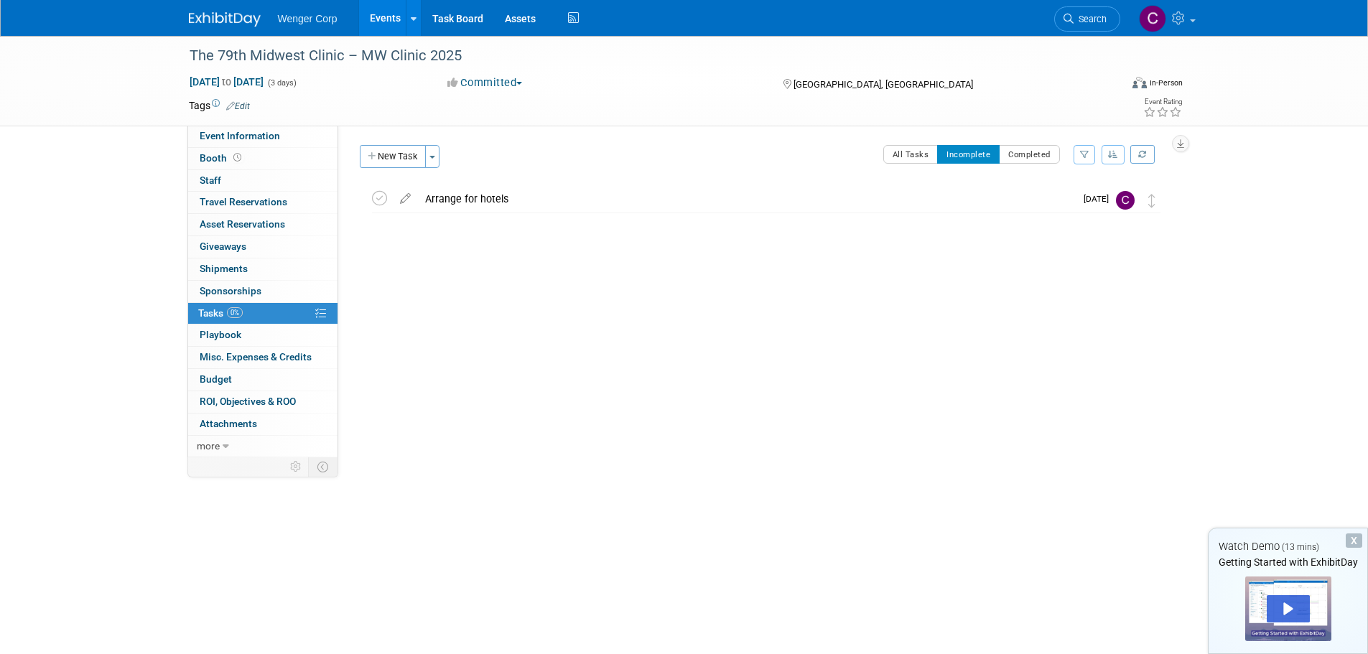
click at [381, 18] on link "Events" at bounding box center [385, 18] width 52 height 36
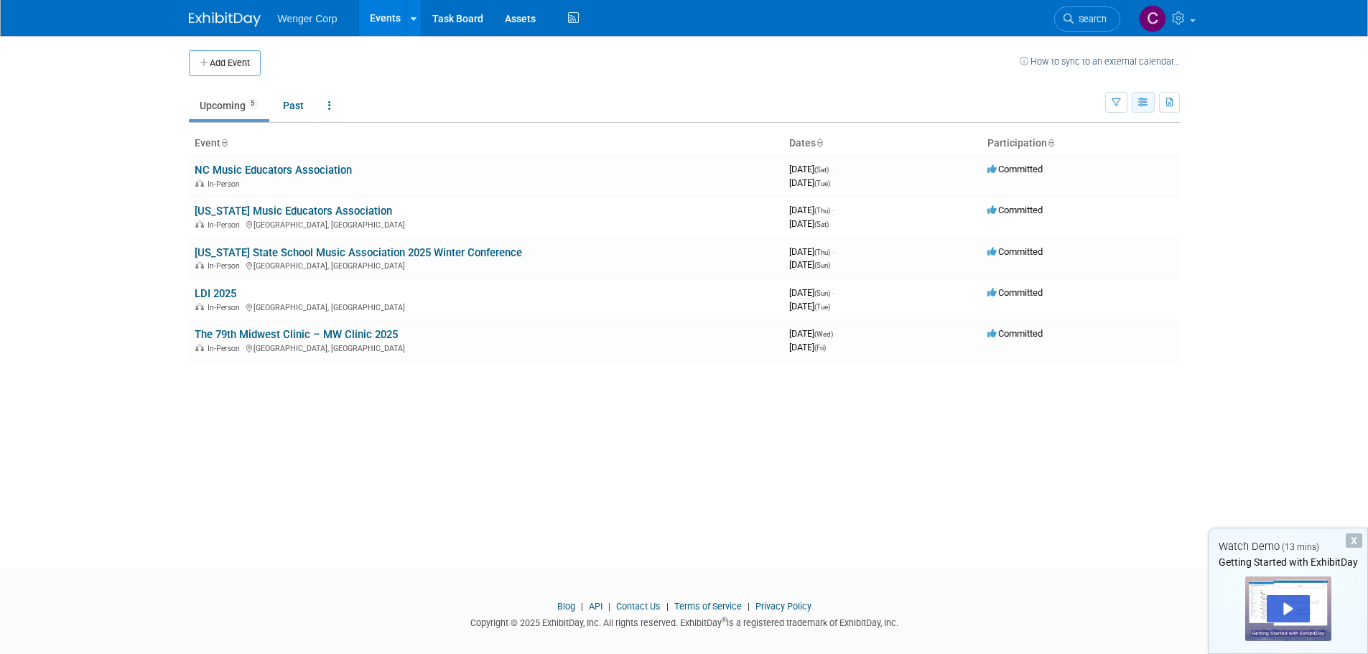
click at [1140, 103] on icon "button" at bounding box center [1143, 102] width 11 height 9
click at [1093, 197] on link "Calendar View" at bounding box center [1083, 197] width 121 height 20
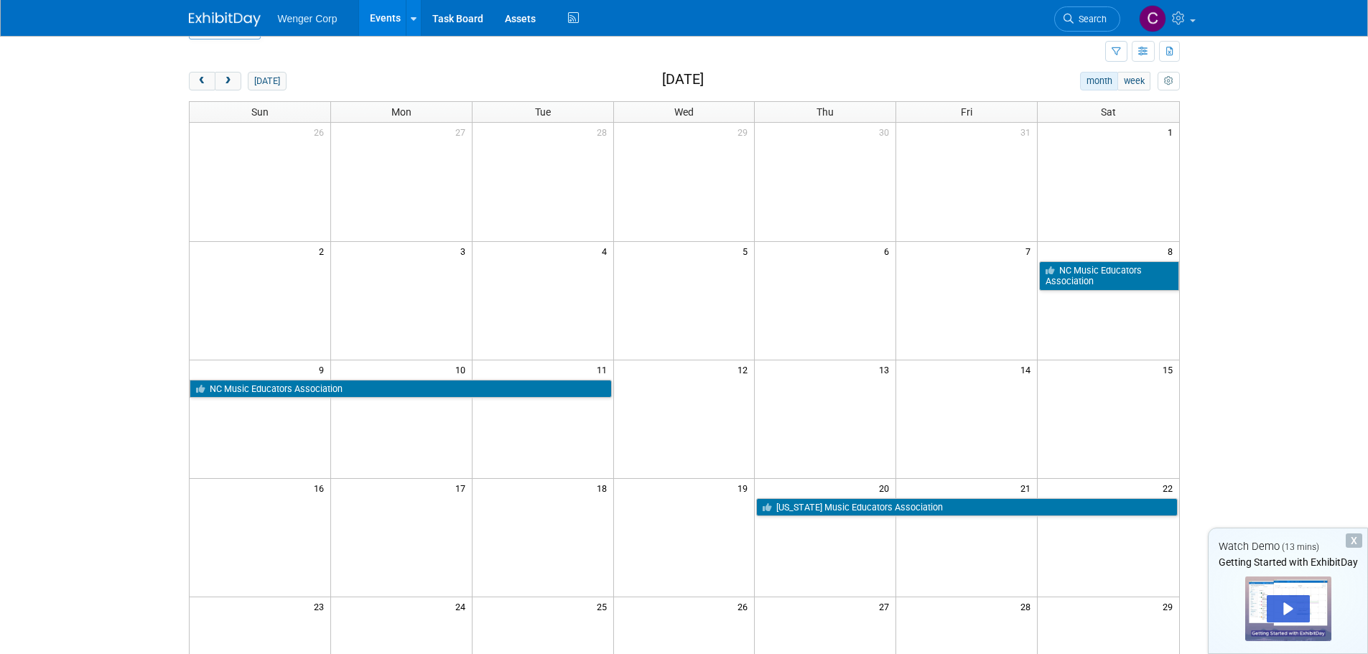
scroll to position [72, 0]
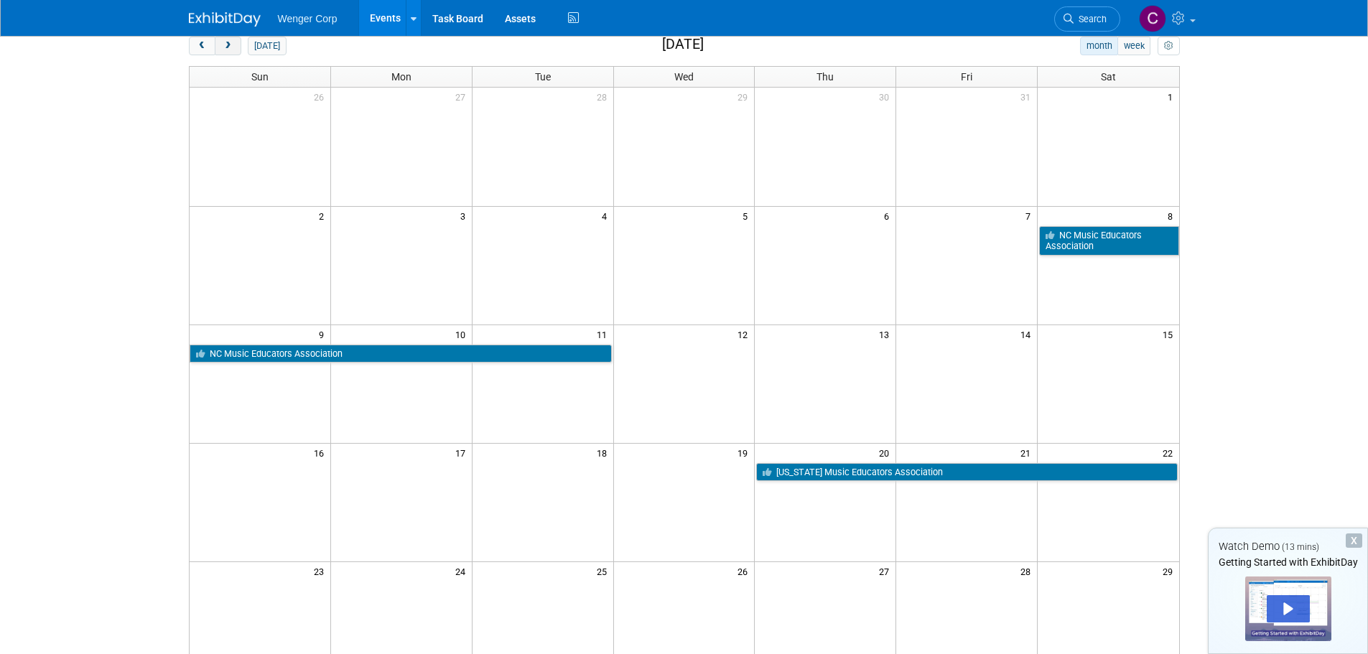
click at [230, 51] on button "next" at bounding box center [228, 46] width 27 height 19
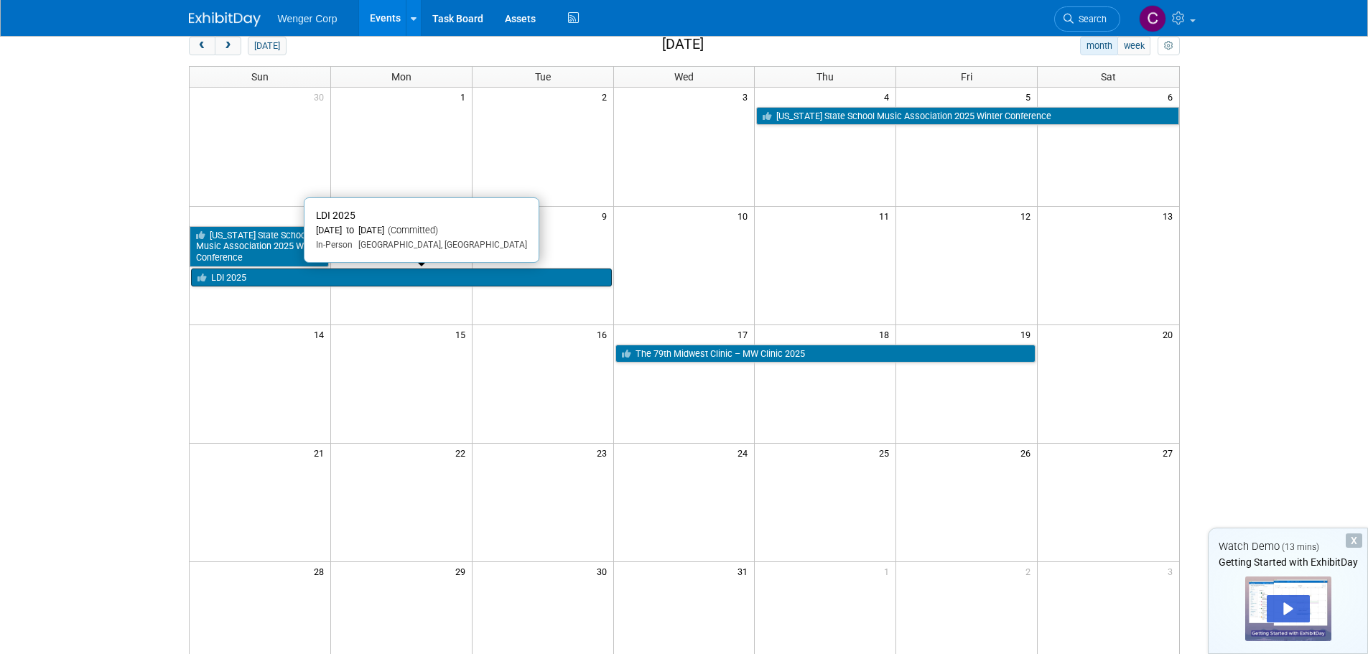
click at [368, 279] on link "LDI 2025" at bounding box center [401, 278] width 421 height 19
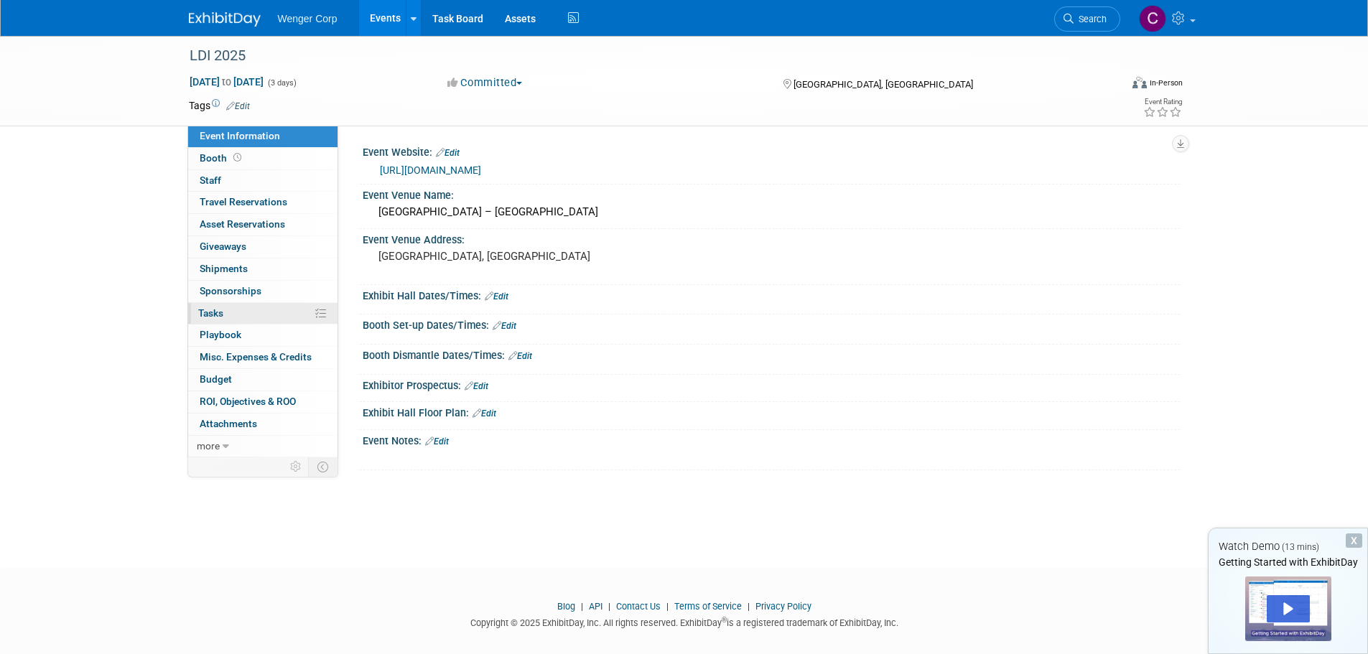
click at [219, 309] on span "Tasks 0%" at bounding box center [210, 312] width 25 height 11
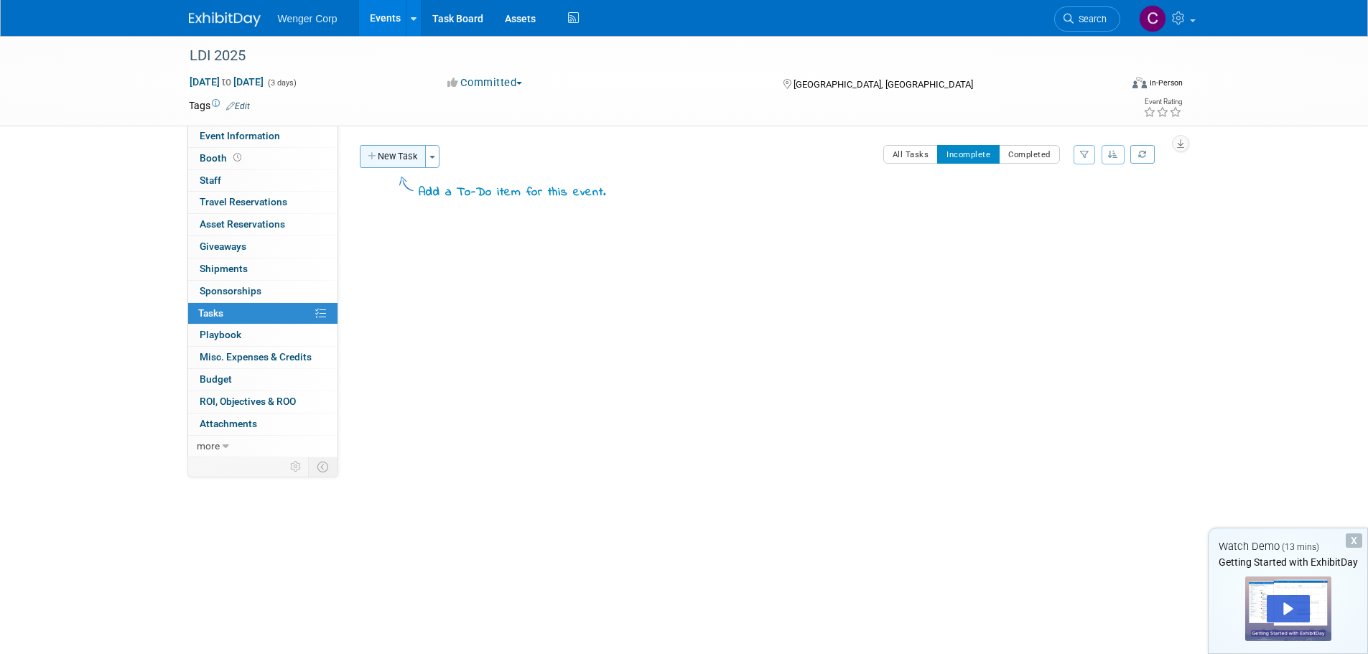
click at [394, 155] on button "New Task" at bounding box center [393, 156] width 66 height 23
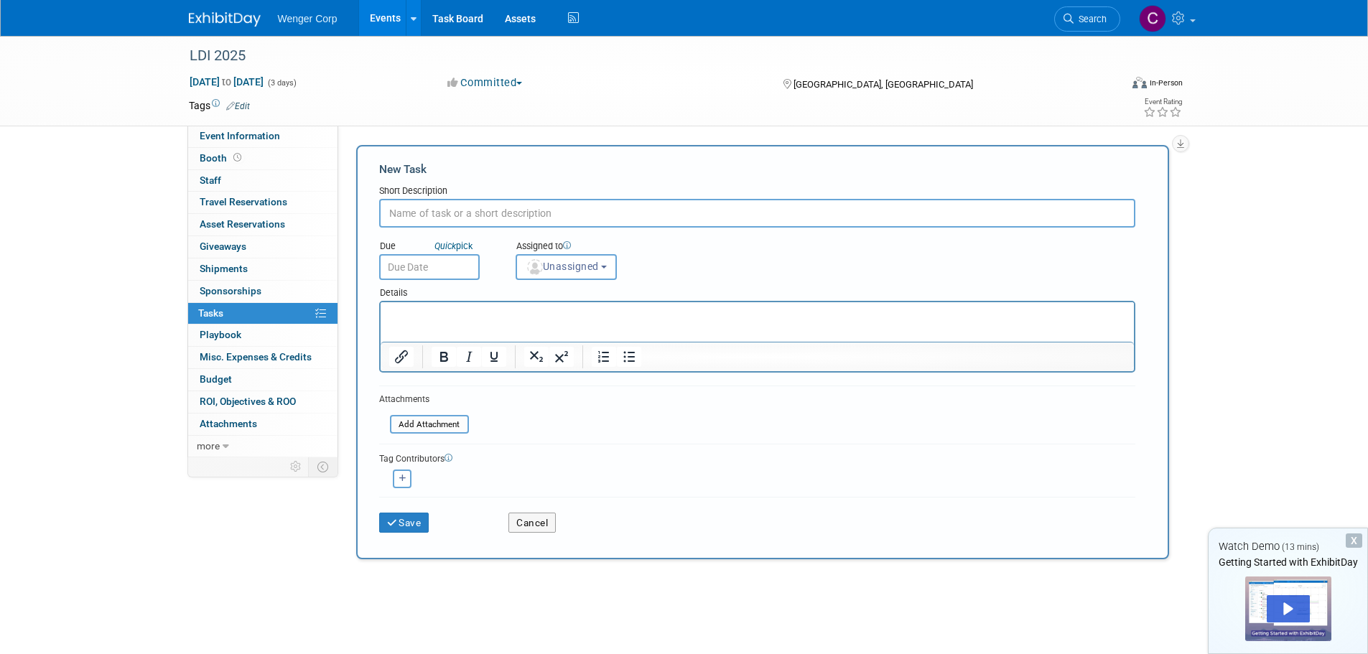
type input "E"
type input "Check with Executive Team - do they plan to attend?"
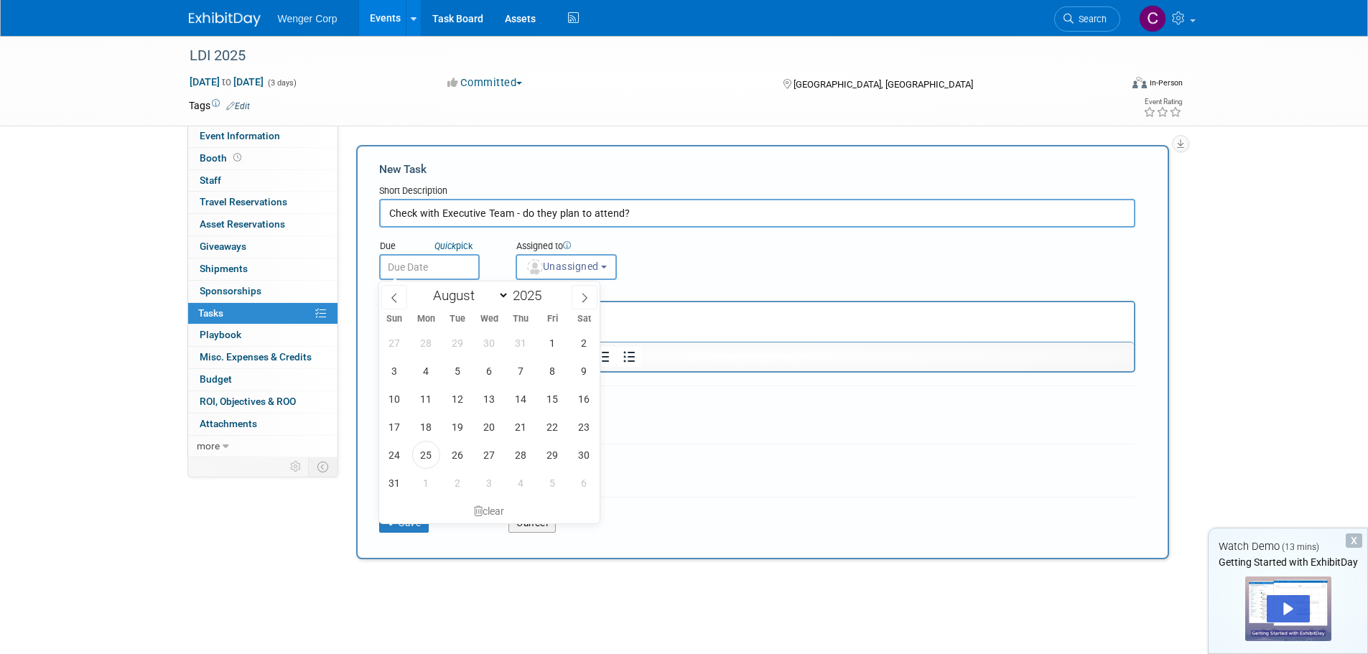
click at [407, 264] on input "text" at bounding box center [429, 267] width 101 height 26
click at [588, 297] on icon at bounding box center [585, 298] width 10 height 10
select select "8"
click at [426, 396] on span "15" at bounding box center [426, 399] width 28 height 28
type input "Sep 15, 2025"
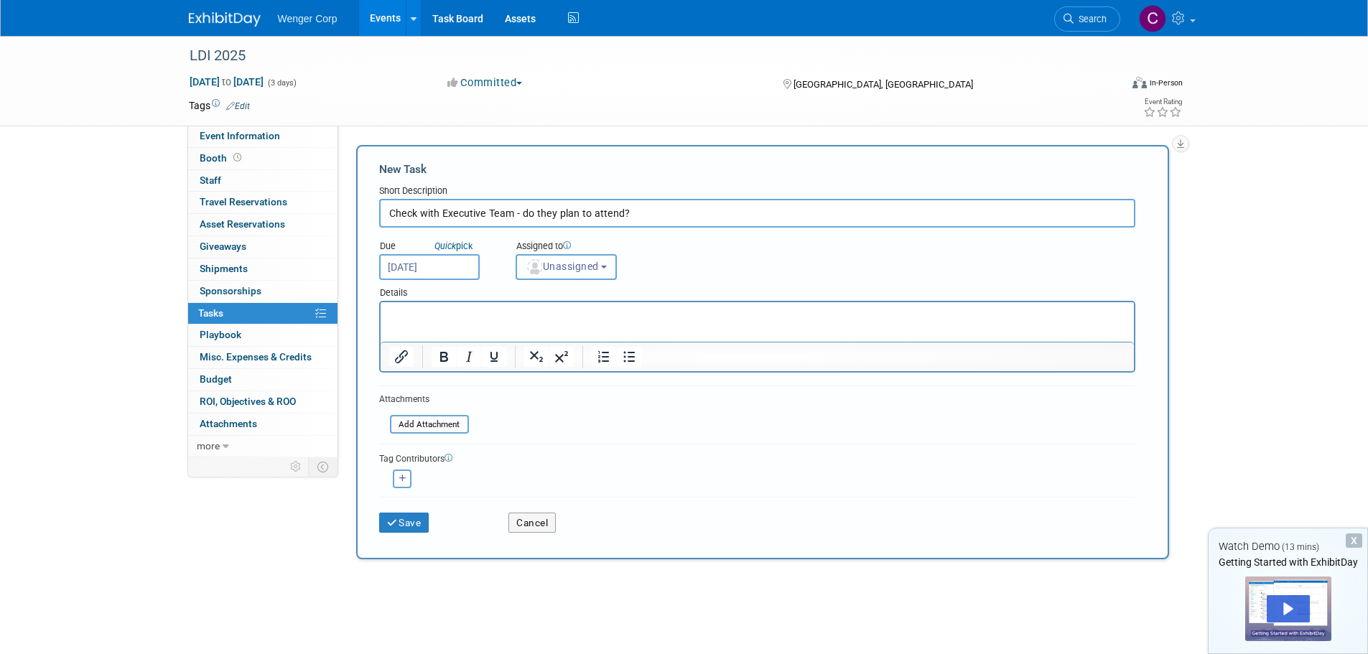
click at [607, 267] on b "button" at bounding box center [604, 267] width 6 height 3
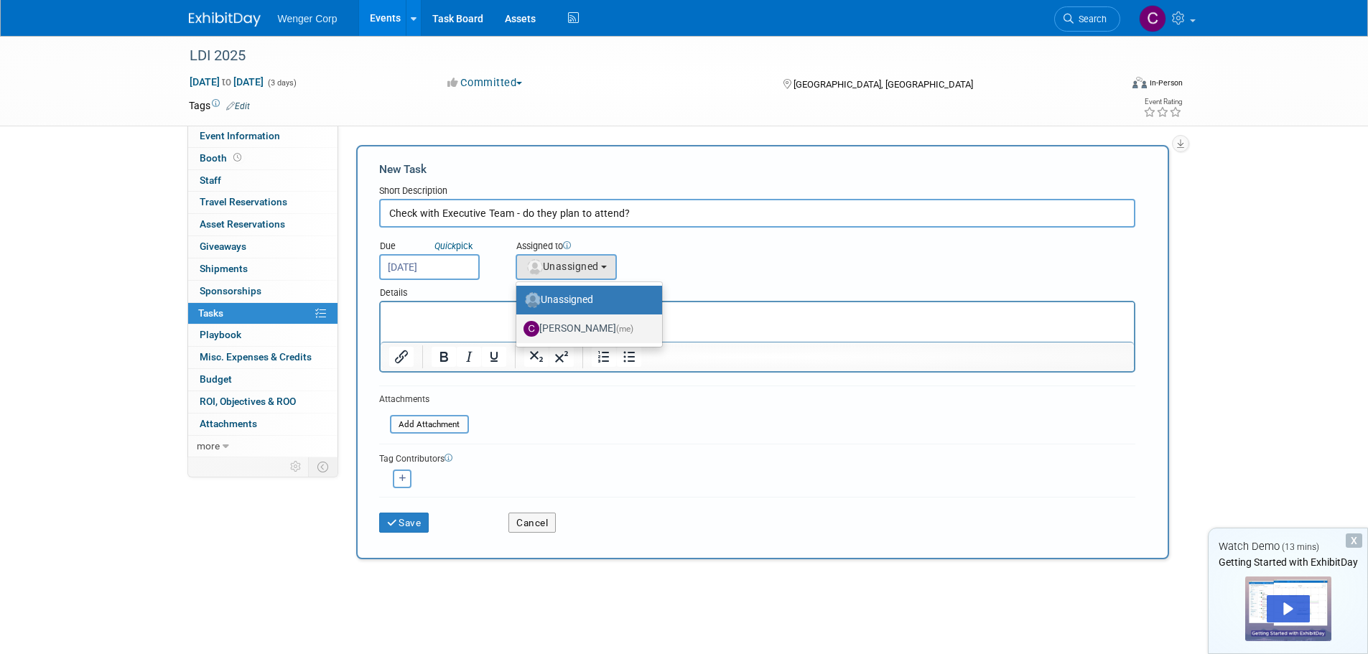
click at [573, 330] on label "Cynde Bock (me)" at bounding box center [586, 328] width 124 height 23
click at [519, 330] on input "Cynde Bock (me)" at bounding box center [513, 326] width 9 height 9
select select "192812e8-9062-4061-bec1-24ff0df9cfab"
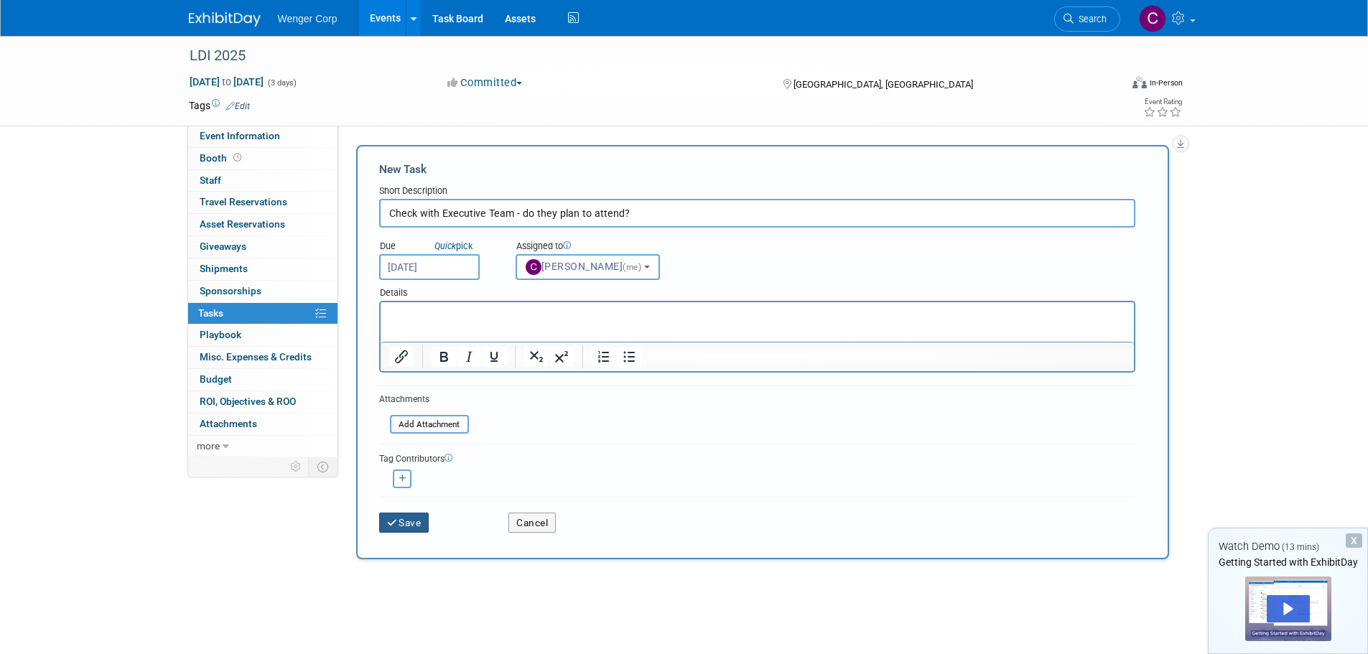
click at [408, 520] on button "Save" at bounding box center [404, 523] width 50 height 20
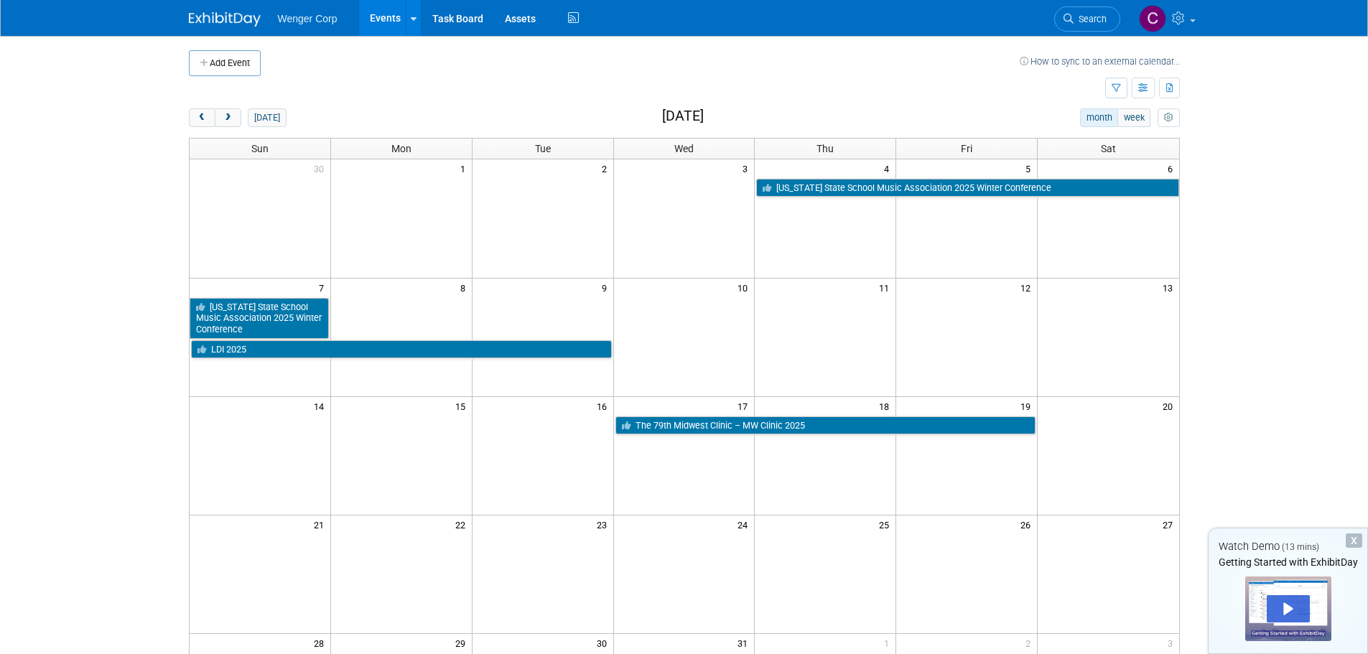
click at [218, 15] on img at bounding box center [225, 19] width 72 height 14
click at [206, 114] on span "prev" at bounding box center [202, 117] width 11 height 9
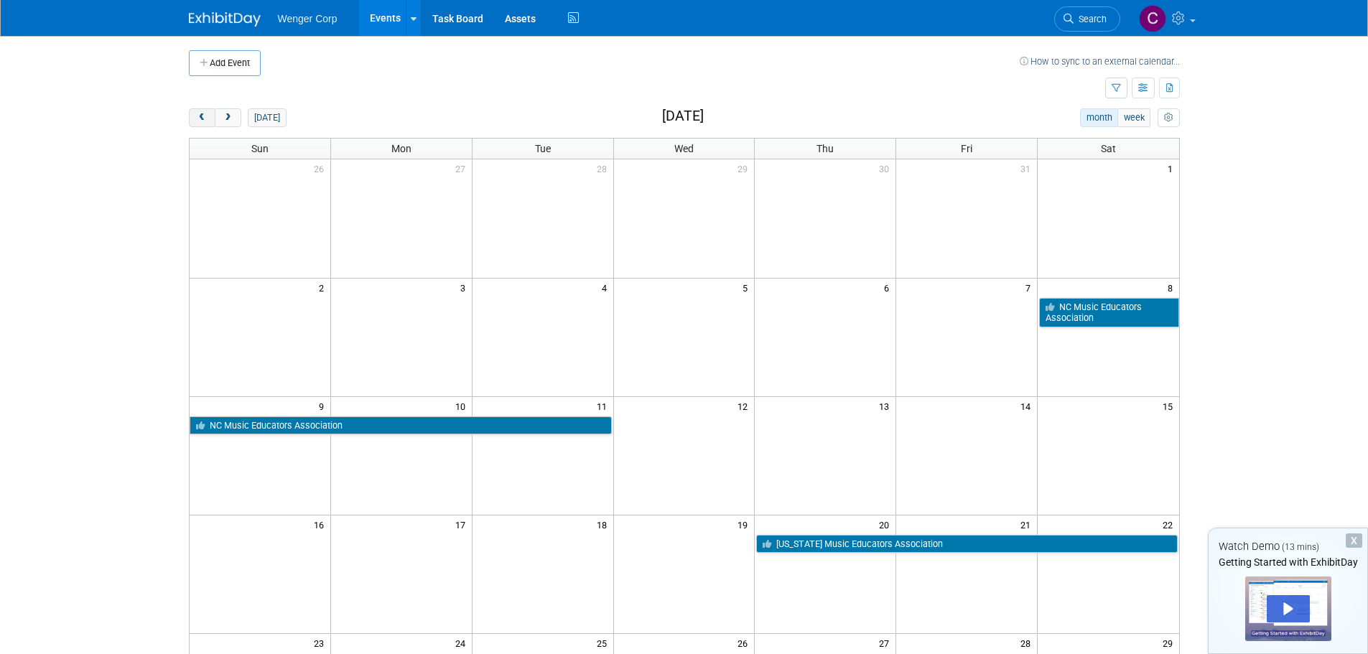
click at [206, 114] on span "prev" at bounding box center [202, 117] width 11 height 9
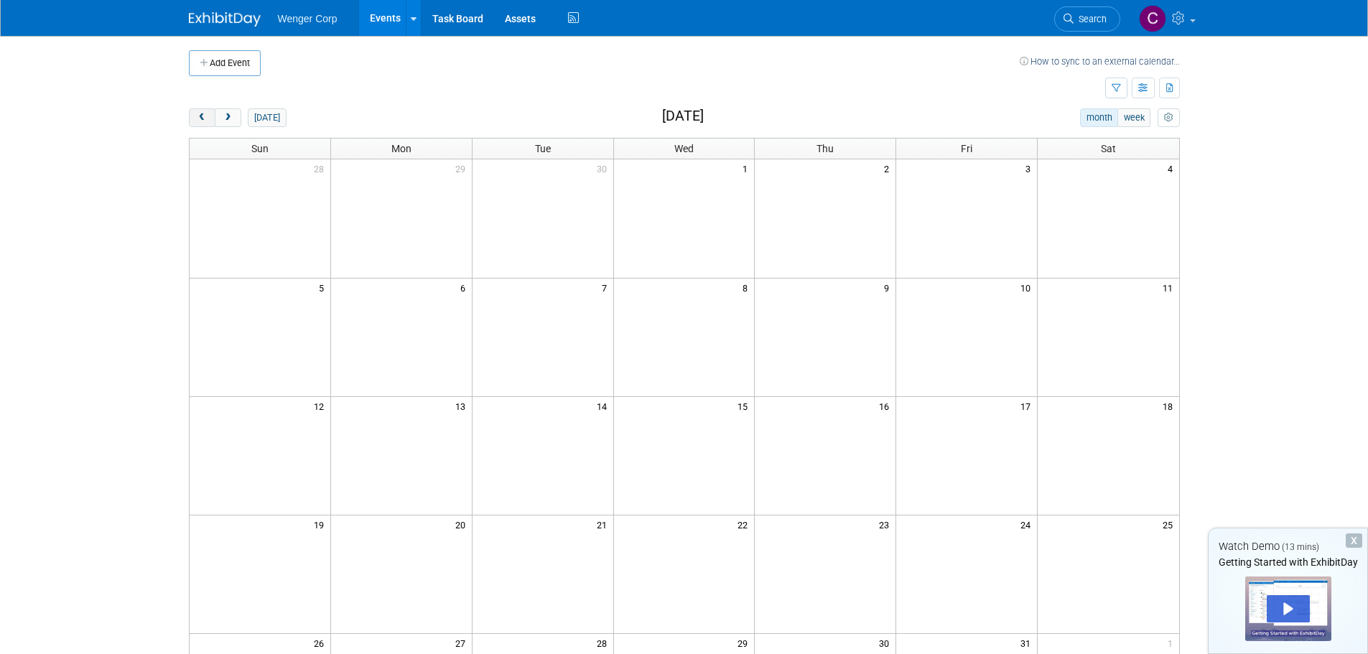
click at [206, 114] on span "prev" at bounding box center [202, 117] width 11 height 9
click at [229, 113] on span "next" at bounding box center [228, 117] width 11 height 9
click at [228, 113] on span "next" at bounding box center [228, 117] width 11 height 9
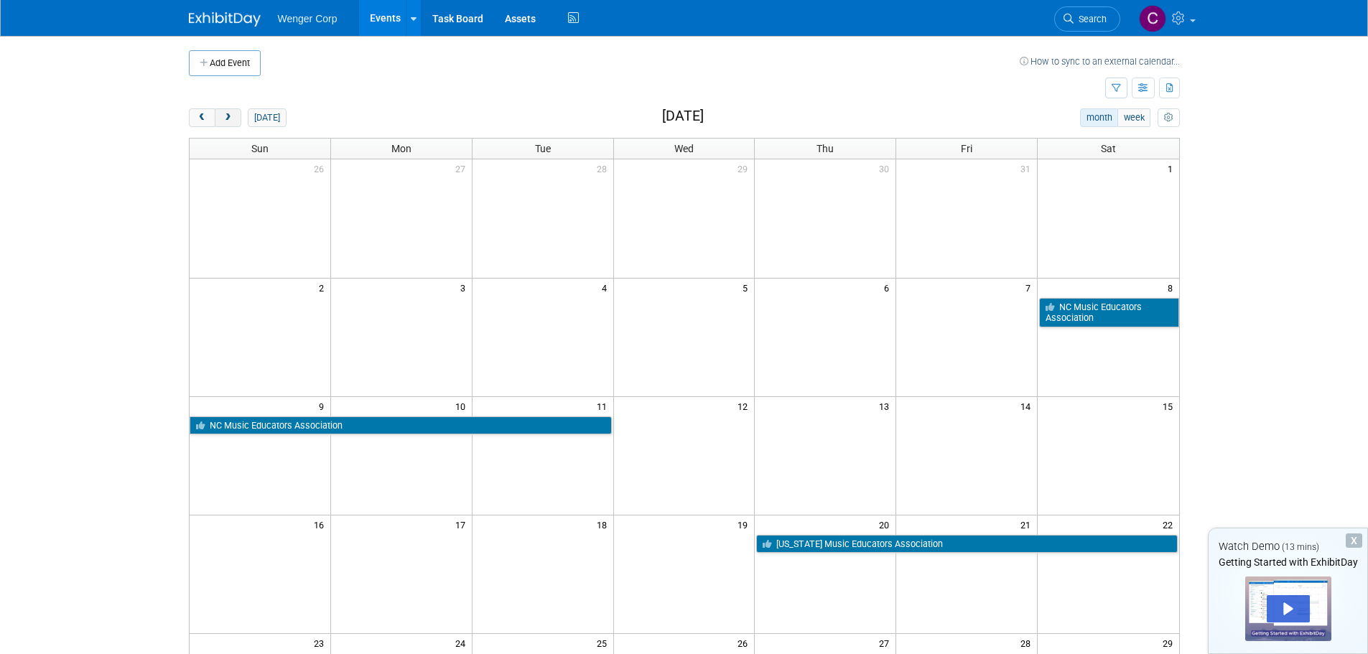
click at [217, 114] on button "next" at bounding box center [228, 117] width 27 height 19
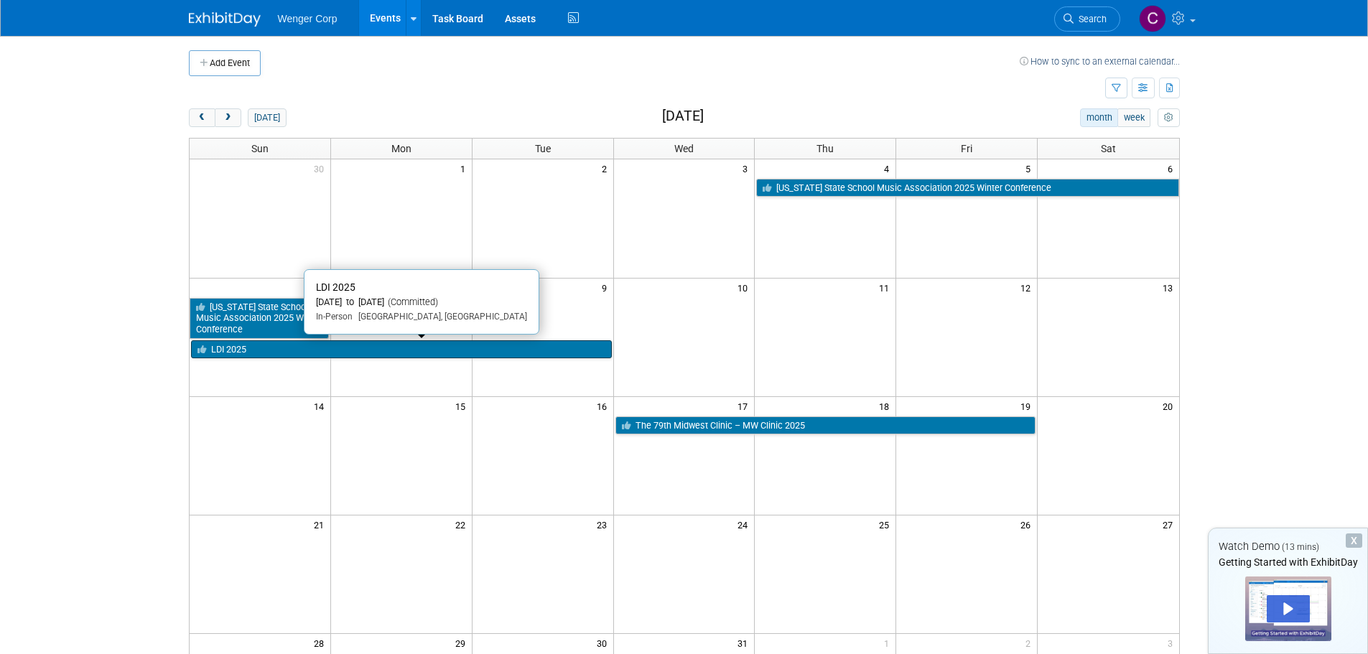
click at [266, 343] on link "LDI 2025" at bounding box center [401, 349] width 421 height 19
